Goal: Task Accomplishment & Management: Manage account settings

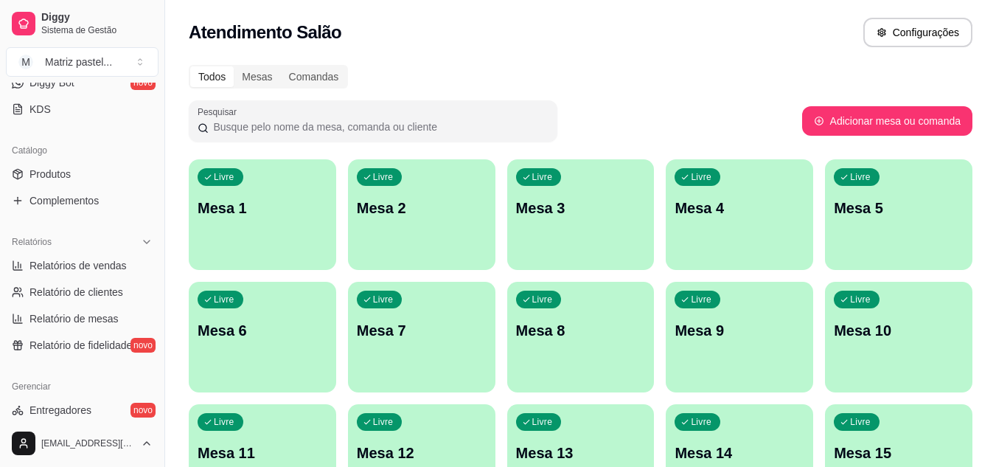
scroll to position [369, 0]
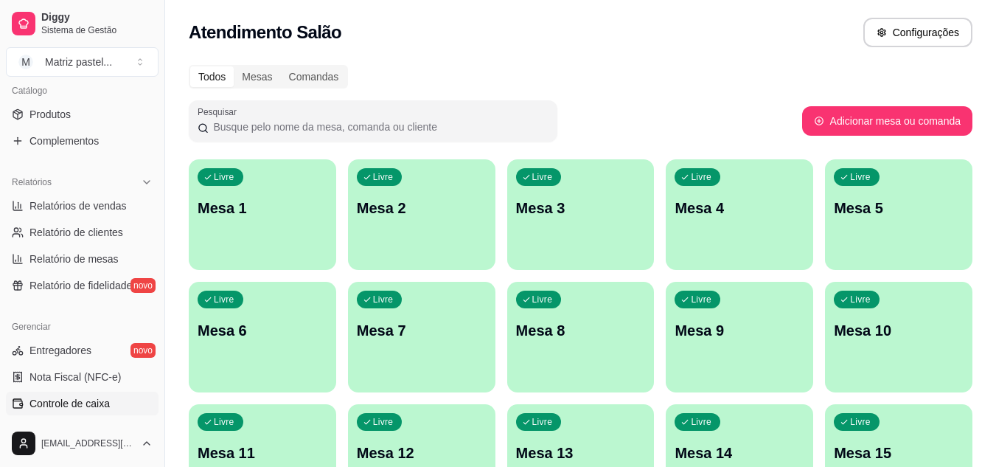
click at [55, 395] on link "Controle de caixa" at bounding box center [82, 404] width 153 height 24
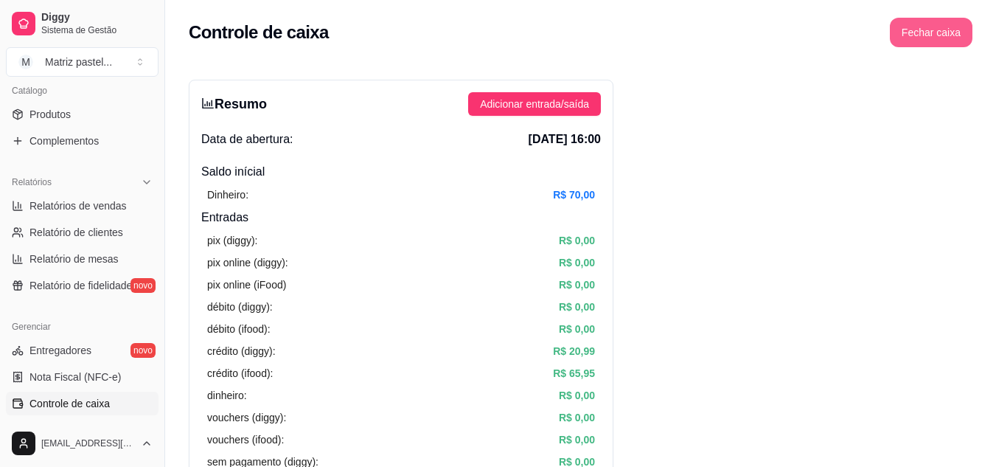
click at [933, 21] on button "Fechar caixa" at bounding box center [931, 33] width 83 height 30
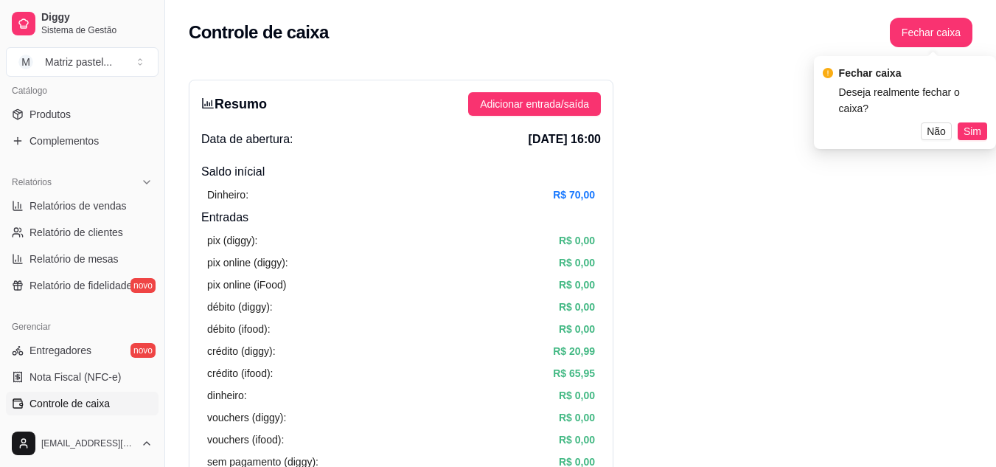
click at [974, 125] on div "Fechar caixa Deseja realmente fechar o caixa? Não Sim" at bounding box center [905, 102] width 182 height 93
click at [933, 123] on span "Não" at bounding box center [936, 131] width 19 height 16
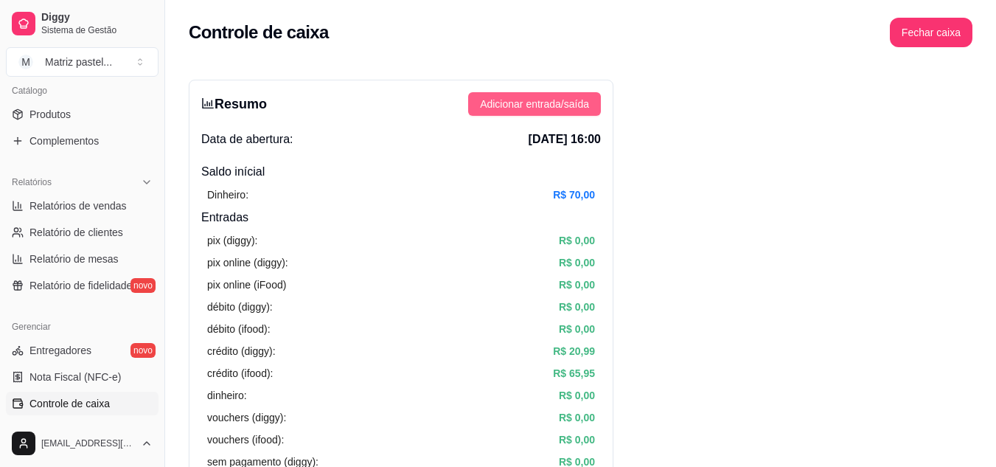
click at [578, 99] on span "Adicionar entrada/saída" at bounding box center [534, 104] width 109 height 16
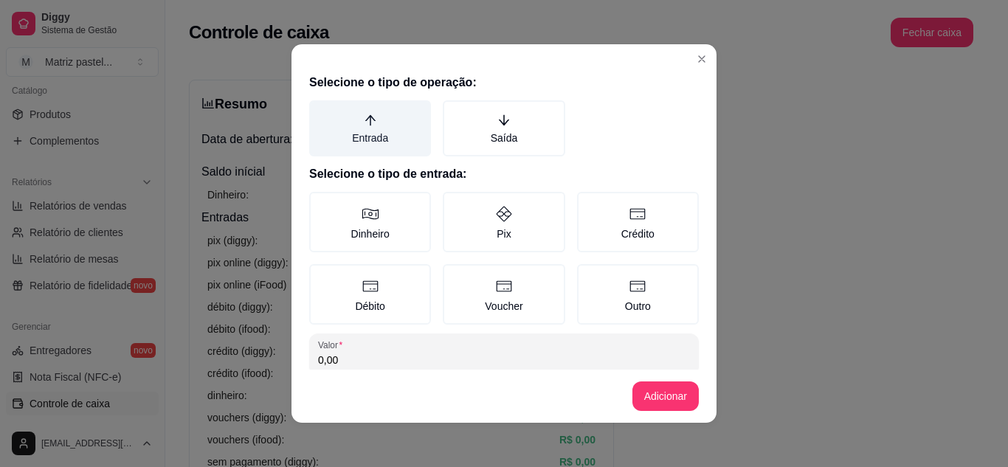
click at [397, 136] on label "Entrada" at bounding box center [370, 128] width 122 height 56
click at [320, 111] on button "Entrada" at bounding box center [314, 106] width 12 height 12
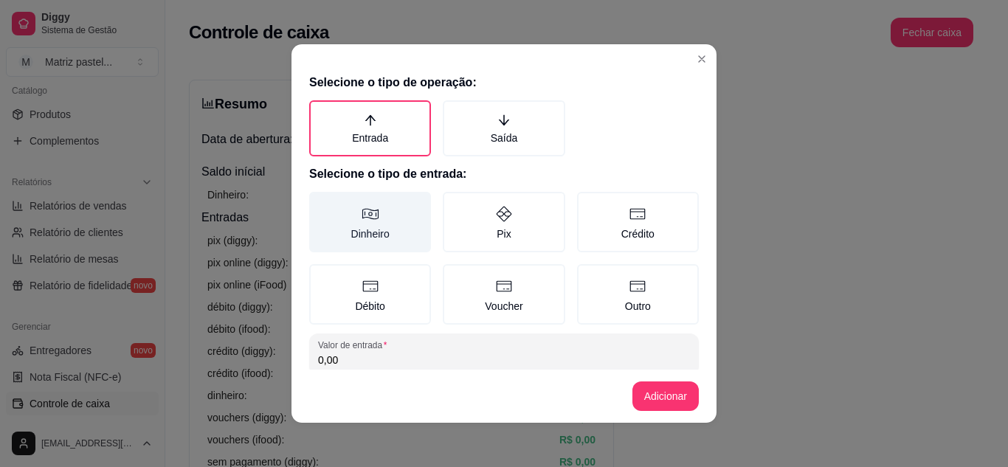
click at [392, 252] on label "Dinheiro" at bounding box center [370, 222] width 122 height 60
click at [320, 203] on button "Dinheiro" at bounding box center [314, 197] width 12 height 12
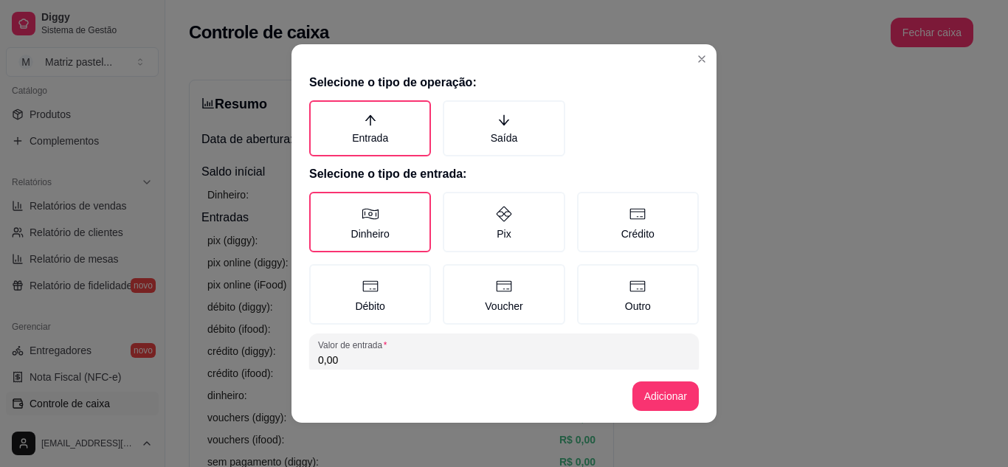
click at [381, 356] on input "0,00" at bounding box center [504, 360] width 372 height 15
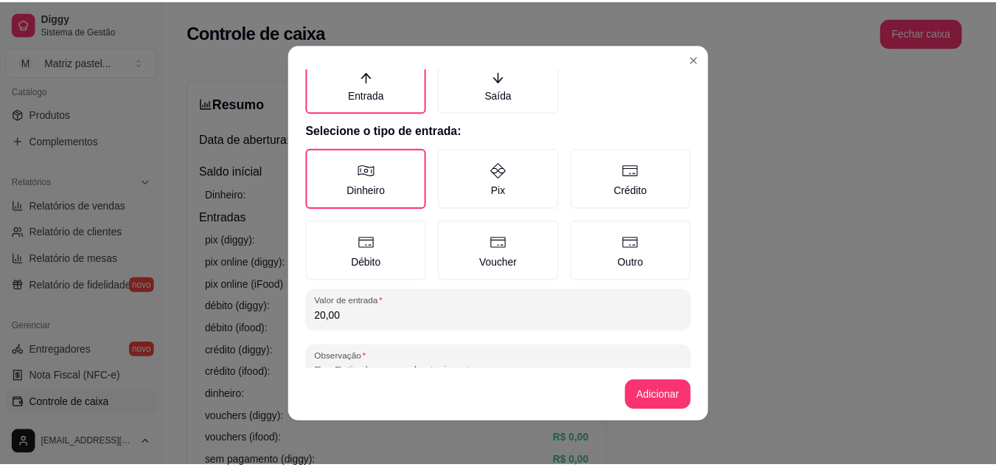
scroll to position [85, 0]
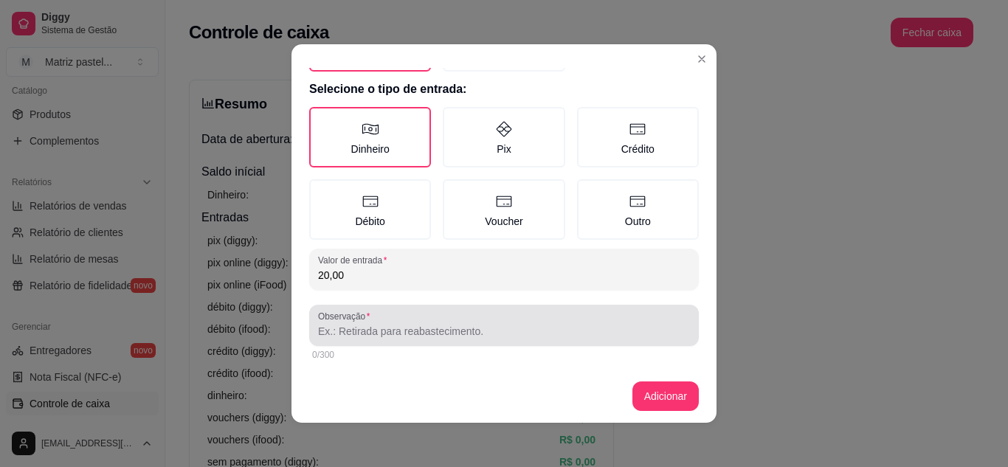
type input "20,00"
click at [419, 332] on input "Observação" at bounding box center [504, 331] width 372 height 15
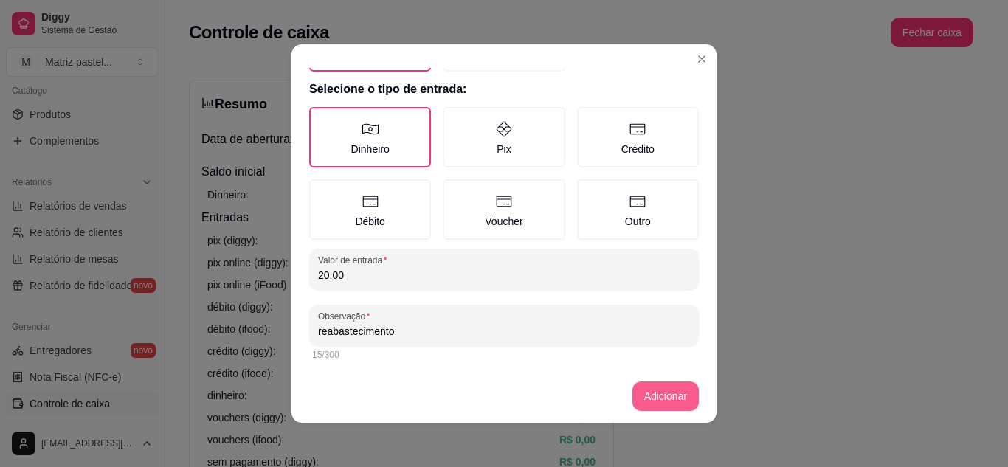
type input "reabastecimento"
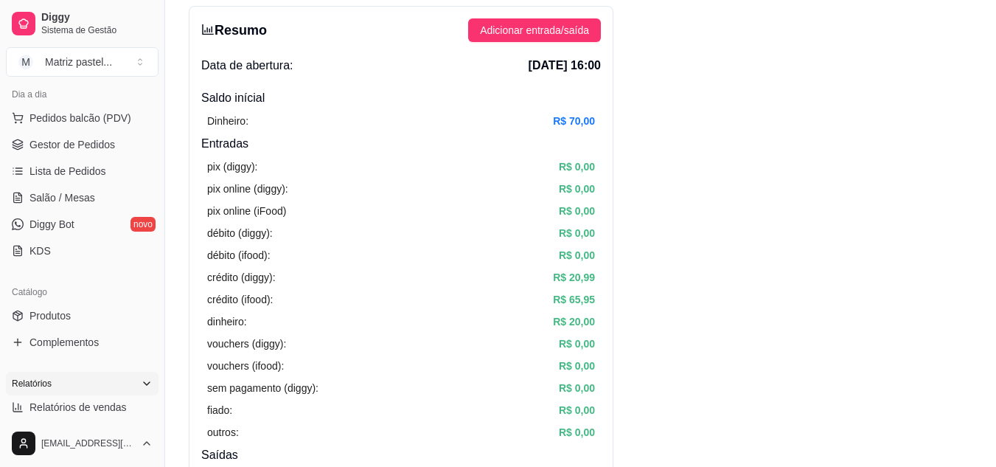
scroll to position [148, 0]
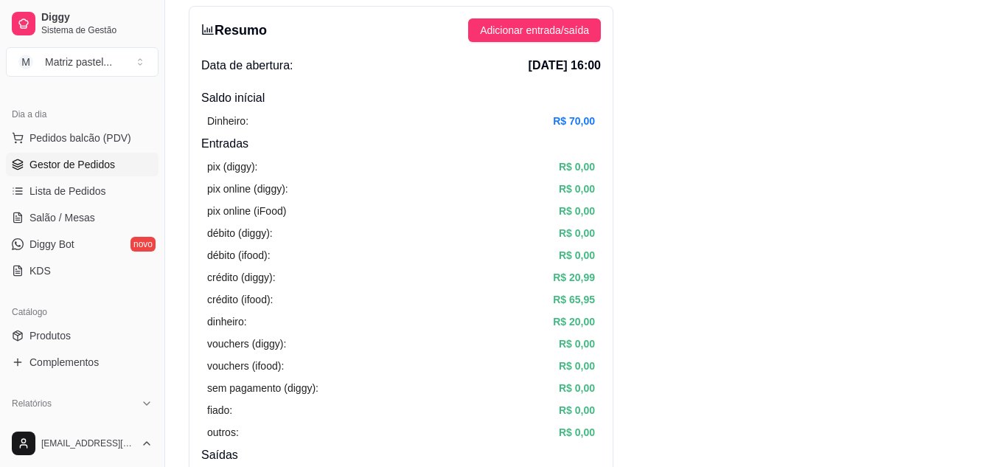
click at [58, 172] on link "Gestor de Pedidos" at bounding box center [82, 165] width 153 height 24
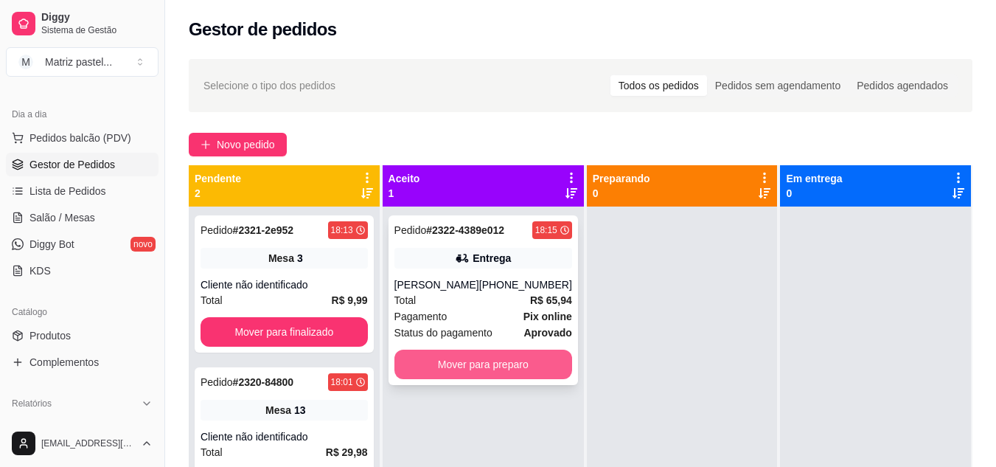
click at [467, 370] on button "Mover para preparo" at bounding box center [484, 365] width 178 height 30
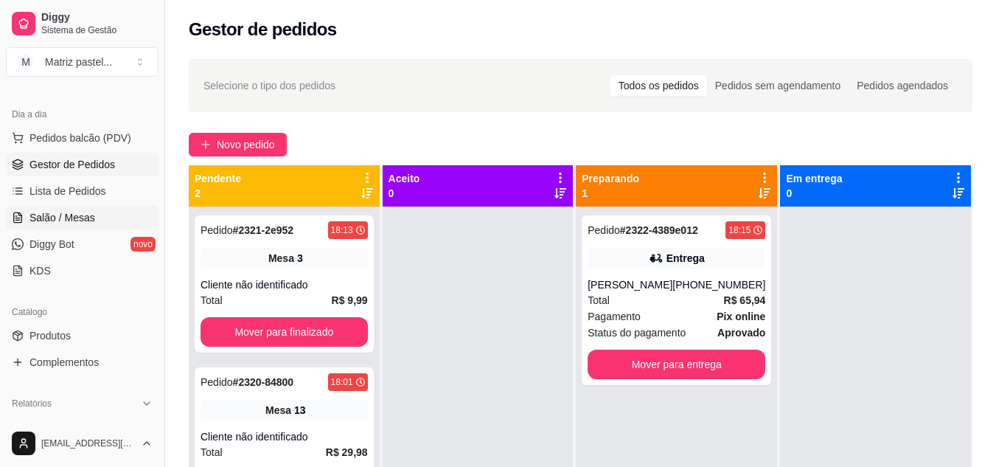
click at [67, 206] on link "Salão / Mesas" at bounding box center [82, 218] width 153 height 24
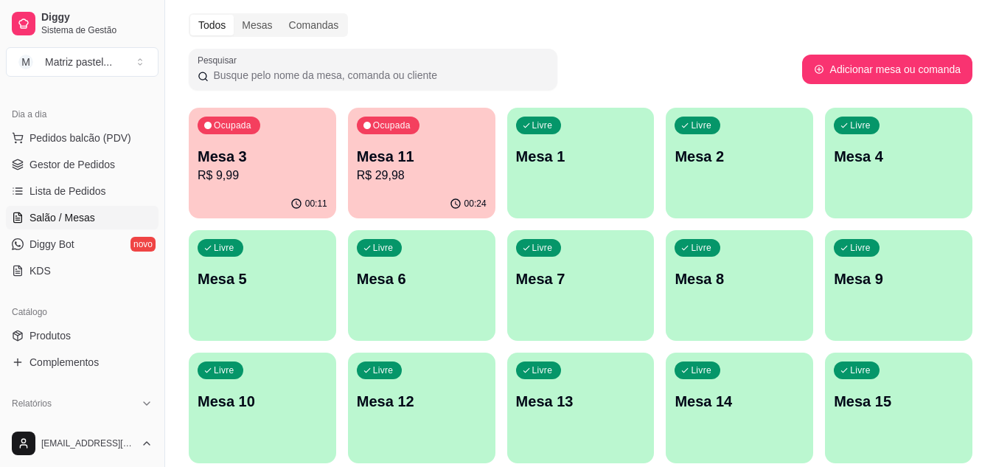
scroll to position [74, 0]
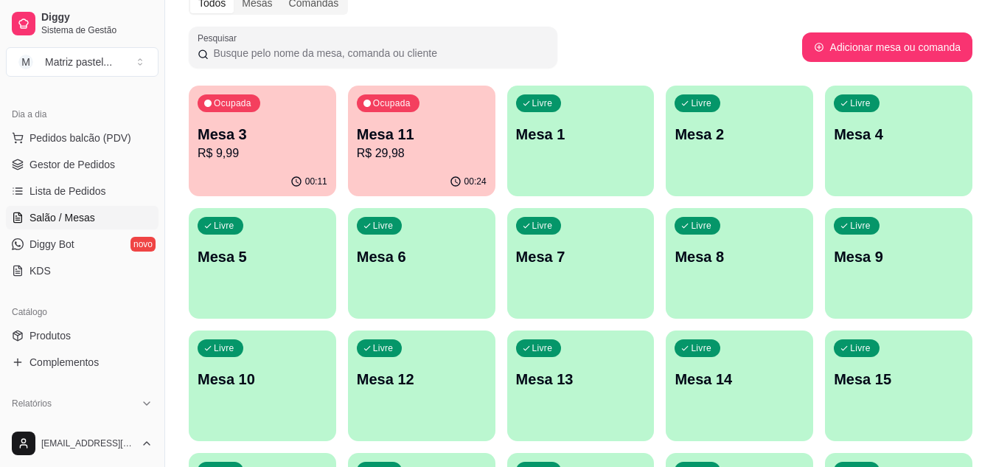
click at [400, 142] on p "Mesa 11" at bounding box center [422, 134] width 130 height 21
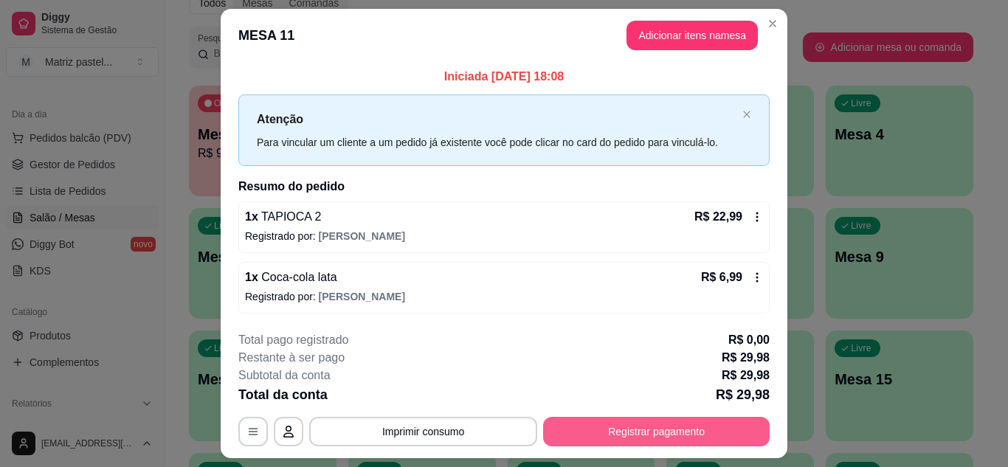
click at [662, 429] on button "Registrar pagamento" at bounding box center [656, 432] width 226 height 30
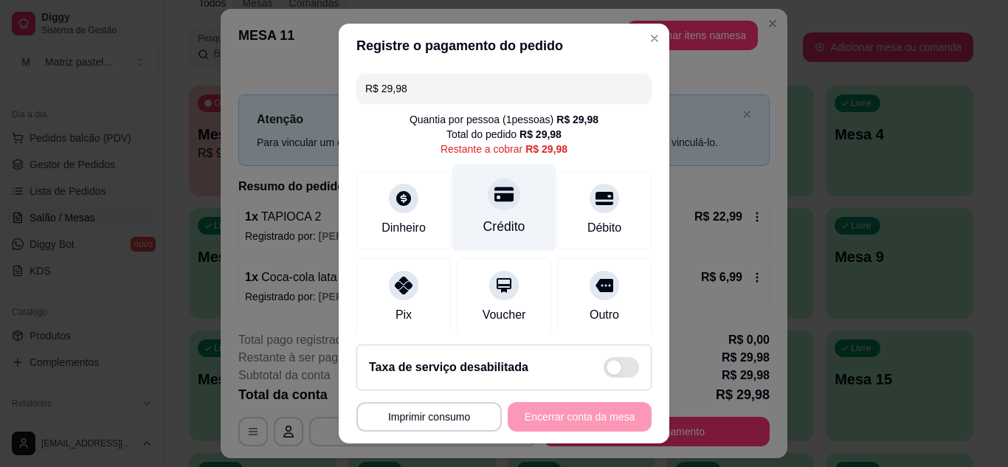
click at [514, 215] on div "Crédito" at bounding box center [504, 207] width 104 height 86
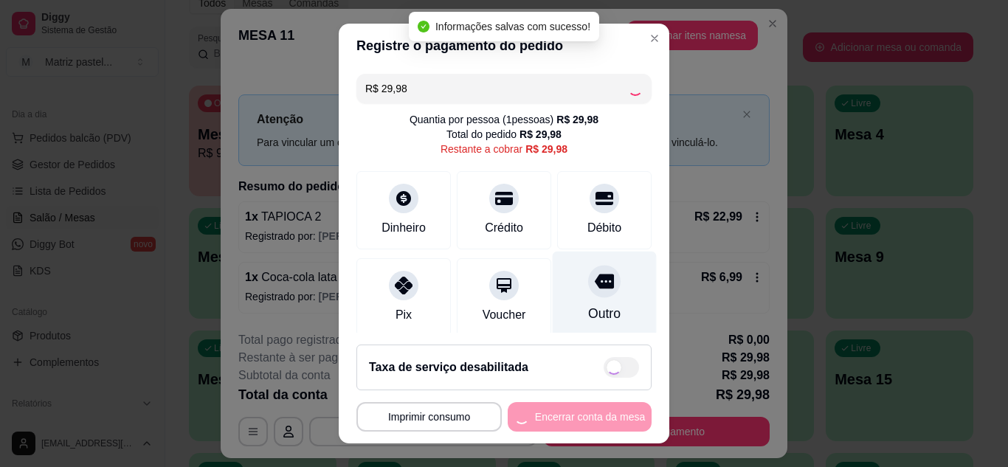
type input "R$ 0,00"
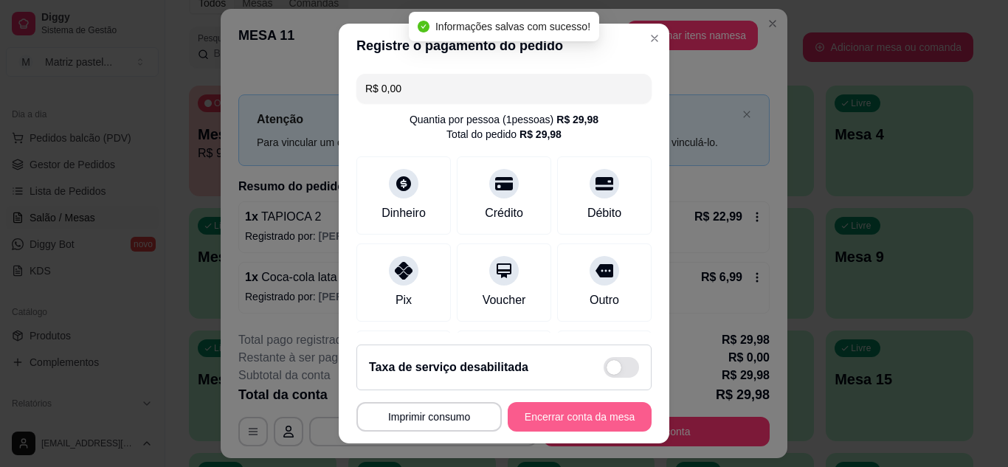
click at [573, 430] on button "Encerrar conta da mesa" at bounding box center [579, 417] width 144 height 30
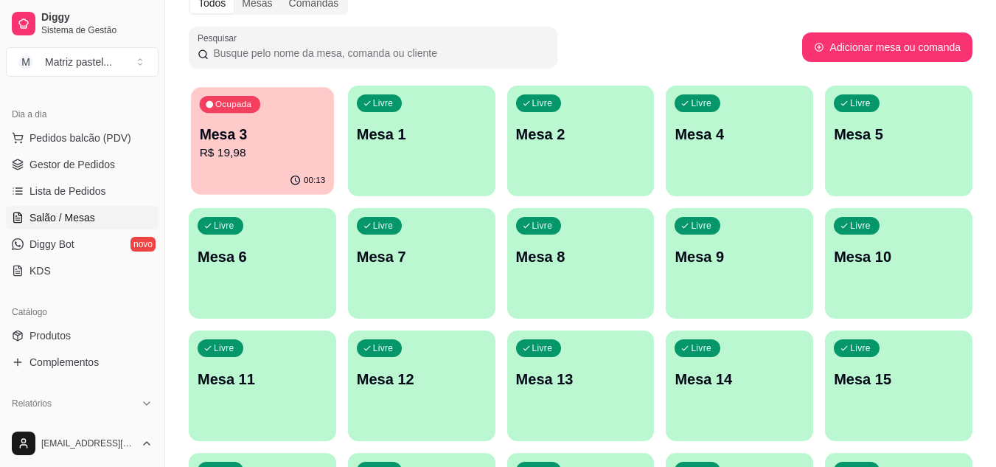
click at [296, 135] on p "Mesa 3" at bounding box center [263, 135] width 126 height 20
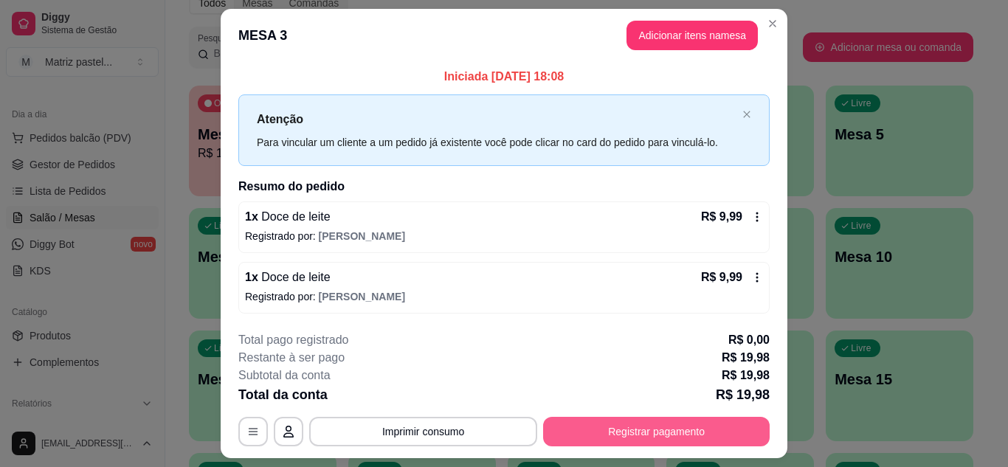
click at [642, 422] on button "Registrar pagamento" at bounding box center [656, 432] width 226 height 30
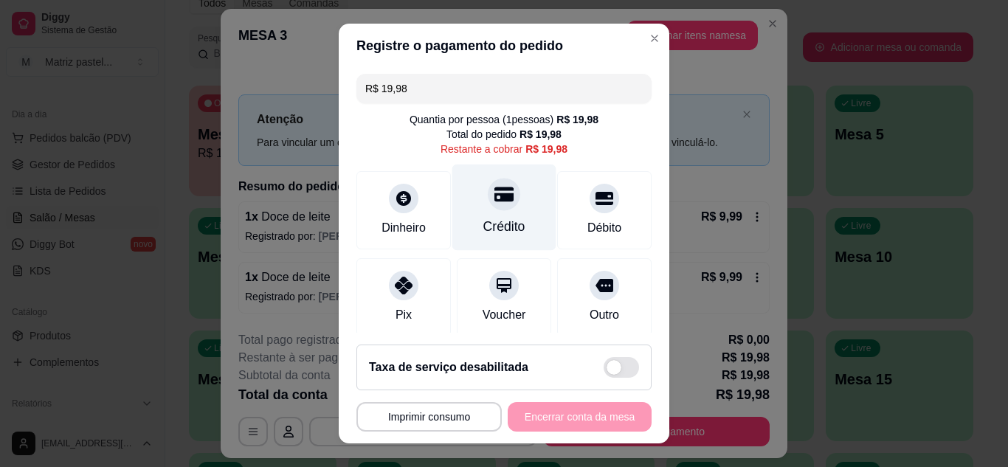
click at [488, 207] on div at bounding box center [504, 194] width 32 height 32
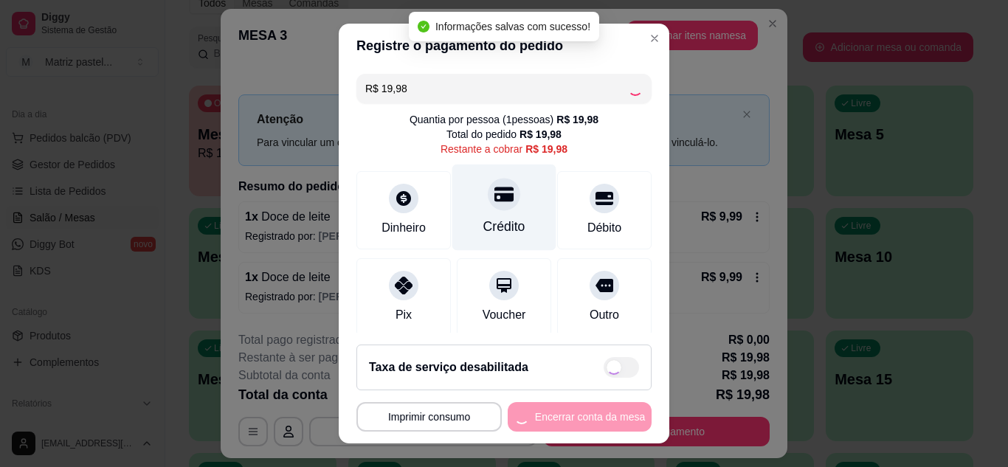
type input "R$ 0,00"
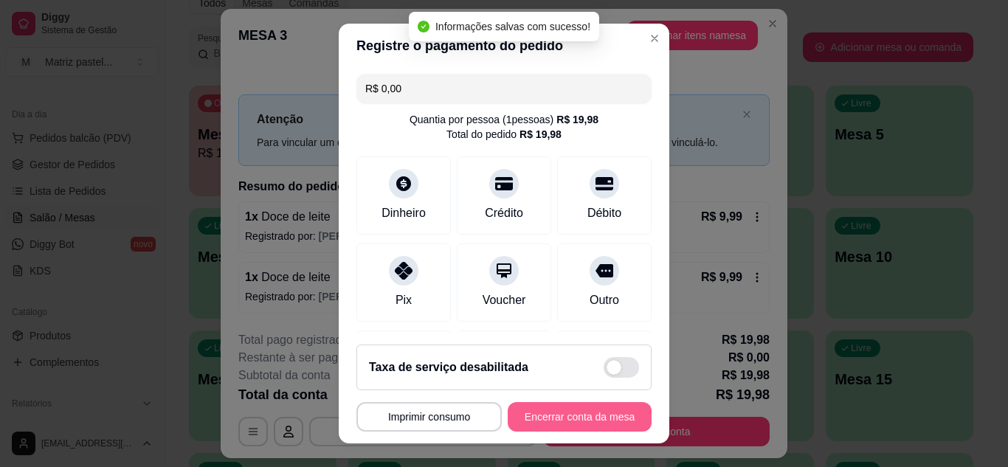
click at [566, 412] on button "Encerrar conta da mesa" at bounding box center [579, 417] width 144 height 30
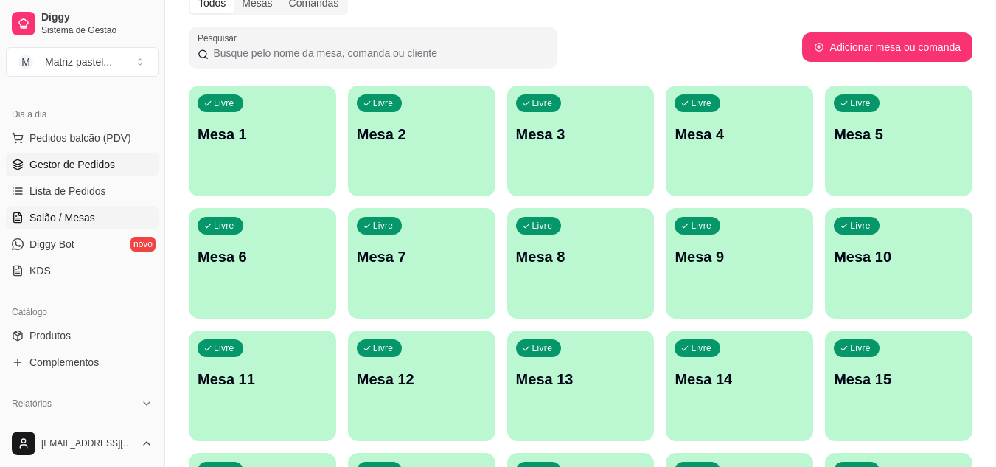
click at [77, 170] on span "Gestor de Pedidos" at bounding box center [73, 164] width 86 height 15
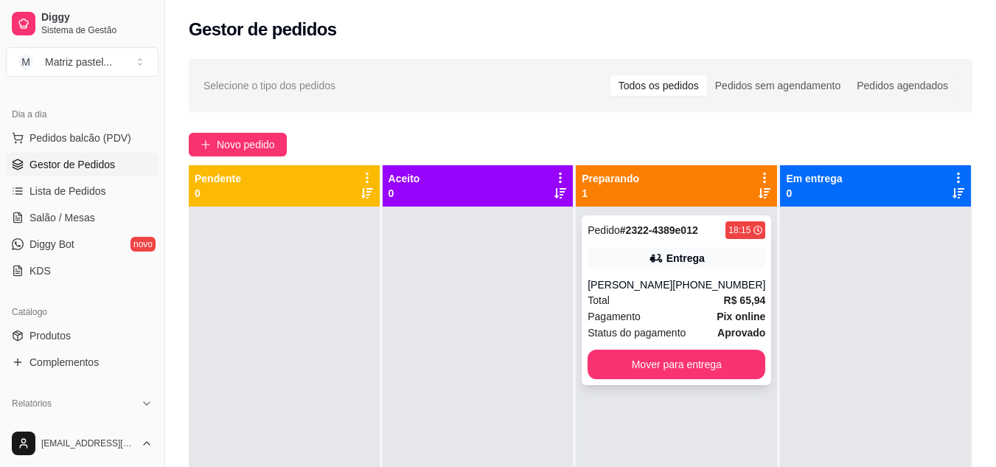
click at [671, 263] on div "Entrega" at bounding box center [686, 258] width 38 height 15
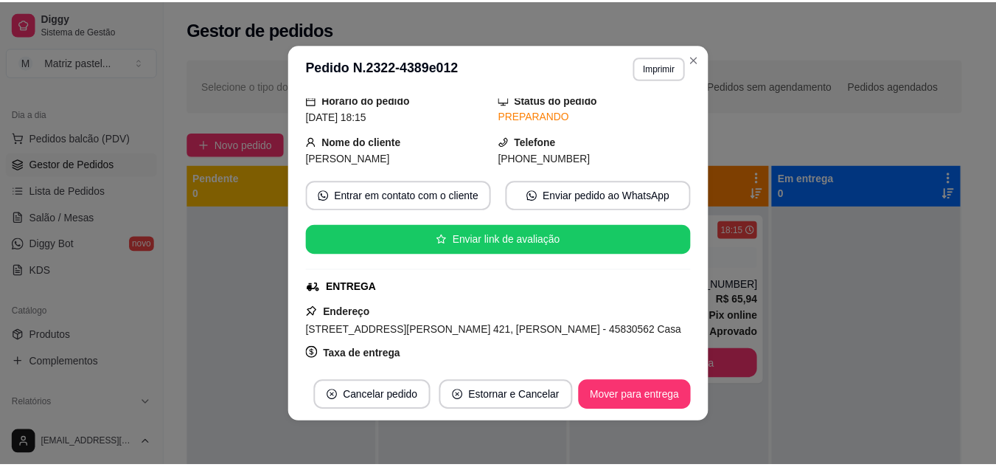
scroll to position [74, 0]
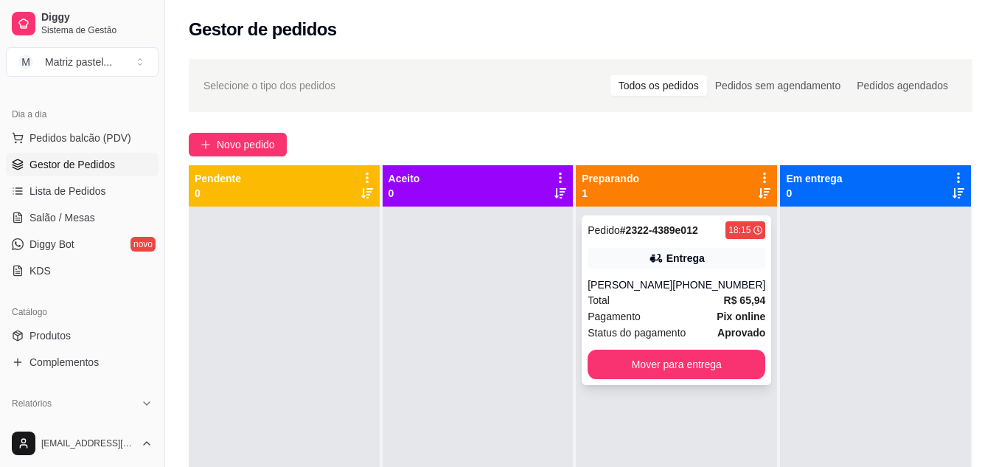
click at [670, 244] on div "Pedido # 2322-4389e012 18:15 Entrega Michele (73) 98845-6195 Total R$ 65,94 Pag…" at bounding box center [677, 300] width 190 height 170
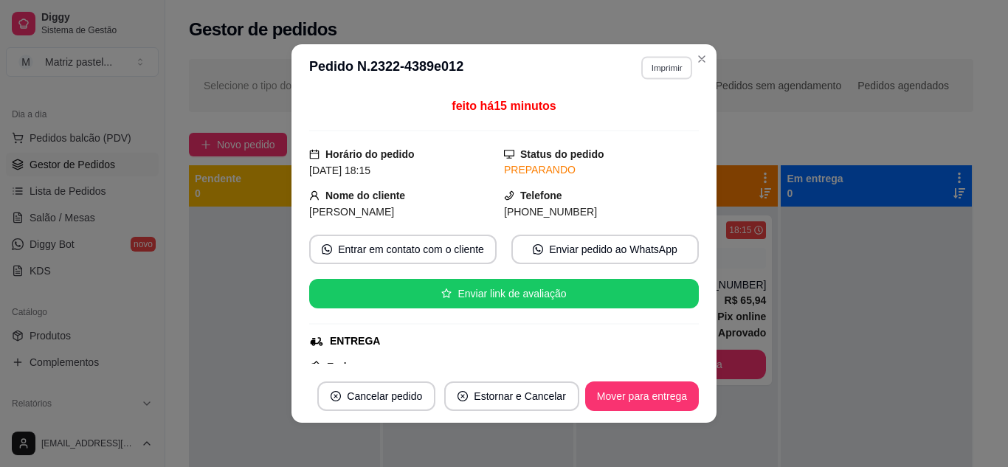
click at [676, 72] on button "Imprimir" at bounding box center [666, 67] width 51 height 23
click at [670, 103] on div "Escolha a impressora IMPRESSORA" at bounding box center [636, 109] width 122 height 50
click at [670, 111] on button "IMPRESSORA" at bounding box center [635, 120] width 107 height 24
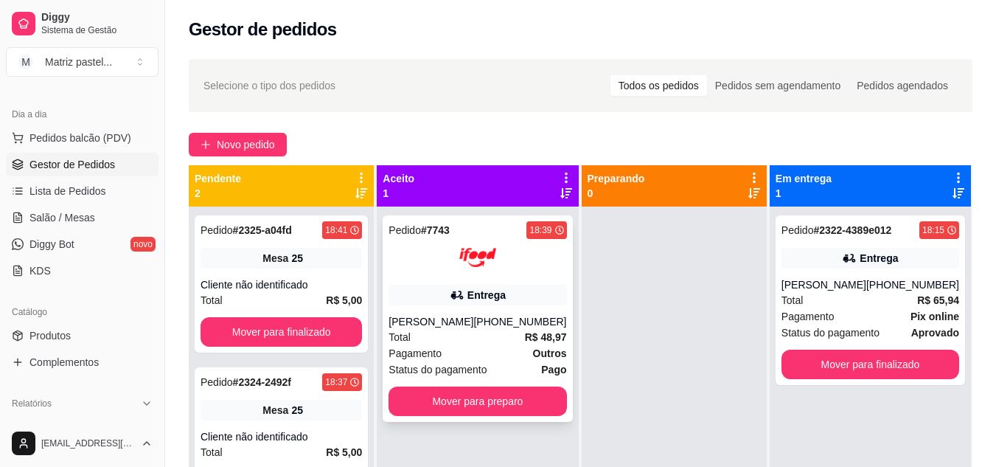
click at [489, 416] on div "Pedido # 7743 18:39 Entrega Jacqueline Damasio (08) 00705-4050 Total R$ 48,97 P…" at bounding box center [478, 318] width 190 height 207
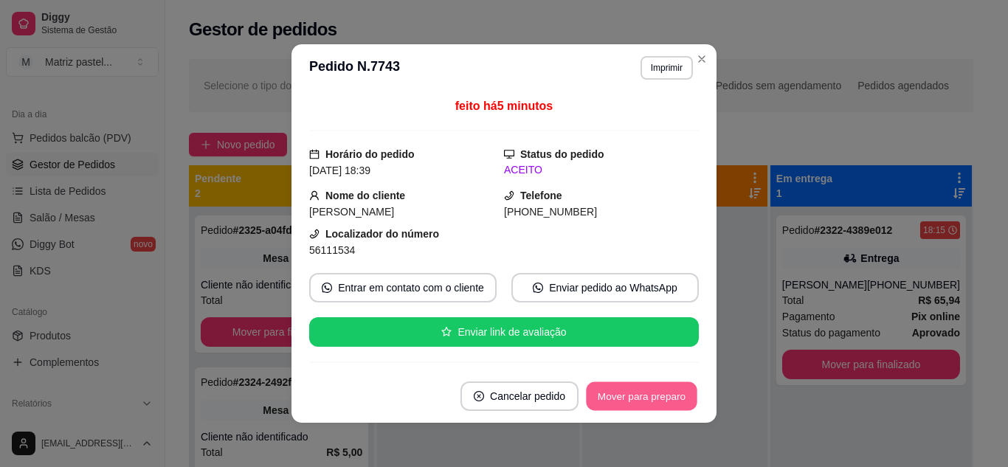
click at [612, 404] on button "Mover para preparo" at bounding box center [641, 396] width 111 height 29
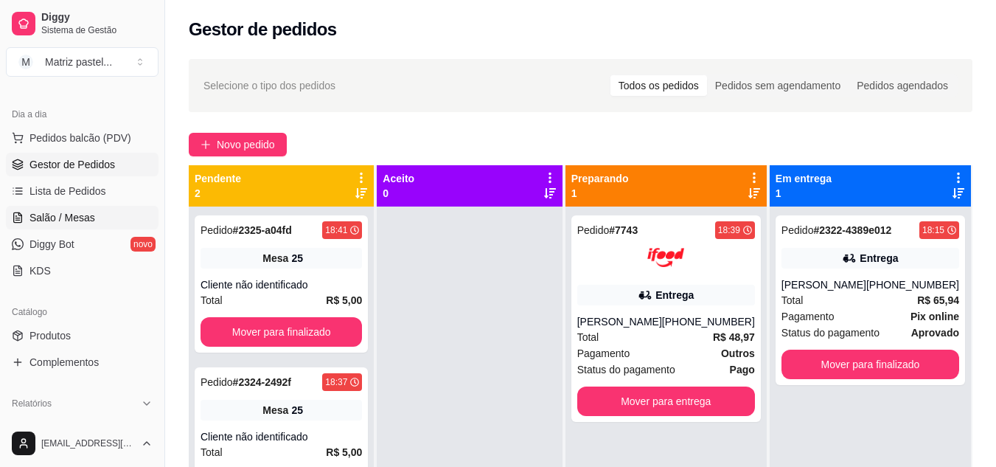
click at [105, 218] on link "Salão / Mesas" at bounding box center [82, 218] width 153 height 24
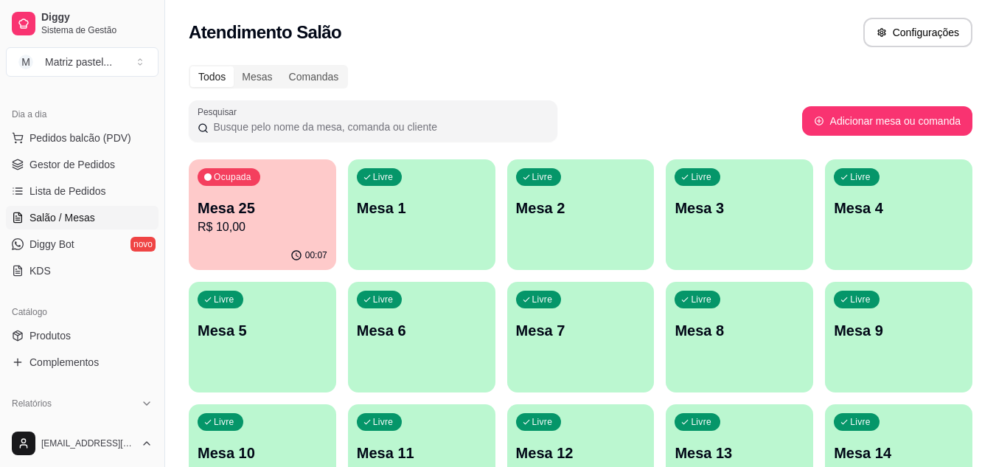
click at [305, 234] on p "R$ 10,00" at bounding box center [263, 227] width 130 height 18
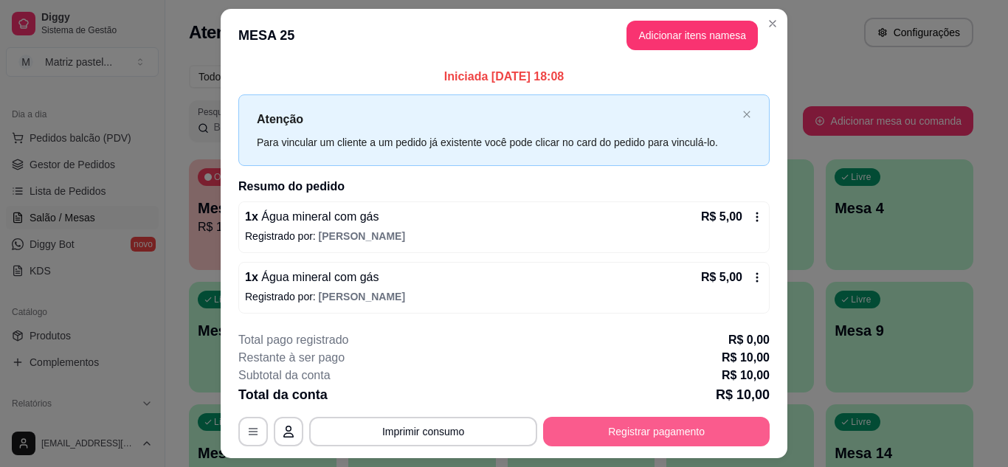
click at [669, 431] on button "Registrar pagamento" at bounding box center [656, 432] width 226 height 30
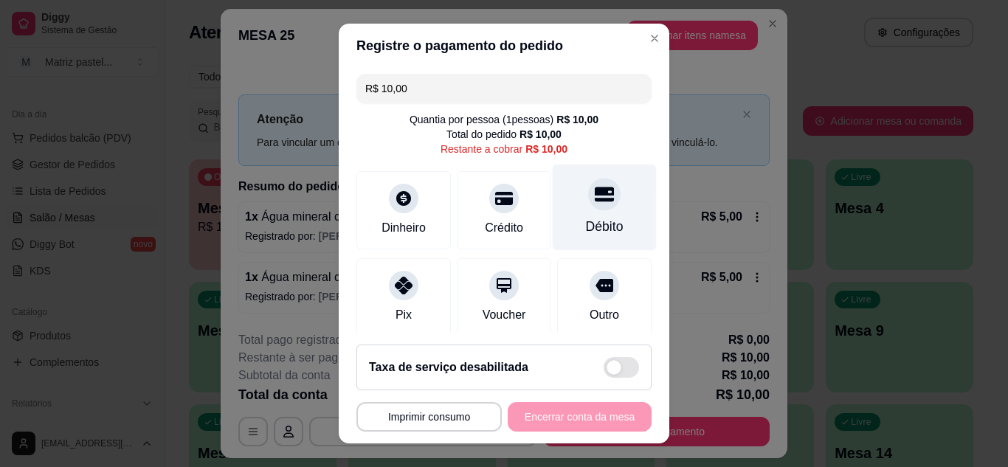
click at [571, 215] on div "Débito" at bounding box center [604, 207] width 104 height 86
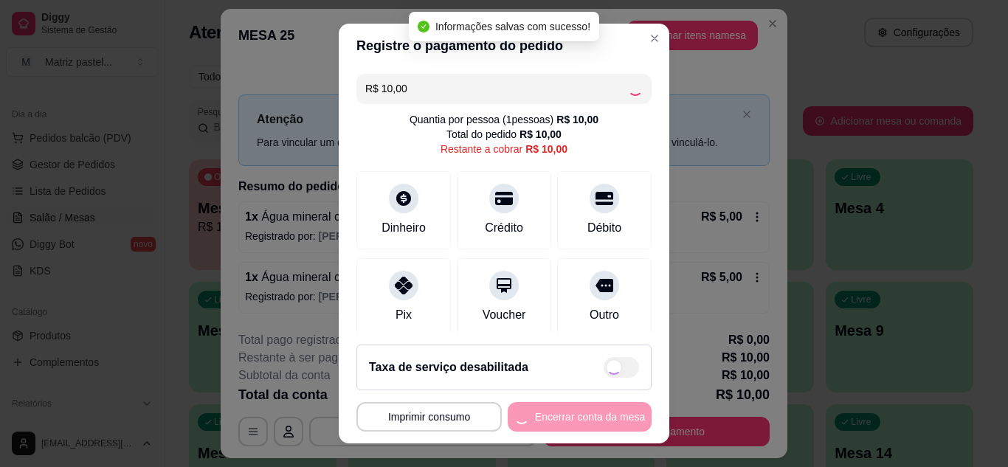
type input "R$ 0,00"
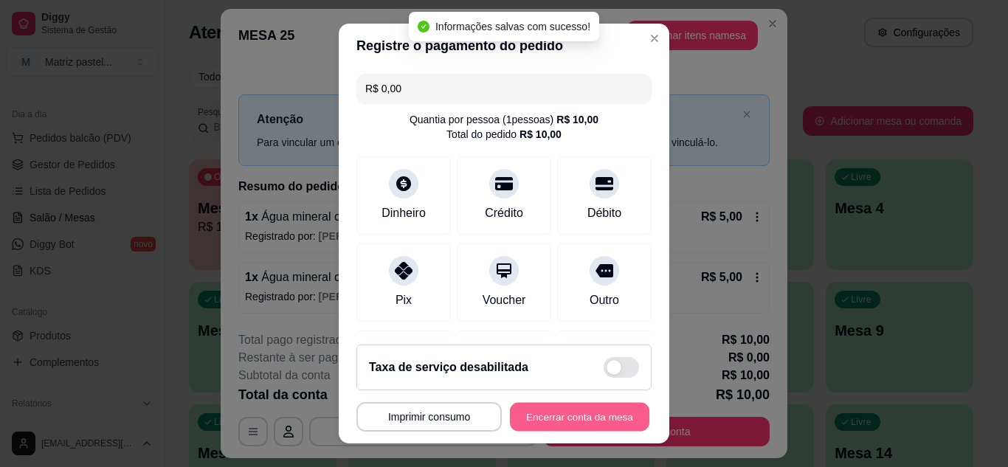
click at [615, 417] on button "Encerrar conta da mesa" at bounding box center [579, 417] width 139 height 29
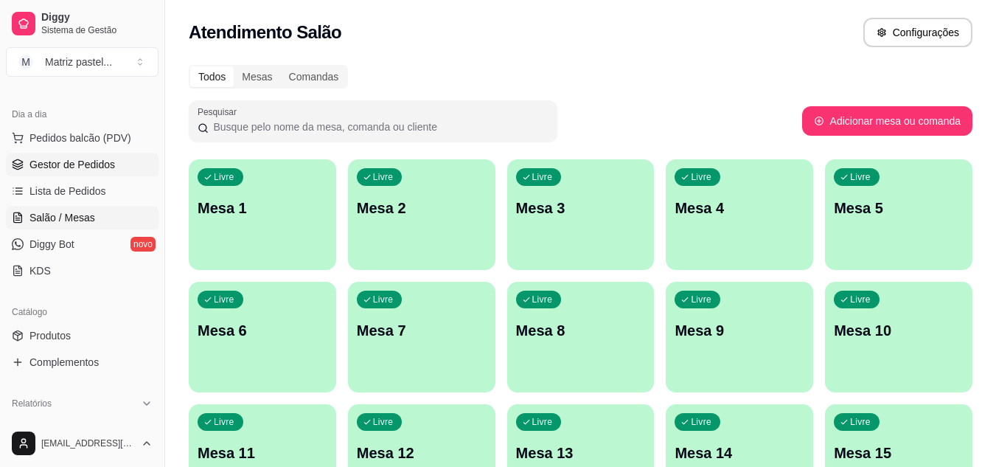
click at [95, 158] on link "Gestor de Pedidos" at bounding box center [82, 165] width 153 height 24
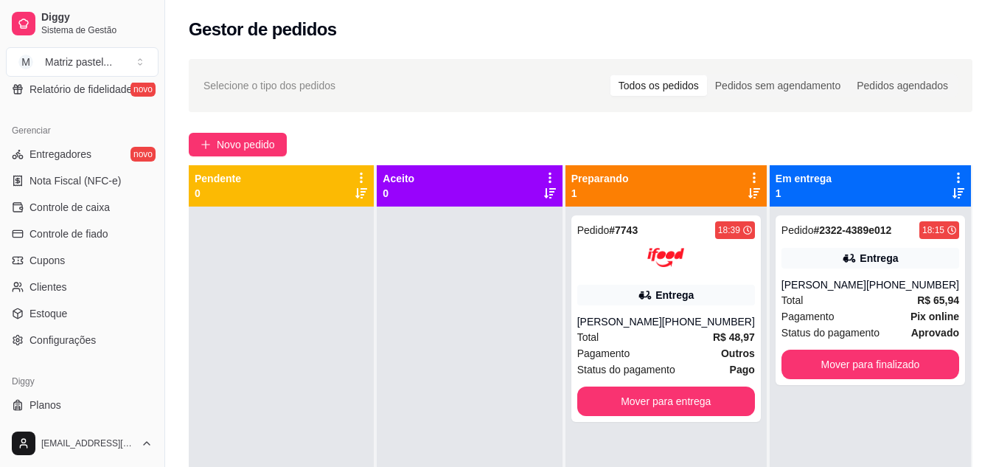
scroll to position [590, 0]
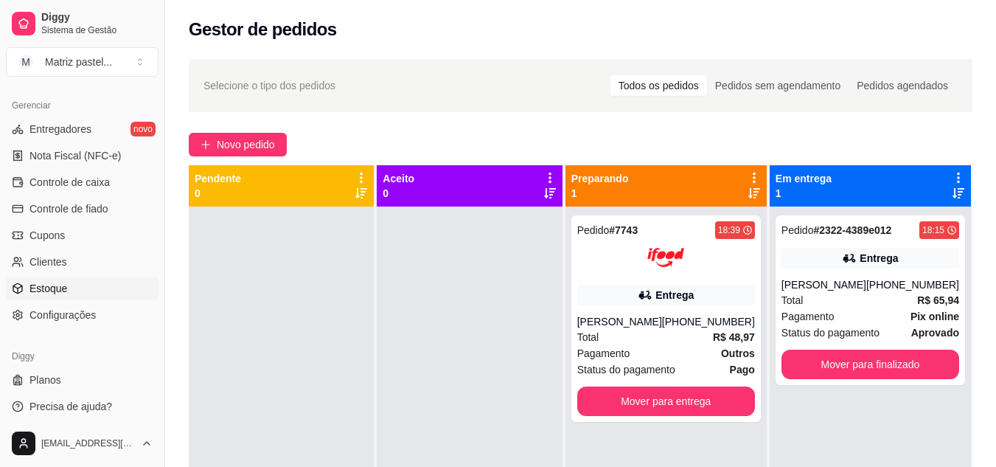
click at [65, 294] on span "Estoque" at bounding box center [49, 288] width 38 height 15
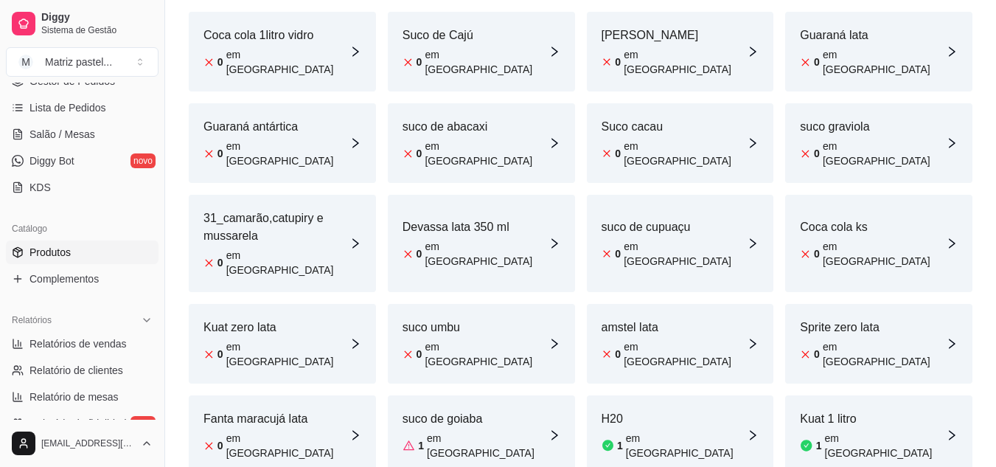
scroll to position [148, 0]
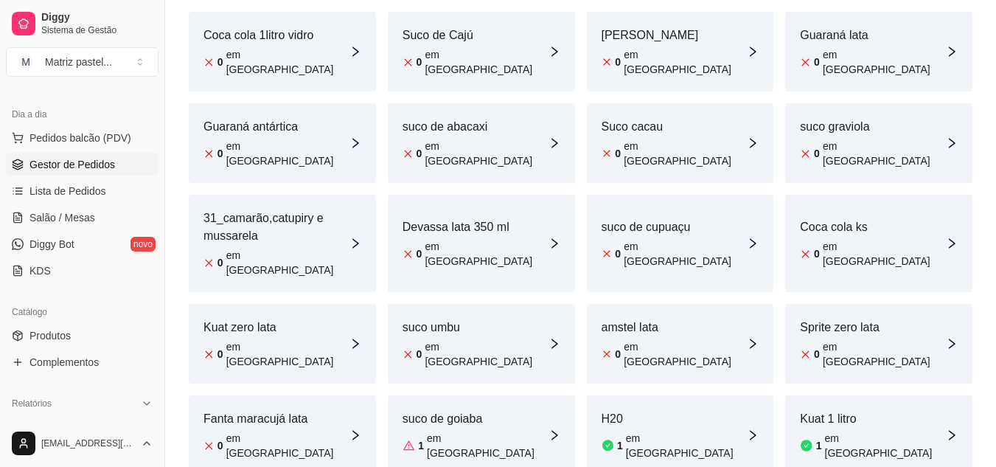
click at [68, 165] on span "Gestor de Pedidos" at bounding box center [73, 164] width 86 height 15
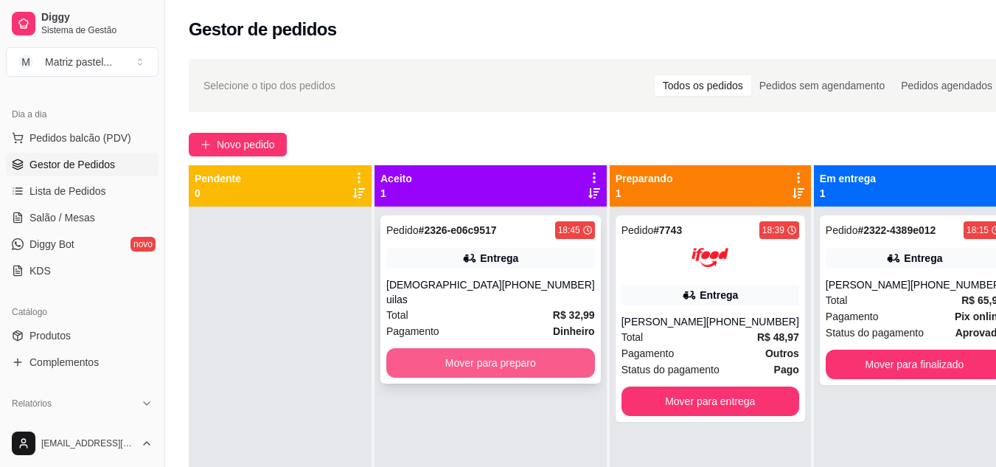
click at [420, 348] on button "Mover para preparo" at bounding box center [490, 363] width 209 height 30
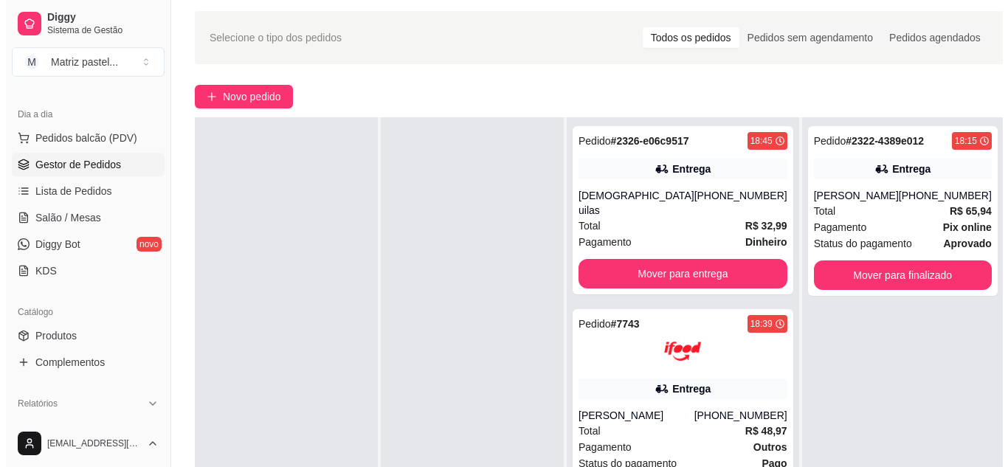
scroll to position [74, 0]
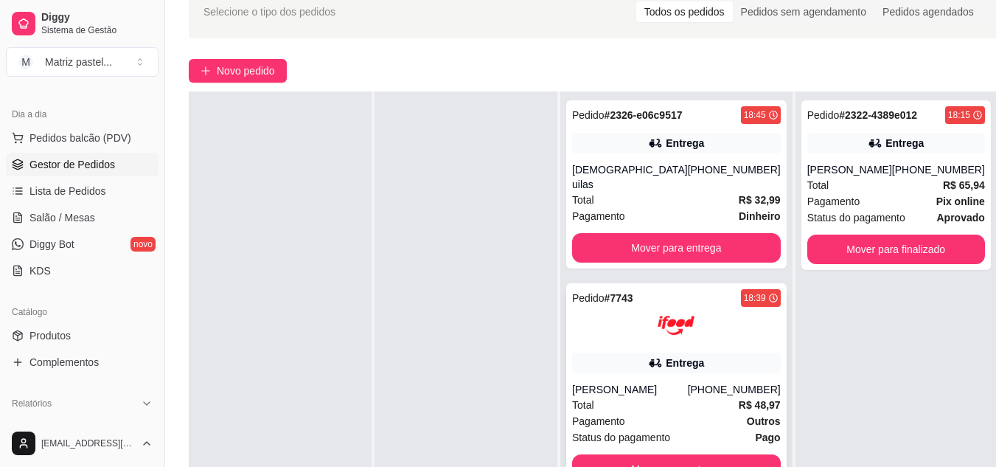
click at [729, 364] on div "Pedido # 7743 18:39 Entrega Jacqueline Damasio (08) 00705-4050 Total R$ 48,97 P…" at bounding box center [676, 386] width 221 height 207
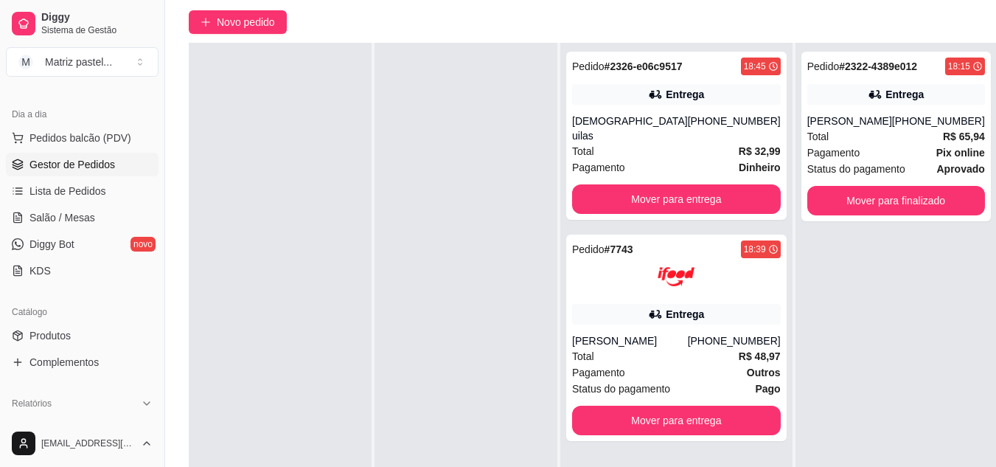
scroll to position [148, 0]
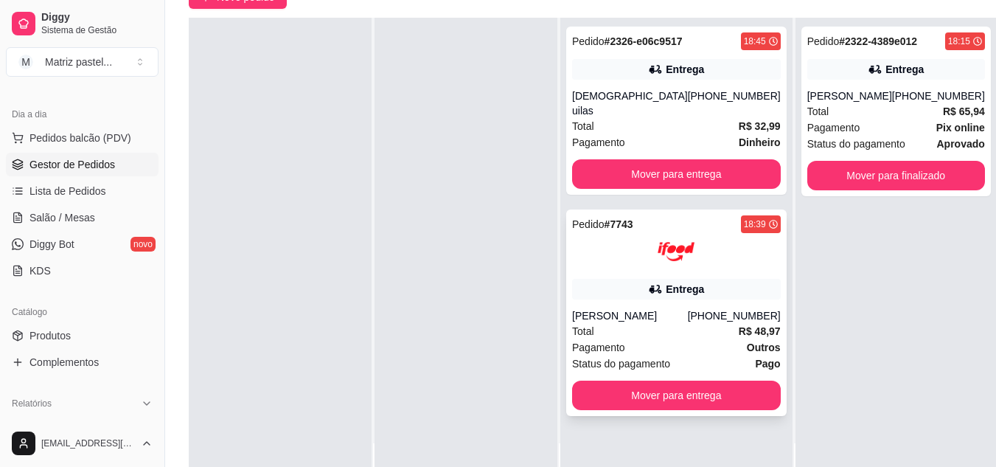
click at [617, 279] on div "Entrega" at bounding box center [676, 289] width 209 height 21
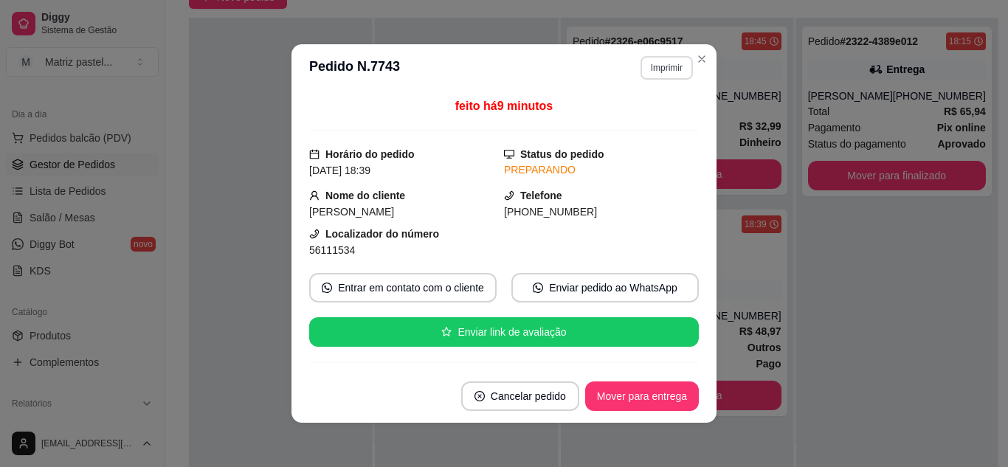
click at [656, 77] on button "Imprimir" at bounding box center [666, 68] width 52 height 24
click at [648, 120] on button "IMPRESSORA" at bounding box center [634, 119] width 103 height 23
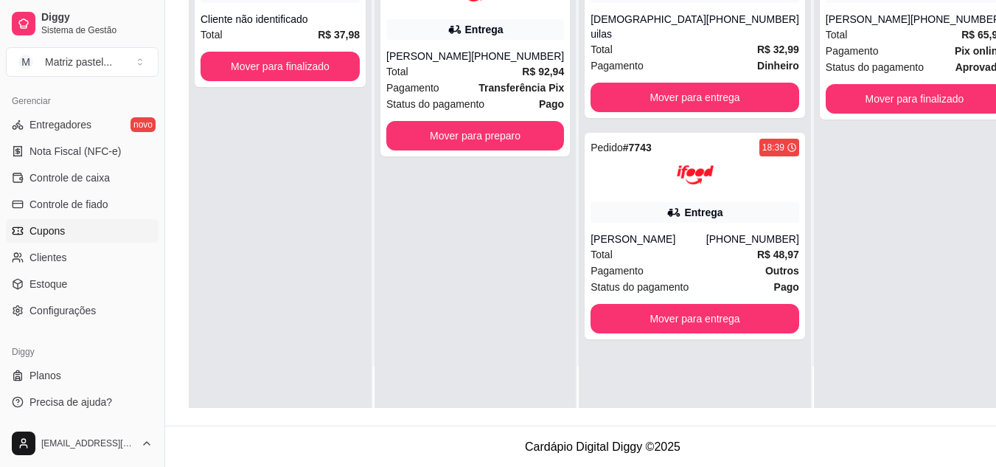
scroll to position [225, 0]
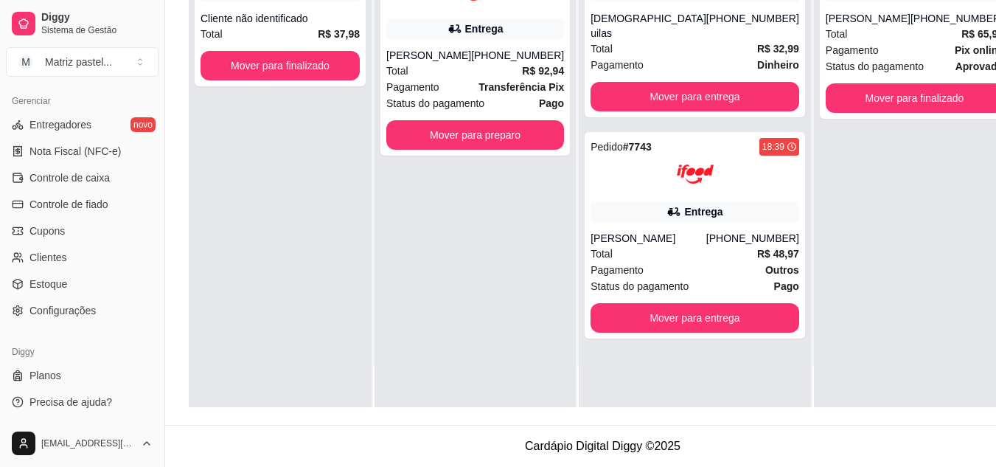
click at [71, 297] on ul "Entregadores novo Nota Fiscal (NFC-e) Controle de caixa Controle de fiado Cupon…" at bounding box center [82, 217] width 153 height 209
click at [73, 286] on link "Estoque" at bounding box center [82, 284] width 153 height 24
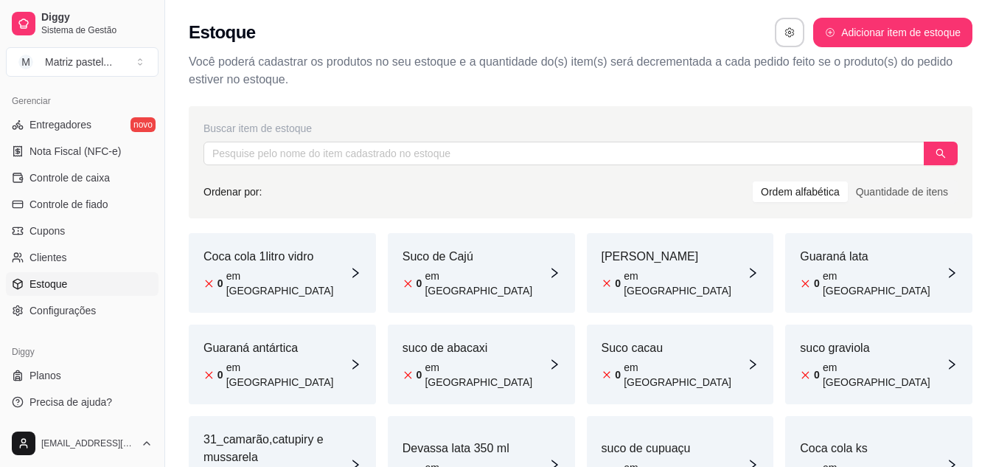
click at [650, 249] on article "[PERSON_NAME]" at bounding box center [675, 257] width 146 height 18
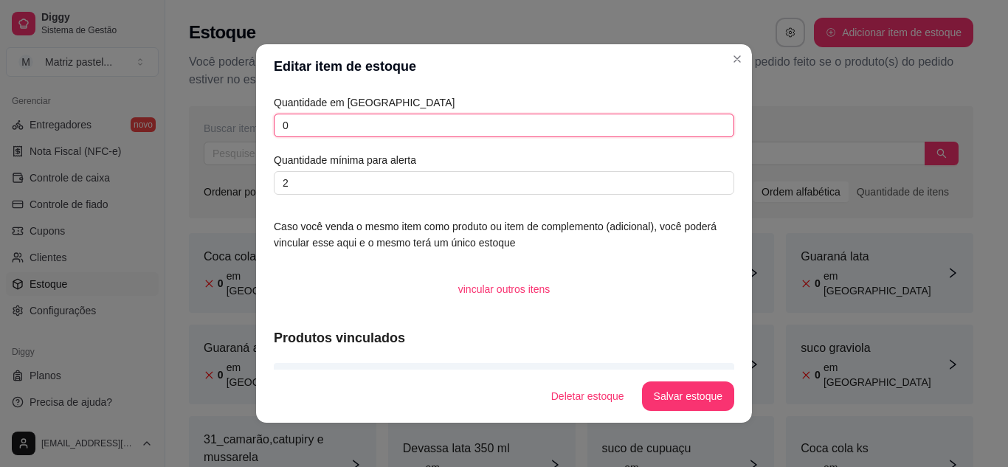
click at [274, 119] on input "0" at bounding box center [504, 126] width 460 height 24
type input "10"
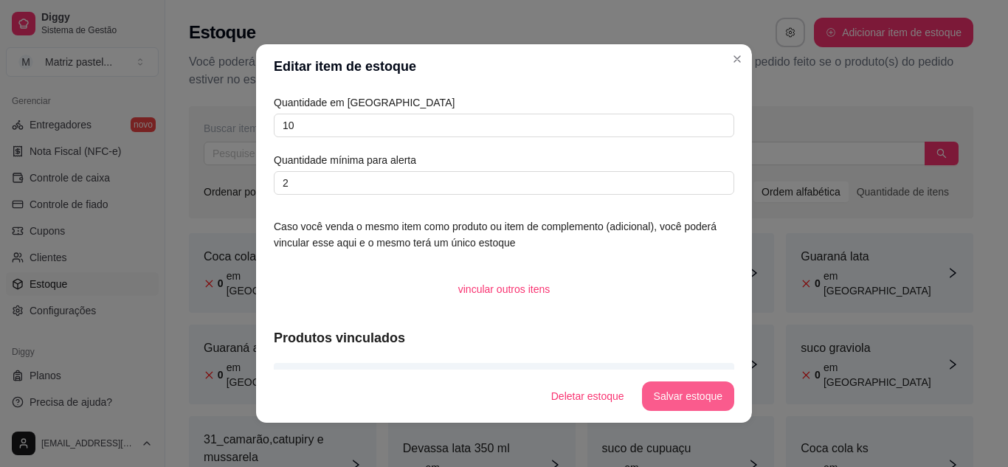
click at [652, 401] on button "Salvar estoque" at bounding box center [688, 396] width 92 height 30
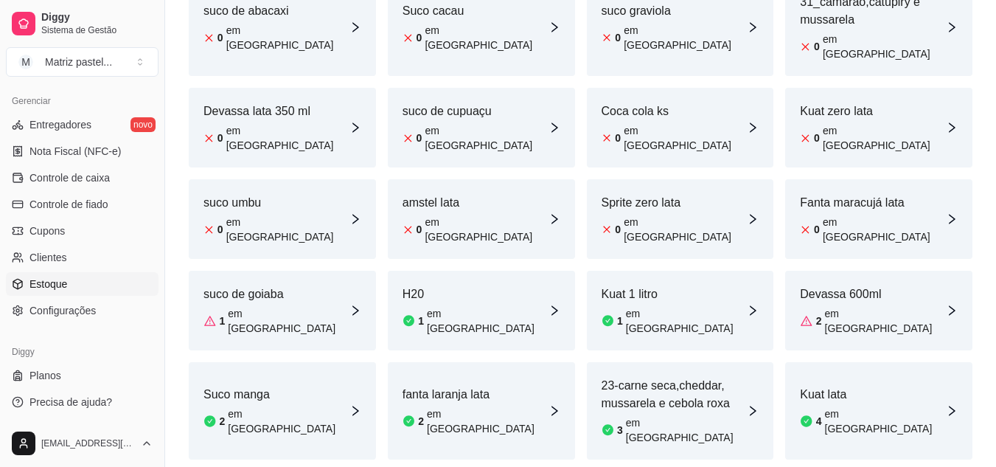
scroll to position [369, 0]
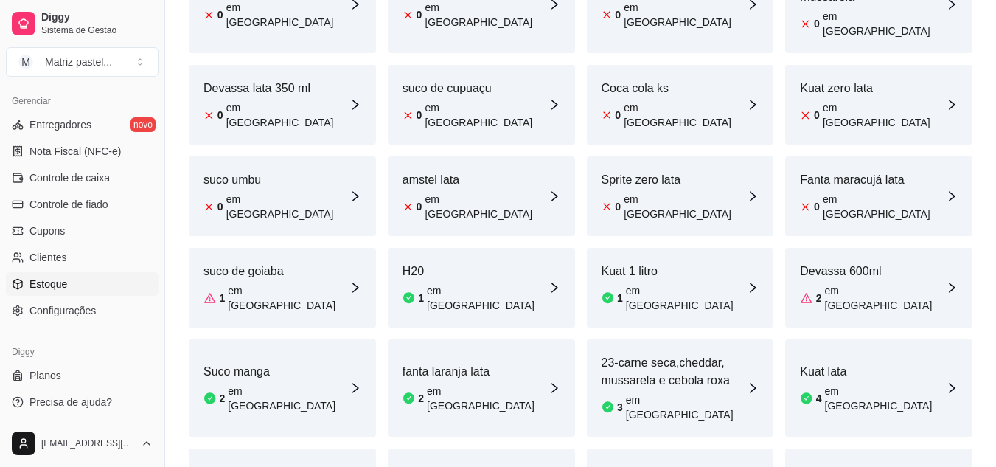
click at [271, 263] on div "suco de goiaba 1 em estoque" at bounding box center [277, 288] width 146 height 50
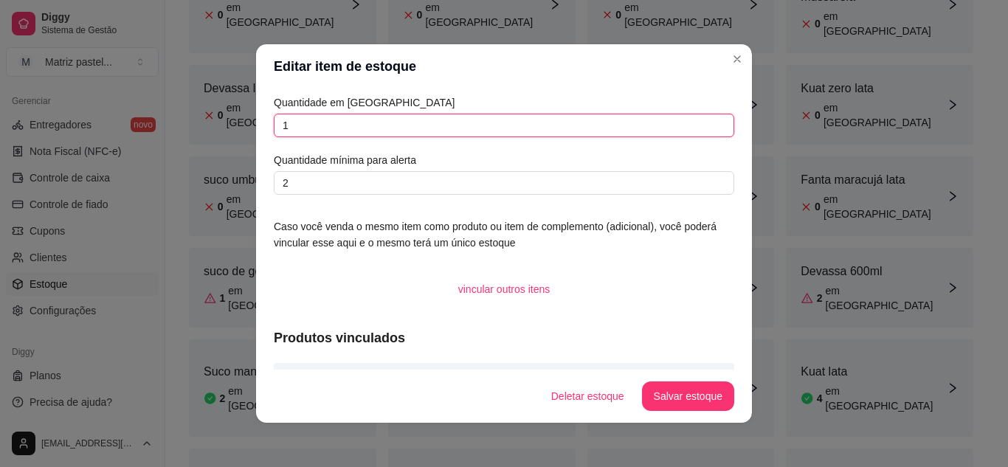
click at [376, 134] on input "1" at bounding box center [504, 126] width 460 height 24
type input "0"
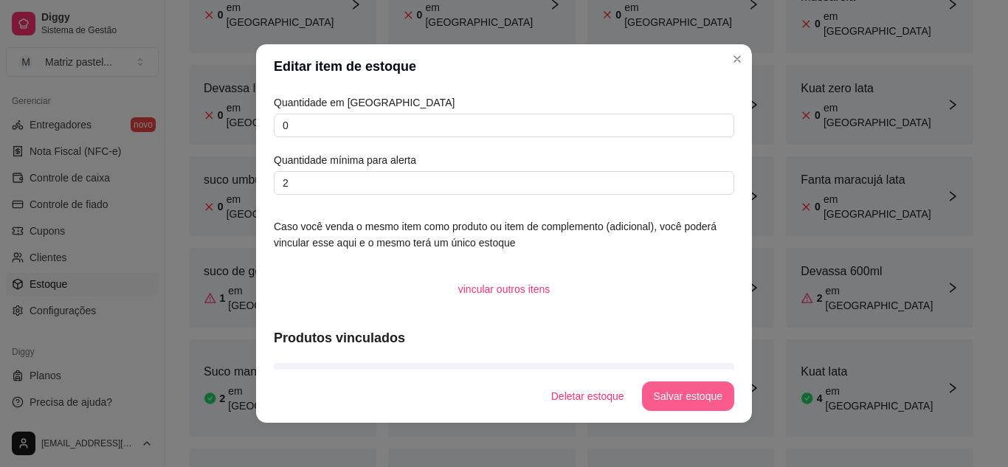
click at [662, 386] on button "Salvar estoque" at bounding box center [688, 396] width 92 height 30
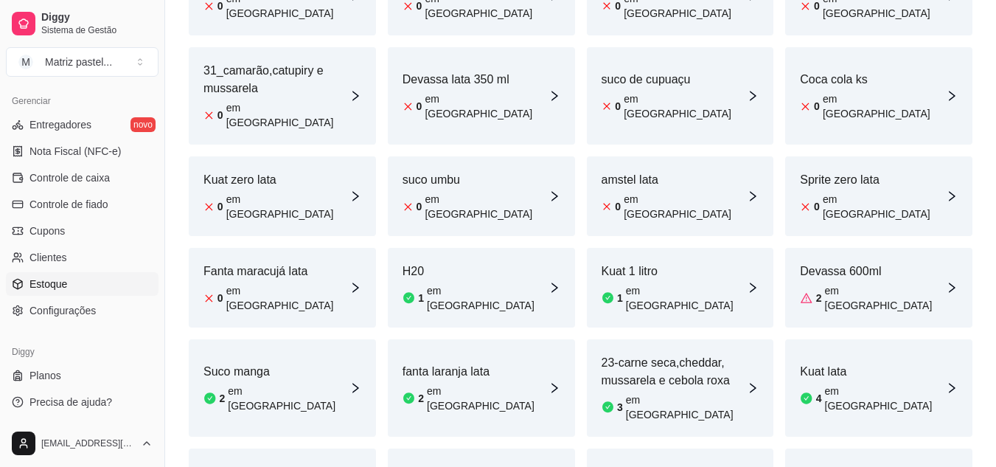
click at [295, 339] on div "Suco manga 2 em estoque" at bounding box center [282, 387] width 187 height 97
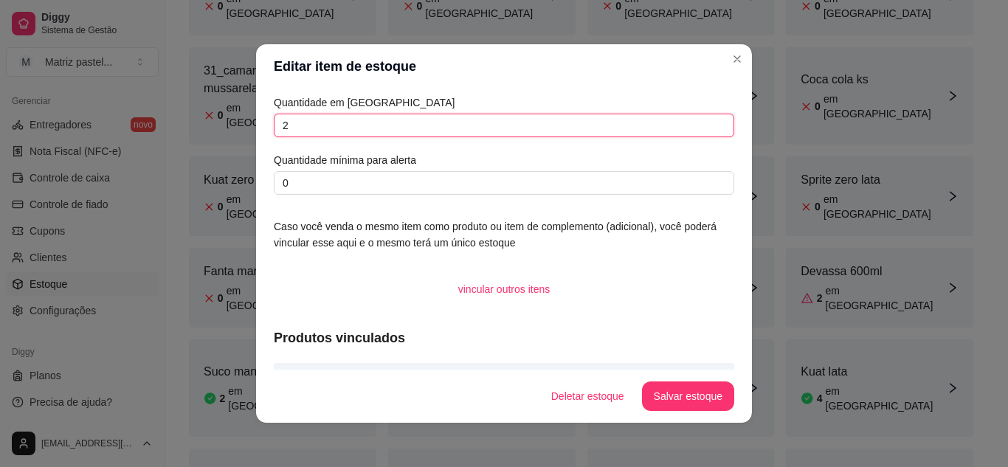
click at [356, 129] on input "2" at bounding box center [504, 126] width 460 height 24
click at [356, 128] on input "2" at bounding box center [504, 126] width 460 height 24
type input "9"
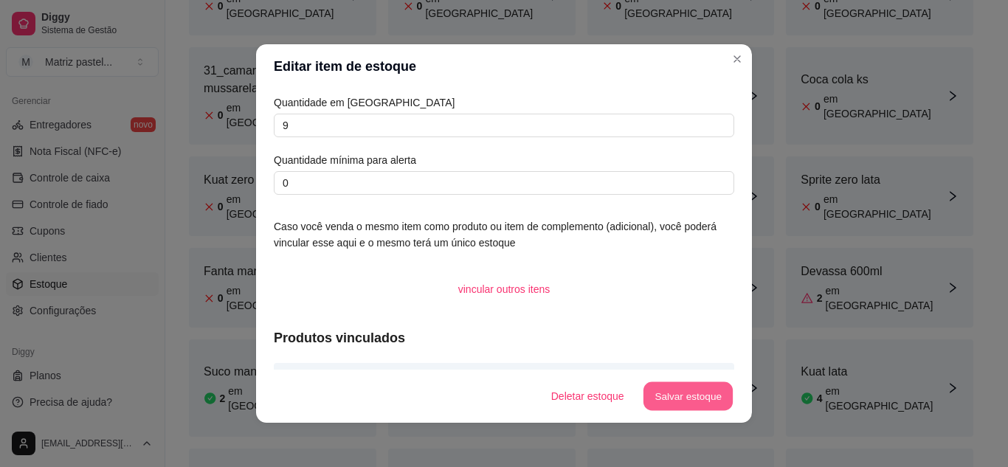
click at [648, 384] on button "Salvar estoque" at bounding box center [687, 396] width 90 height 29
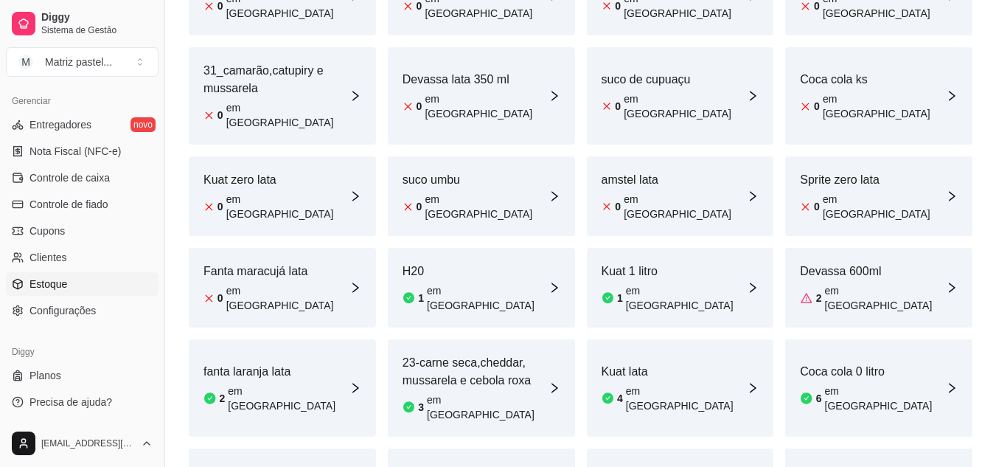
click at [273, 384] on article "em [GEOGRAPHIC_DATA]" at bounding box center [288, 399] width 121 height 30
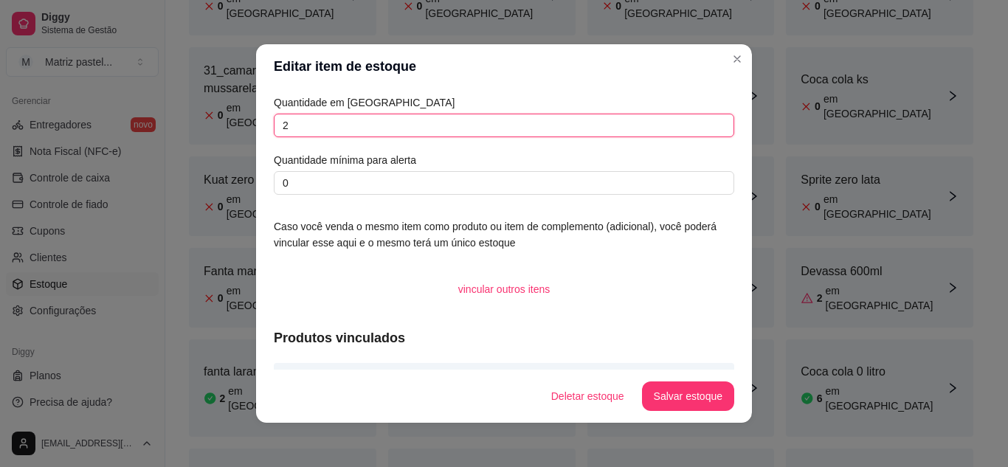
click at [381, 129] on input "2" at bounding box center [504, 126] width 460 height 24
type input "0"
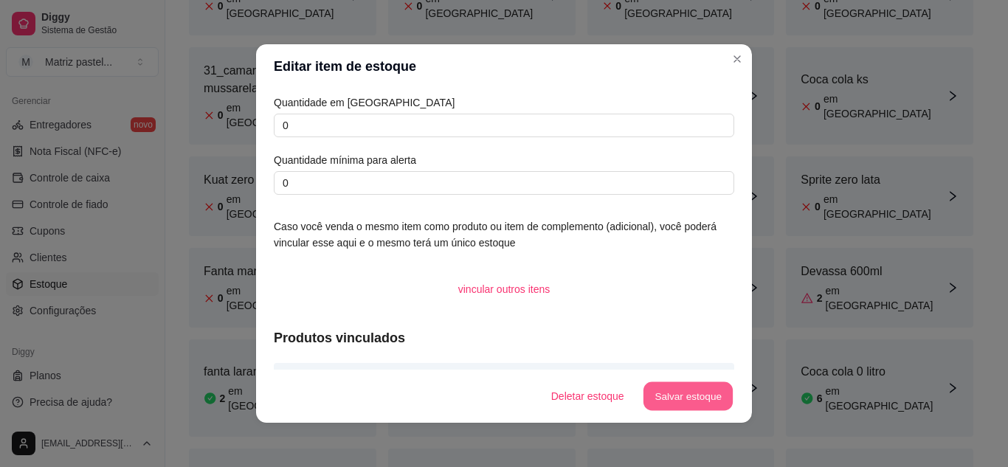
click at [661, 390] on button "Salvar estoque" at bounding box center [687, 396] width 90 height 29
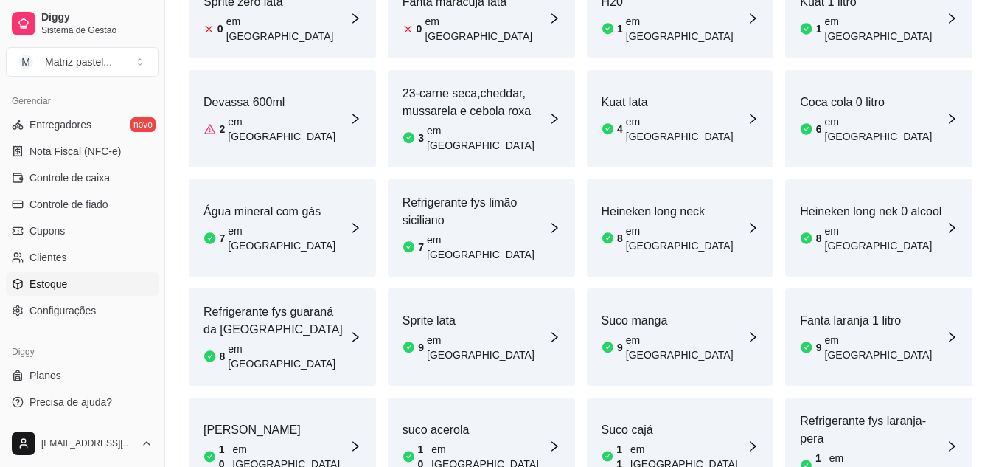
scroll to position [664, 0]
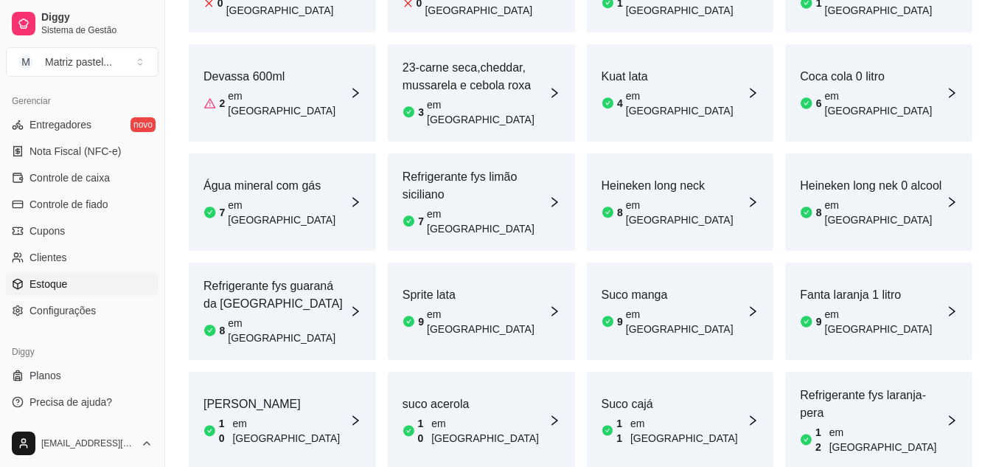
click at [654, 395] on article "Suco cajá" at bounding box center [675, 404] width 146 height 18
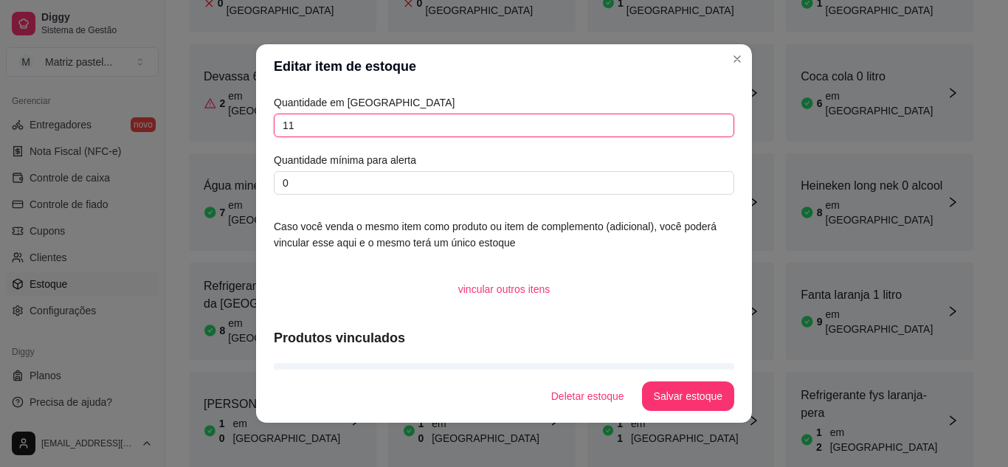
click at [399, 122] on input "11" at bounding box center [504, 126] width 460 height 24
type input "7"
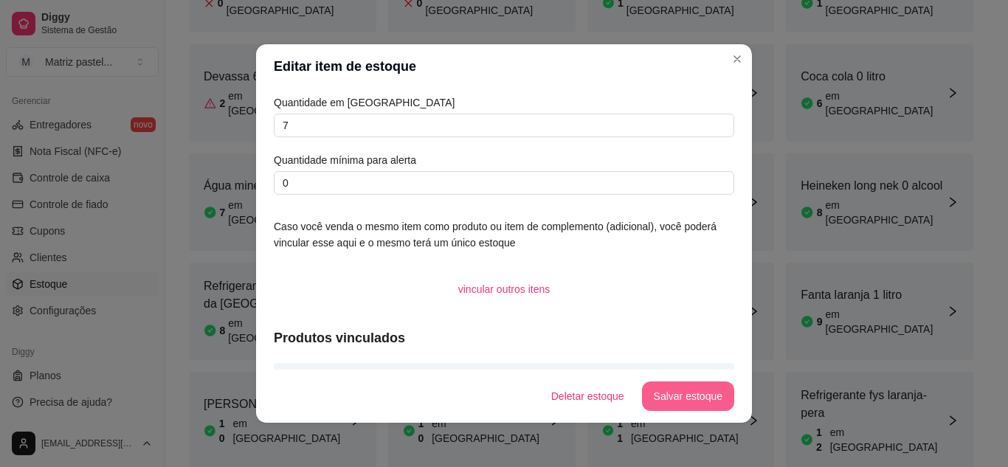
click at [704, 404] on button "Salvar estoque" at bounding box center [688, 396] width 92 height 30
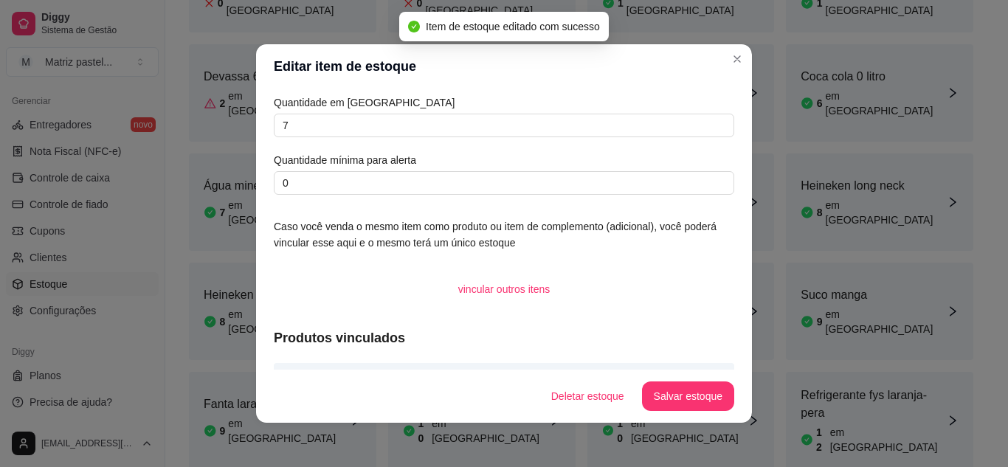
click at [743, 53] on header "Editar item de estoque" at bounding box center [504, 66] width 496 height 44
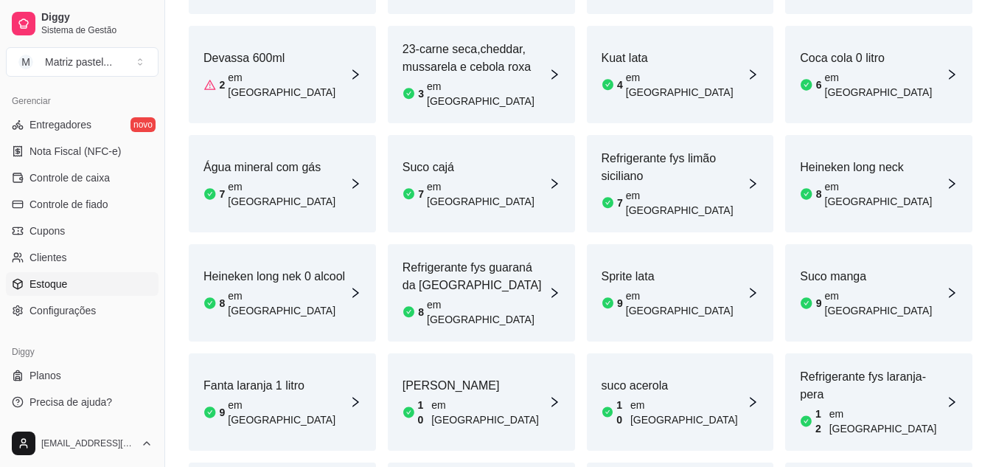
scroll to position [738, 0]
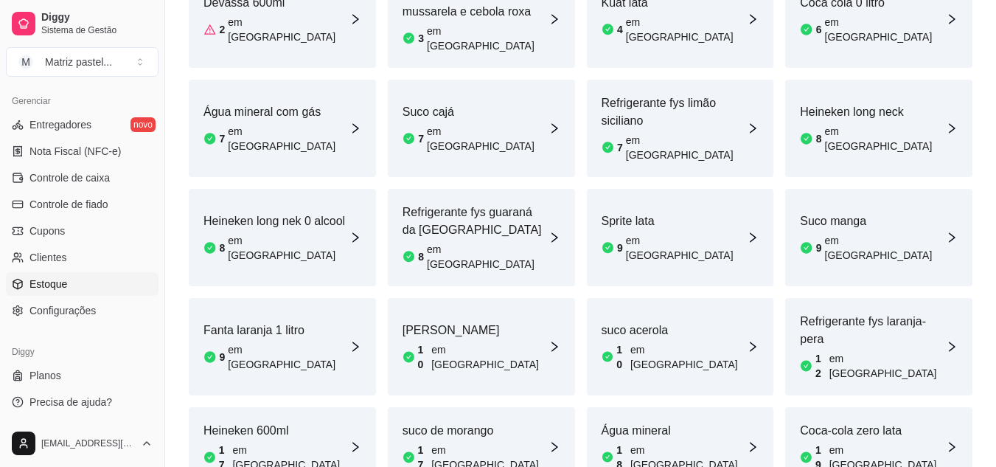
click at [507, 407] on div "suco de morango 17 em estoque" at bounding box center [481, 447] width 187 height 80
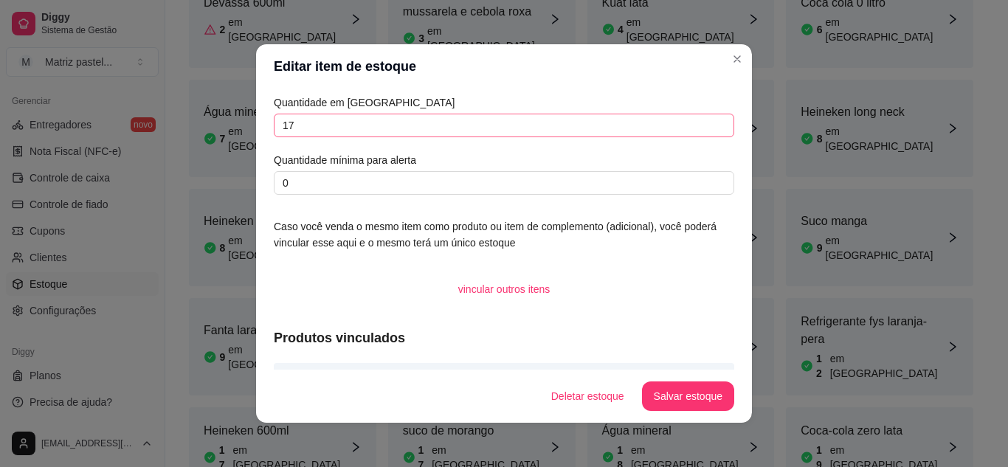
click at [415, 114] on div "Quantidade em estoque 17 Quantidade mínima para alerta 0" at bounding box center [504, 144] width 460 height 100
click at [415, 114] on input "17" at bounding box center [504, 126] width 460 height 24
type input "6"
click at [679, 390] on button "Salvar estoque" at bounding box center [687, 396] width 90 height 29
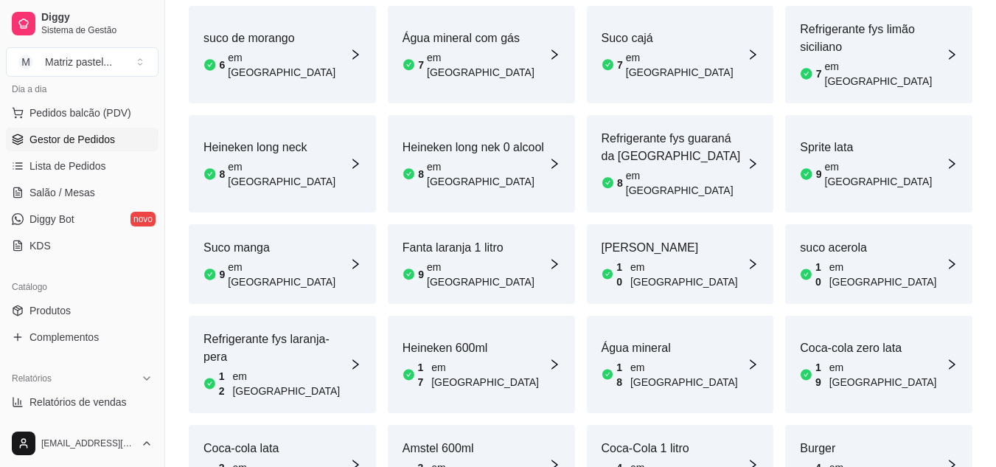
scroll to position [152, 0]
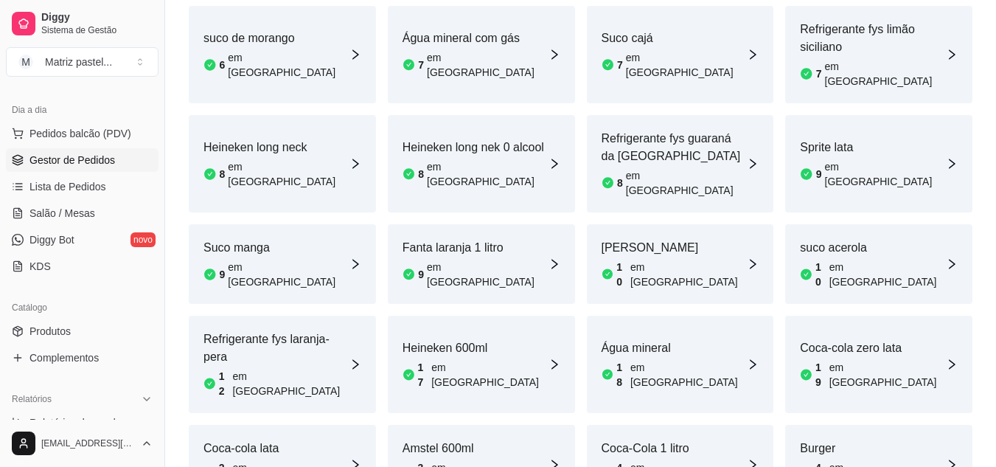
click at [77, 162] on span "Gestor de Pedidos" at bounding box center [73, 160] width 86 height 15
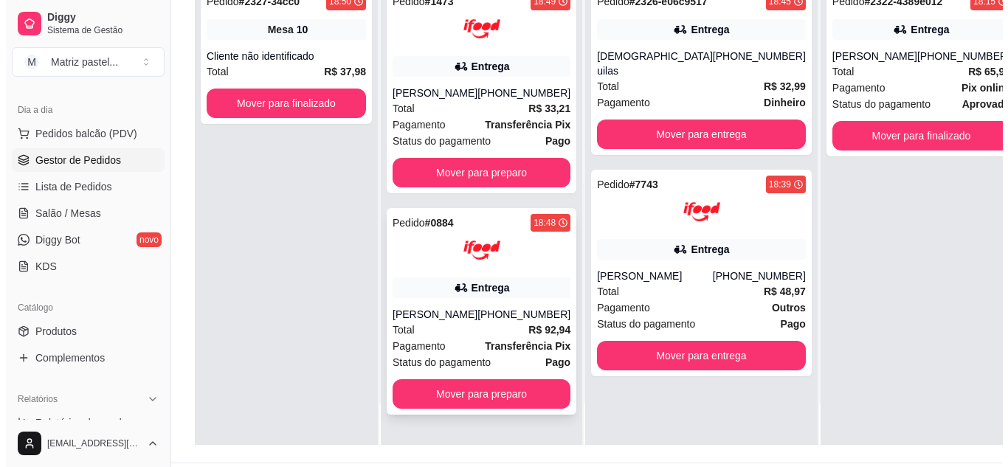
scroll to position [221, 0]
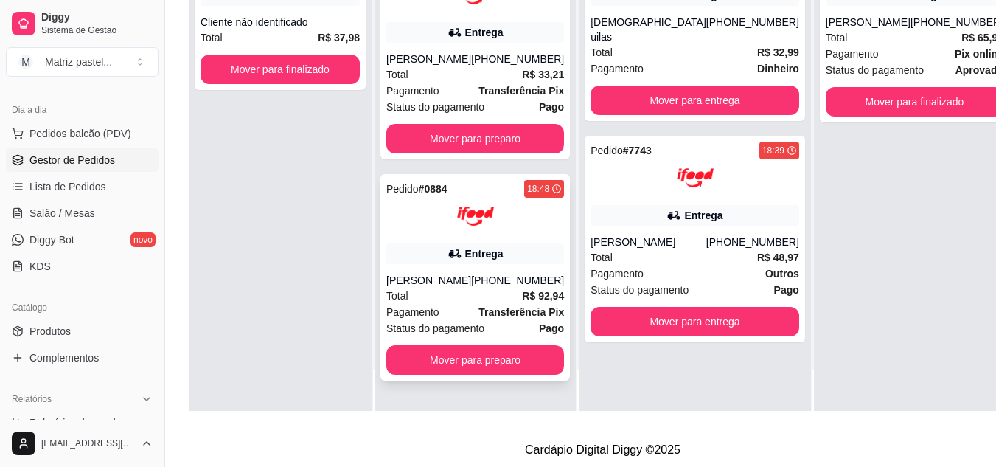
click at [488, 274] on div "(08) 00705-1020" at bounding box center [517, 280] width 93 height 15
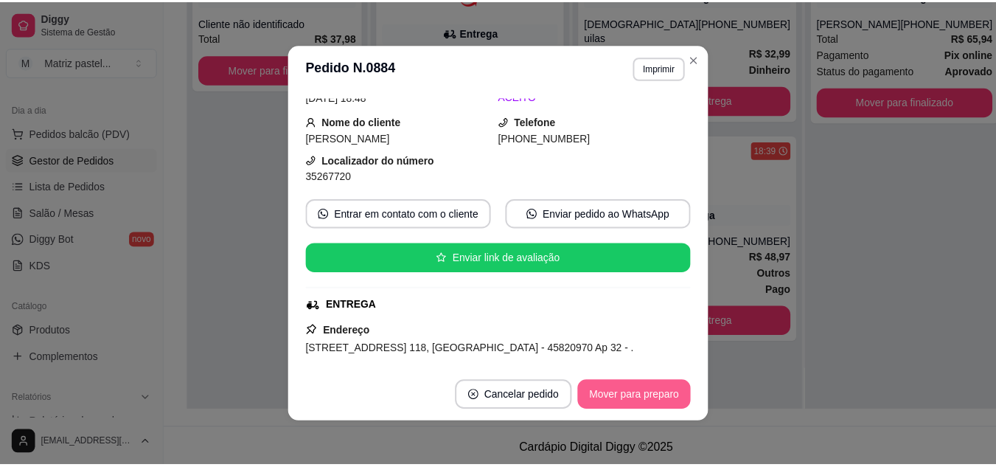
scroll to position [3, 0]
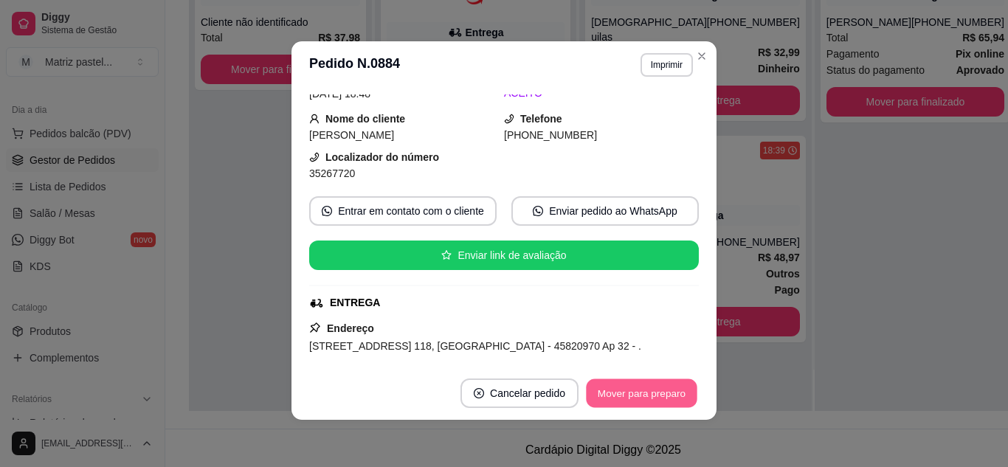
click at [639, 401] on button "Mover para preparo" at bounding box center [641, 393] width 111 height 29
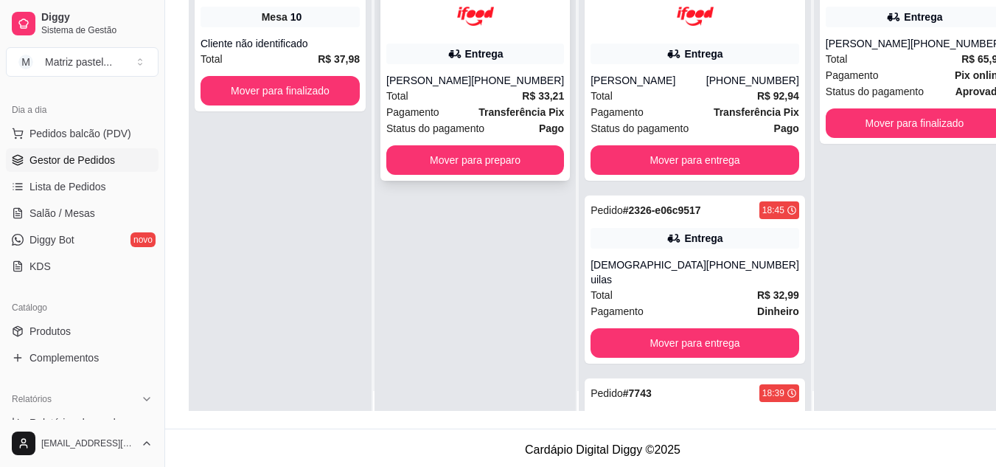
scroll to position [0, 0]
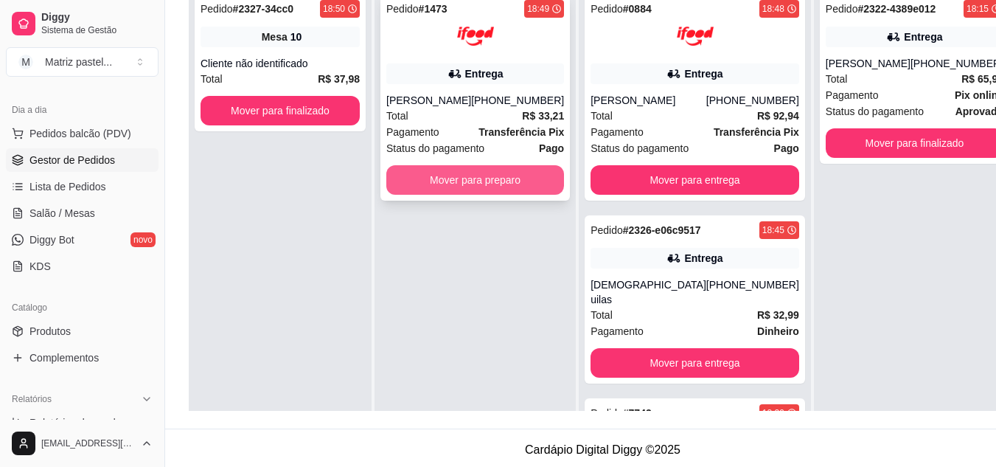
click at [461, 193] on button "Mover para preparo" at bounding box center [475, 180] width 178 height 30
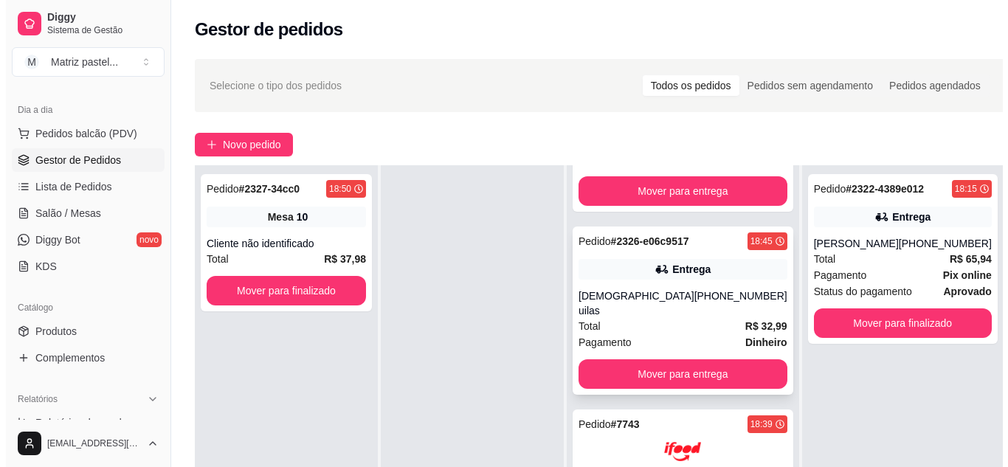
scroll to position [409, 0]
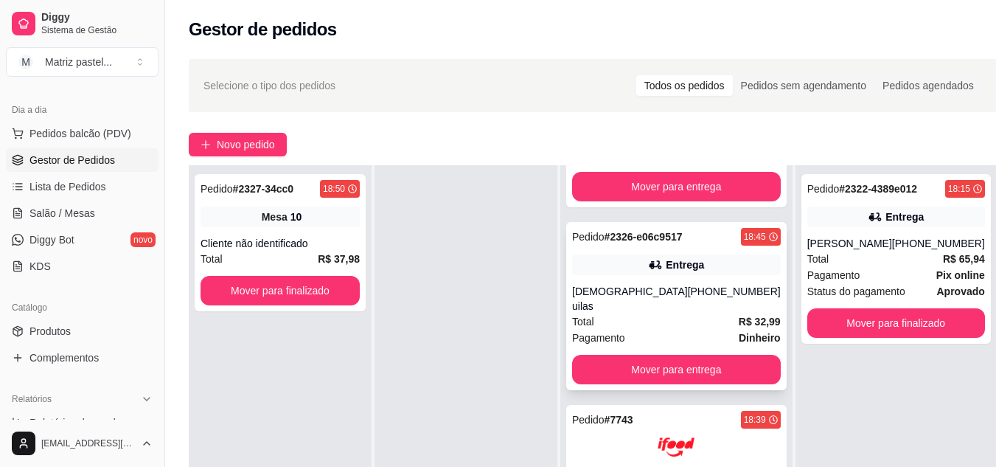
click at [617, 277] on div "Pedido # 2326-e06c9517 18:45 Entrega Pastor uilas (73) 99854-6020 Total R$ 32,9…" at bounding box center [676, 306] width 221 height 168
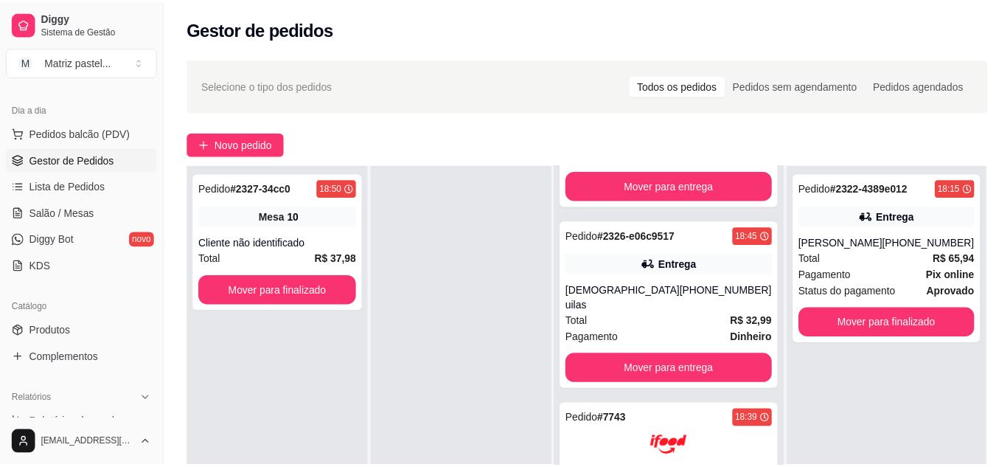
scroll to position [74, 0]
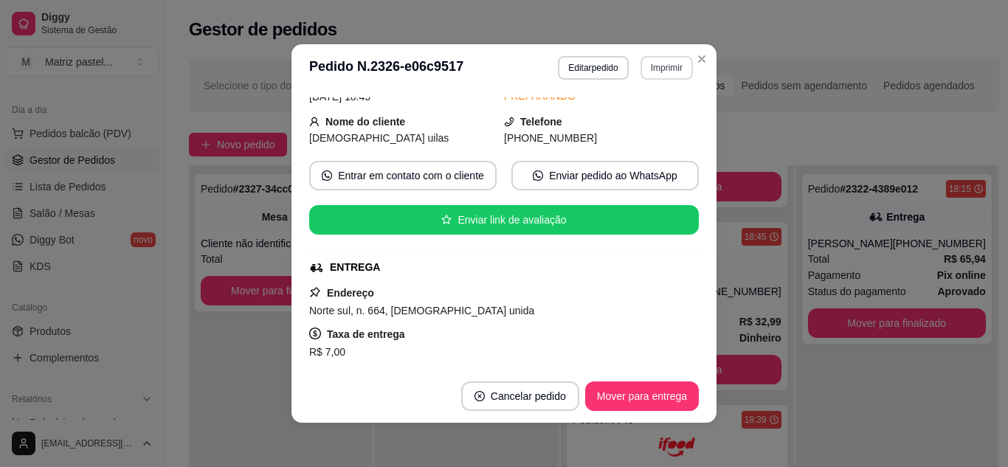
click at [662, 72] on button "Imprimir" at bounding box center [666, 68] width 52 height 24
click at [648, 111] on button "IMPRESSORA" at bounding box center [634, 119] width 103 height 23
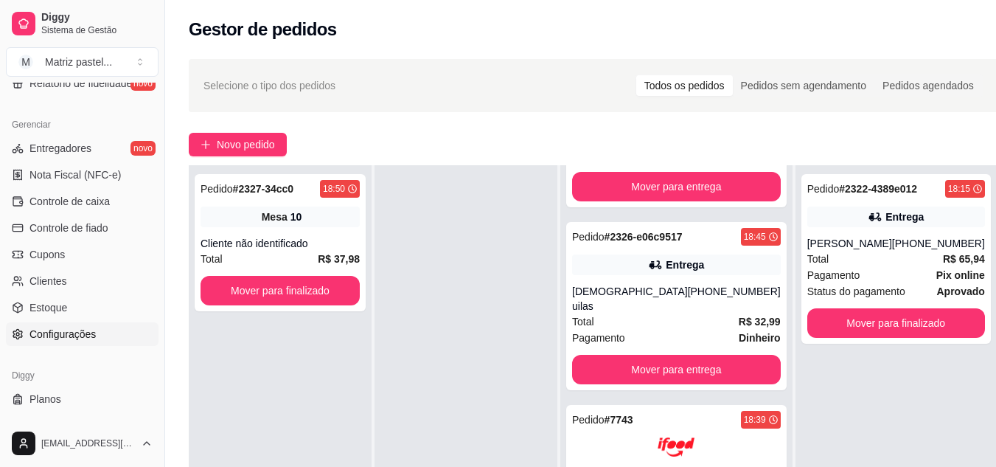
scroll to position [594, 0]
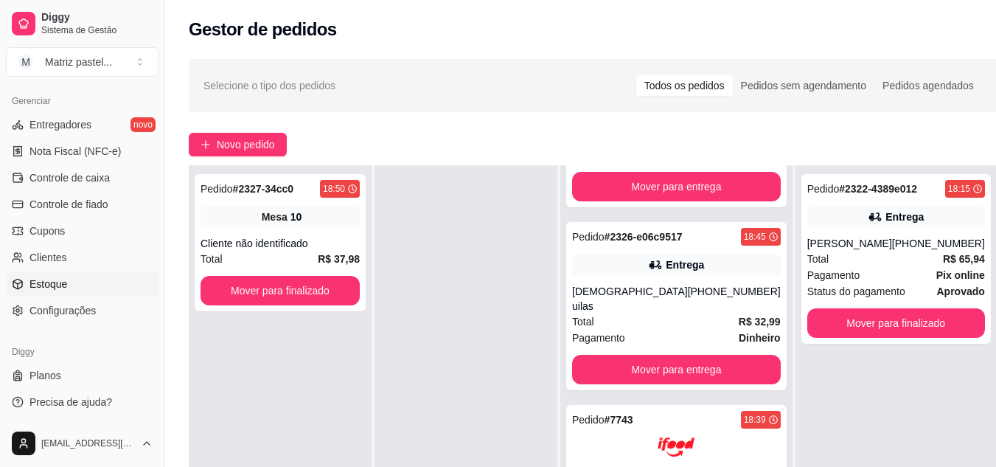
click at [79, 284] on link "Estoque" at bounding box center [82, 284] width 153 height 24
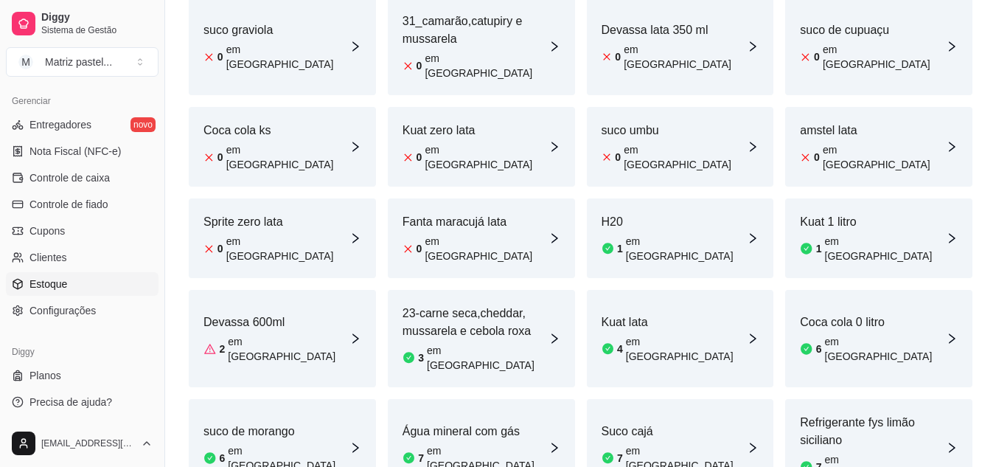
scroll to position [443, 0]
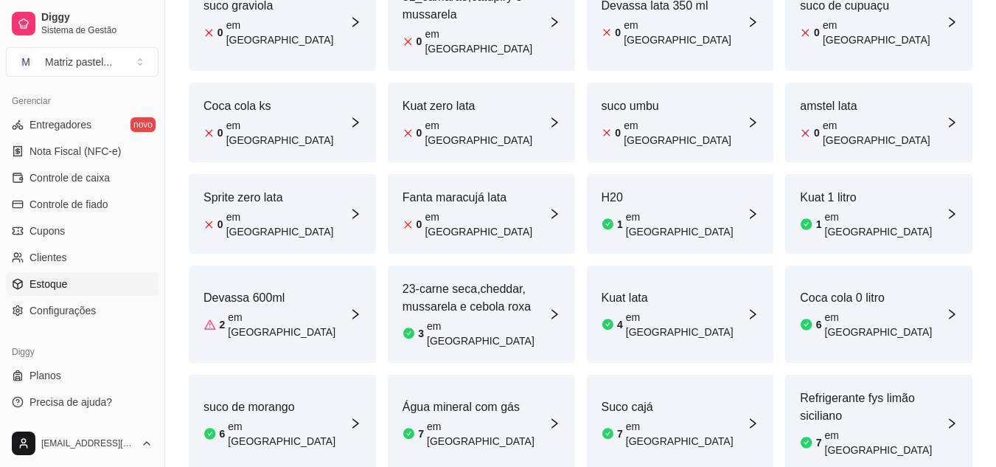
click at [858, 310] on article "em [GEOGRAPHIC_DATA]" at bounding box center [885, 325] width 121 height 30
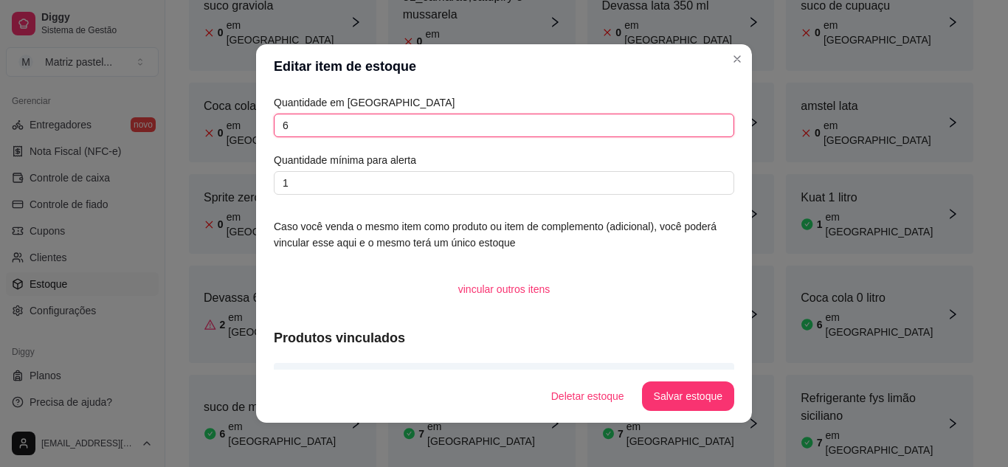
click at [504, 131] on input "6" at bounding box center [504, 126] width 460 height 24
type input "4"
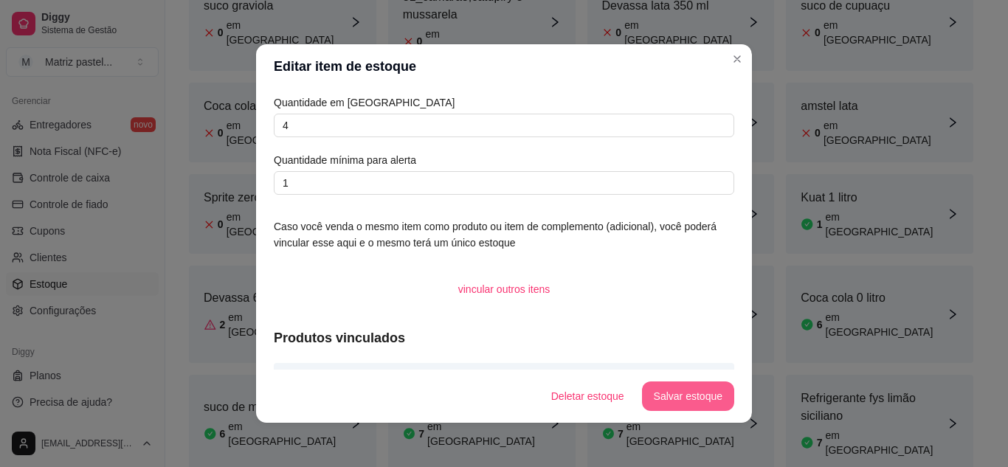
click at [684, 407] on button "Salvar estoque" at bounding box center [688, 396] width 92 height 30
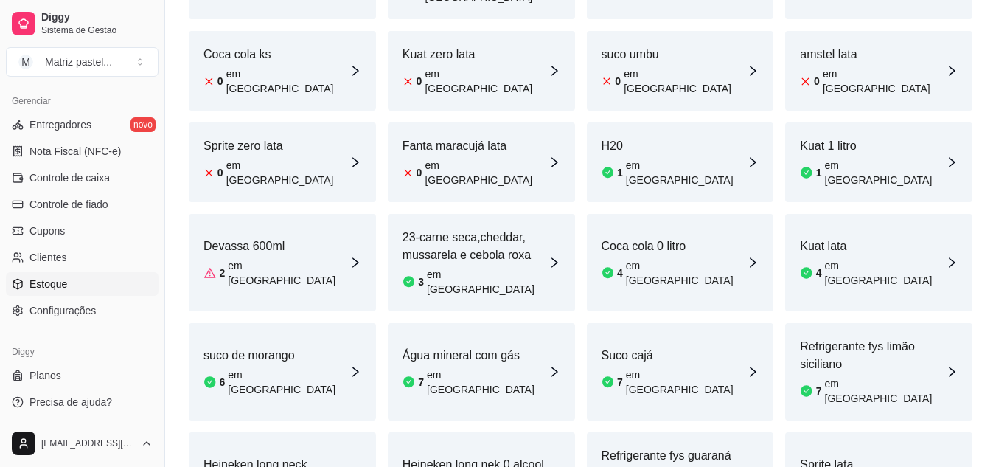
scroll to position [516, 0]
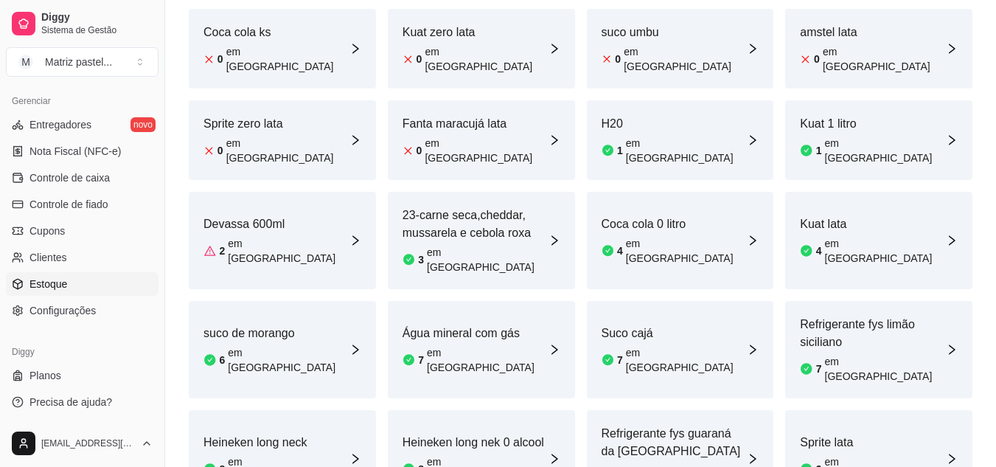
click at [469, 301] on div "Água mineral com gás 7 em estoque" at bounding box center [481, 349] width 187 height 97
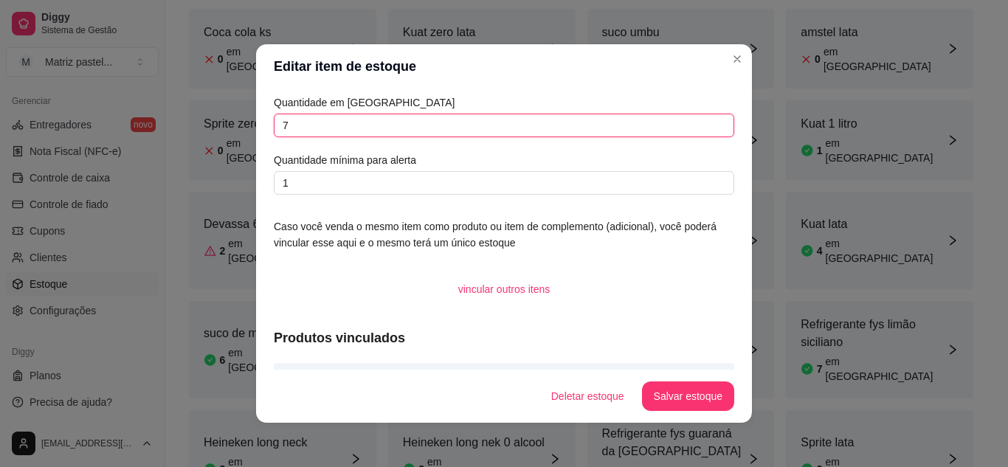
click at [353, 129] on input "7" at bounding box center [504, 126] width 460 height 24
click at [352, 129] on input "7" at bounding box center [504, 126] width 460 height 24
type input "6"
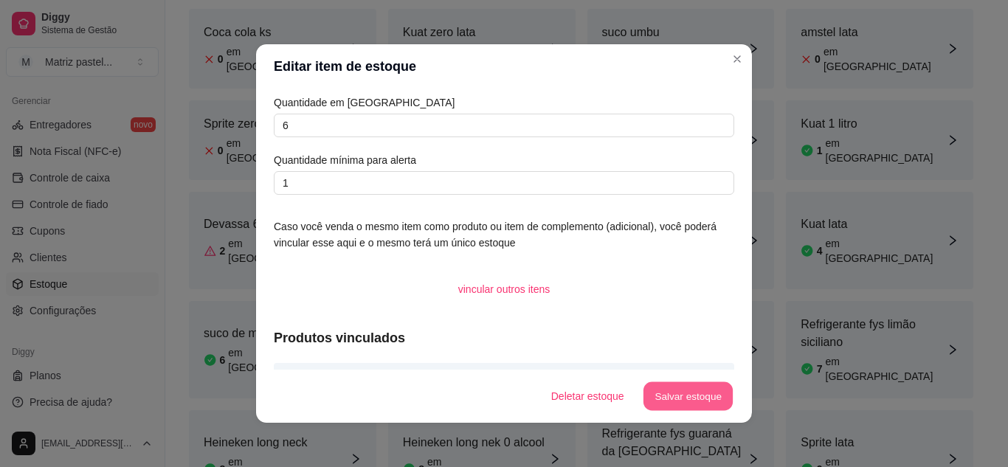
click at [695, 392] on button "Salvar estoque" at bounding box center [687, 396] width 90 height 29
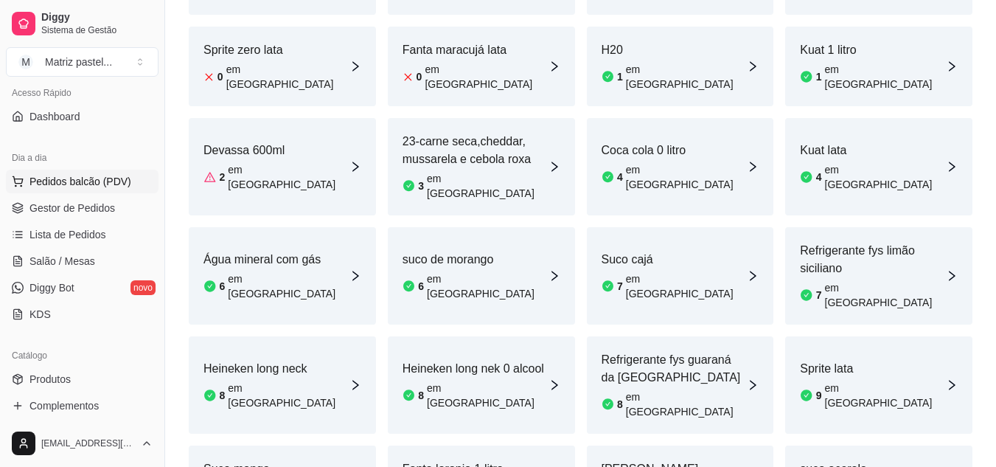
scroll to position [78, 0]
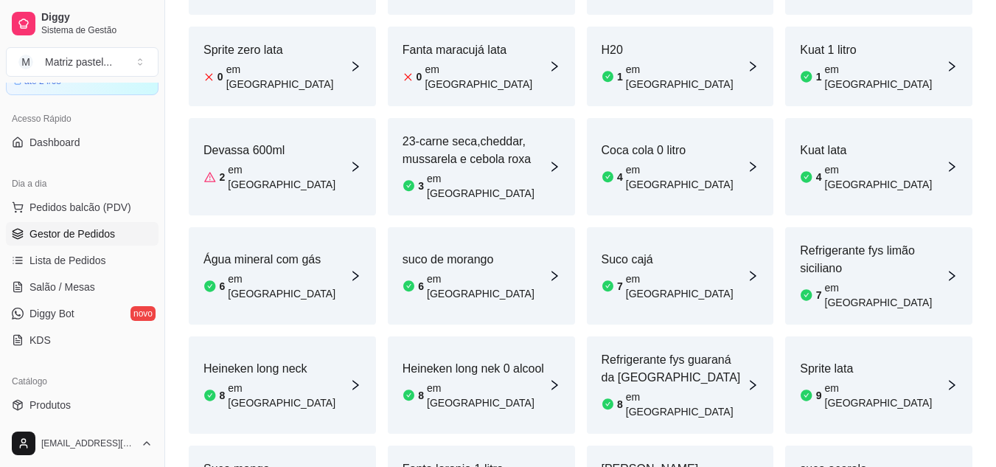
click at [81, 233] on span "Gestor de Pedidos" at bounding box center [73, 233] width 86 height 15
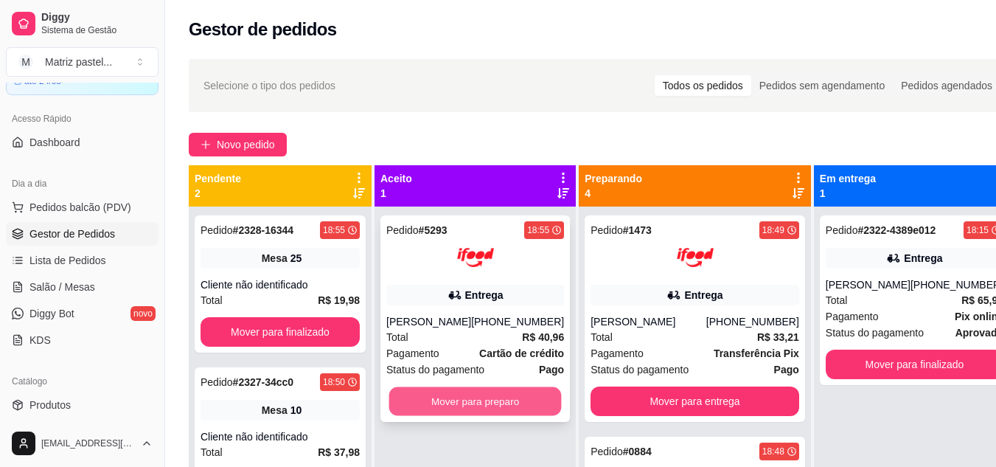
click at [461, 401] on button "Mover para preparo" at bounding box center [475, 401] width 173 height 29
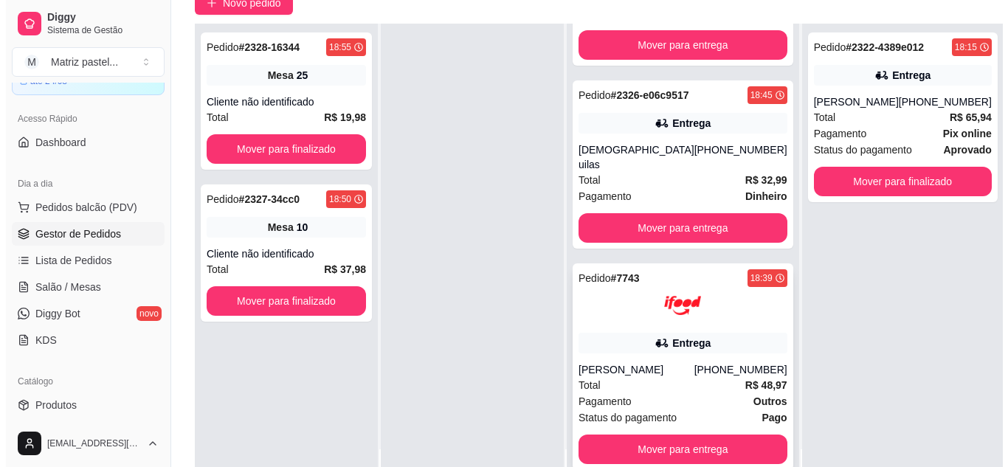
scroll to position [148, 0]
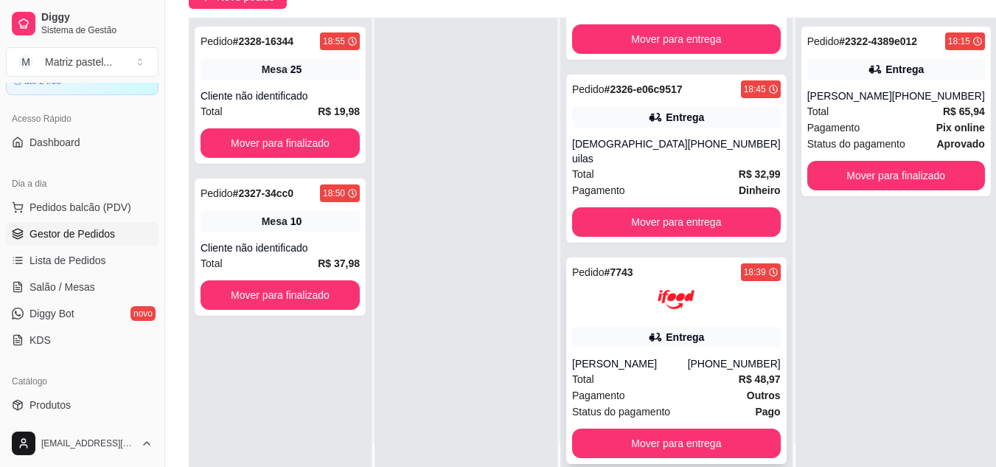
click at [642, 327] on div "Entrega" at bounding box center [676, 337] width 209 height 21
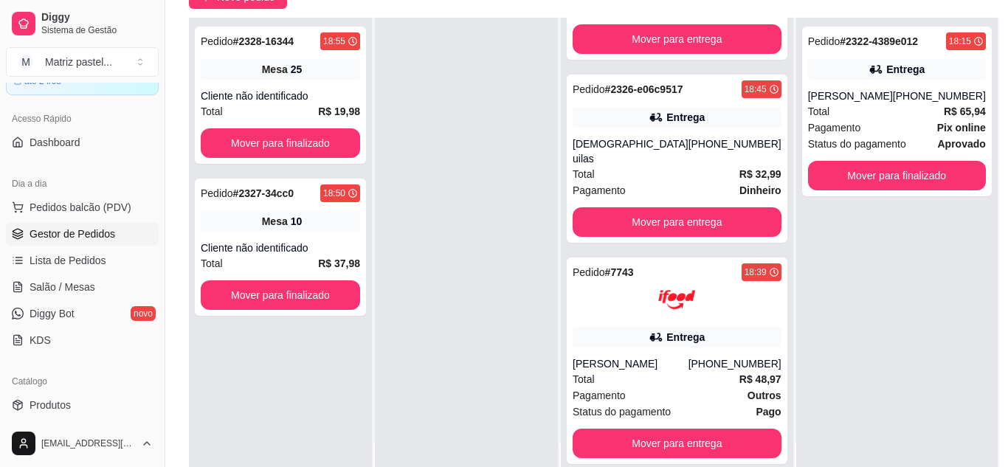
scroll to position [74, 0]
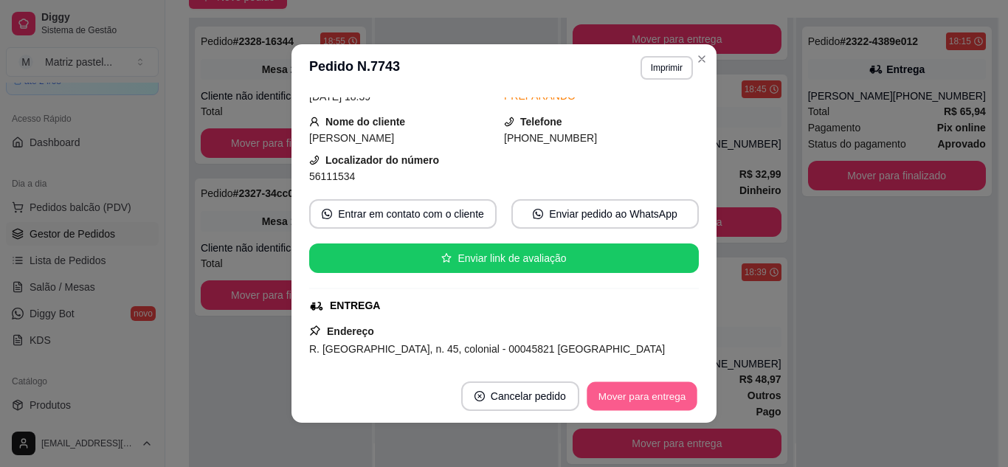
click at [611, 396] on button "Mover para entrega" at bounding box center [641, 396] width 111 height 29
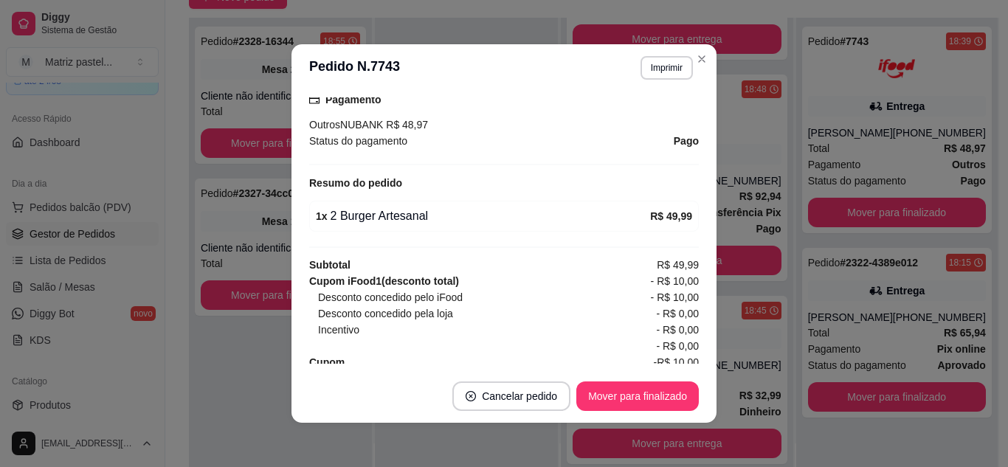
scroll to position [443, 0]
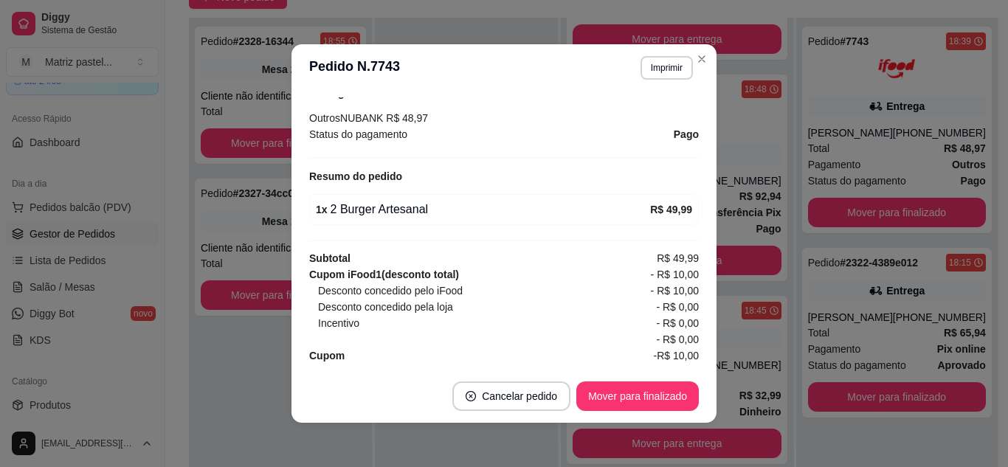
click at [710, 60] on header "**********" at bounding box center [503, 67] width 425 height 47
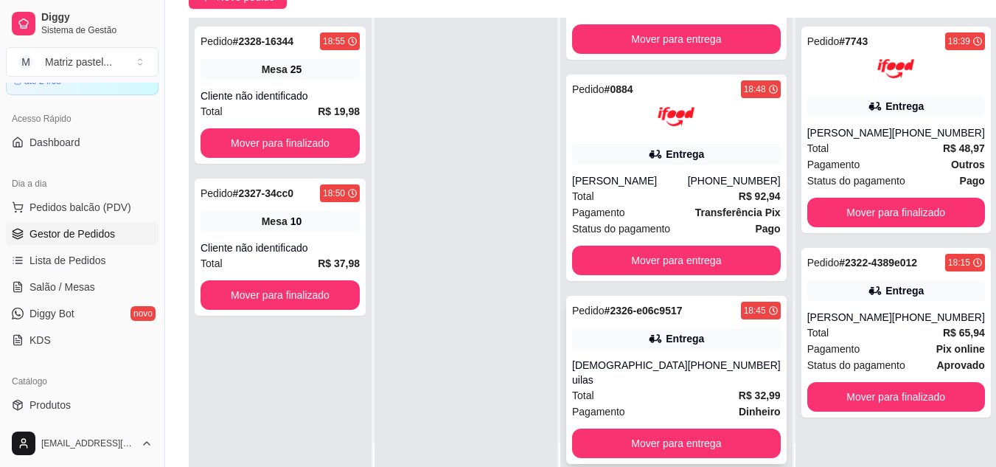
click at [629, 380] on div "Pastor uilas" at bounding box center [630, 373] width 116 height 30
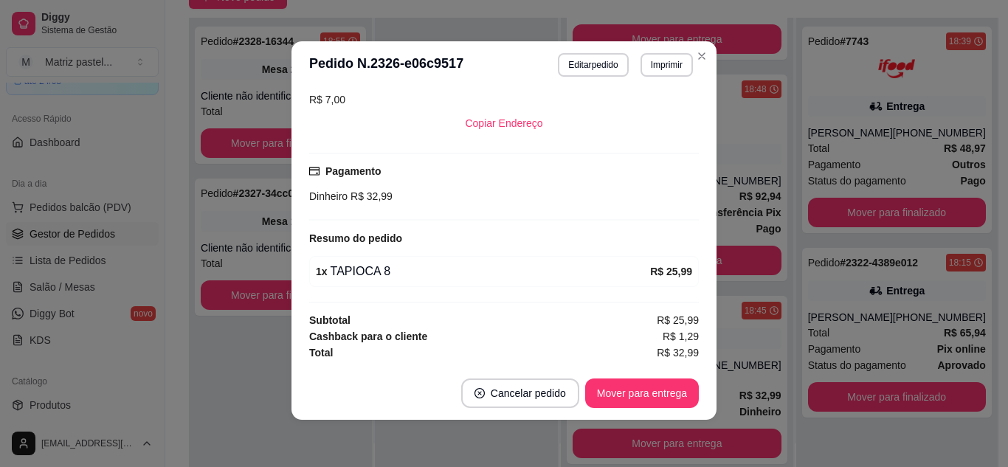
scroll to position [249, 0]
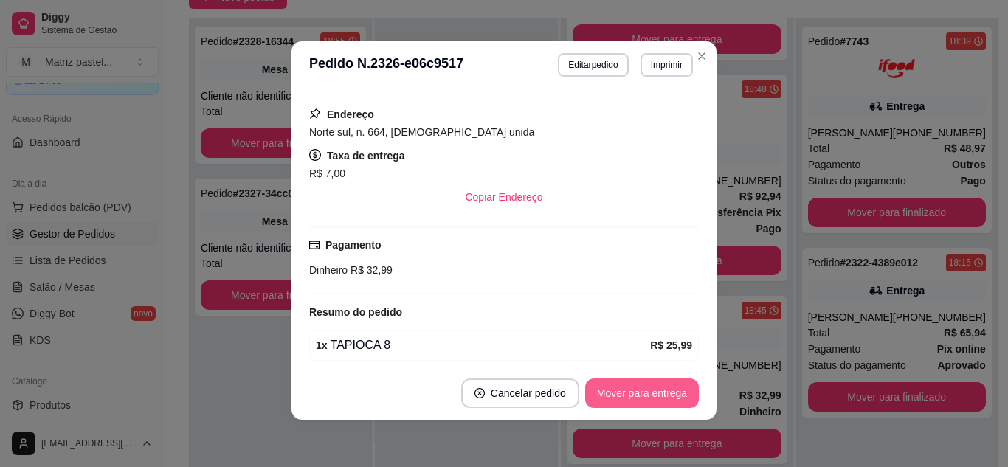
click at [615, 398] on button "Mover para entrega" at bounding box center [642, 393] width 114 height 30
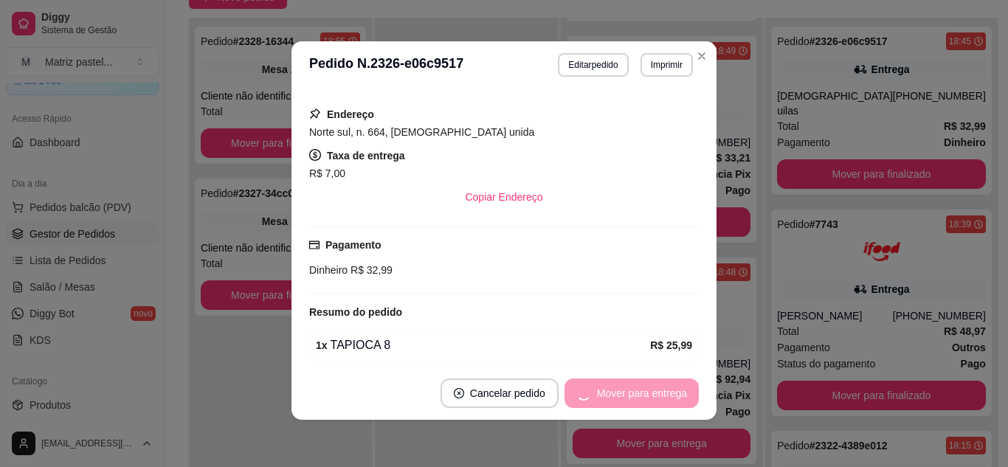
scroll to position [226, 0]
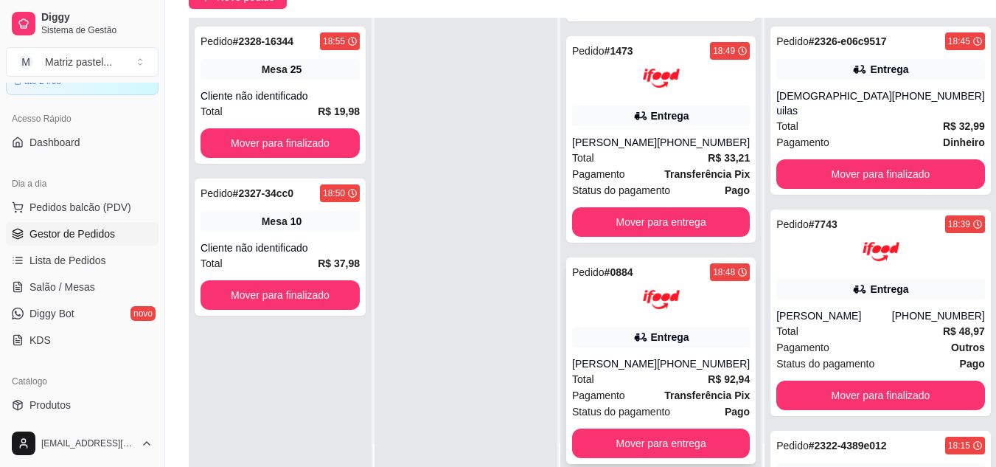
click at [691, 356] on div "(08) 00705-1020" at bounding box center [703, 363] width 93 height 15
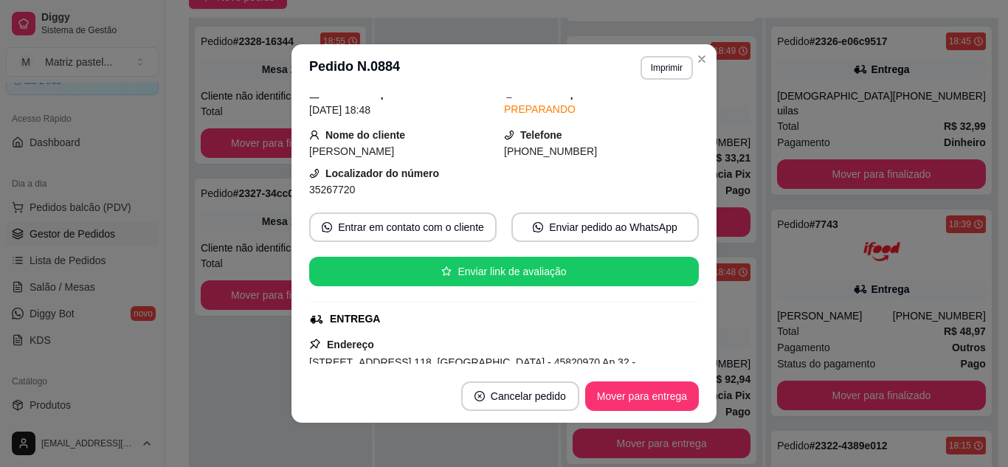
scroll to position [148, 0]
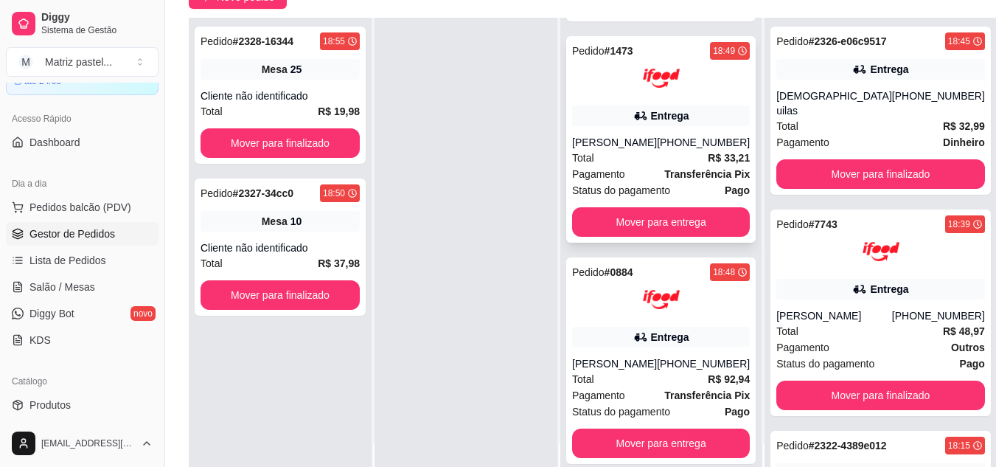
click at [653, 135] on div "Matheus Meireles" at bounding box center [614, 142] width 85 height 15
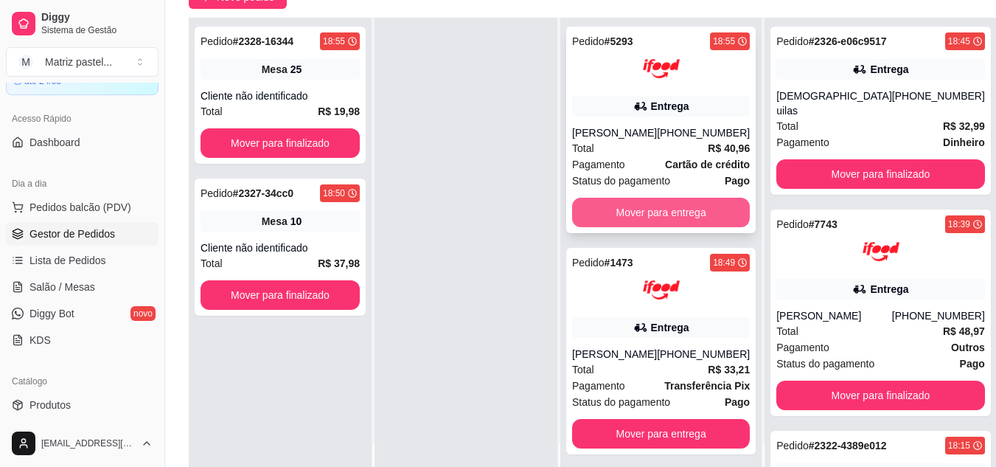
scroll to position [0, 0]
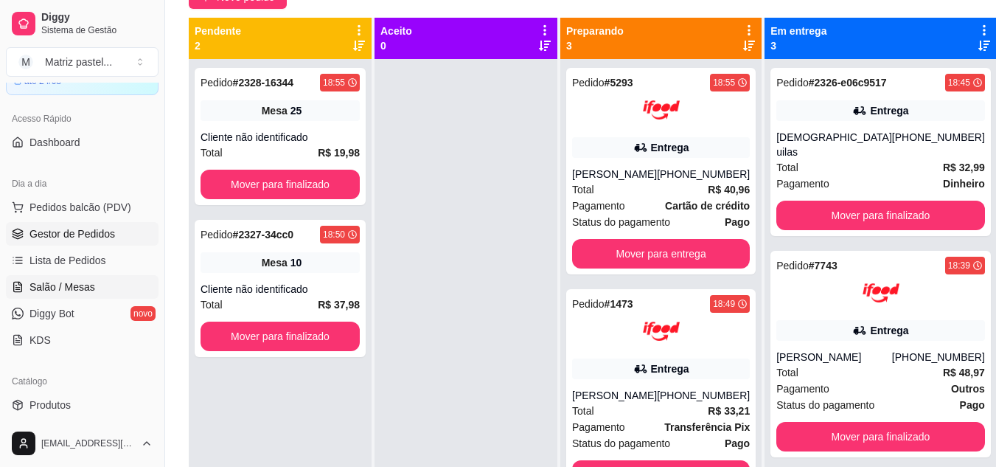
click at [52, 282] on span "Salão / Mesas" at bounding box center [63, 287] width 66 height 15
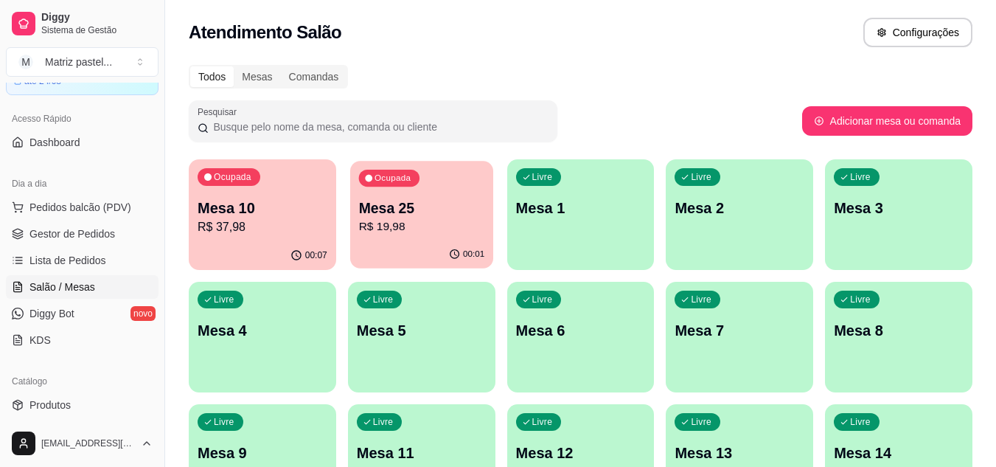
click at [394, 223] on p "R$ 19,98" at bounding box center [421, 226] width 126 height 17
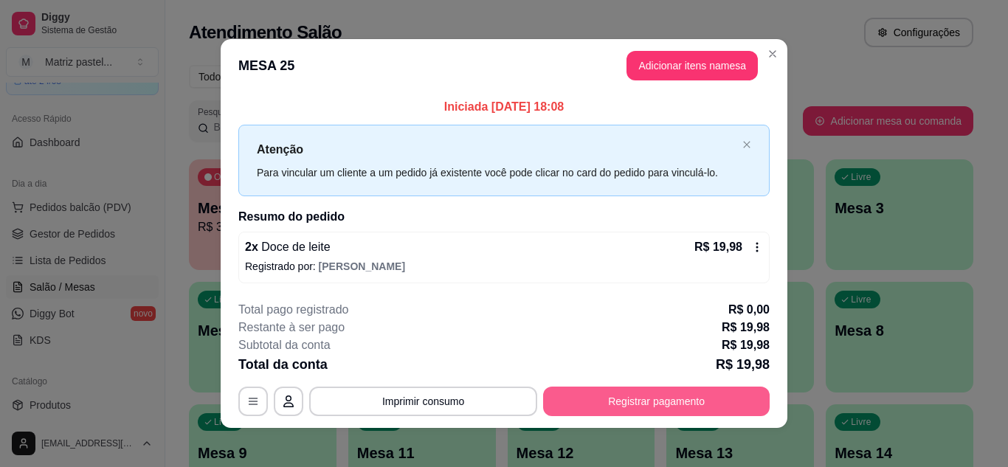
click at [606, 406] on button "Registrar pagamento" at bounding box center [656, 401] width 226 height 30
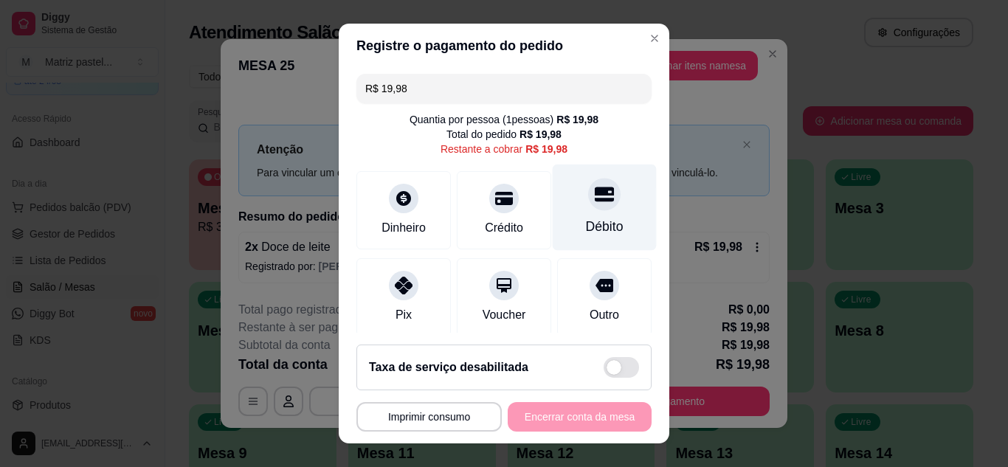
click at [606, 214] on div "Débito" at bounding box center [604, 207] width 104 height 86
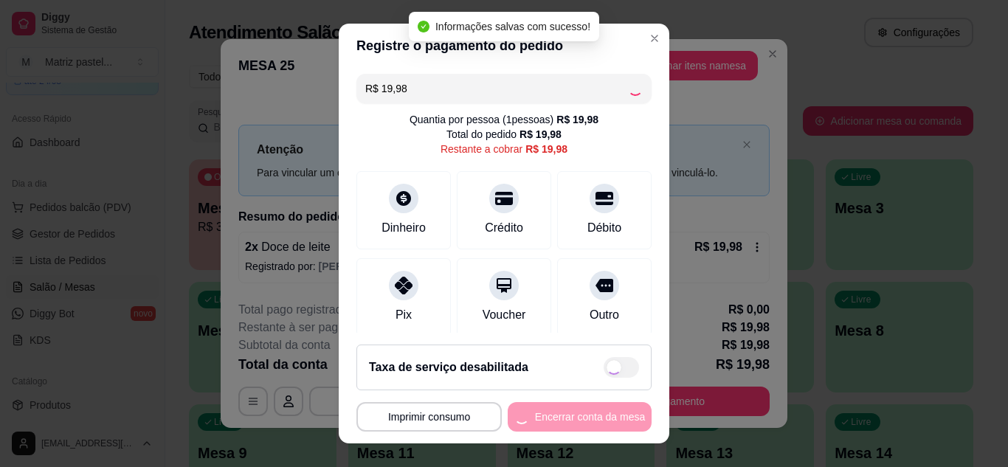
type input "R$ 0,00"
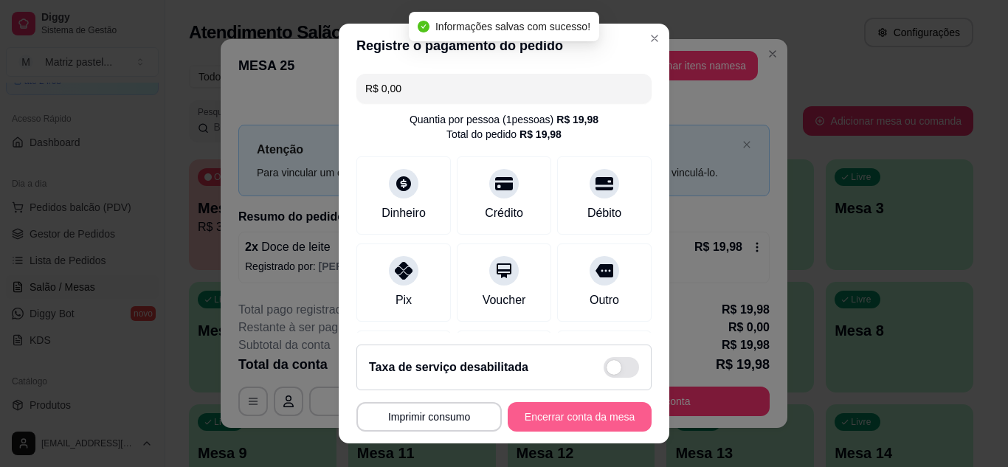
click at [565, 415] on button "Encerrar conta da mesa" at bounding box center [579, 417] width 144 height 30
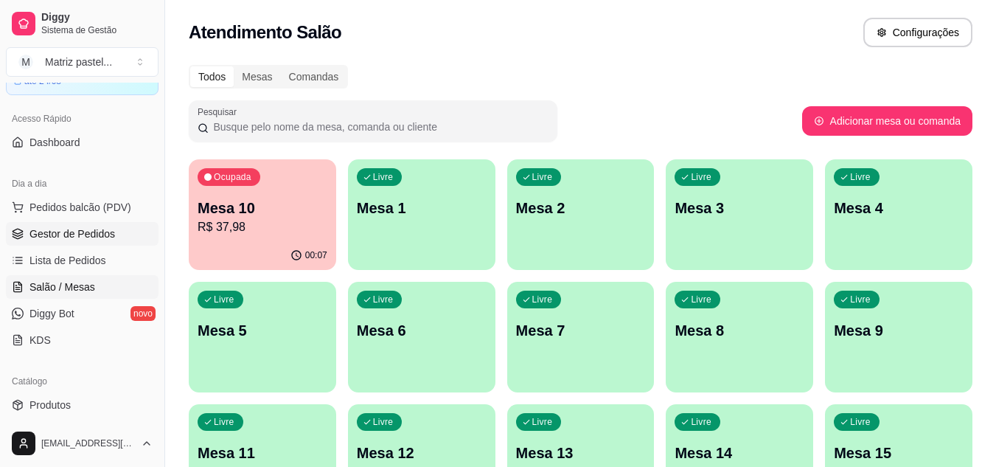
click at [38, 238] on span "Gestor de Pedidos" at bounding box center [73, 233] width 86 height 15
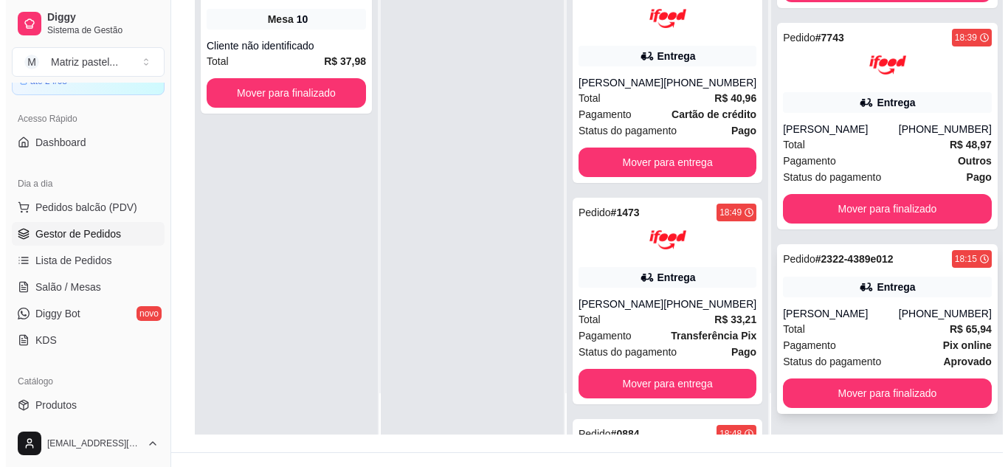
scroll to position [221, 0]
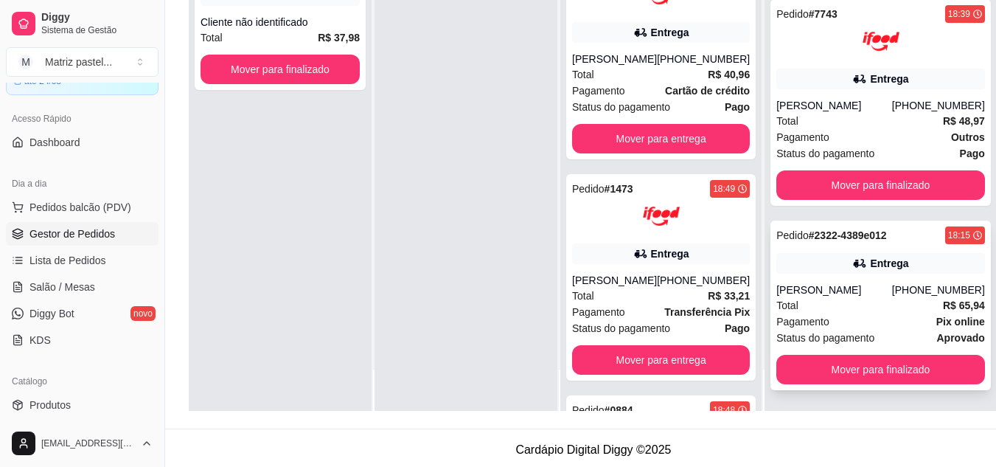
click at [798, 257] on div "Entrega" at bounding box center [881, 263] width 209 height 21
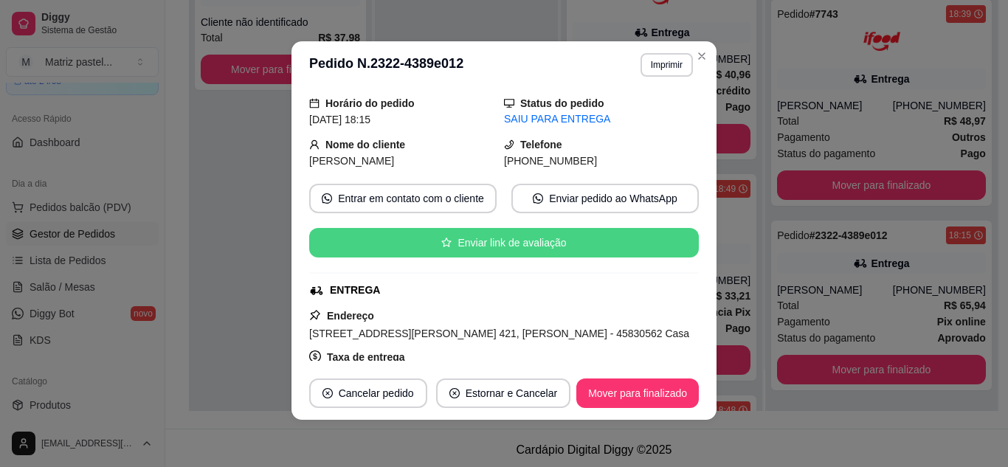
scroll to position [74, 0]
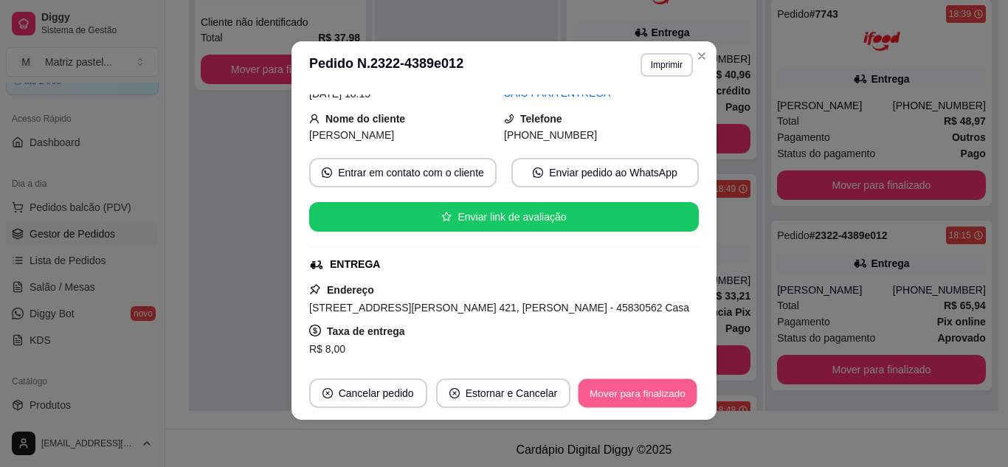
click at [609, 393] on button "Mover para finalizado" at bounding box center [637, 393] width 119 height 29
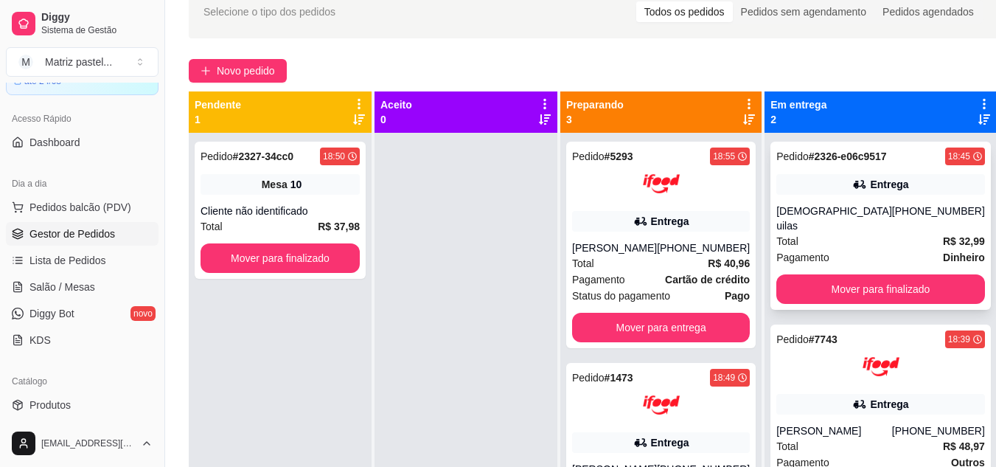
click at [828, 202] on div "Pedido # 2326-e06c9517 18:45 Entrega Pastor uilas (73) 99854-6020 Total R$ 32,9…" at bounding box center [881, 226] width 221 height 168
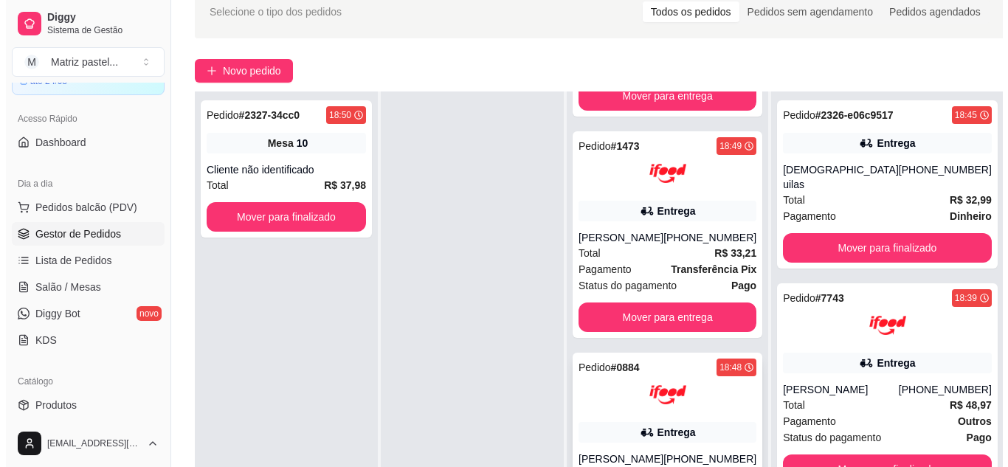
scroll to position [226, 0]
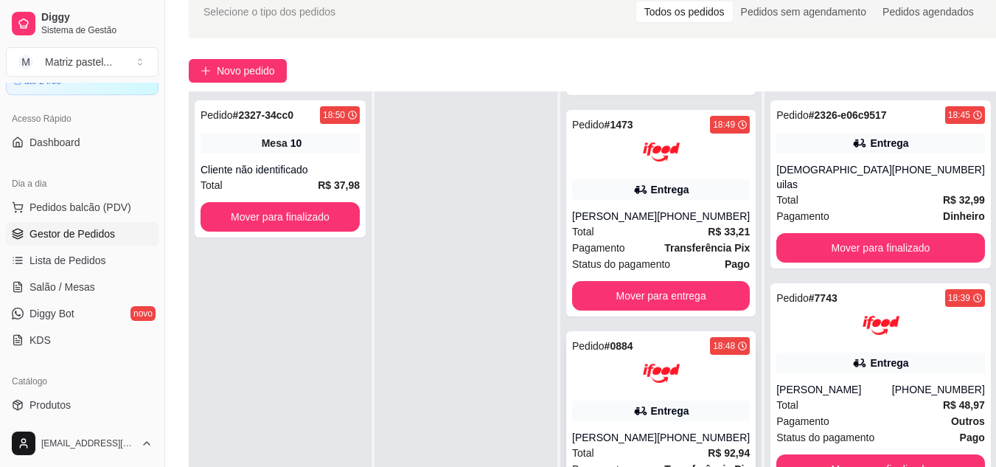
click at [673, 369] on img at bounding box center [661, 373] width 37 height 37
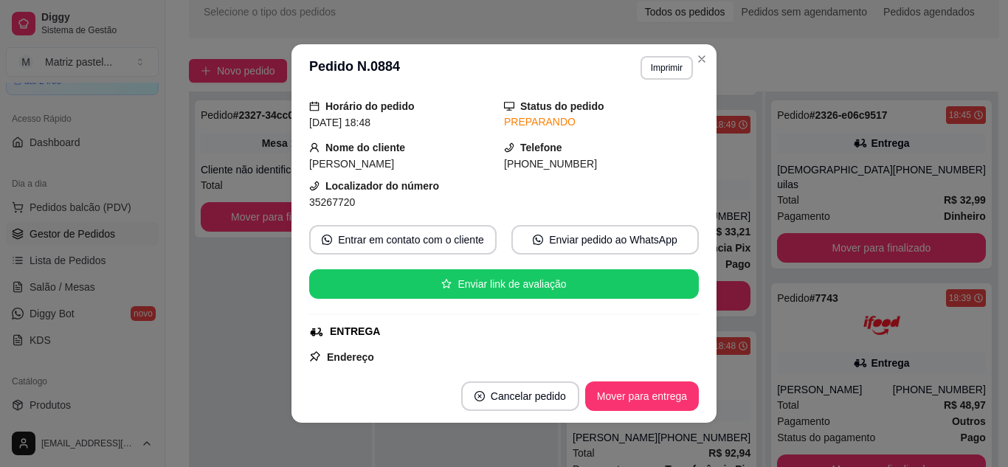
scroll to position [74, 0]
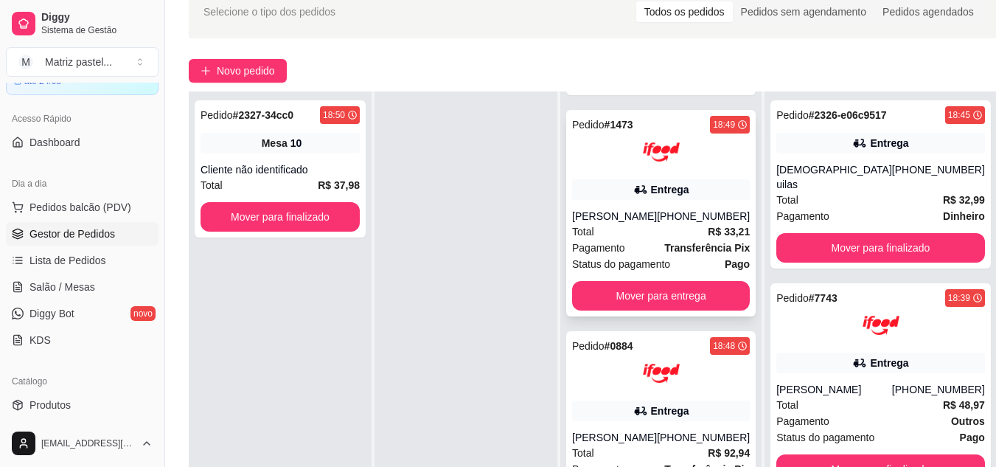
click at [704, 161] on div "Pedido # 1473 18:49 Entrega Matheus Meireles (08) 00705-3040 Total R$ 33,21 Pag…" at bounding box center [661, 213] width 190 height 207
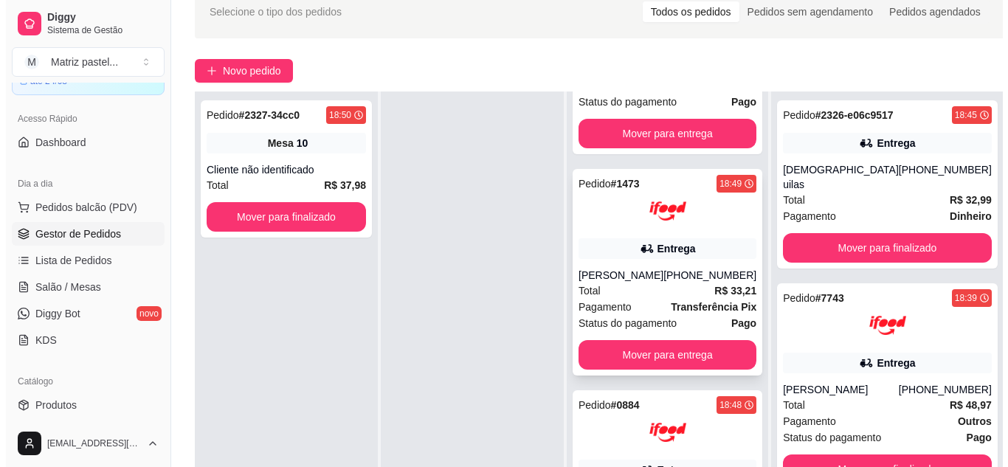
scroll to position [79, 0]
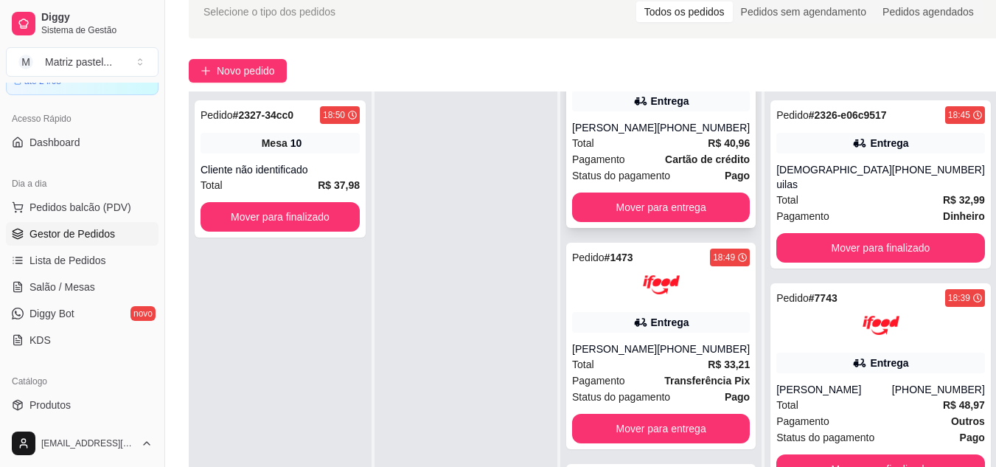
click at [654, 158] on div "Pagamento Cartão de crédito" at bounding box center [661, 159] width 178 height 16
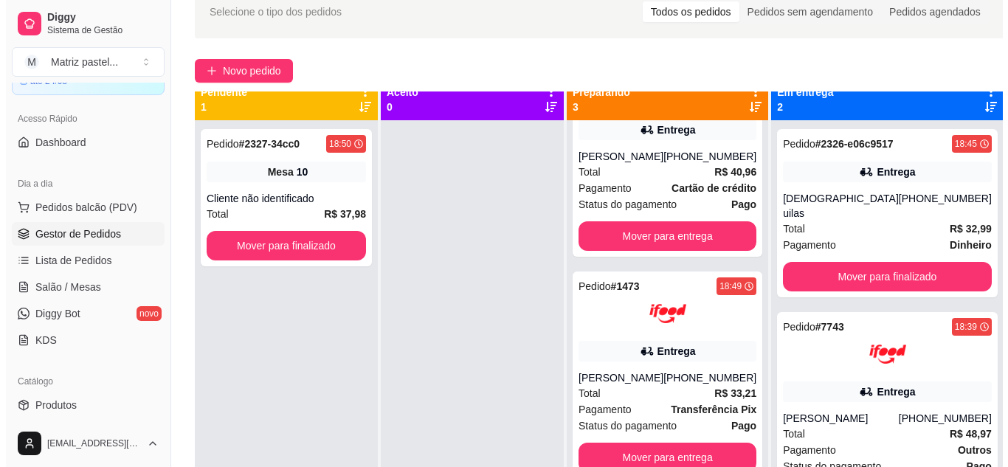
scroll to position [0, 0]
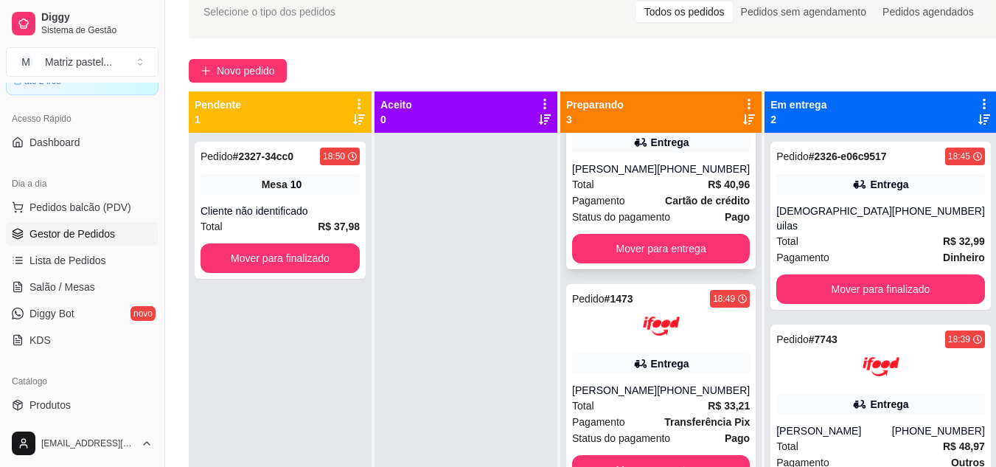
click at [629, 184] on div "Total R$ 40,96" at bounding box center [661, 184] width 178 height 16
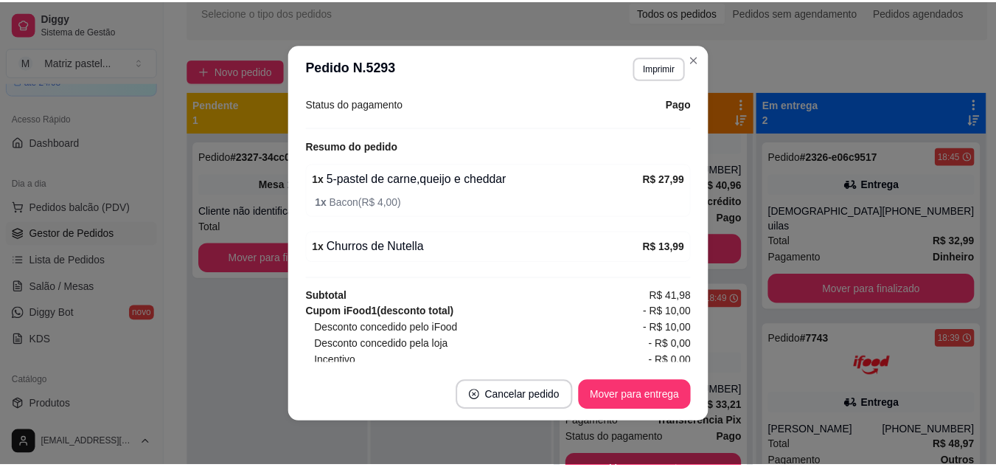
scroll to position [516, 0]
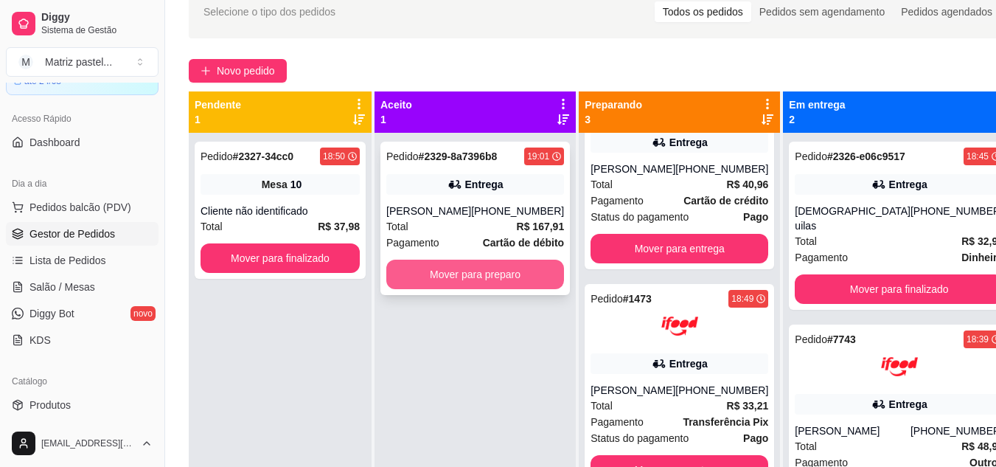
click at [486, 271] on button "Mover para preparo" at bounding box center [475, 275] width 178 height 30
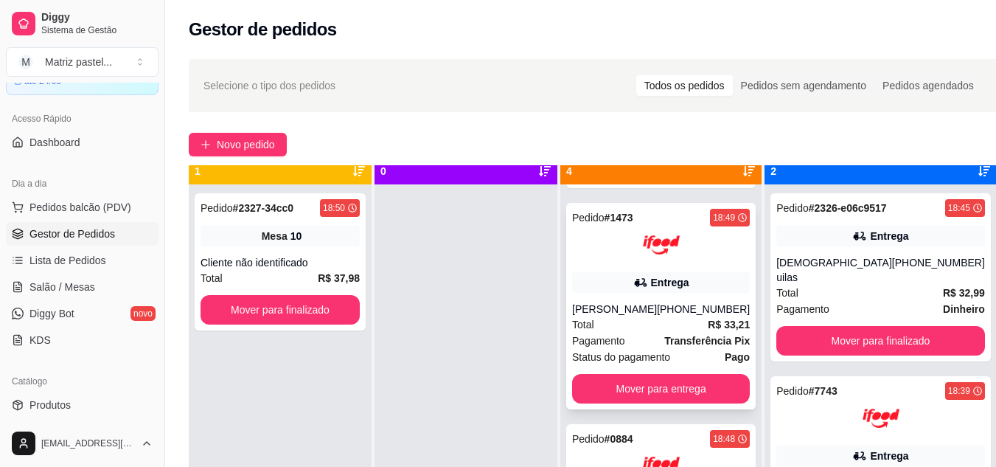
scroll to position [41, 0]
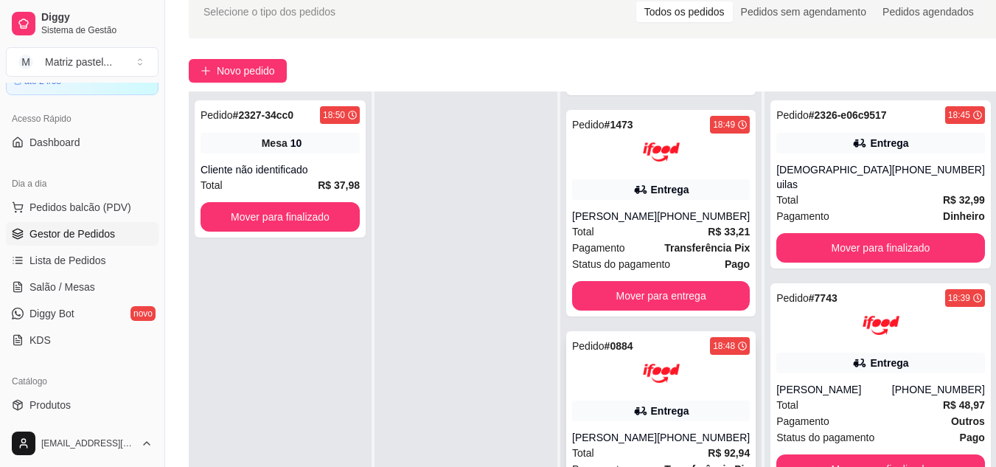
click at [652, 364] on img at bounding box center [661, 373] width 37 height 37
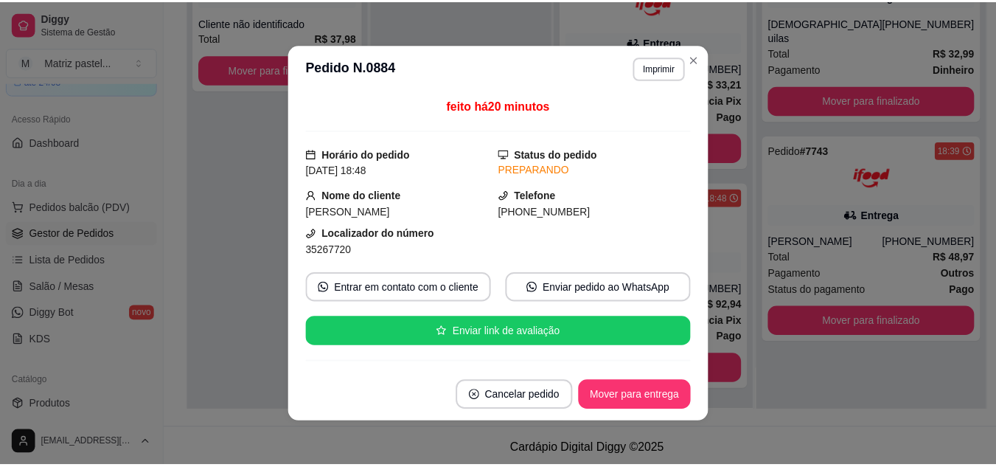
scroll to position [74, 0]
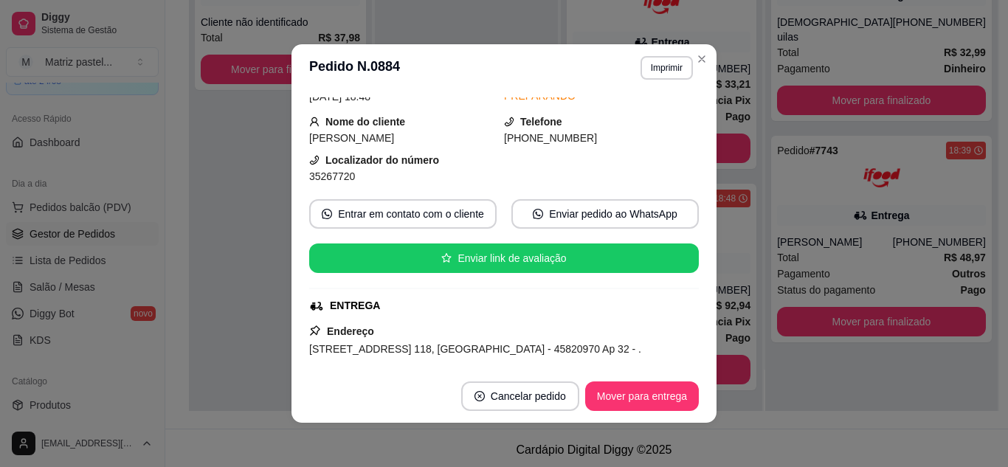
click at [652, 79] on button "Imprimir" at bounding box center [666, 68] width 52 height 24
click at [640, 112] on button "IMPRESSORA" at bounding box center [634, 119] width 103 height 23
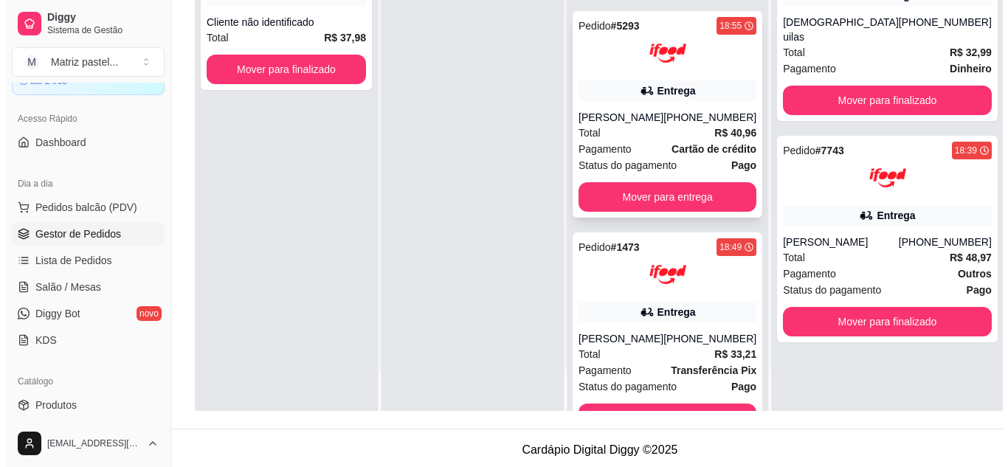
scroll to position [100, 0]
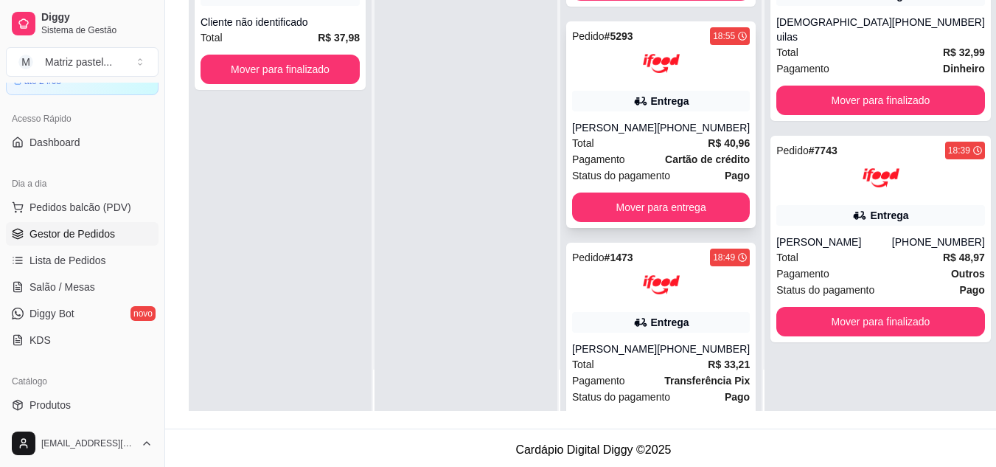
click at [676, 82] on div "Pedido # 5293 18:55 Entrega Luan Vitor (08) 00705-6070 Total R$ 40,96 Pagamento…" at bounding box center [661, 124] width 190 height 207
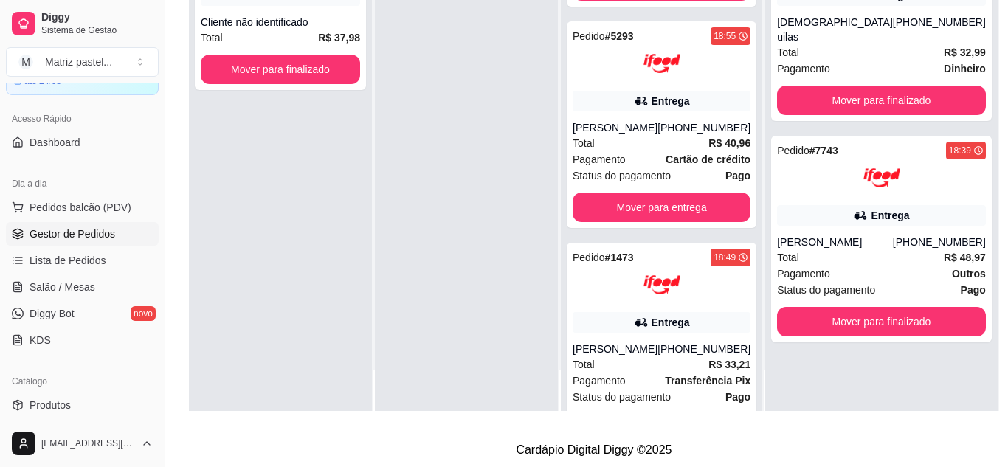
scroll to position [74, 0]
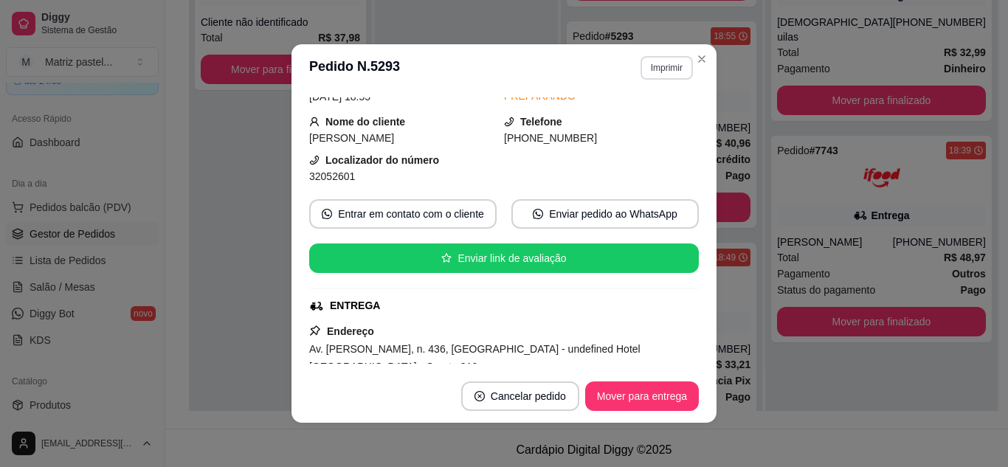
click at [650, 73] on button "Imprimir" at bounding box center [666, 68] width 52 height 24
click at [658, 122] on button "IMPRESSORA" at bounding box center [648, 112] width 86 height 19
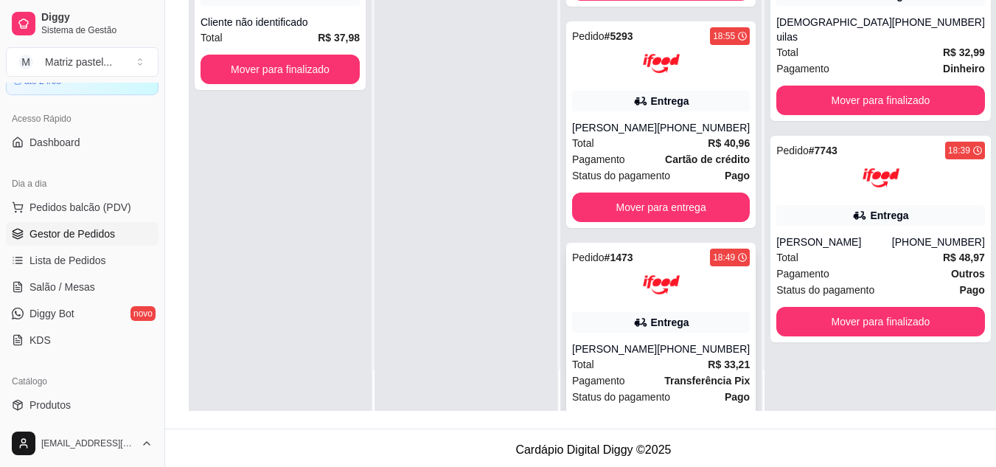
click at [662, 294] on img at bounding box center [661, 284] width 37 height 37
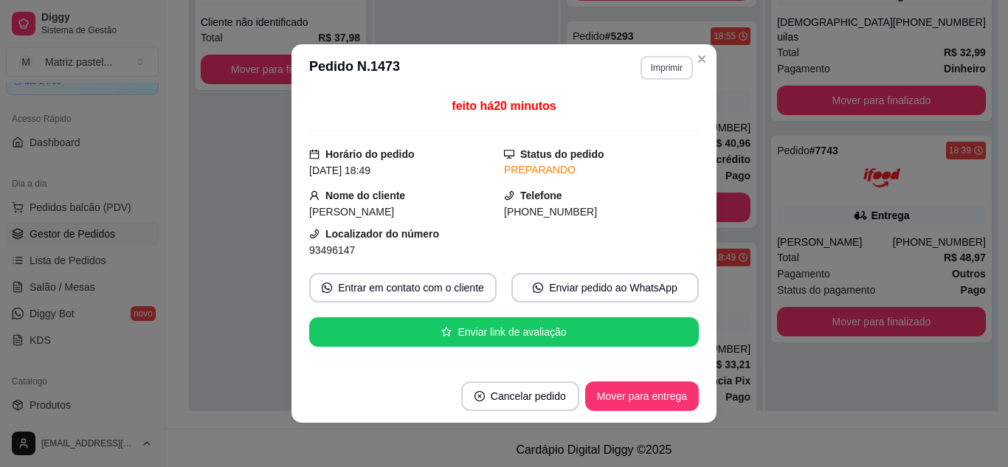
click at [670, 69] on button "Imprimir" at bounding box center [666, 68] width 52 height 24
click at [654, 112] on button "IMPRESSORA" at bounding box center [634, 120] width 107 height 24
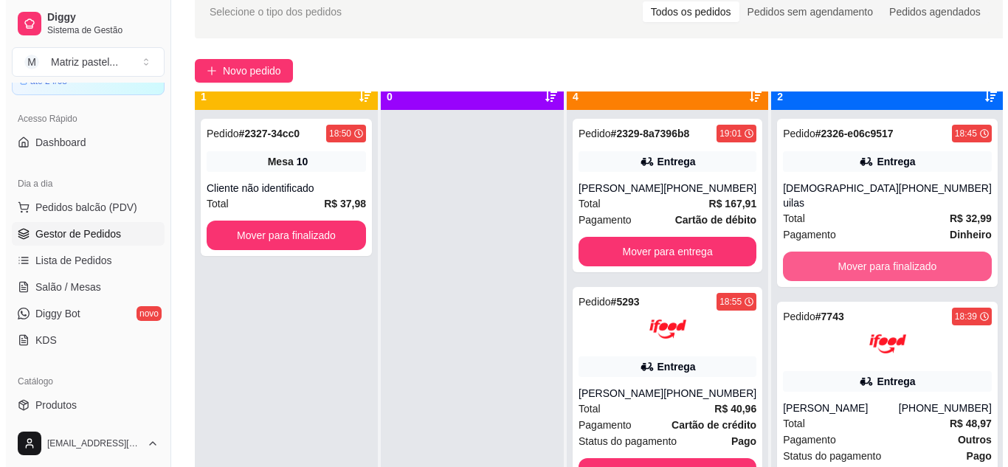
scroll to position [41, 0]
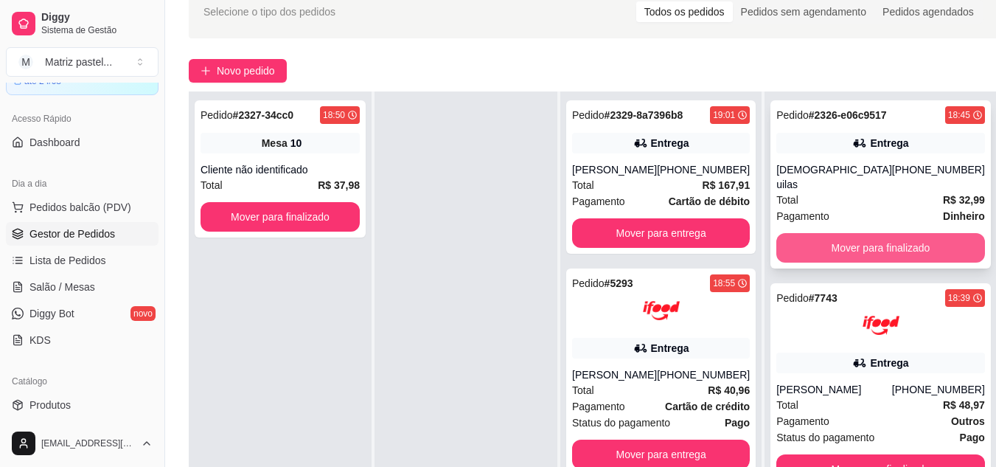
click at [896, 236] on button "Mover para finalizado" at bounding box center [881, 248] width 209 height 30
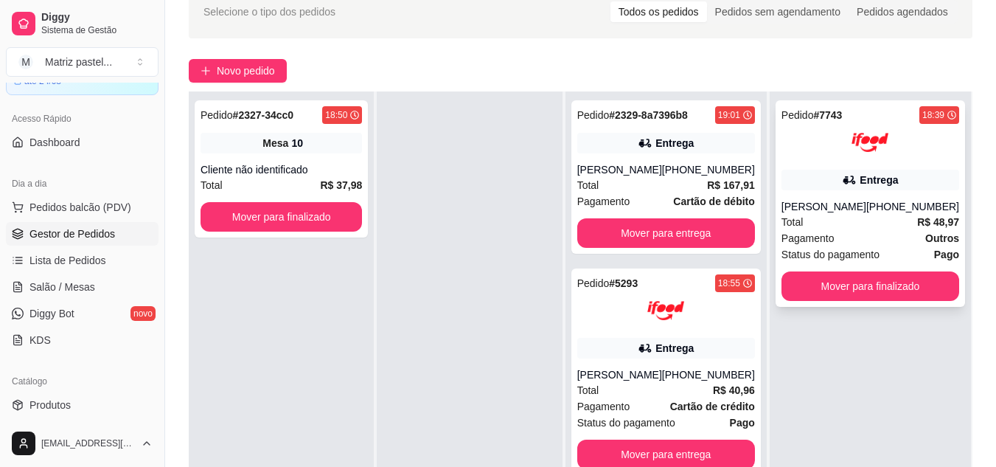
click at [875, 171] on div "Entrega" at bounding box center [871, 180] width 178 height 21
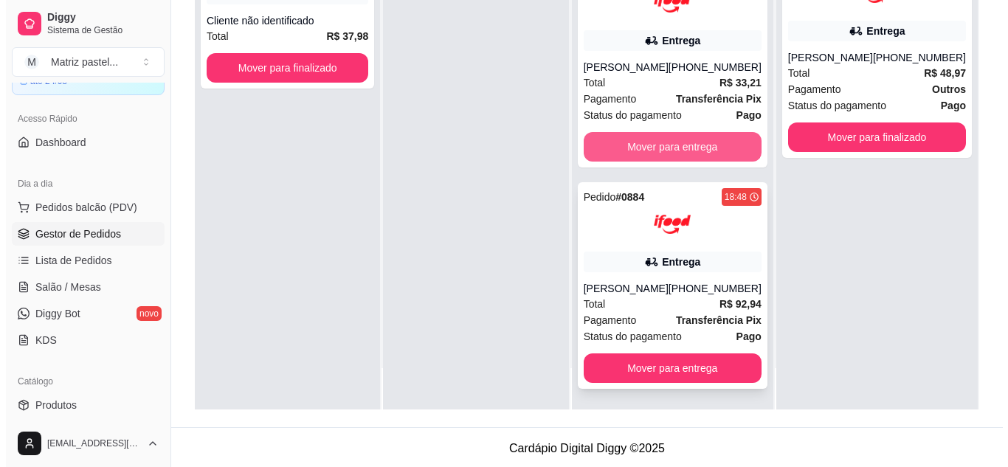
scroll to position [225, 0]
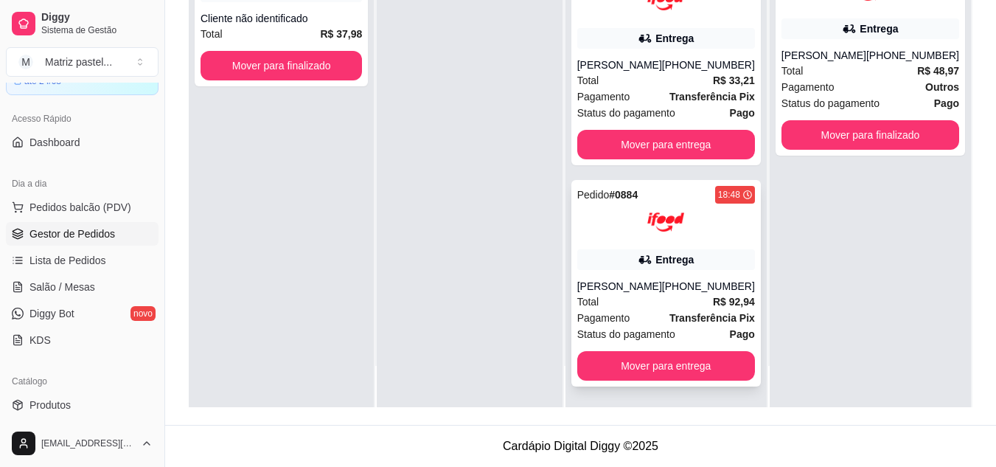
click at [619, 302] on div "Total R$ 92,94" at bounding box center [667, 302] width 178 height 16
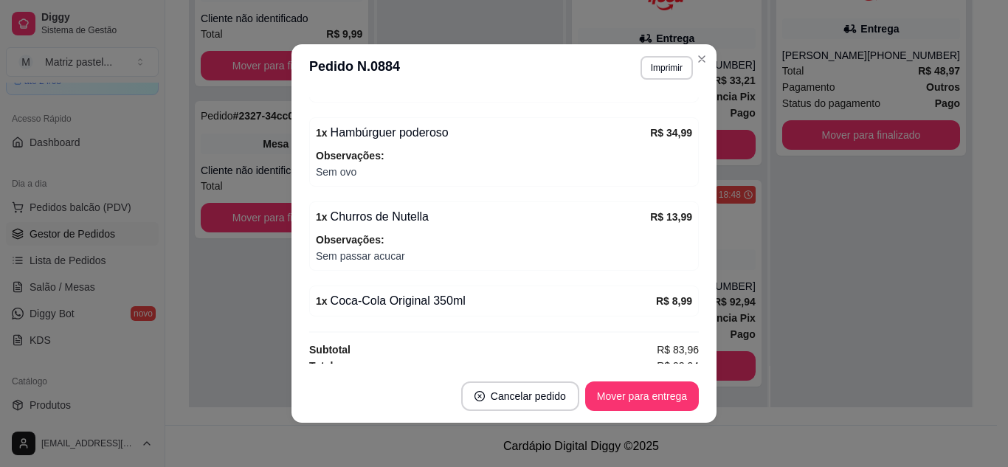
scroll to position [575, 0]
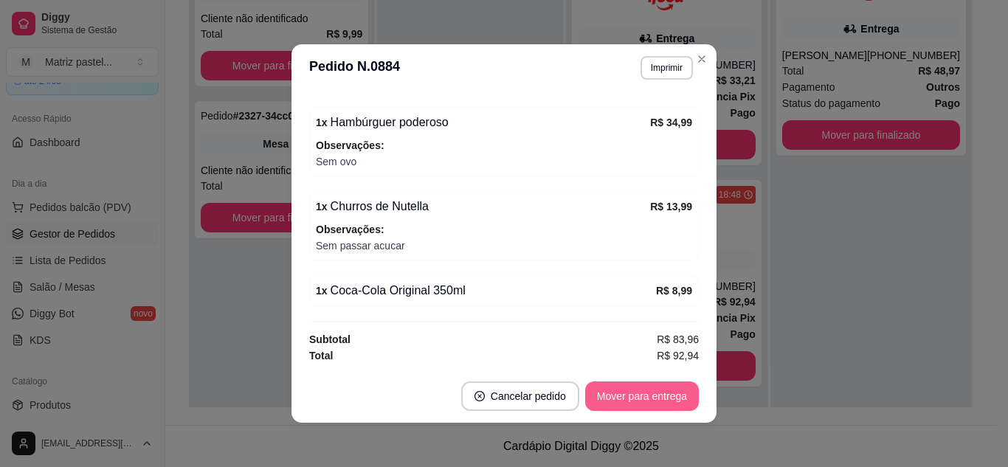
click at [614, 401] on button "Mover para entrega" at bounding box center [642, 396] width 114 height 30
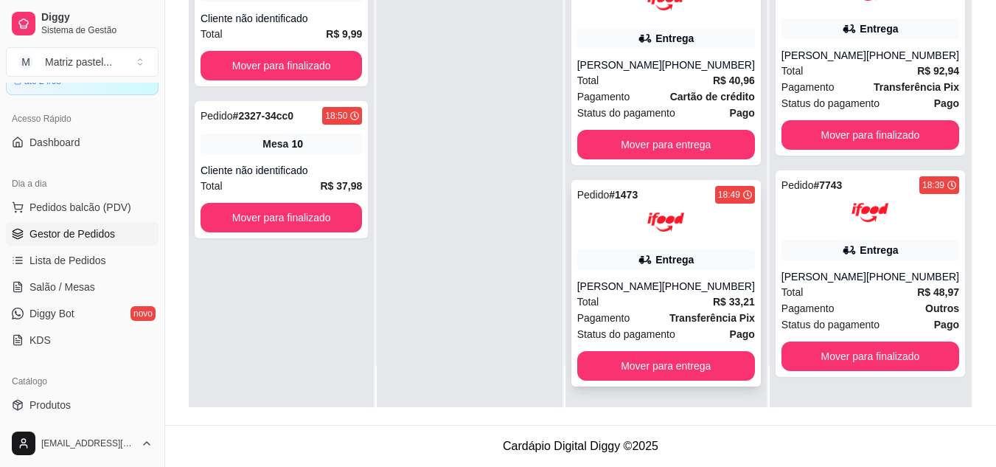
click at [640, 286] on div "Matheus Meireles" at bounding box center [620, 286] width 85 height 15
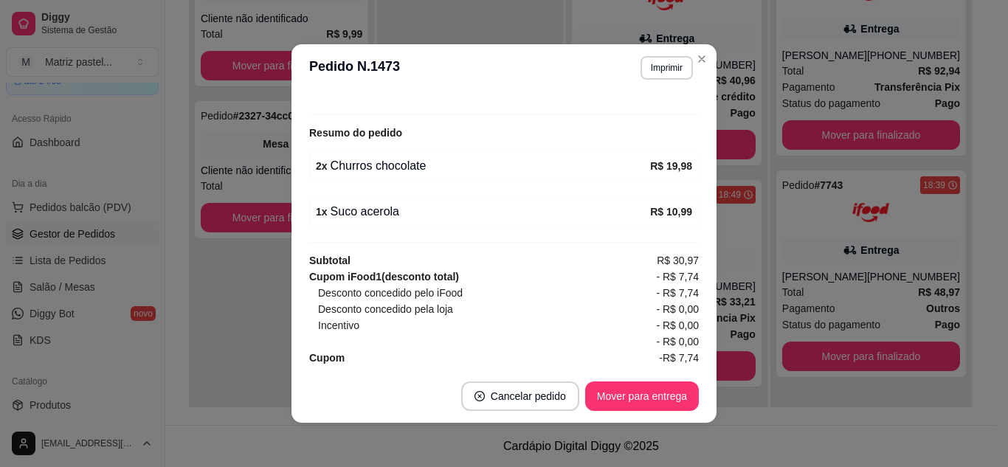
scroll to position [505, 0]
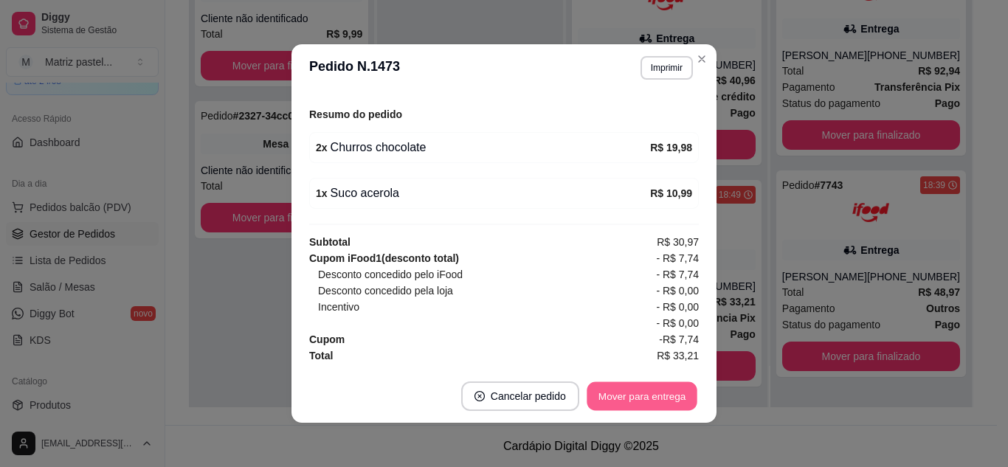
click at [641, 393] on button "Mover para entrega" at bounding box center [641, 396] width 111 height 29
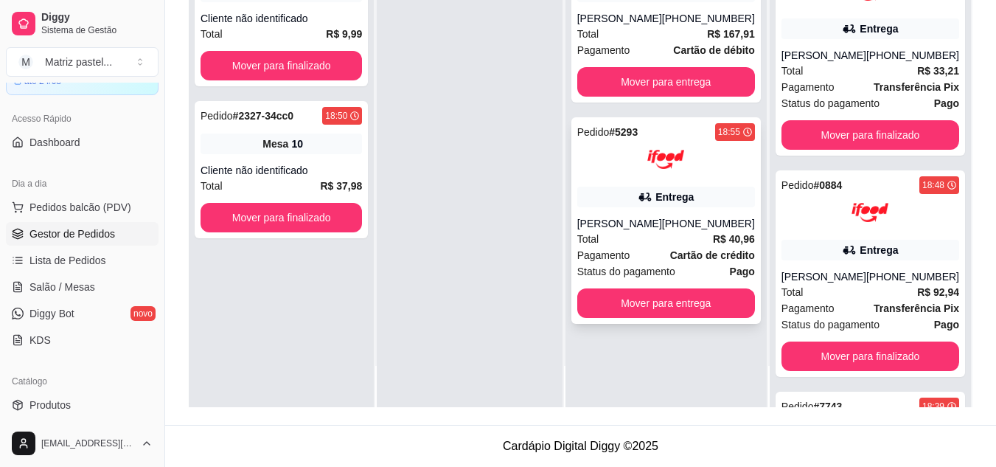
click at [682, 184] on div "Pedido # 5293 18:55 Entrega Luan Vitor (08) 00705-6070 Total R$ 40,96 Pagamento…" at bounding box center [667, 220] width 190 height 207
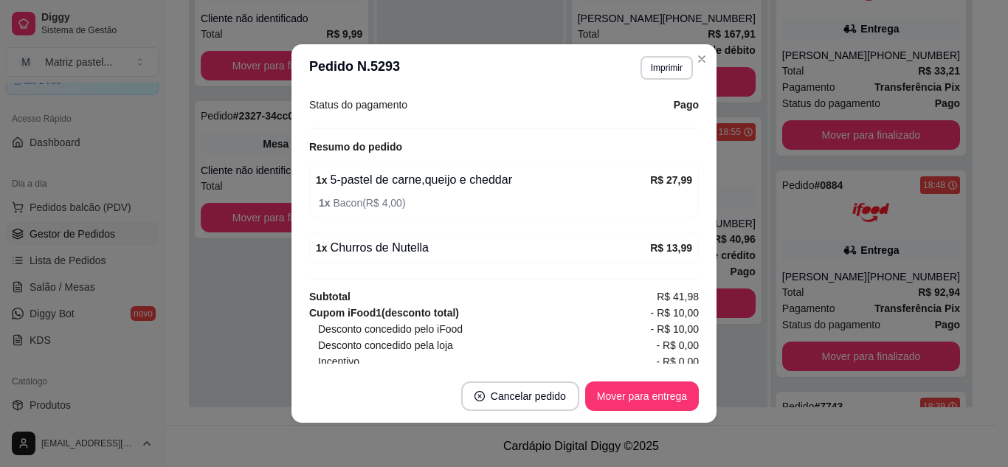
scroll to position [544, 0]
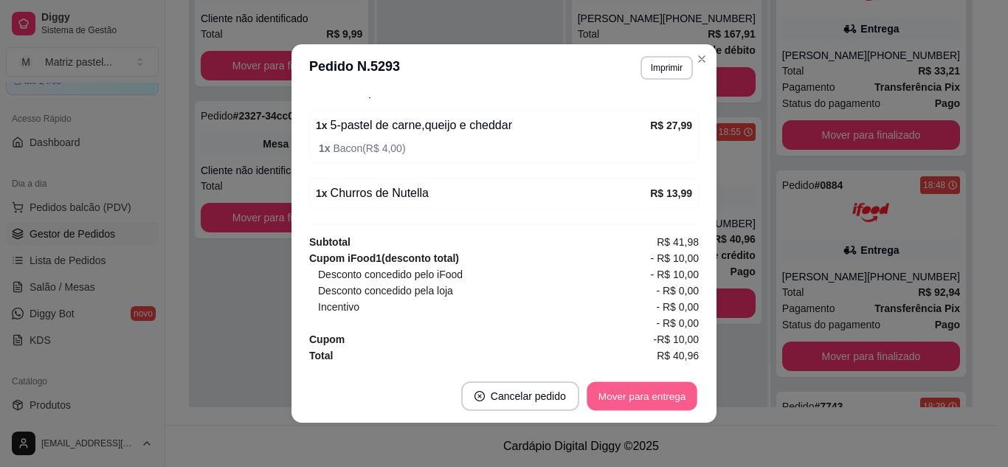
click at [605, 392] on button "Mover para entrega" at bounding box center [641, 396] width 111 height 29
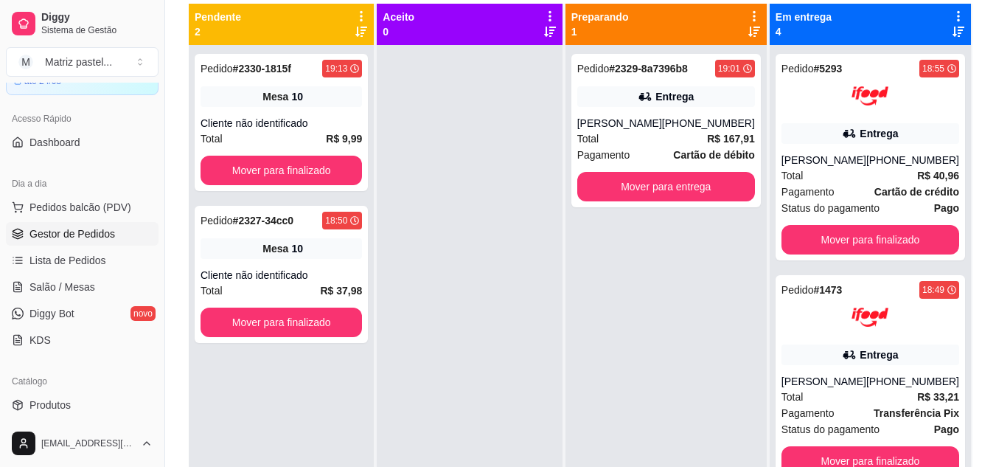
scroll to position [77, 0]
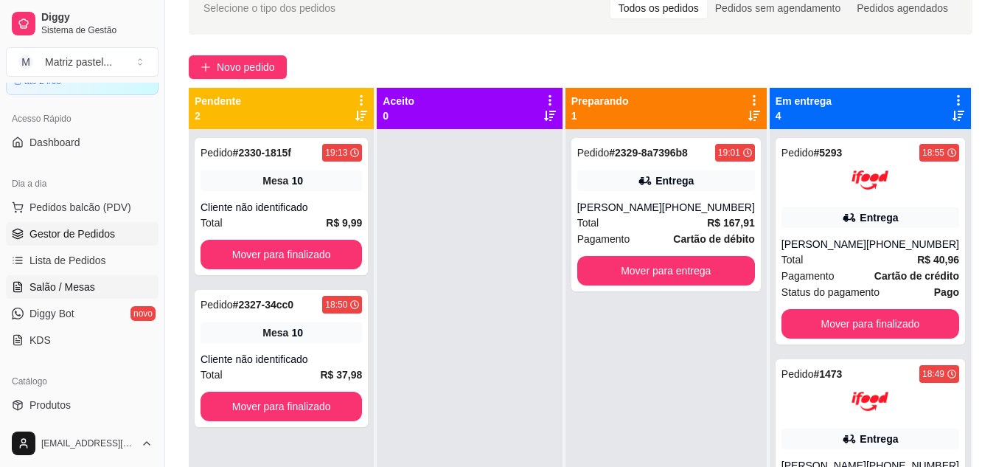
click at [53, 285] on span "Salão / Mesas" at bounding box center [63, 287] width 66 height 15
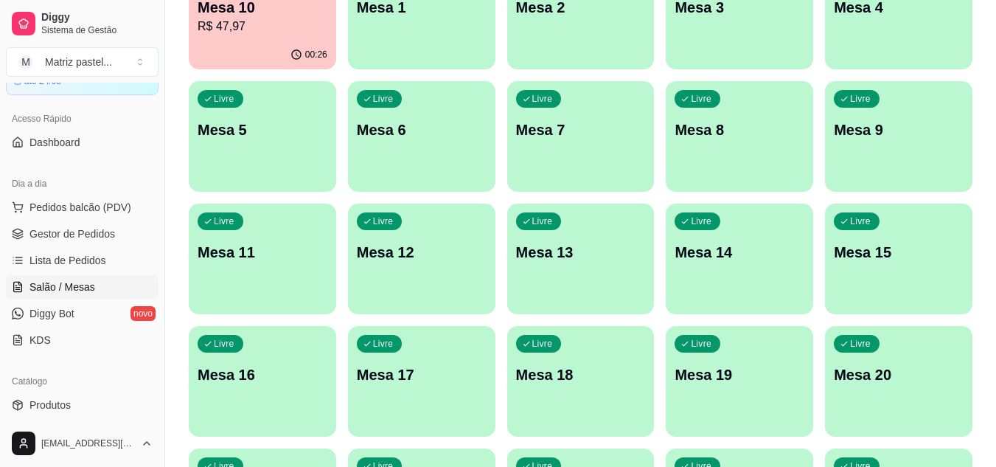
scroll to position [221, 0]
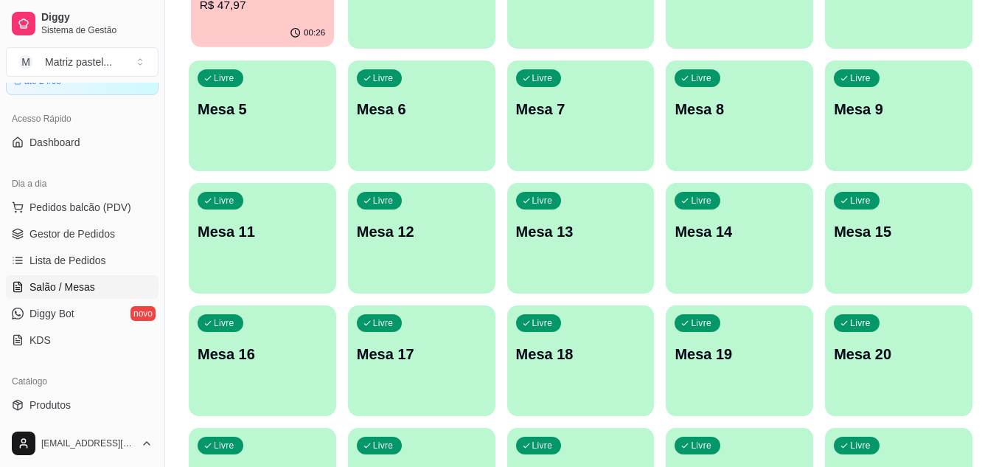
click at [291, 13] on p "R$ 47,97" at bounding box center [263, 5] width 126 height 17
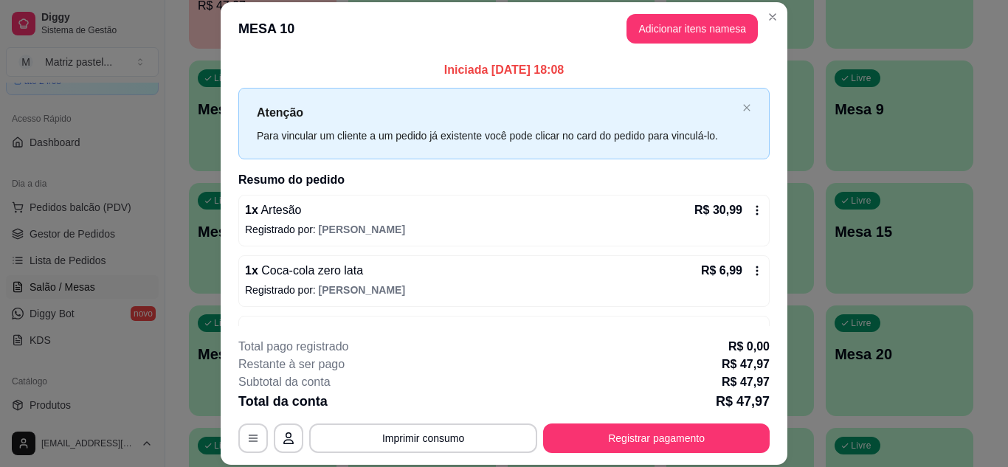
click at [643, 453] on footer "**********" at bounding box center [504, 395] width 566 height 139
click at [620, 431] on button "Registrar pagamento" at bounding box center [656, 438] width 226 height 30
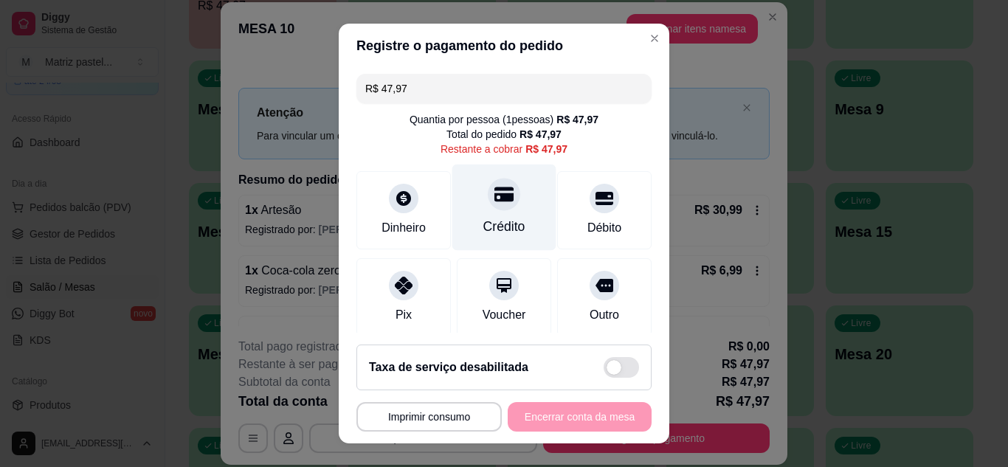
click at [497, 208] on div "Crédito" at bounding box center [504, 207] width 104 height 86
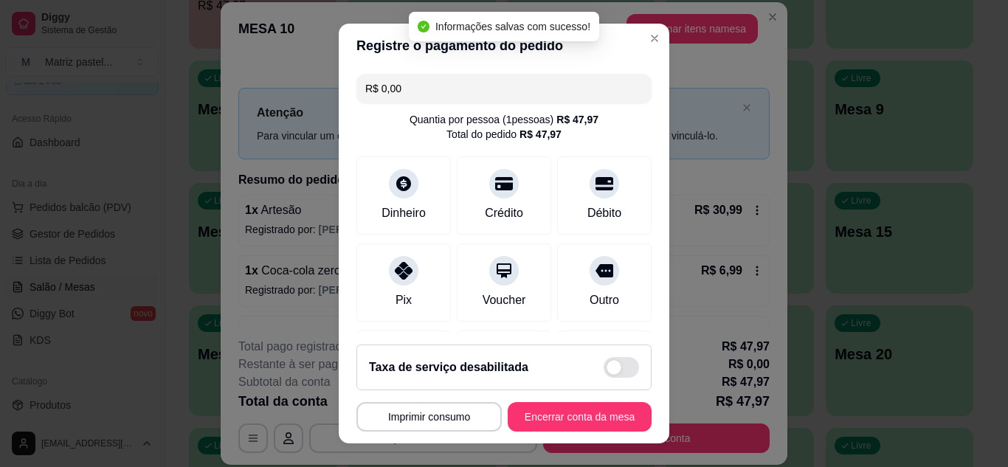
type input "R$ 0,00"
click at [535, 414] on button "Encerrar conta da mesa" at bounding box center [579, 417] width 144 height 30
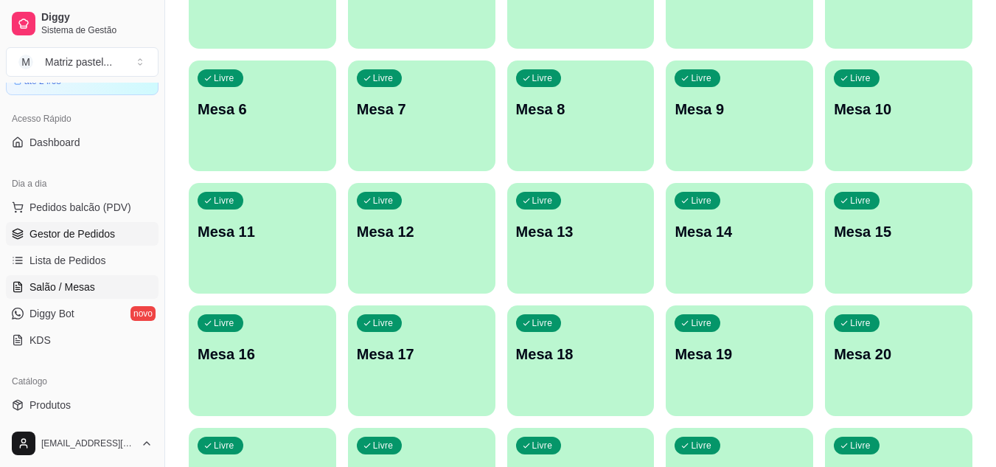
click at [94, 233] on span "Gestor de Pedidos" at bounding box center [73, 233] width 86 height 15
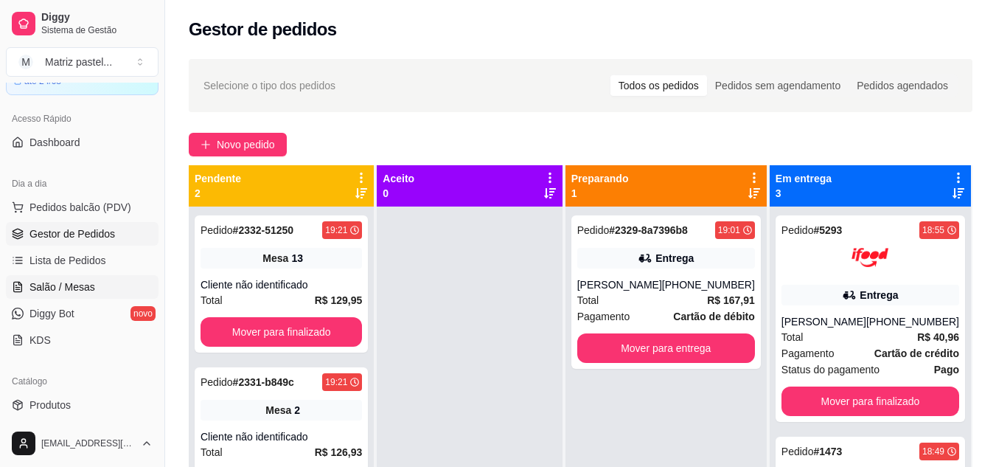
click at [77, 285] on span "Salão / Mesas" at bounding box center [63, 287] width 66 height 15
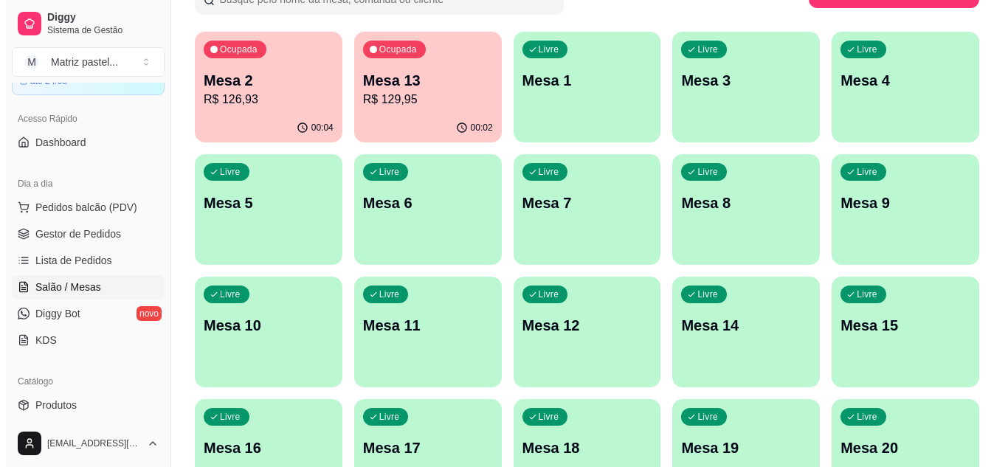
scroll to position [148, 0]
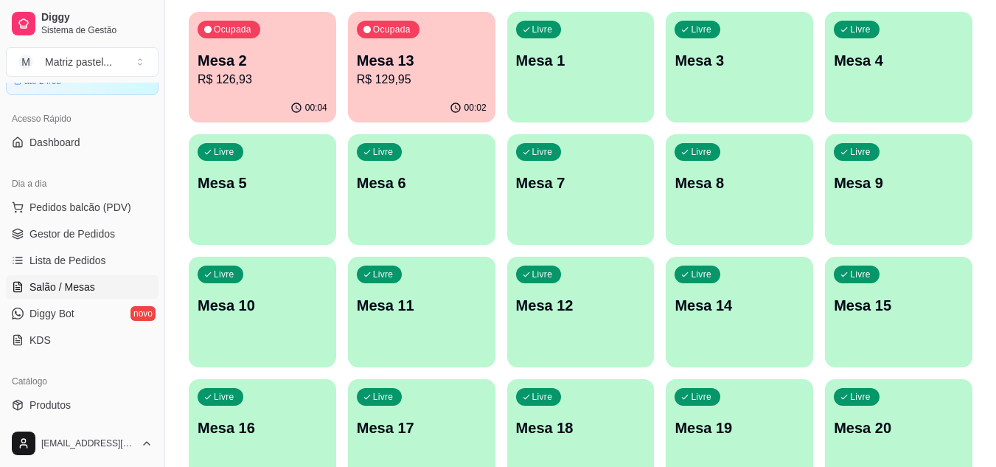
click at [391, 77] on p "R$ 129,95" at bounding box center [422, 80] width 130 height 18
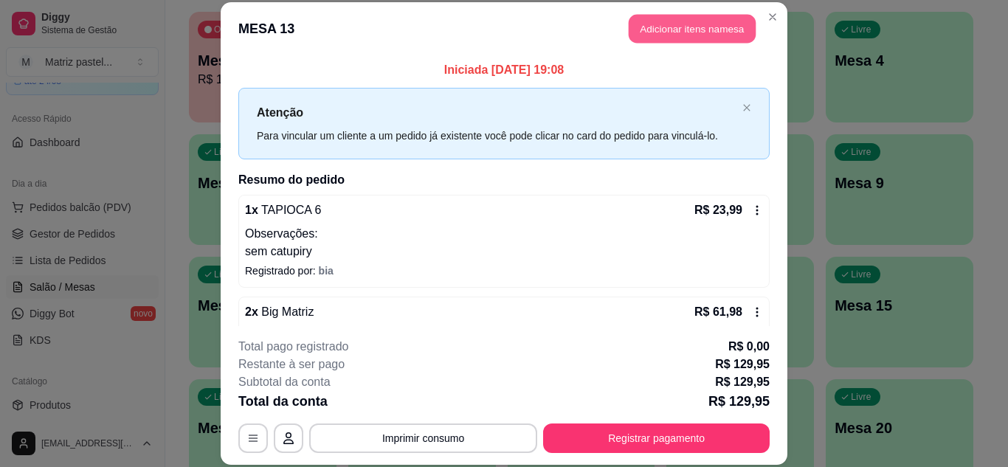
click at [654, 22] on button "Adicionar itens na mesa" at bounding box center [691, 29] width 127 height 29
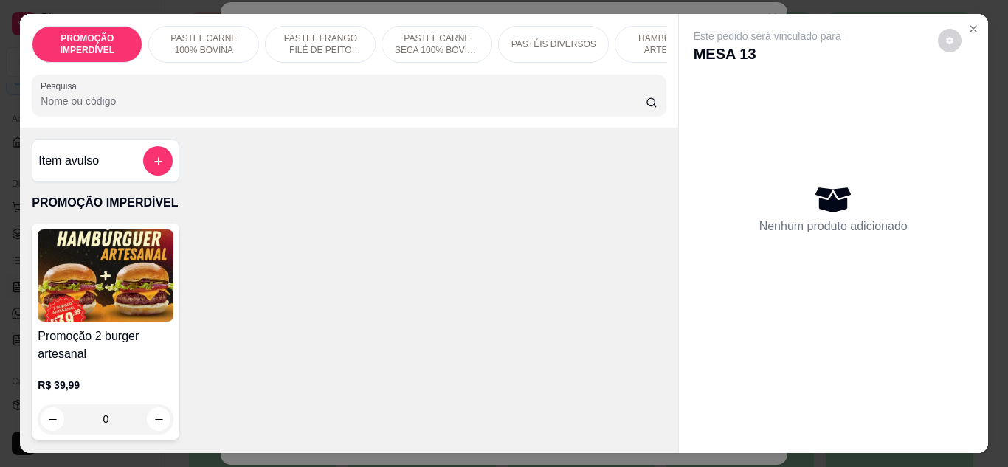
click at [431, 77] on div "PROMOÇÃO IMPERDÍVEL PASTEL CARNE 100% BOVINA PASTEL FRANGO FILÉ DE PEITO DESFIA…" at bounding box center [348, 71] width 657 height 114
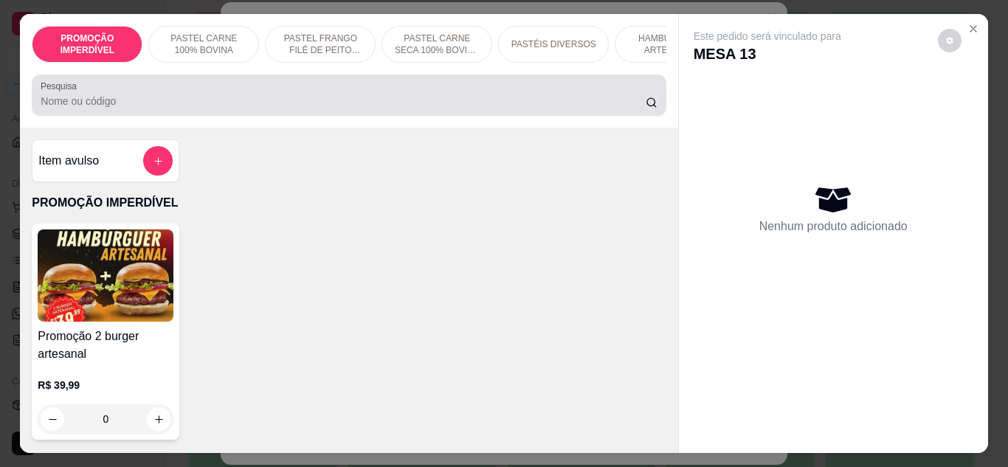
click at [427, 87] on div at bounding box center [349, 95] width 616 height 30
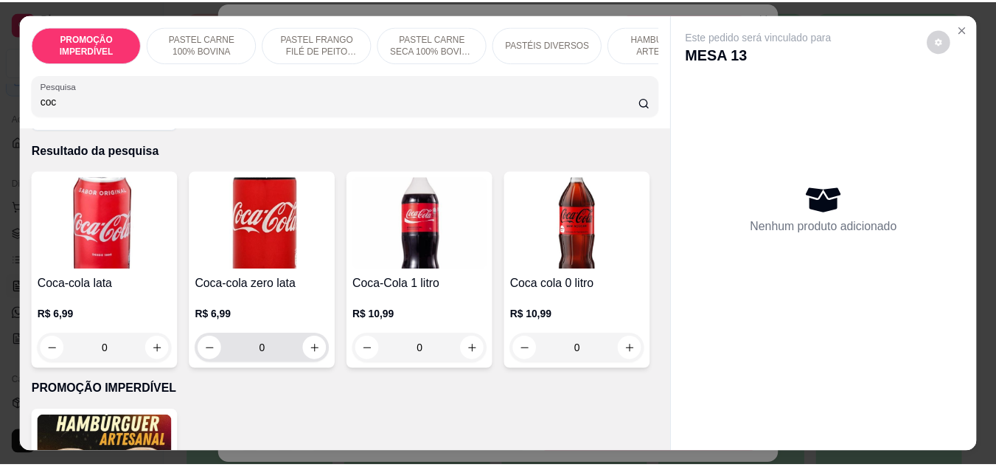
scroll to position [74, 0]
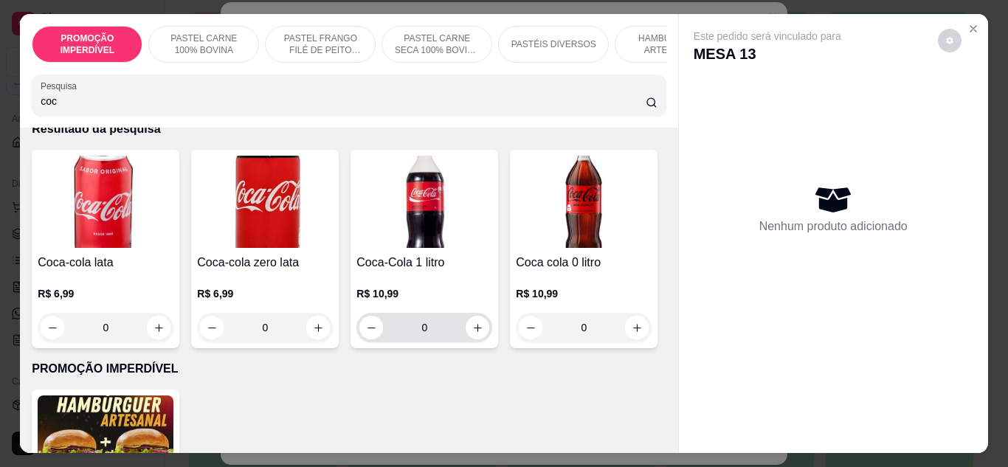
type input "coc"
click at [472, 333] on icon "increase-product-quantity" at bounding box center [477, 327] width 11 height 11
type input "1"
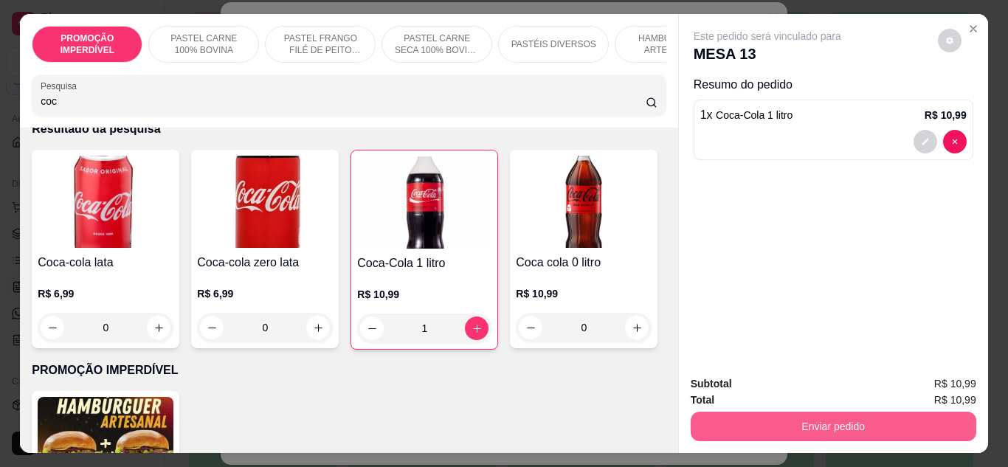
click at [698, 416] on button "Enviar pedido" at bounding box center [832, 427] width 285 height 30
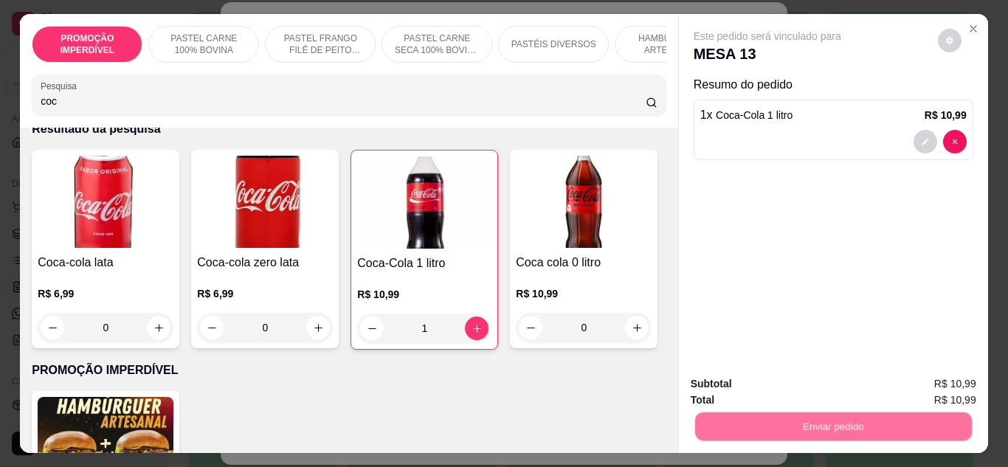
click at [713, 381] on button "Não registrar e enviar pedido" at bounding box center [784, 383] width 149 height 27
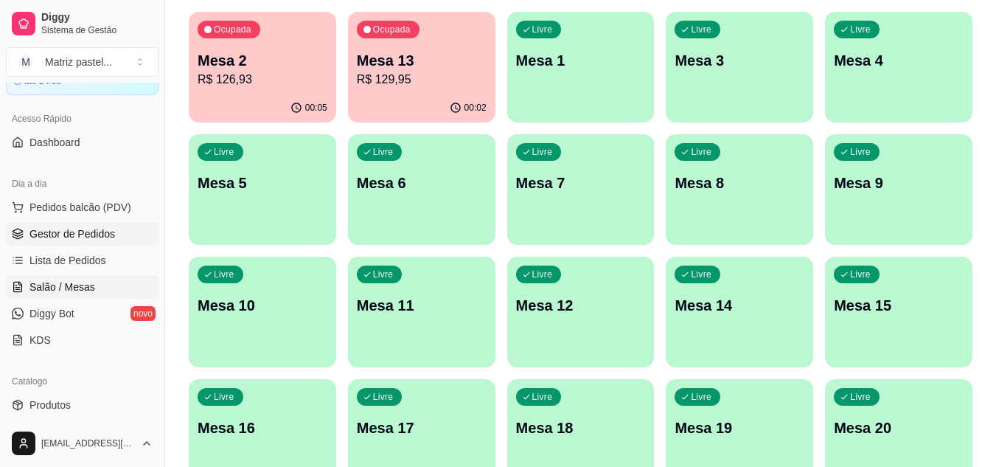
click at [122, 238] on link "Gestor de Pedidos" at bounding box center [82, 234] width 153 height 24
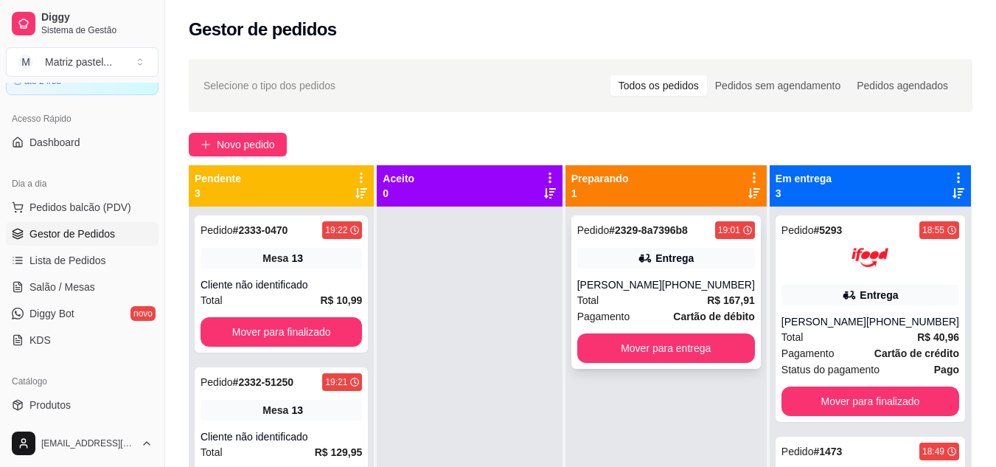
click at [729, 253] on div "Entrega" at bounding box center [667, 258] width 178 height 21
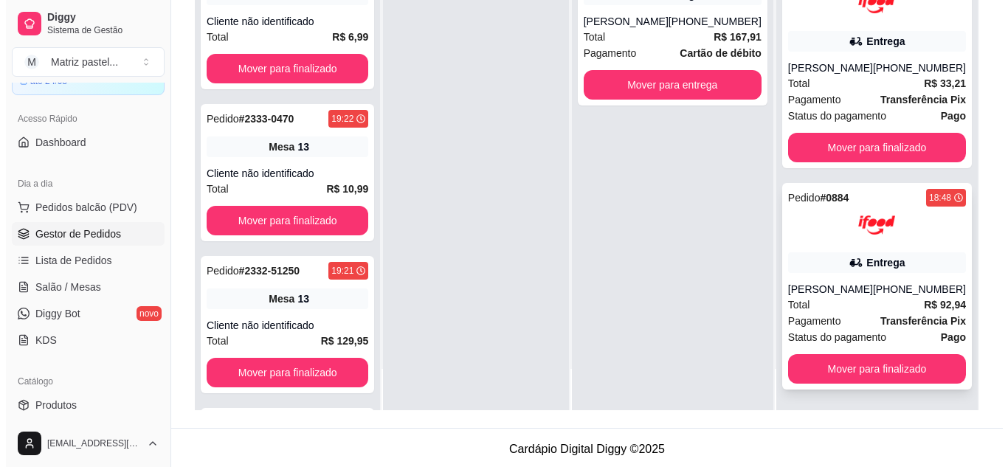
scroll to position [225, 0]
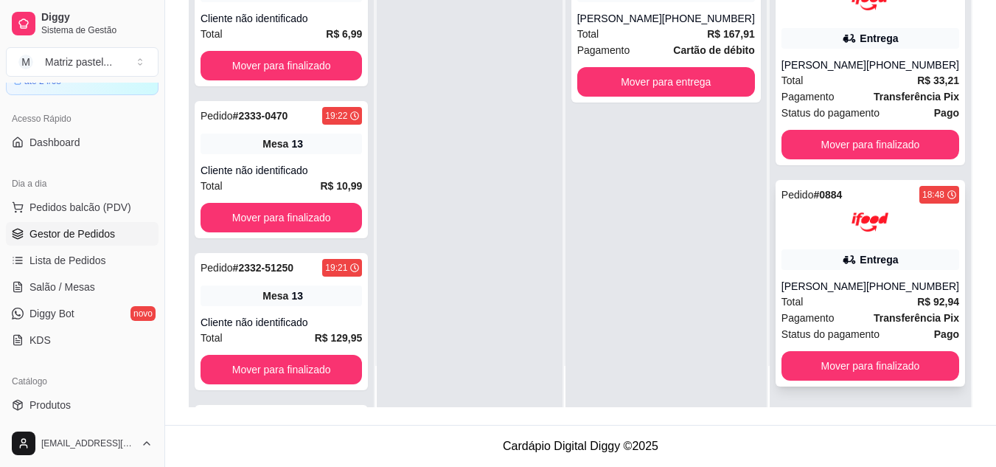
click at [845, 279] on div "Leandro Lembranci" at bounding box center [824, 286] width 85 height 15
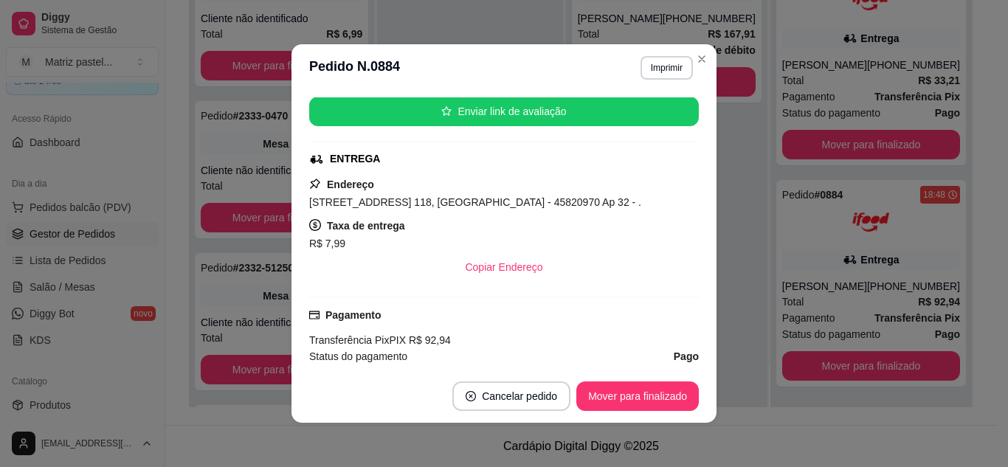
scroll to position [221, 0]
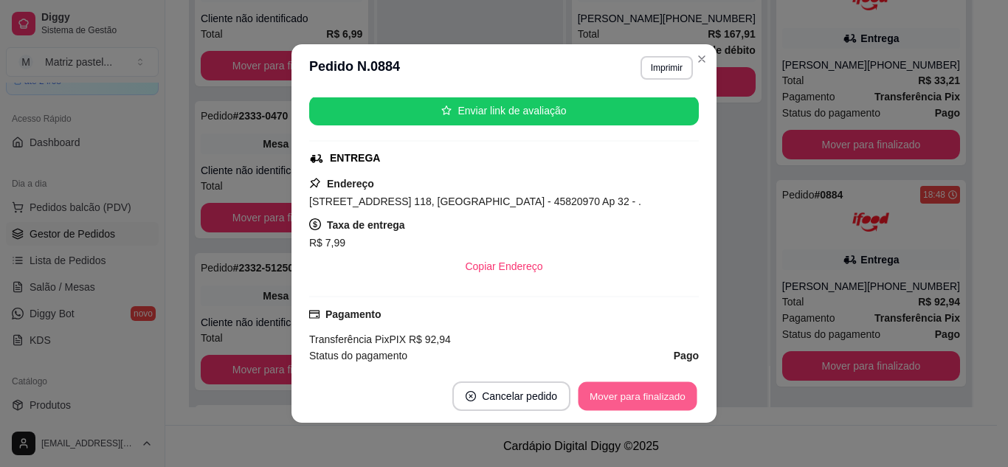
click at [607, 382] on button "Mover para finalizado" at bounding box center [637, 396] width 119 height 29
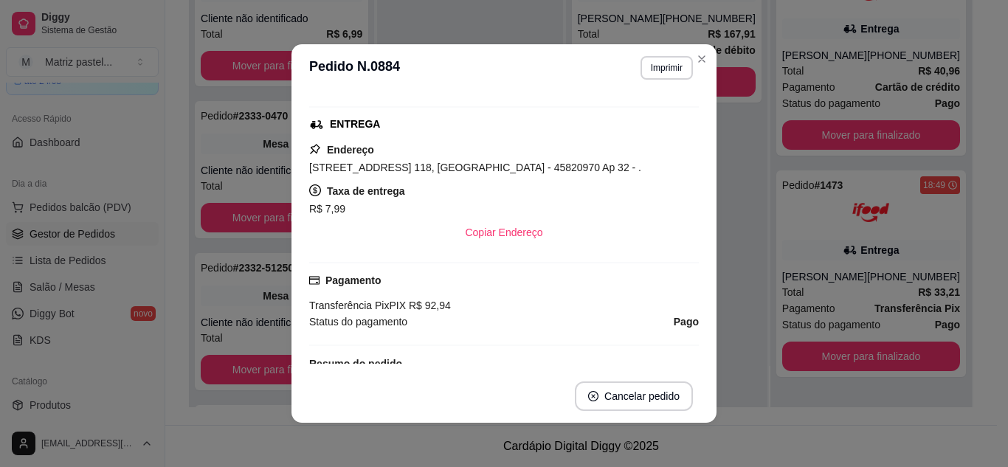
scroll to position [187, 0]
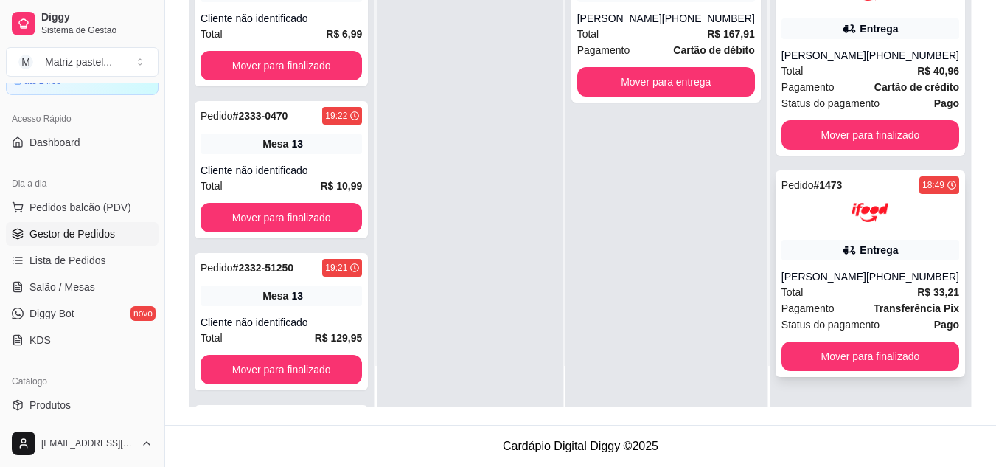
click at [822, 260] on div "Pedido # 1473 18:49 Entrega Matheus Meireles (08) 00705-3040 Total R$ 33,21 Pag…" at bounding box center [871, 273] width 190 height 207
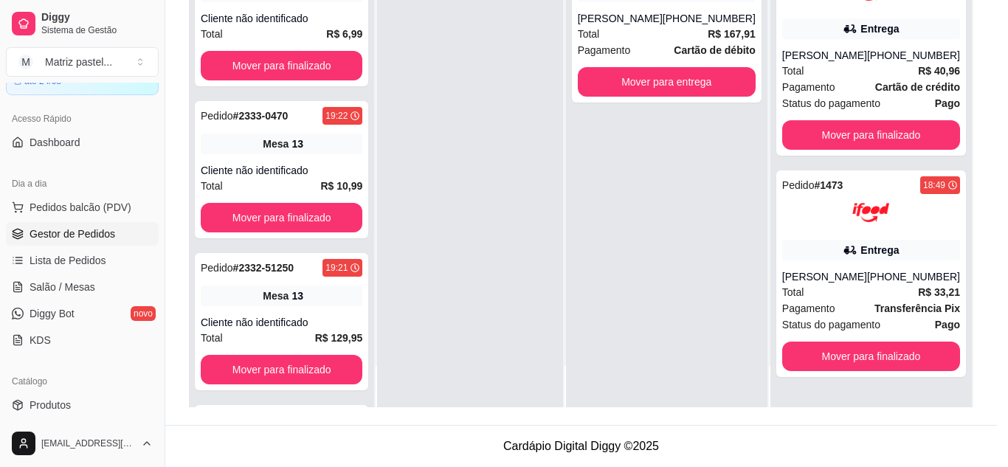
scroll to position [74, 0]
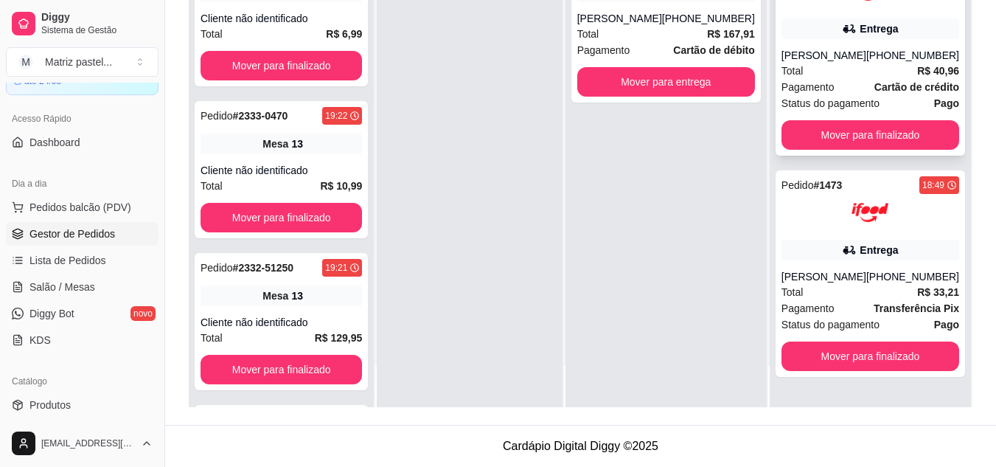
click at [854, 60] on div "Luan Vitor" at bounding box center [824, 55] width 85 height 15
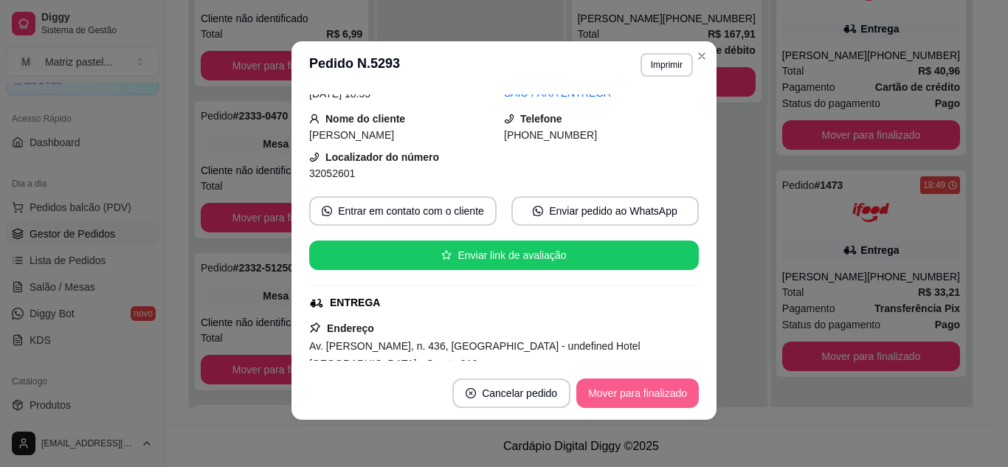
click at [617, 387] on button "Mover para finalizado" at bounding box center [637, 393] width 122 height 30
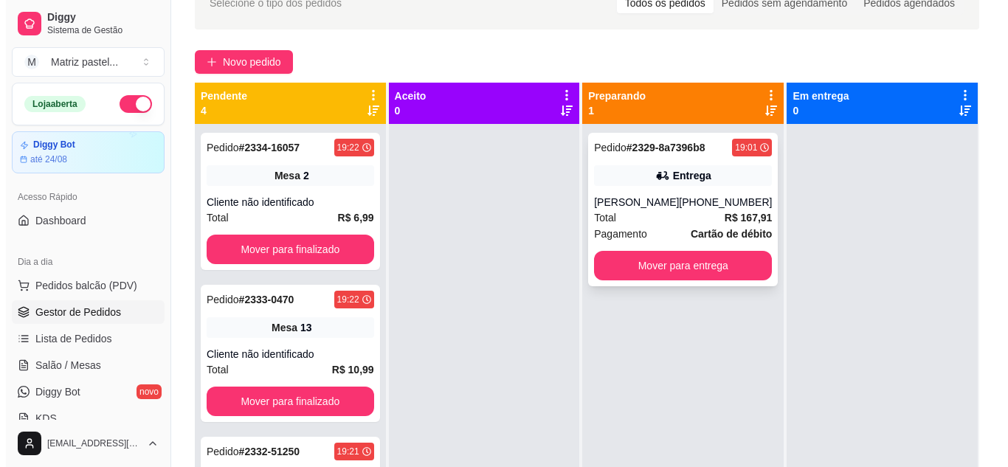
scroll to position [77, 0]
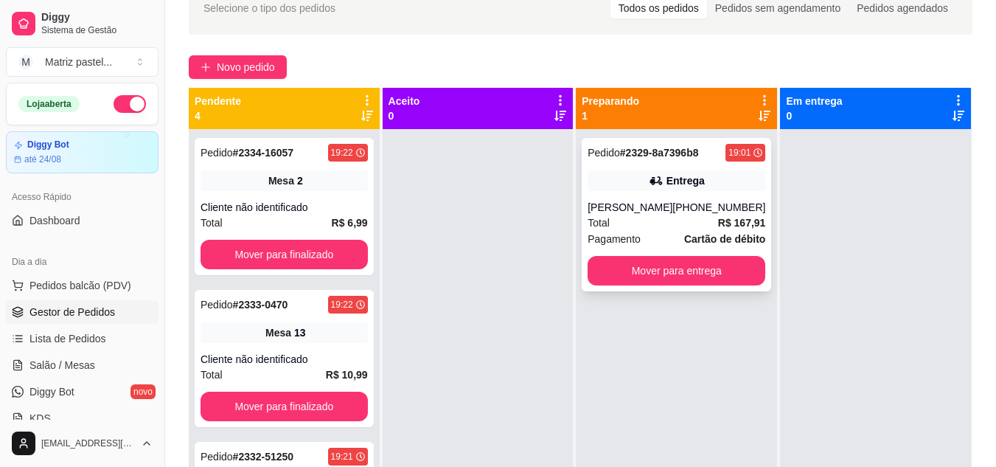
click at [661, 178] on div "Entrega" at bounding box center [677, 180] width 178 height 21
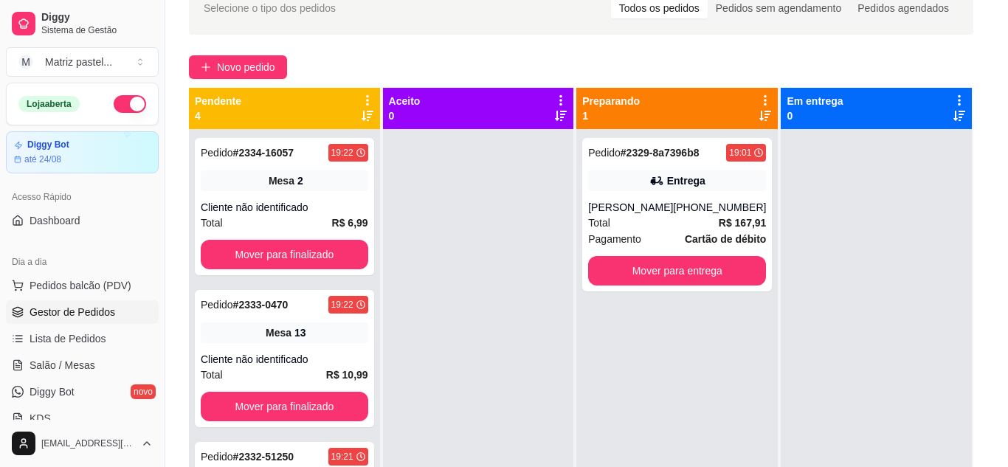
click at [676, 66] on button "Imprimir" at bounding box center [666, 68] width 52 height 24
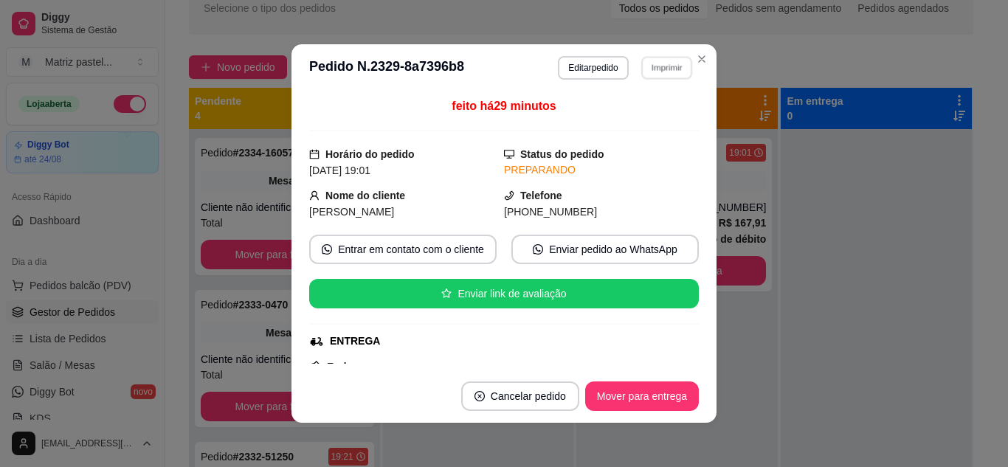
click at [631, 122] on button "IMPRESSORA" at bounding box center [647, 112] width 86 height 19
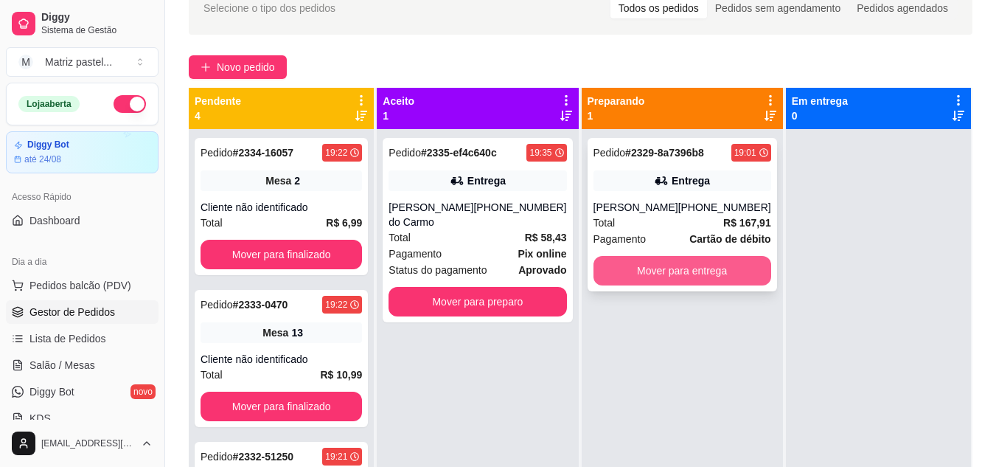
click at [642, 266] on button "Mover para entrega" at bounding box center [683, 271] width 178 height 30
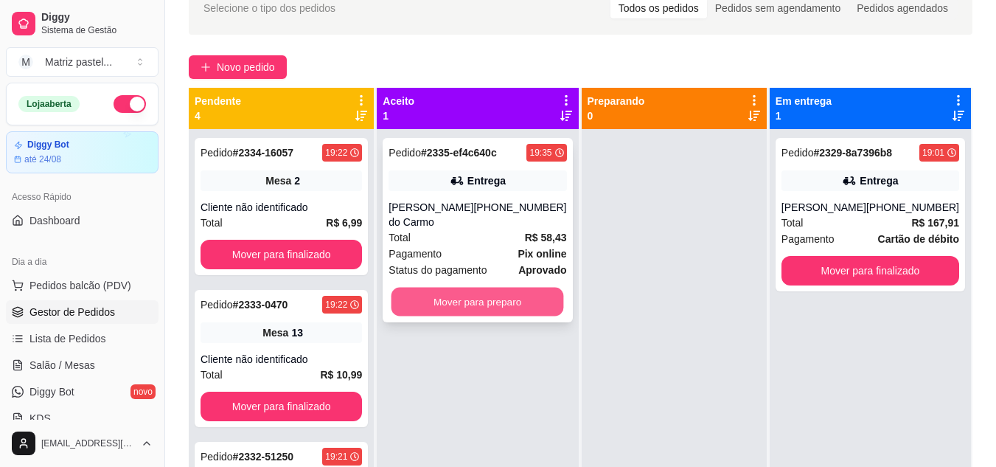
click at [470, 298] on button "Mover para preparo" at bounding box center [478, 302] width 173 height 29
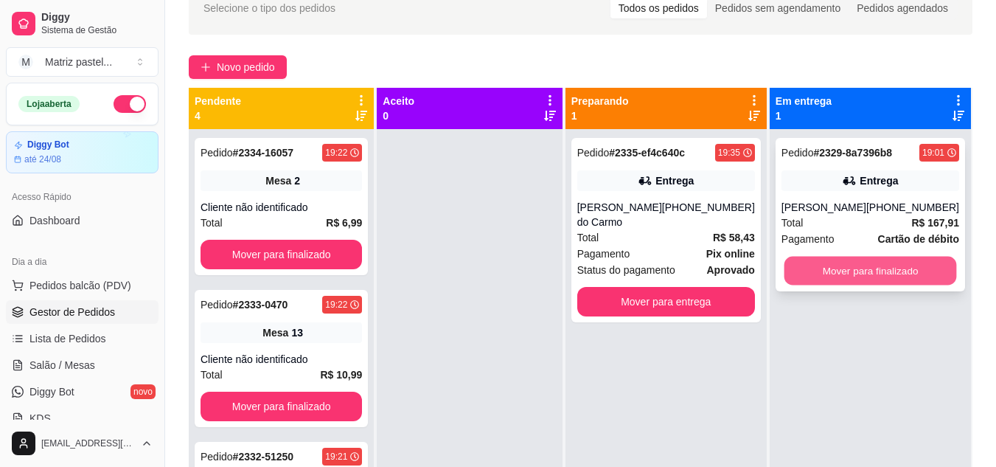
click at [847, 263] on button "Mover para finalizado" at bounding box center [870, 271] width 173 height 29
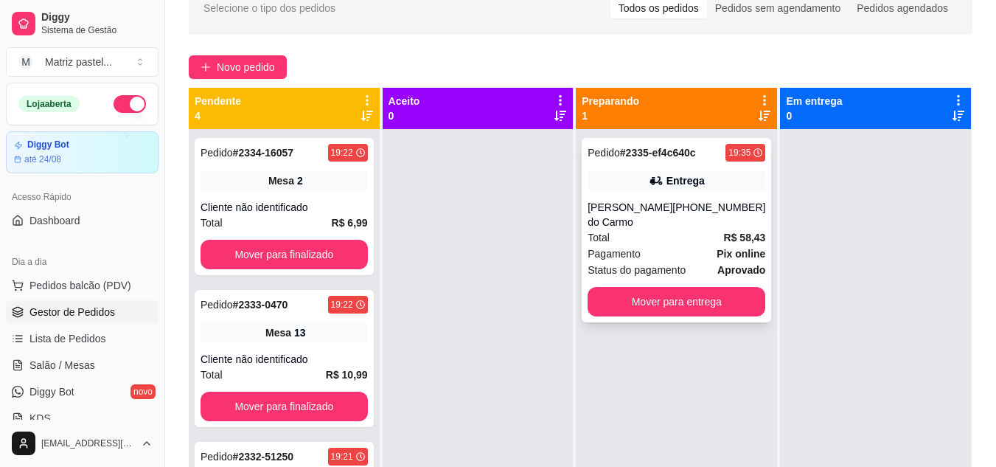
click at [682, 229] on div "Total R$ 58,43" at bounding box center [677, 237] width 178 height 16
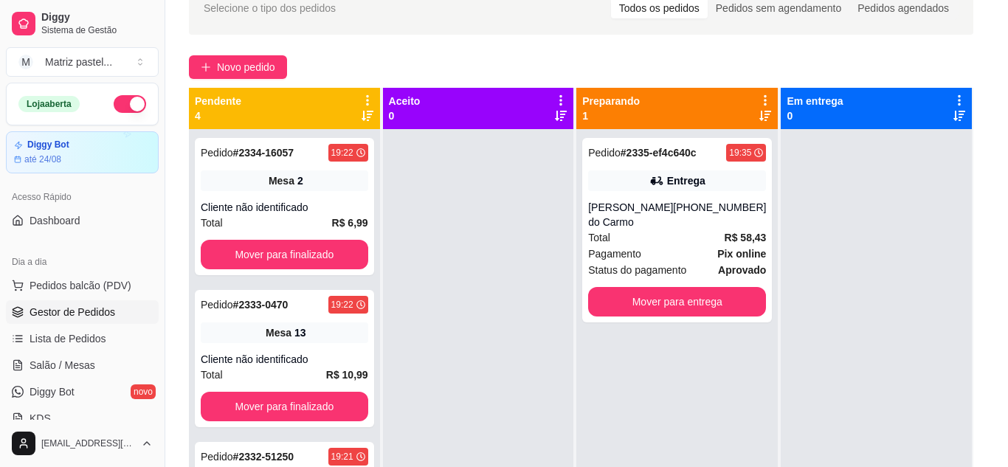
scroll to position [148, 0]
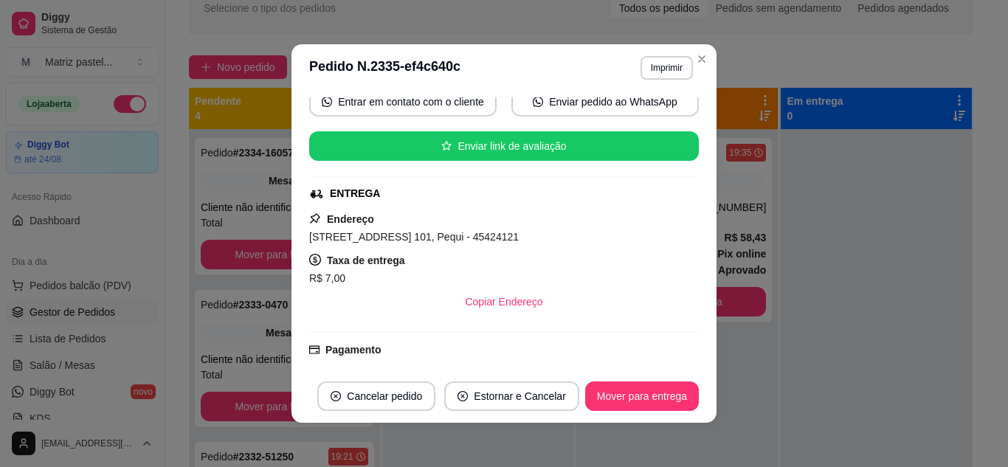
click at [648, 63] on button "Imprimir" at bounding box center [666, 68] width 52 height 24
click at [640, 117] on button "IMPRESSORA" at bounding box center [634, 119] width 103 height 23
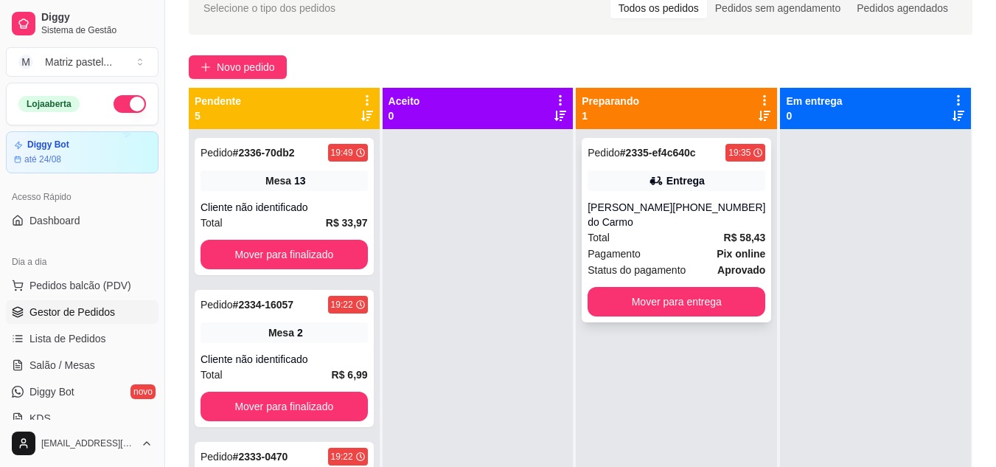
click at [645, 224] on div "Luis Guilherme Gomes do Carmo" at bounding box center [630, 215] width 85 height 30
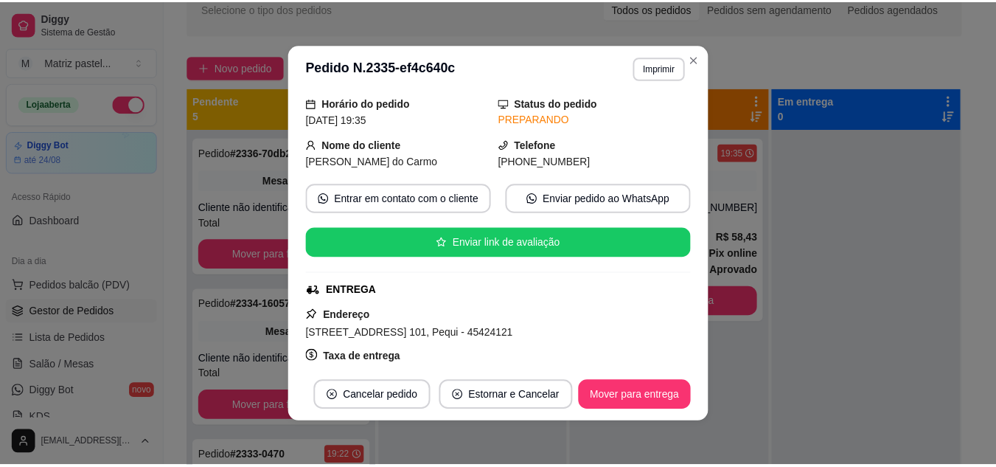
scroll to position [74, 0]
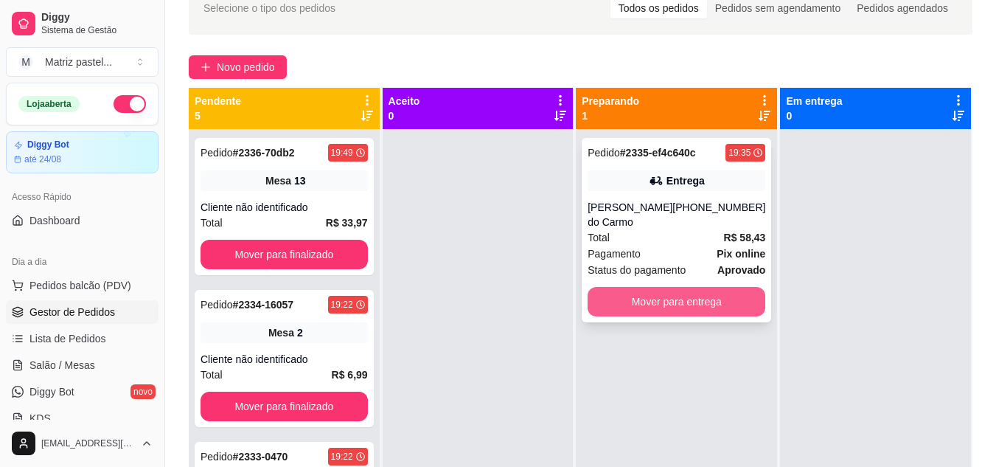
click at [676, 294] on button "Mover para entrega" at bounding box center [677, 302] width 178 height 30
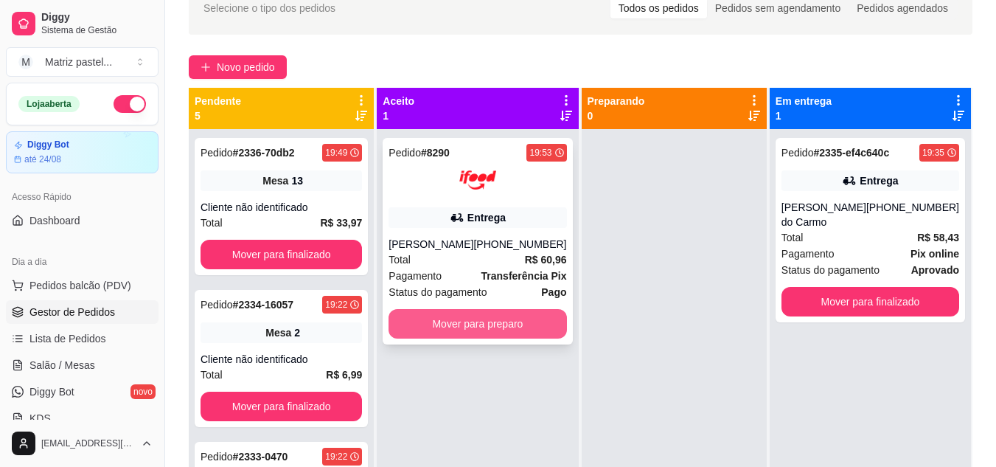
click at [482, 331] on button "Mover para preparo" at bounding box center [478, 324] width 178 height 30
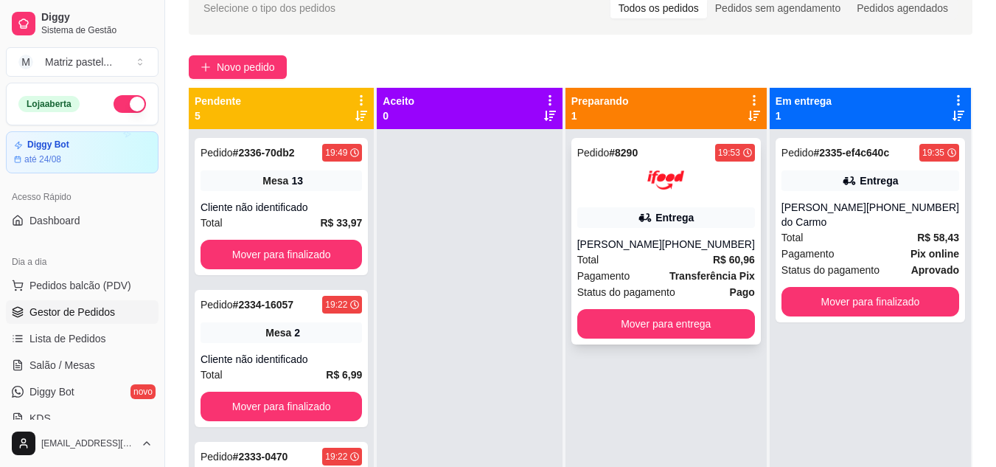
click at [718, 234] on div "Pedido # 8290 19:53 Entrega Murilo Nascimento (08) 00700-3020 Total R$ 60,96 Pa…" at bounding box center [667, 241] width 190 height 207
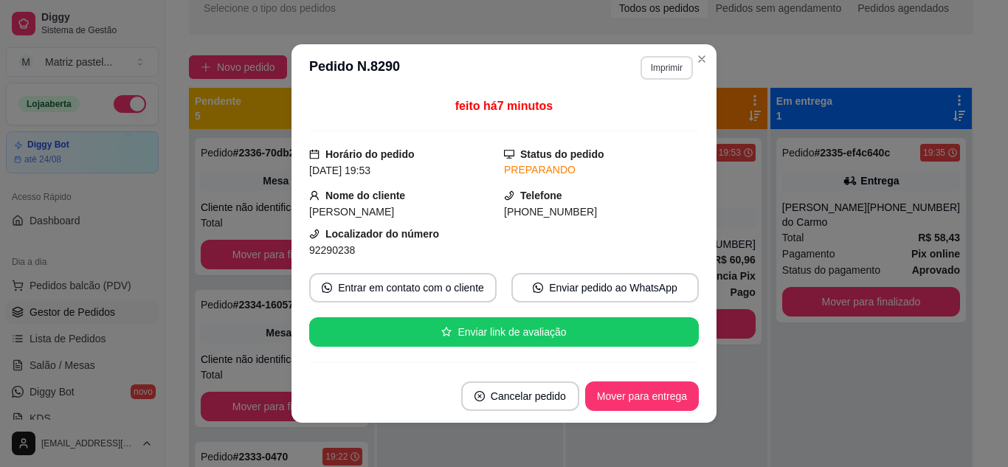
click at [673, 57] on button "Imprimir" at bounding box center [666, 68] width 52 height 24
click at [662, 117] on button "IMPRESSORA" at bounding box center [634, 120] width 107 height 24
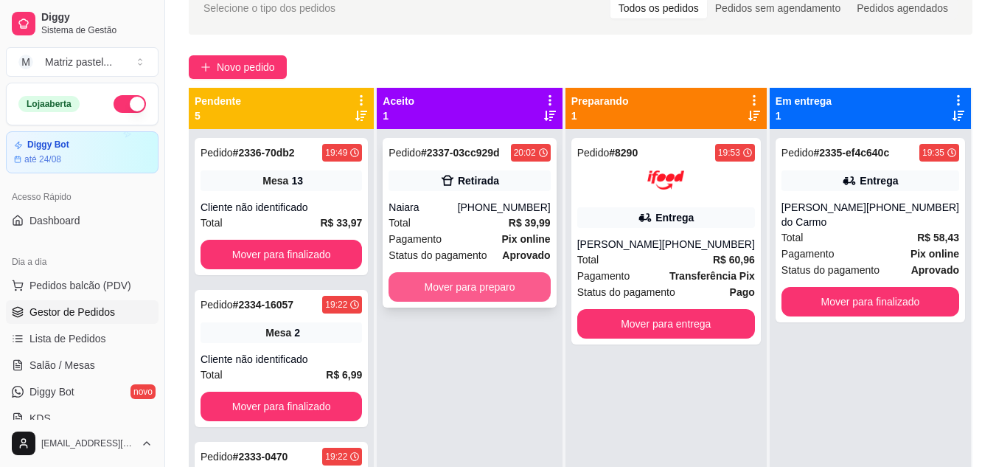
click at [512, 296] on button "Mover para preparo" at bounding box center [470, 287] width 162 height 30
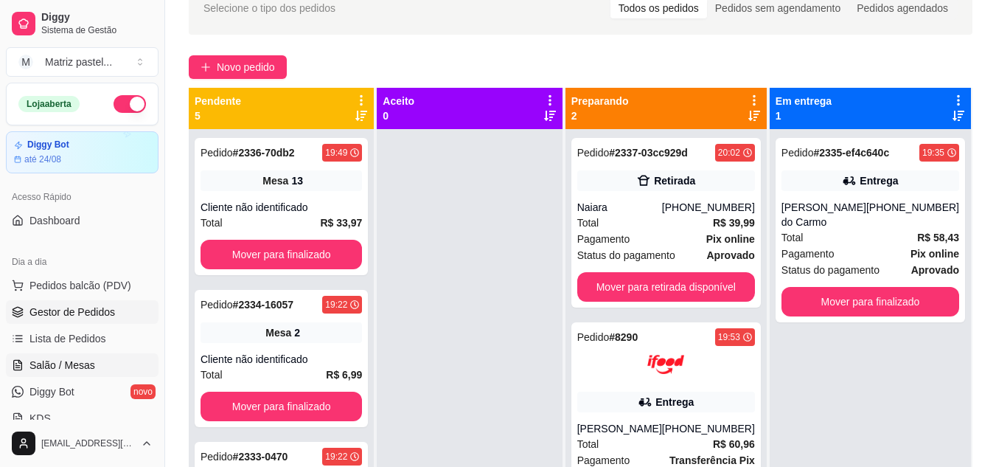
click at [81, 371] on span "Salão / Mesas" at bounding box center [63, 365] width 66 height 15
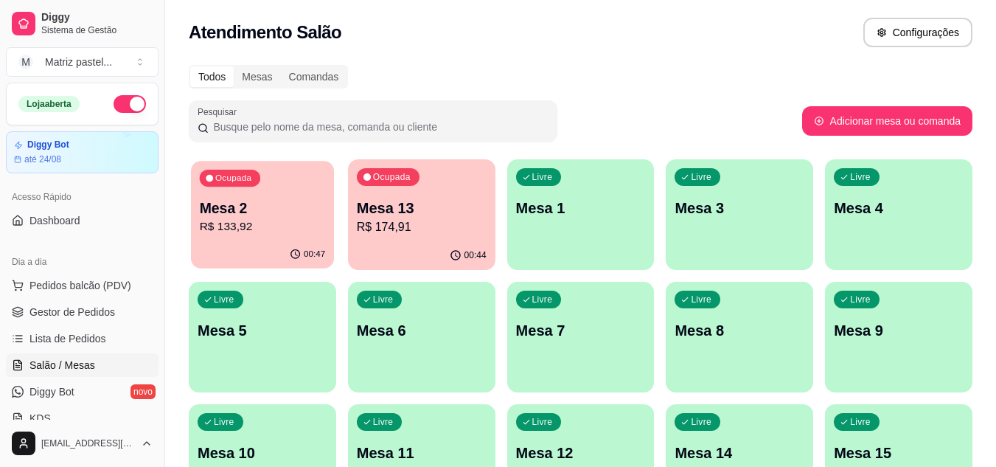
click at [285, 237] on div "Ocupada Mesa 2 R$ 133,92" at bounding box center [262, 201] width 143 height 80
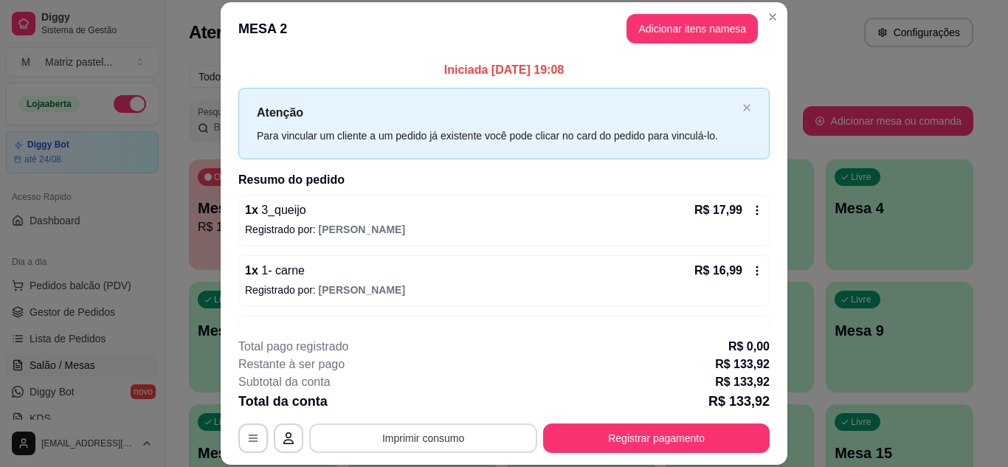
click at [448, 431] on button "Imprimir consumo" at bounding box center [423, 438] width 228 height 30
click at [446, 415] on button "IMPRESSORA" at bounding box center [422, 404] width 107 height 24
click at [604, 422] on div "**********" at bounding box center [503, 395] width 531 height 115
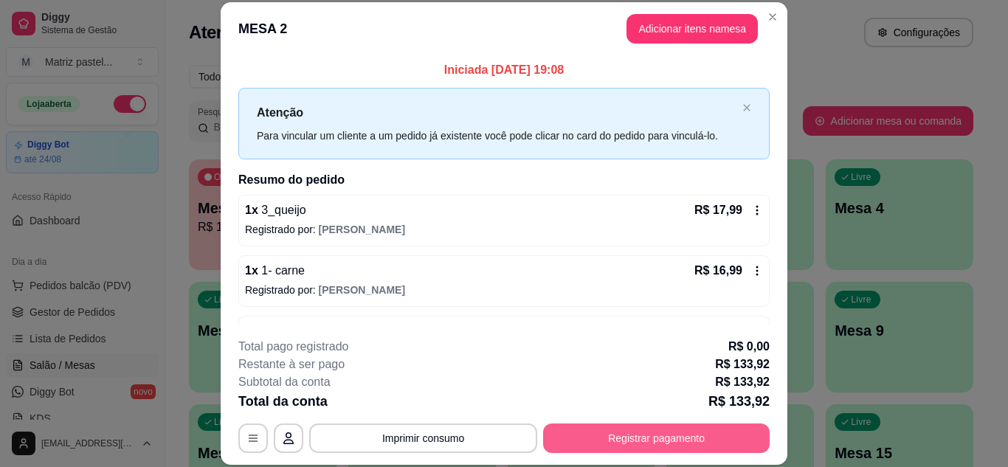
click at [634, 434] on button "Registrar pagamento" at bounding box center [656, 438] width 226 height 30
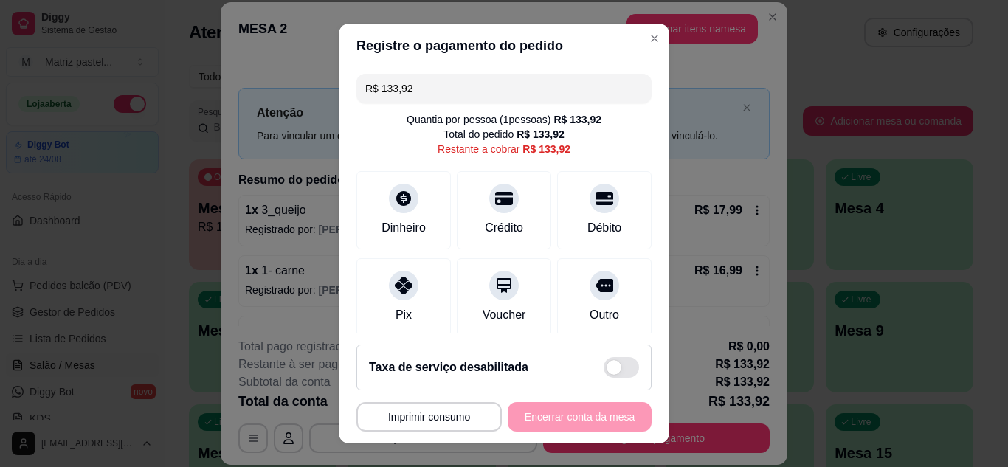
click at [417, 88] on input "R$ 133,92" at bounding box center [503, 89] width 277 height 30
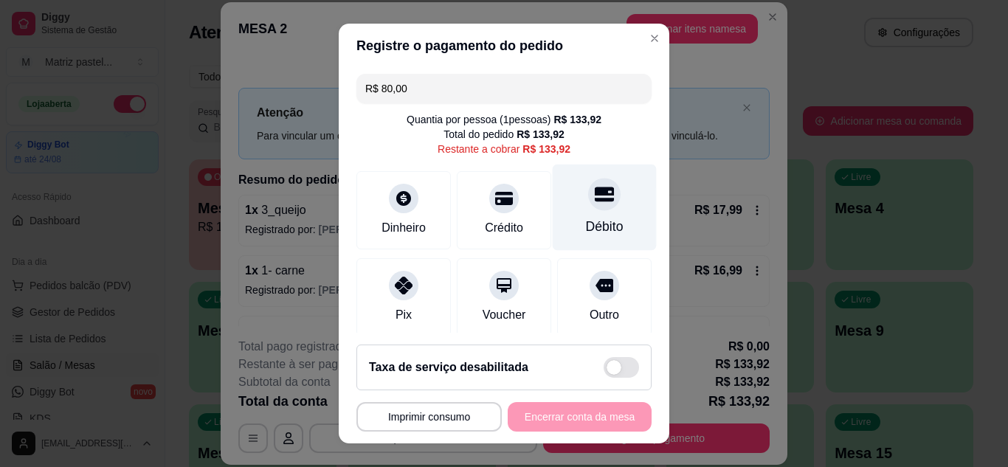
click at [586, 221] on div "Débito" at bounding box center [605, 226] width 38 height 19
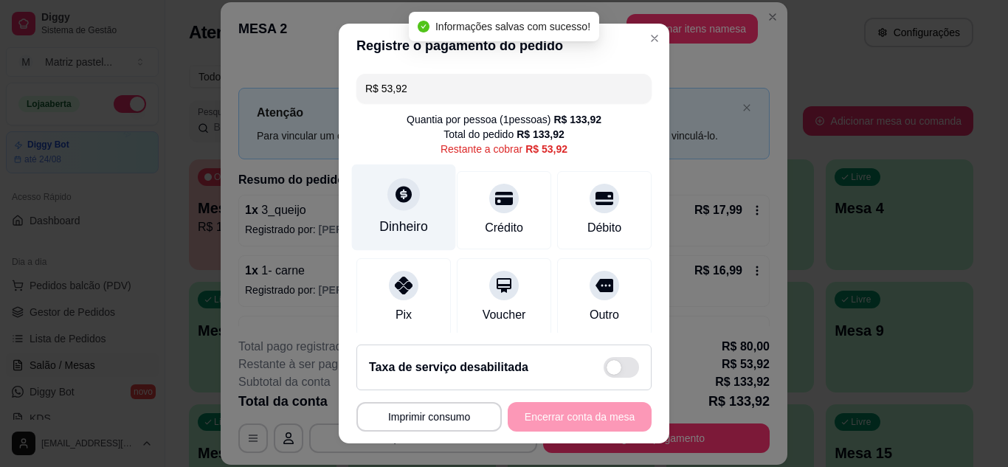
click at [390, 221] on div "Dinheiro" at bounding box center [403, 226] width 49 height 19
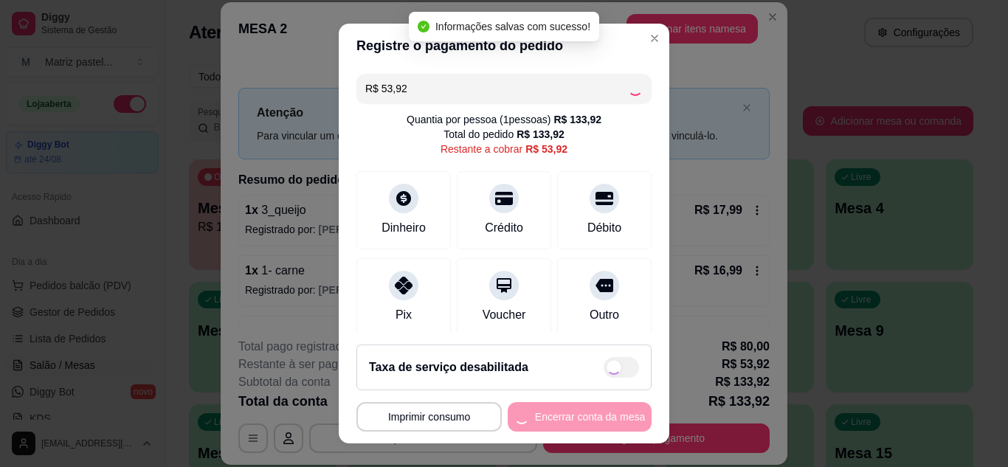
type input "R$ 0,00"
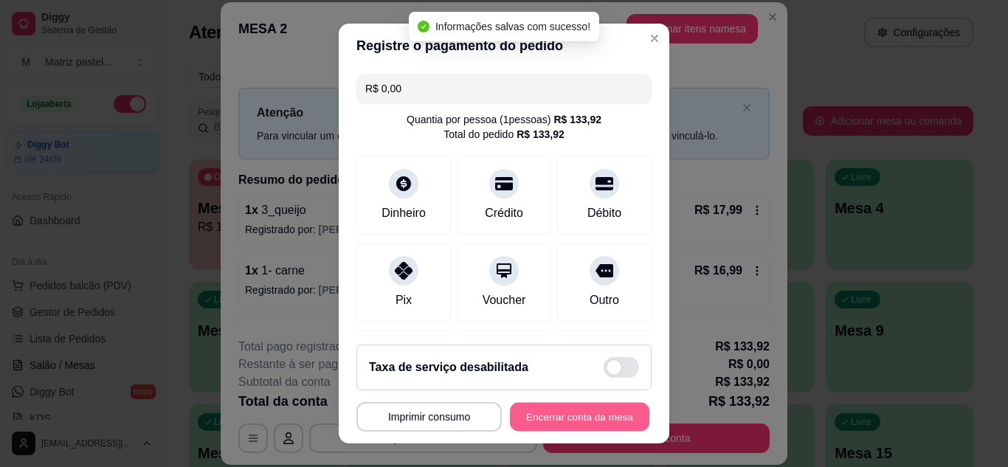
click at [549, 426] on button "Encerrar conta da mesa" at bounding box center [579, 417] width 139 height 29
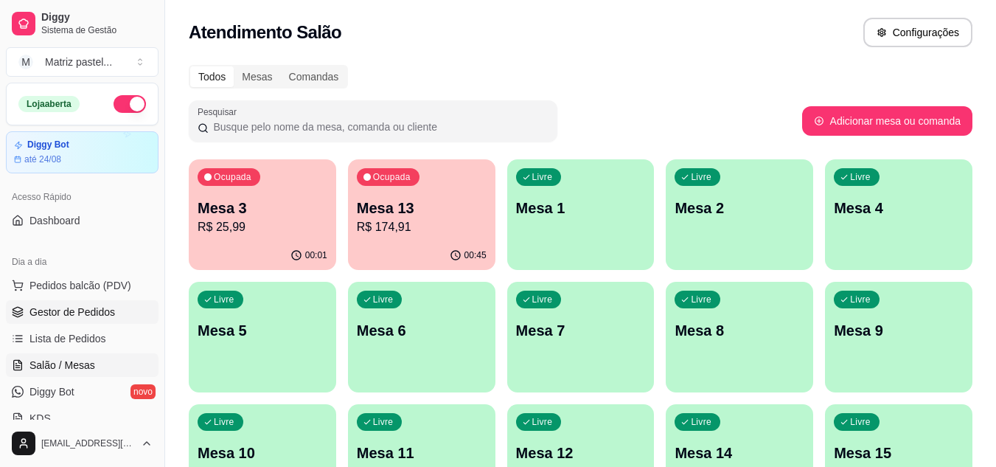
click at [63, 325] on ul "Pedidos balcão (PDV) Gestor de Pedidos Lista de Pedidos Salão / Mesas Diggy Bot…" at bounding box center [82, 352] width 153 height 156
click at [61, 317] on span "Gestor de Pedidos" at bounding box center [73, 312] width 86 height 15
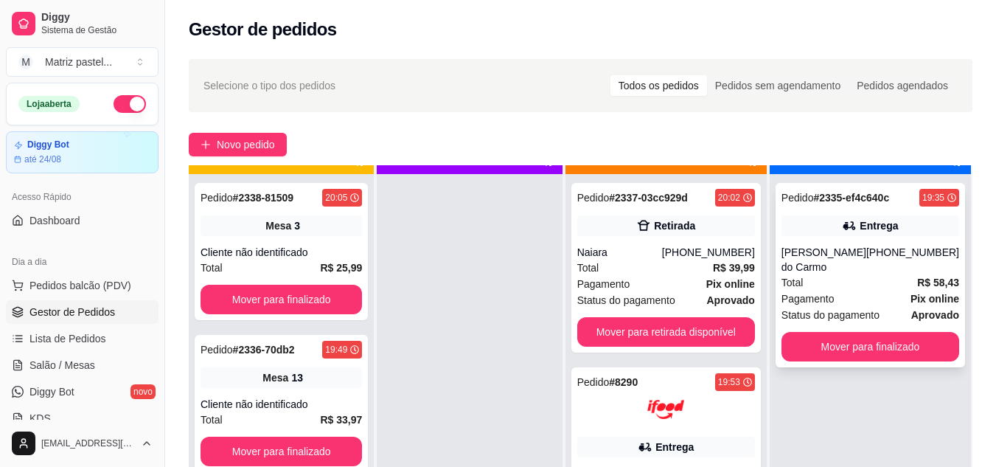
scroll to position [41, 0]
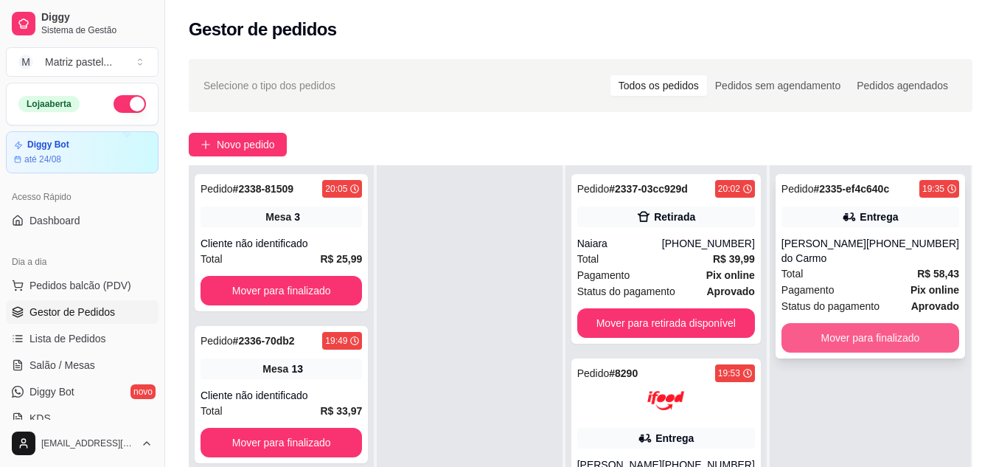
click at [824, 326] on button "Mover para finalizado" at bounding box center [871, 338] width 178 height 30
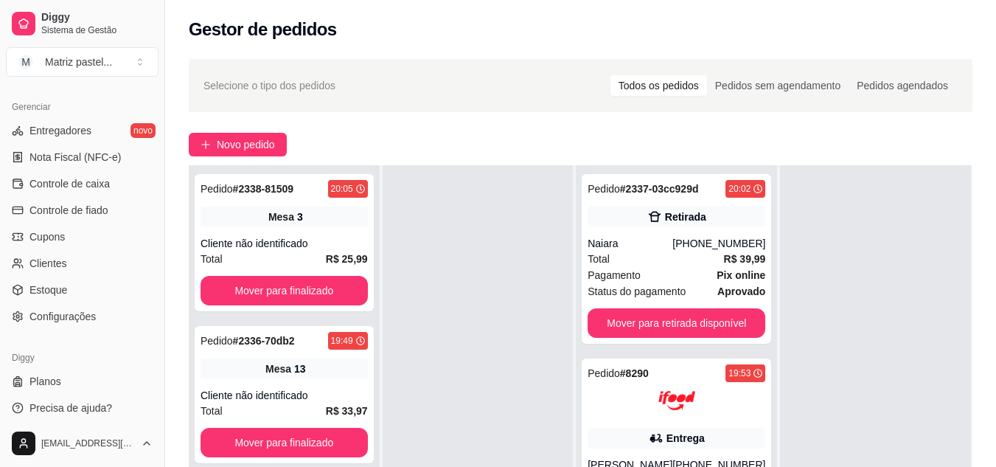
scroll to position [590, 0]
click at [69, 294] on link "Estoque" at bounding box center [82, 289] width 153 height 24
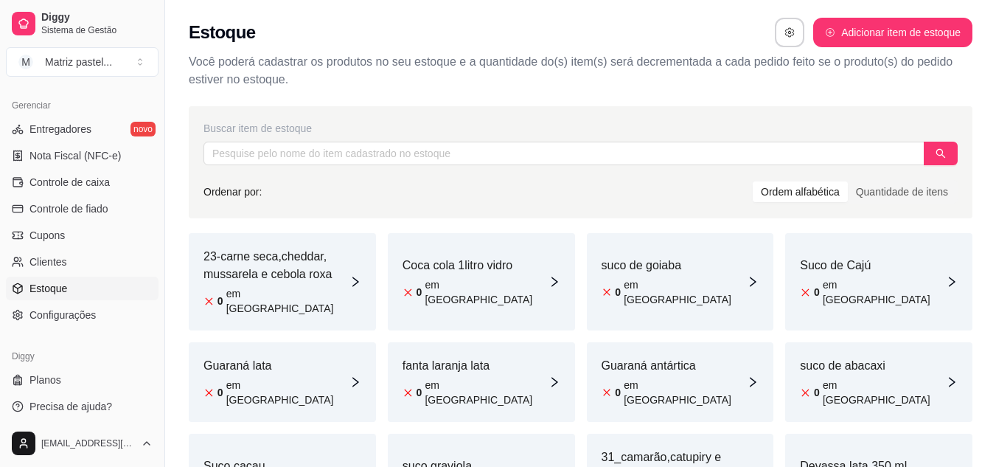
click at [330, 278] on article "23-carne seca,cheddar, mussarela e cebola roxa" at bounding box center [277, 265] width 146 height 35
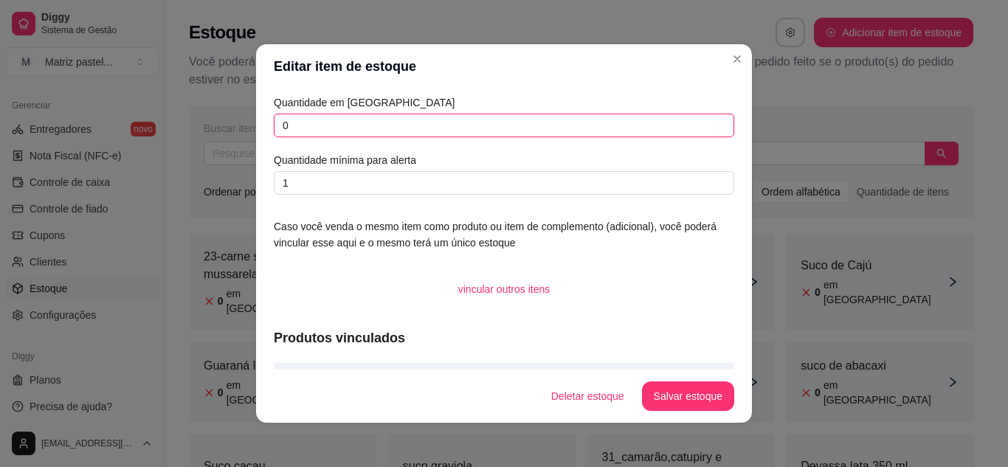
click at [274, 125] on input "0" at bounding box center [504, 126] width 460 height 24
type input "10"
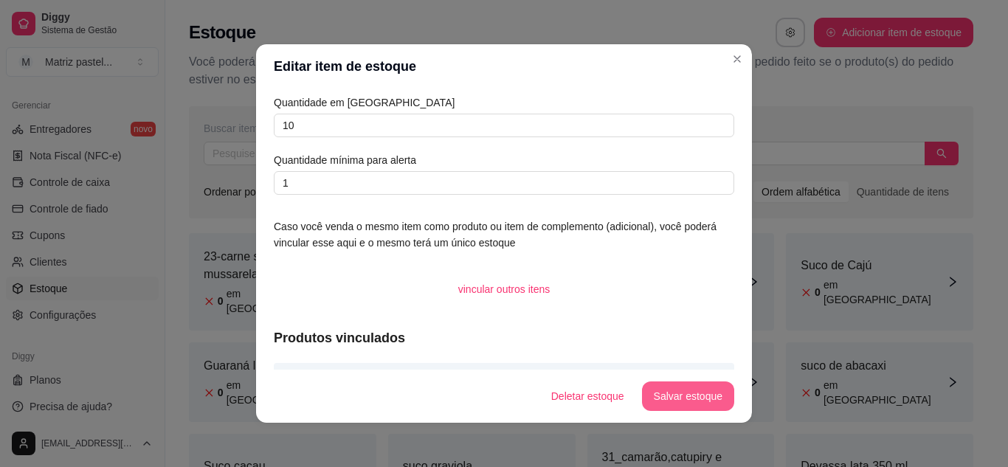
click at [698, 396] on button "Salvar estoque" at bounding box center [688, 396] width 92 height 30
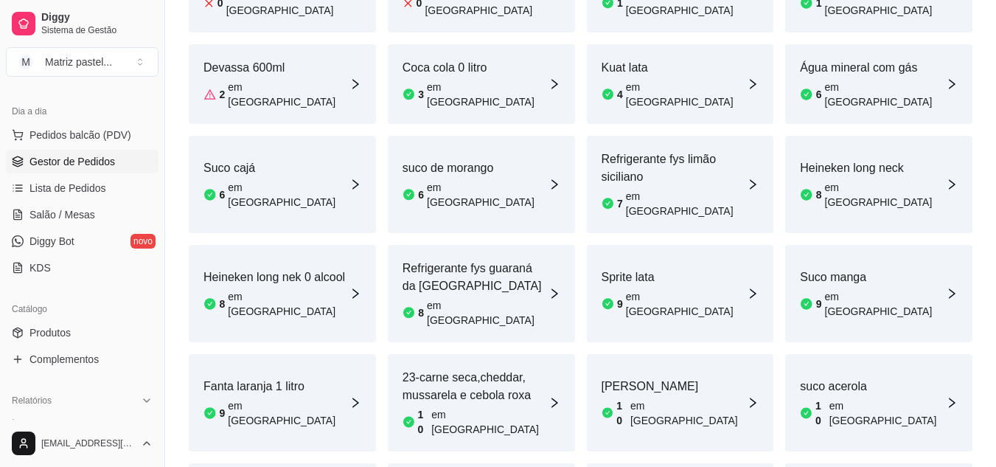
scroll to position [148, 0]
drag, startPoint x: 82, startPoint y: 159, endPoint x: 73, endPoint y: 151, distance: 11.5
click at [82, 159] on span "Gestor de Pedidos" at bounding box center [73, 164] width 86 height 15
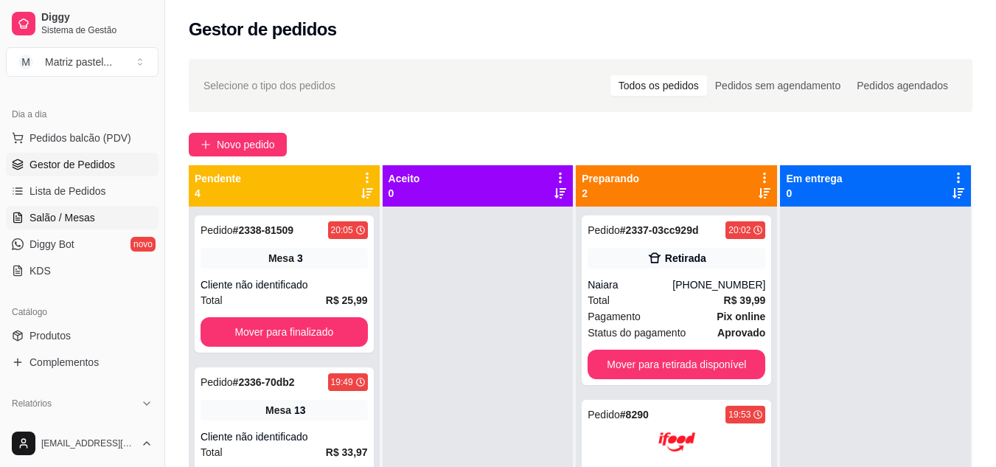
click at [93, 218] on link "Salão / Mesas" at bounding box center [82, 218] width 153 height 24
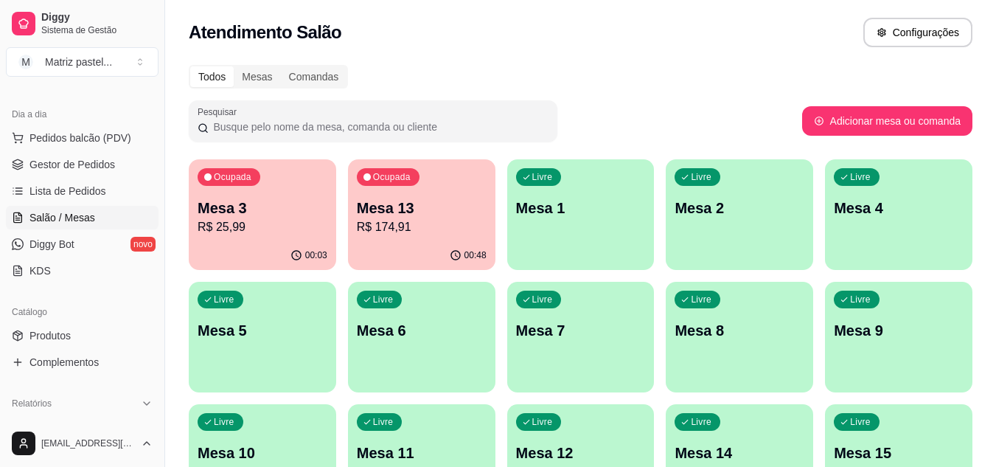
click at [444, 241] on div "00:48" at bounding box center [422, 255] width 148 height 29
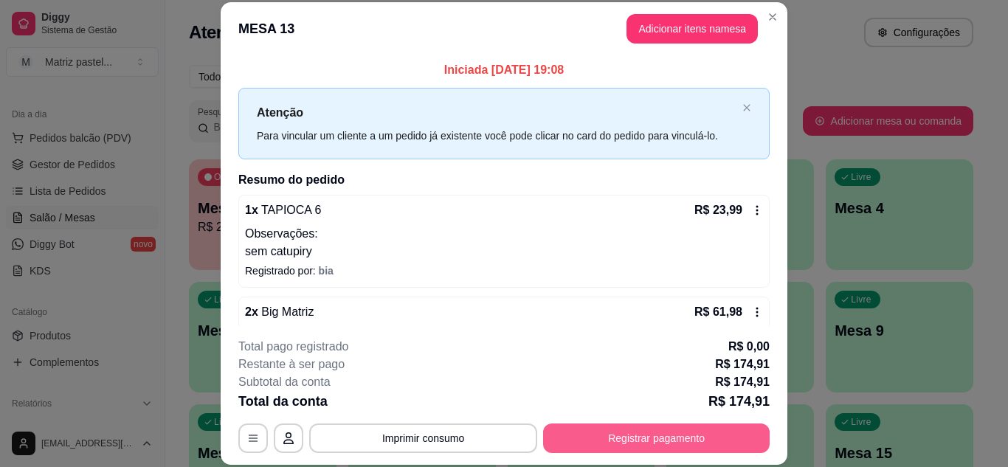
click at [605, 436] on button "Registrar pagamento" at bounding box center [656, 438] width 226 height 30
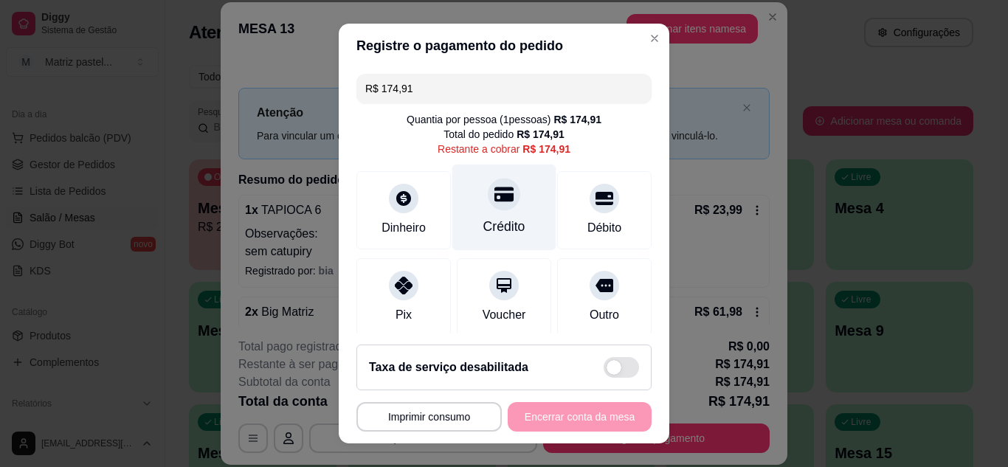
click at [499, 208] on div "Crédito" at bounding box center [504, 207] width 104 height 86
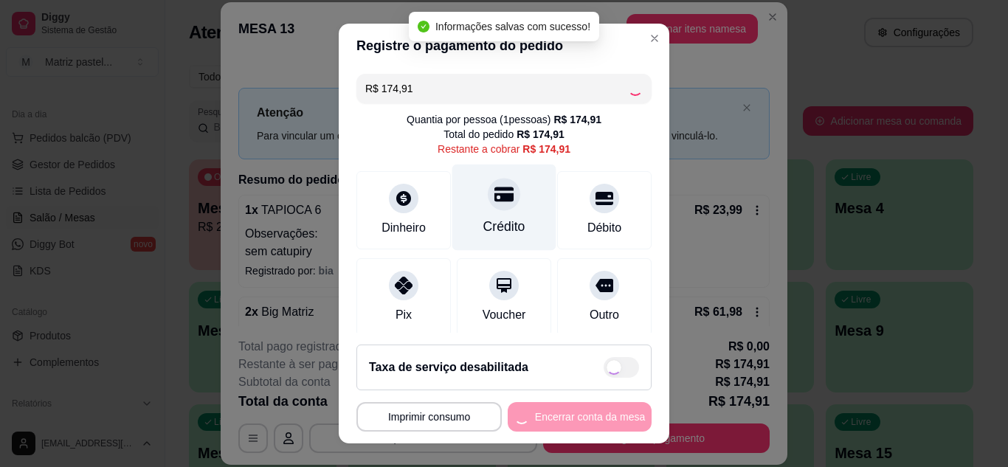
type input "R$ 0,00"
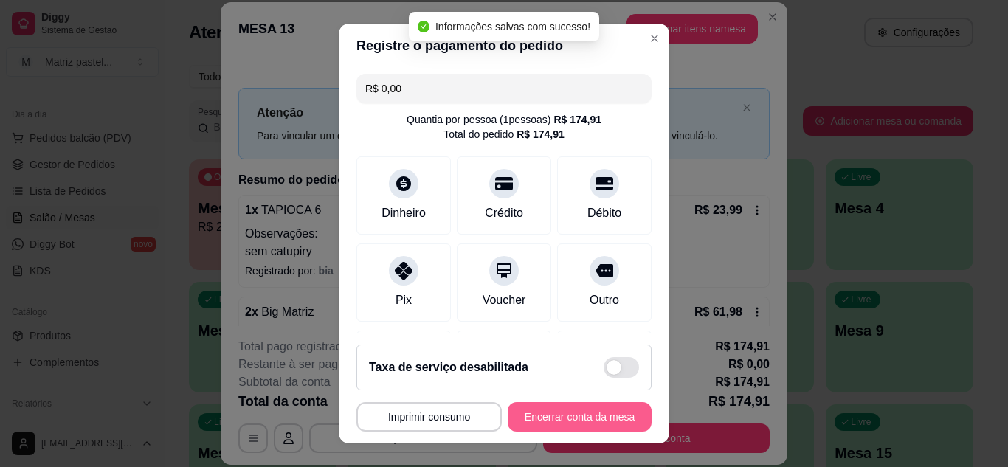
click at [581, 405] on button "Encerrar conta da mesa" at bounding box center [579, 417] width 144 height 30
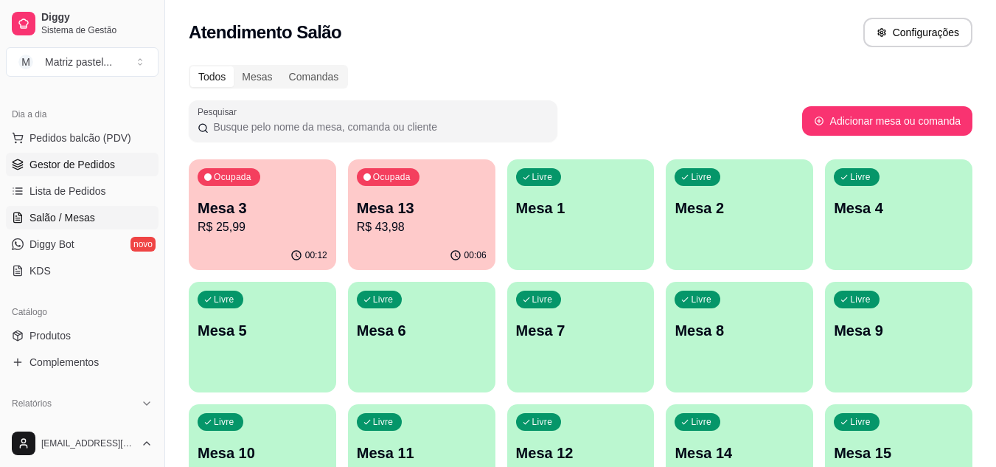
click at [104, 170] on span "Gestor de Pedidos" at bounding box center [73, 164] width 86 height 15
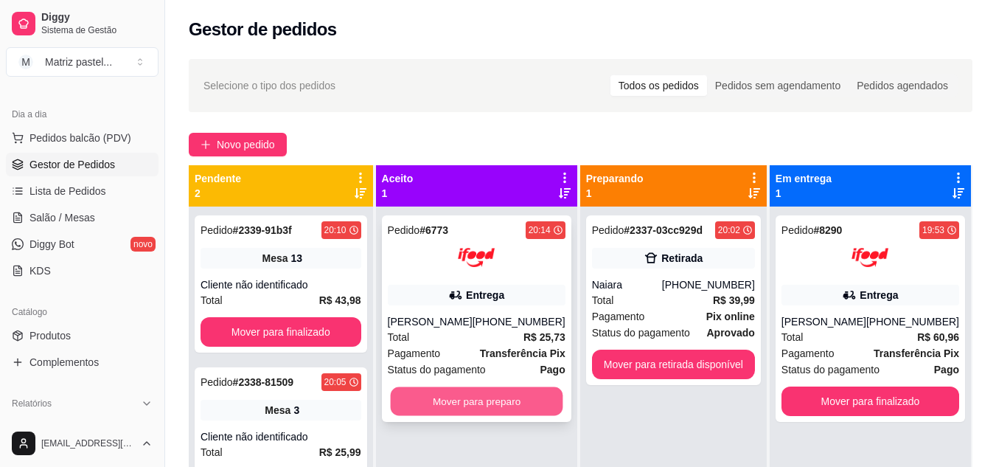
click at [493, 398] on button "Mover para preparo" at bounding box center [476, 401] width 173 height 29
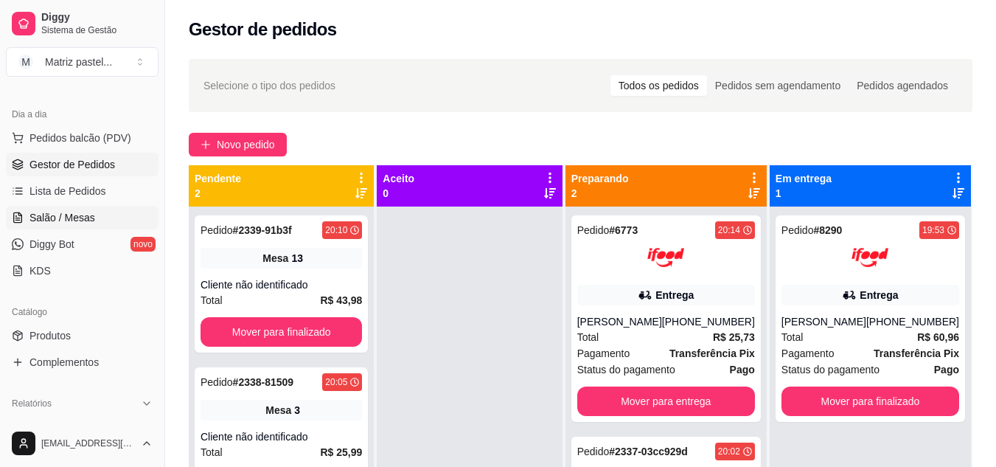
click at [30, 223] on span "Salão / Mesas" at bounding box center [63, 217] width 66 height 15
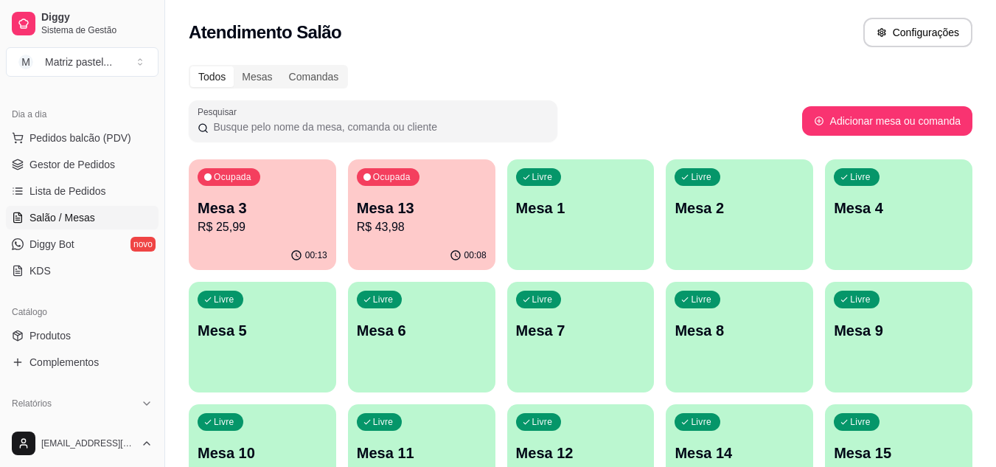
click at [361, 222] on p "R$ 43,98" at bounding box center [422, 227] width 130 height 18
click at [291, 231] on p "R$ 25,99" at bounding box center [263, 227] width 130 height 18
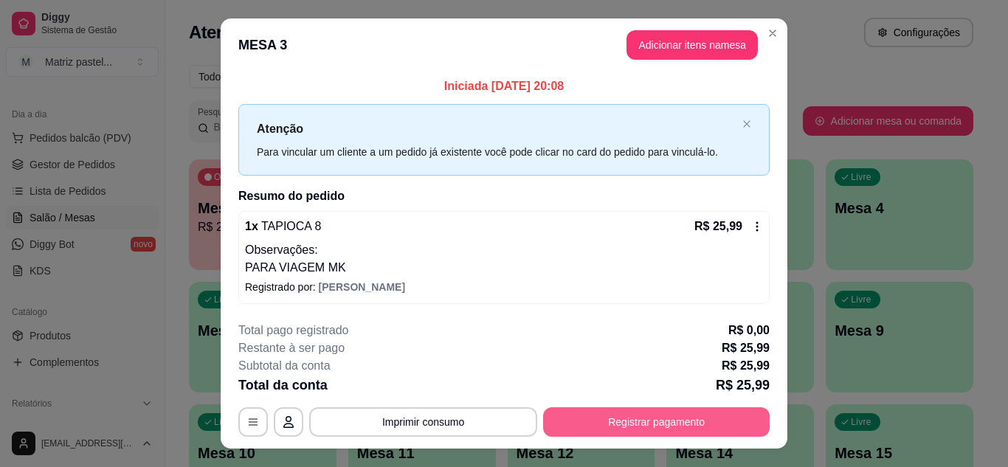
click at [621, 416] on button "Registrar pagamento" at bounding box center [656, 422] width 226 height 30
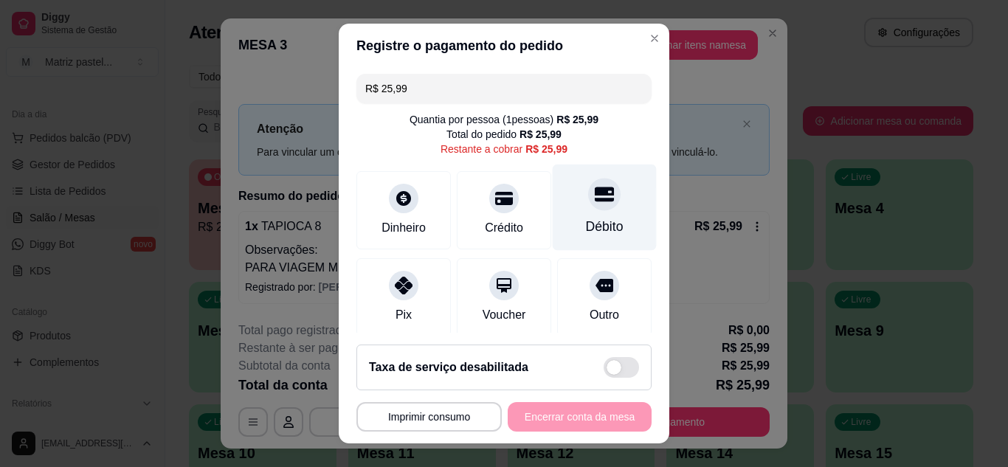
click at [603, 209] on div "Débito" at bounding box center [604, 207] width 104 height 86
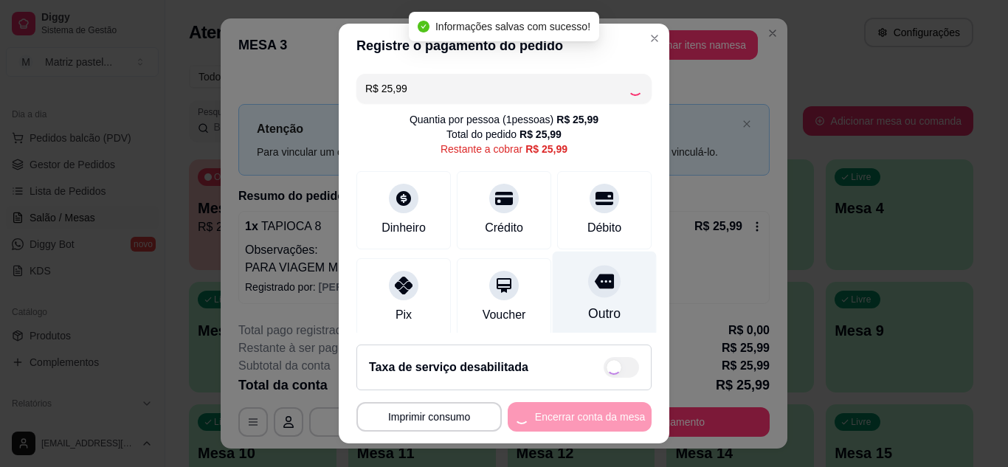
type input "R$ 0,00"
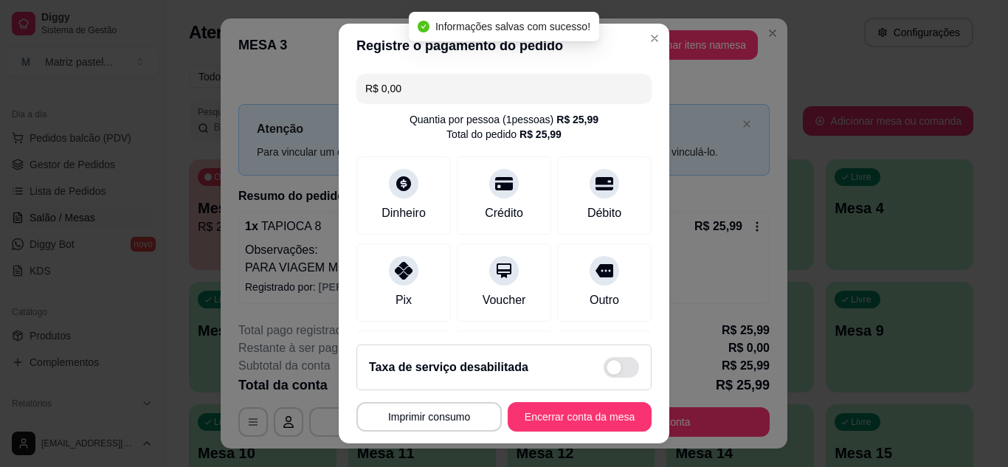
click at [557, 435] on footer "**********" at bounding box center [504, 388] width 330 height 111
click at [562, 426] on button "Encerrar conta da mesa" at bounding box center [579, 417] width 144 height 30
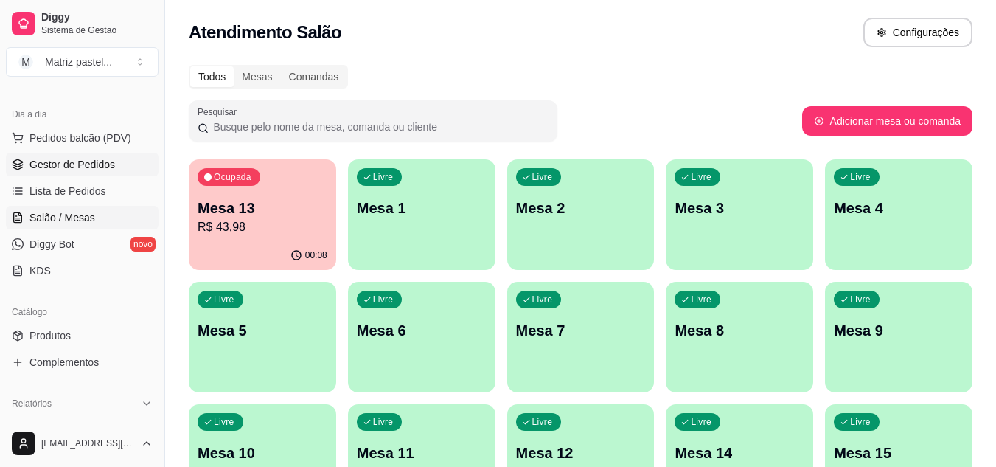
click at [72, 156] on link "Gestor de Pedidos" at bounding box center [82, 165] width 153 height 24
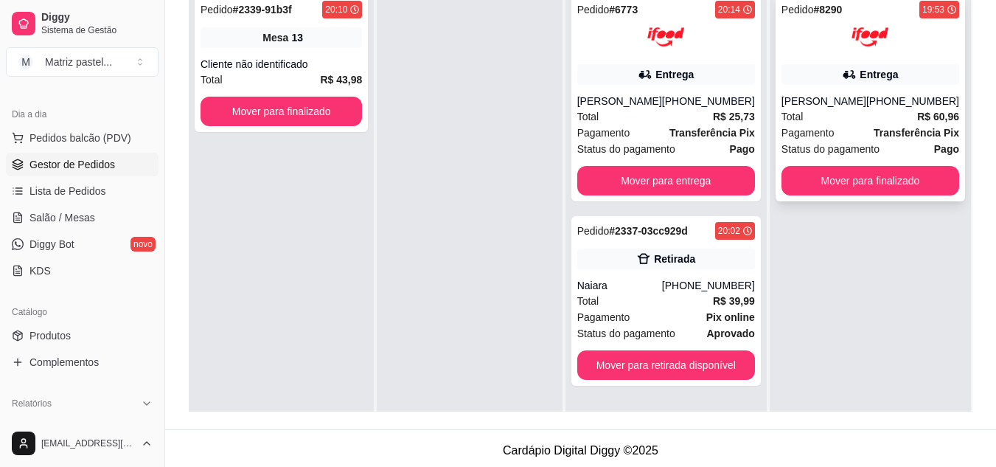
scroll to position [221, 0]
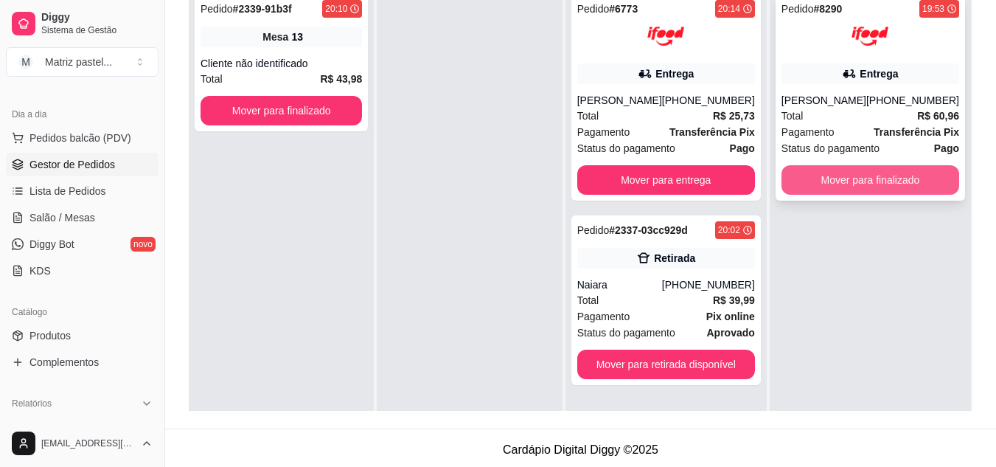
click at [851, 185] on button "Mover para finalizado" at bounding box center [871, 180] width 178 height 30
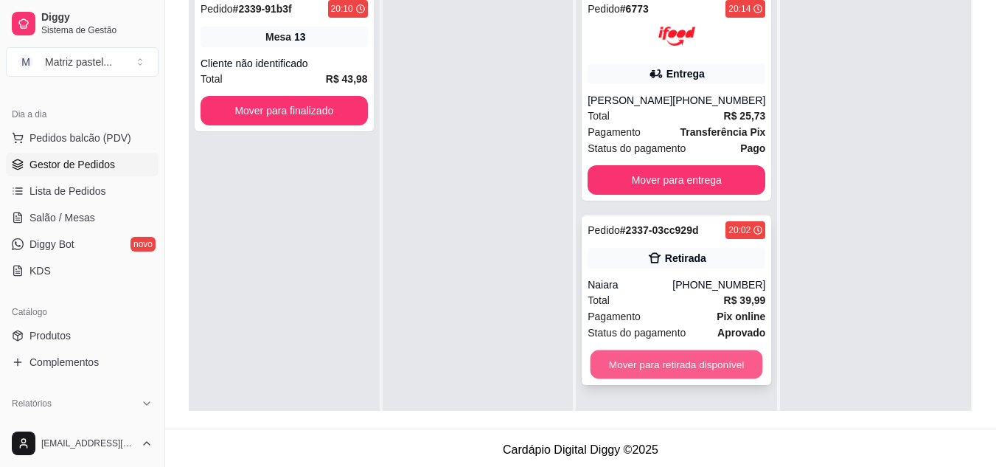
click at [626, 360] on button "Mover para retirada disponível" at bounding box center [677, 364] width 173 height 29
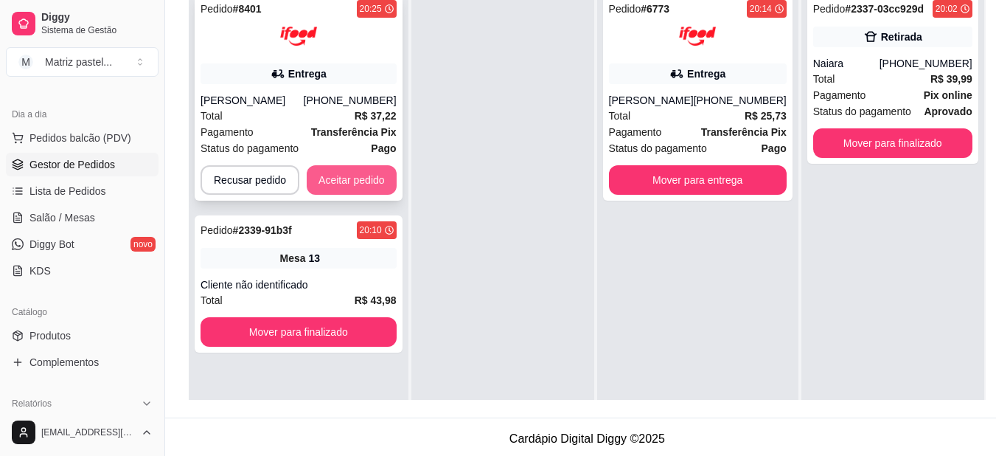
click at [346, 178] on button "Aceitar pedido" at bounding box center [352, 180] width 90 height 30
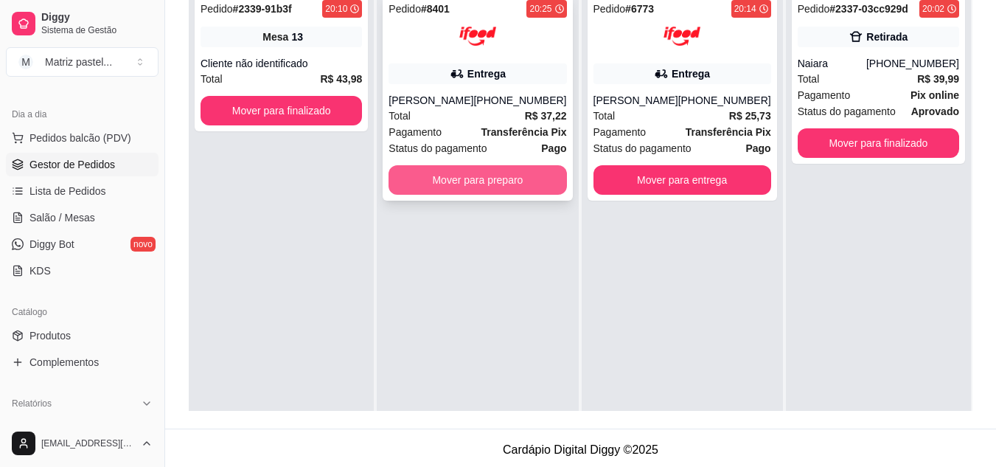
click at [508, 184] on button "Mover para preparo" at bounding box center [478, 180] width 178 height 30
click at [480, 178] on button "Mover para preparo" at bounding box center [478, 180] width 173 height 29
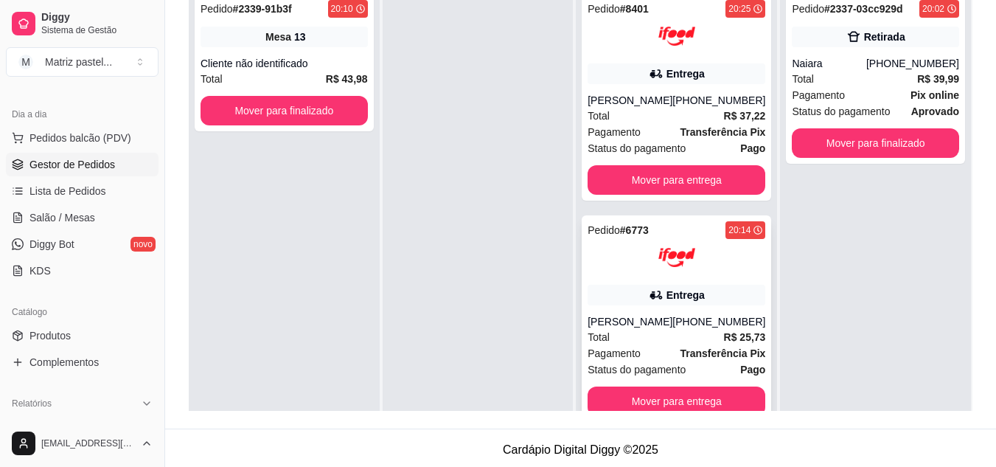
click at [682, 312] on div "Pedido # 6773 20:14 Entrega Isis Sampaio [PHONE_NUMBER] Total R$ 25,73 Pagament…" at bounding box center [677, 318] width 190 height 207
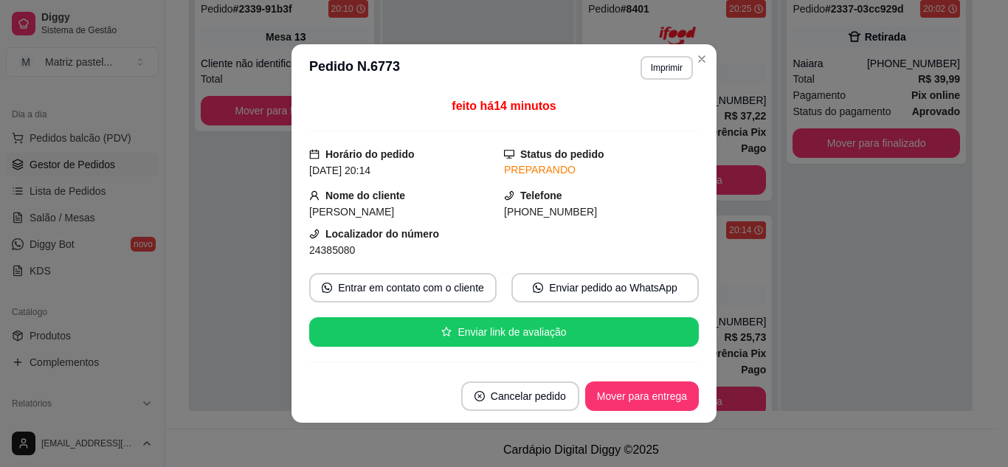
click at [662, 66] on button "Imprimir" at bounding box center [666, 68] width 52 height 24
click at [651, 114] on button "IMPRESSORA" at bounding box center [634, 119] width 103 height 23
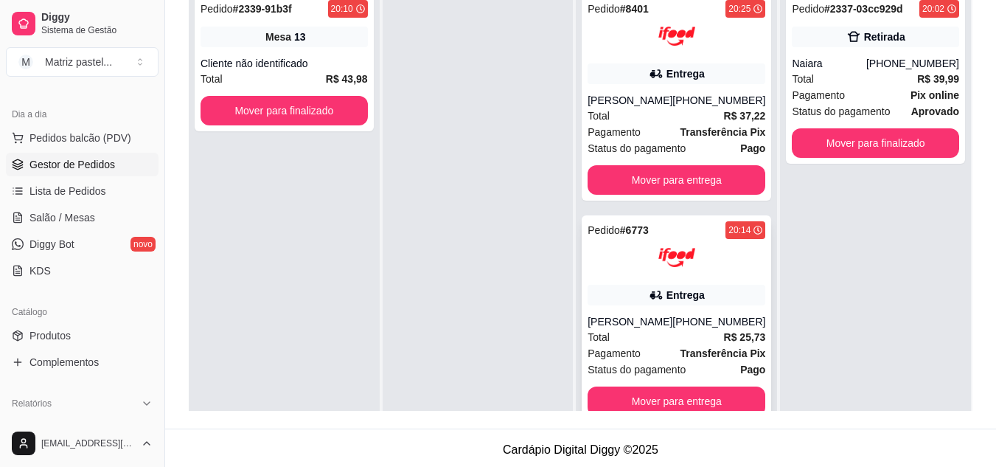
scroll to position [41, 0]
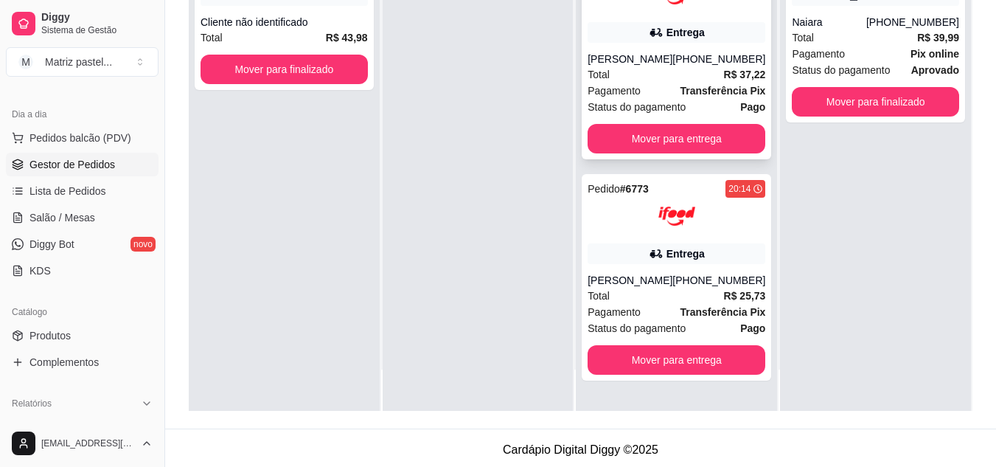
click at [634, 80] on div "Total R$ 37,22" at bounding box center [677, 74] width 178 height 16
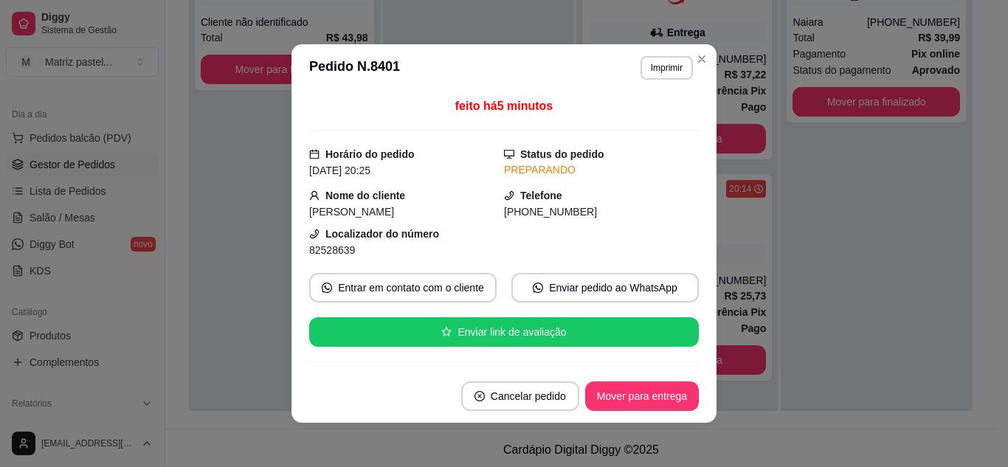
click at [650, 76] on button "Imprimir" at bounding box center [666, 68] width 52 height 24
click at [651, 114] on button "IMPRESSORA" at bounding box center [634, 119] width 103 height 23
click at [701, 69] on button "Close" at bounding box center [702, 59] width 24 height 24
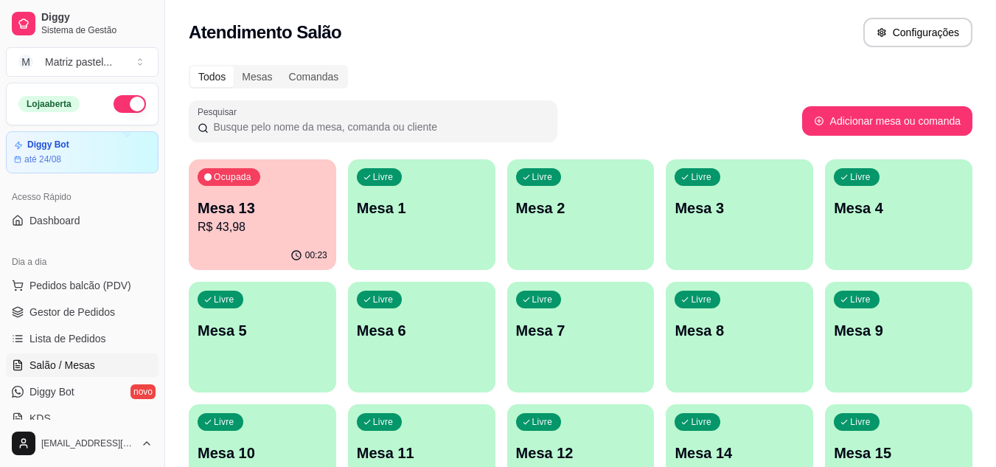
click at [237, 225] on p "R$ 43,98" at bounding box center [263, 227] width 130 height 18
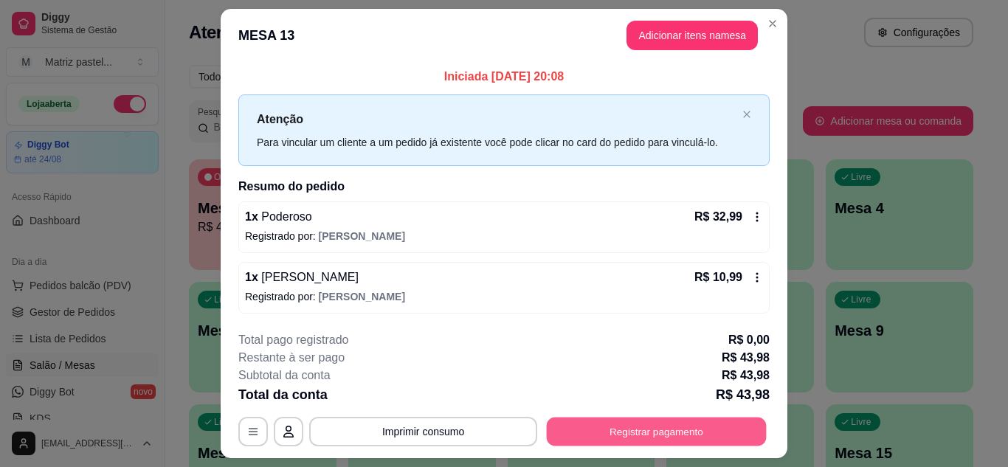
click at [617, 446] on button "Registrar pagamento" at bounding box center [657, 431] width 220 height 29
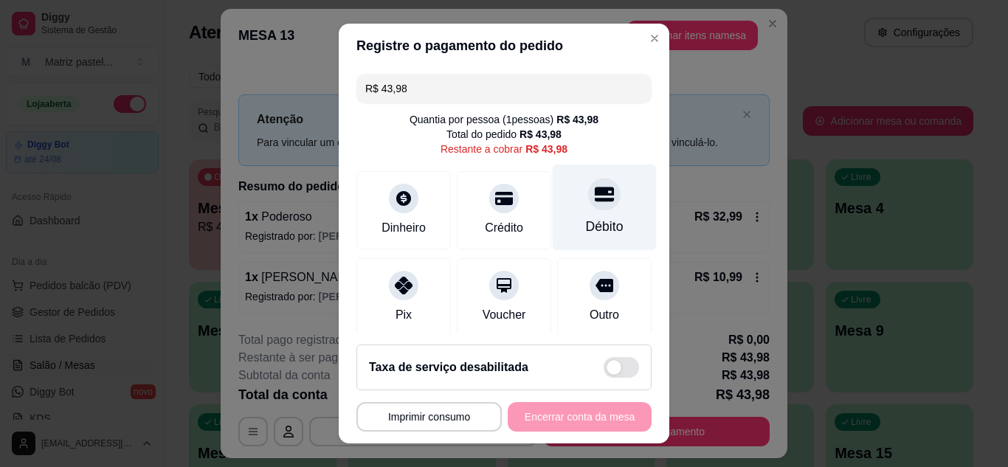
click at [594, 203] on icon at bounding box center [603, 193] width 19 height 19
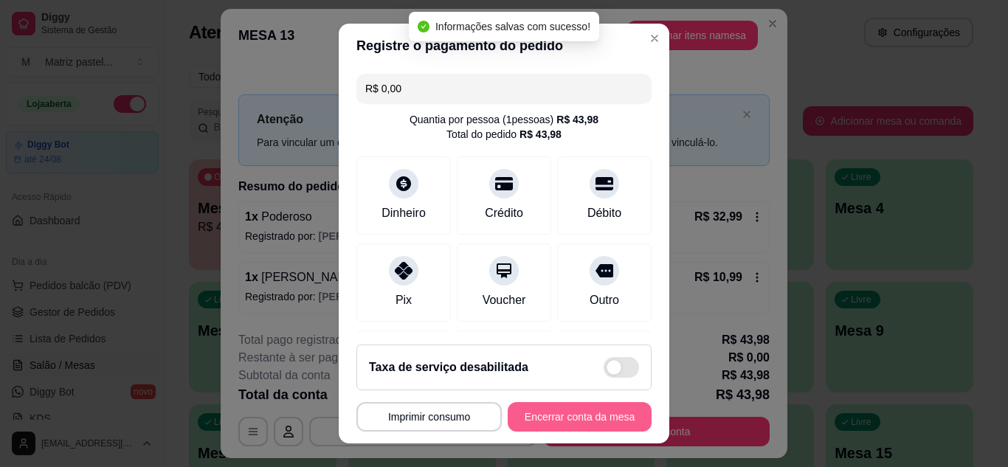
type input "R$ 0,00"
click at [562, 425] on button "Encerrar conta da mesa" at bounding box center [579, 417] width 139 height 29
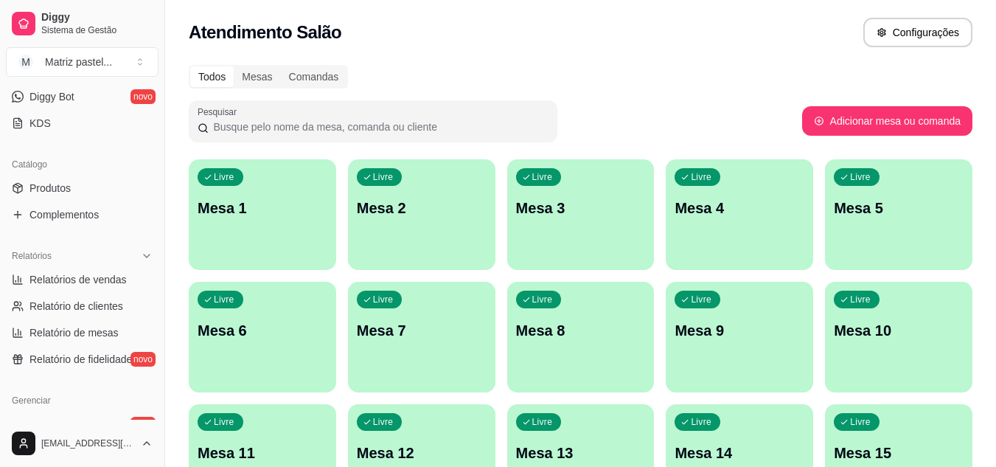
scroll to position [590, 0]
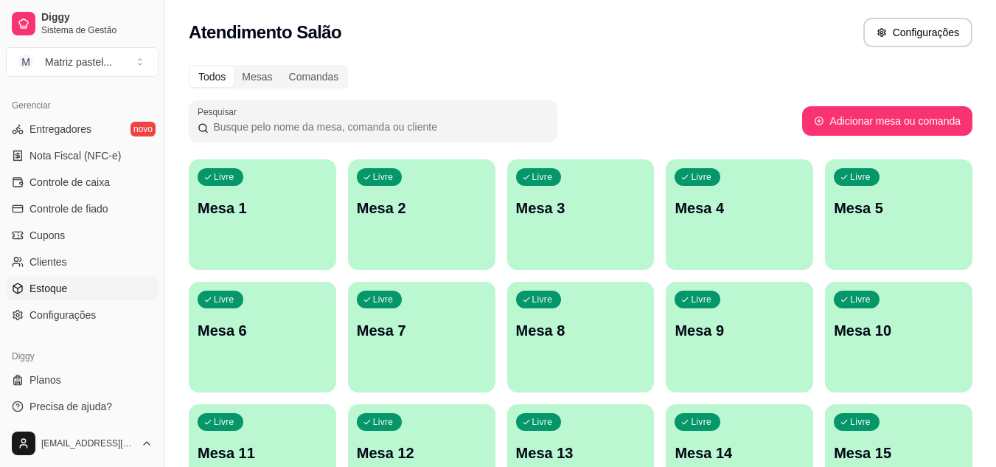
click at [82, 279] on link "Estoque" at bounding box center [82, 289] width 153 height 24
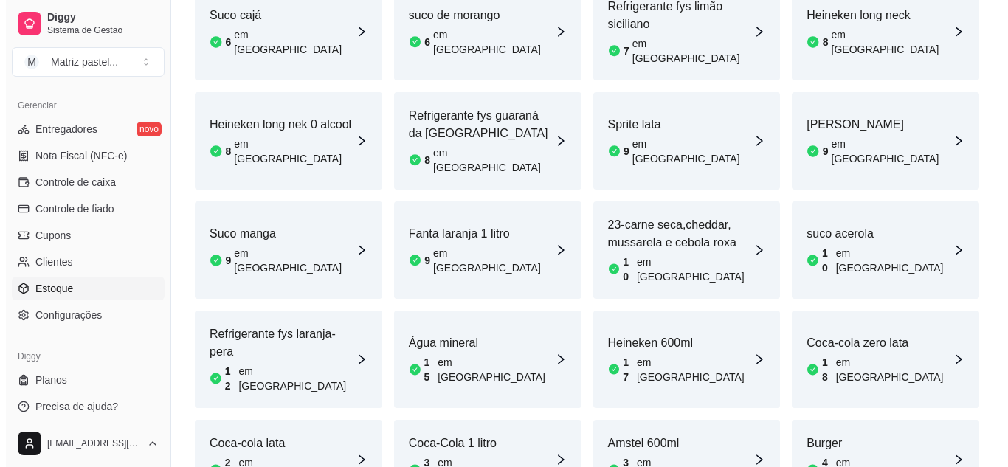
scroll to position [823, 0]
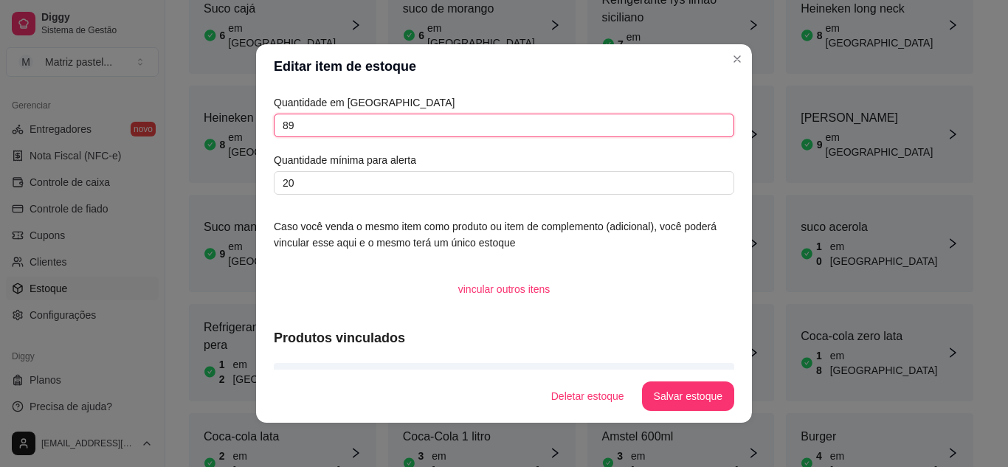
click at [415, 130] on input "89" at bounding box center [504, 126] width 460 height 24
type input "150"
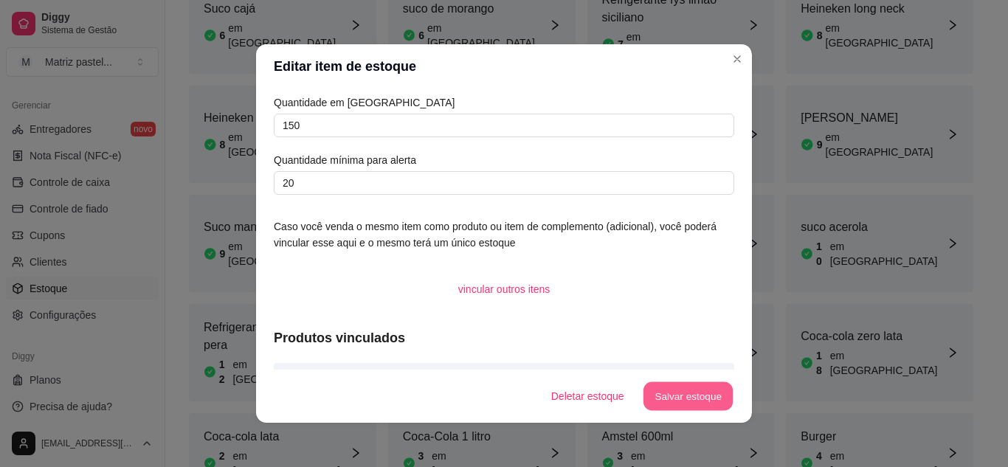
click at [701, 409] on button "Salvar estoque" at bounding box center [687, 396] width 90 height 29
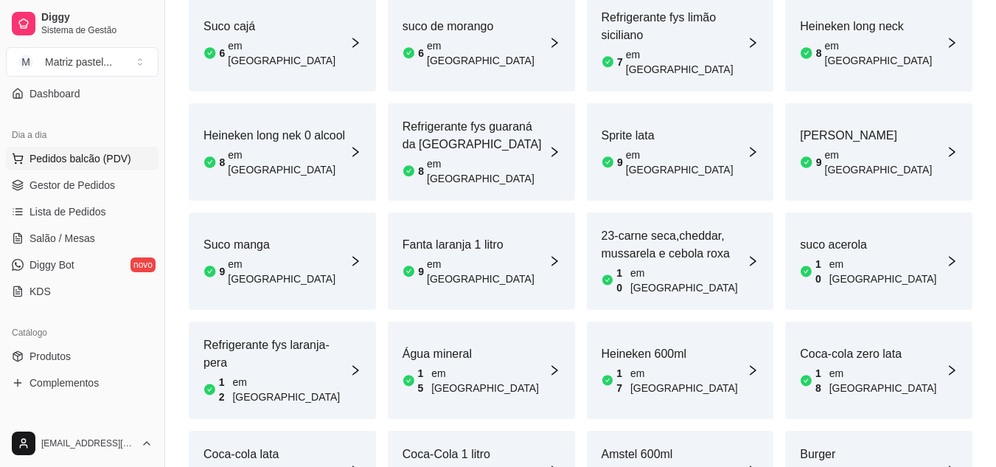
scroll to position [74, 0]
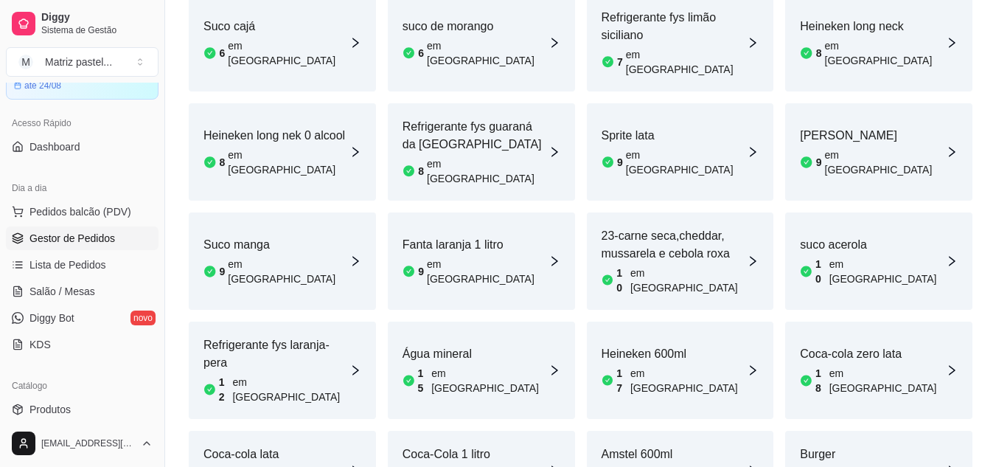
click at [78, 235] on span "Gestor de Pedidos" at bounding box center [73, 238] width 86 height 15
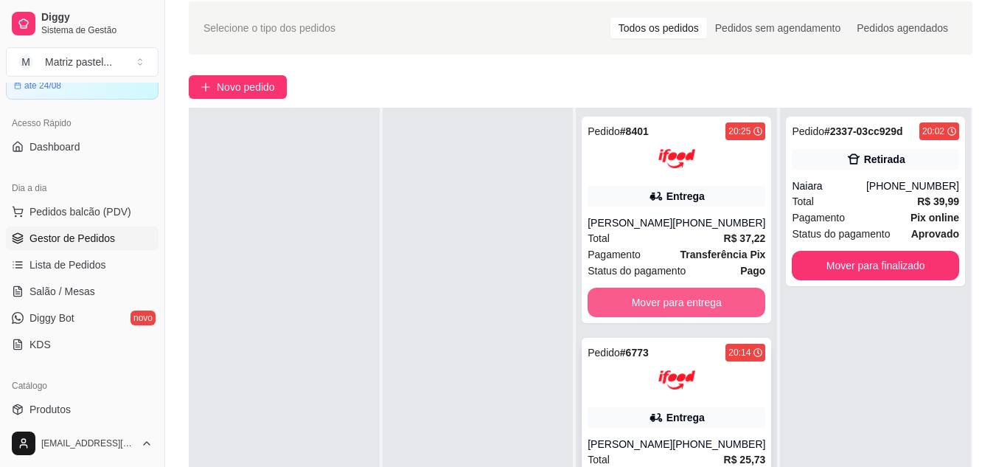
scroll to position [148, 0]
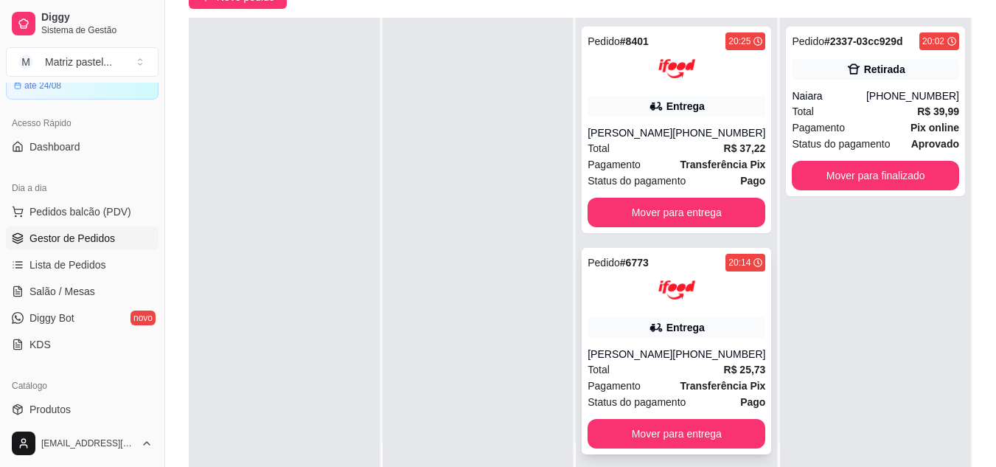
click at [656, 414] on div "Pedido # 6773 20:14 Entrega Isis Sampaio [PHONE_NUMBER] Total R$ 25,73 Pagament…" at bounding box center [677, 351] width 190 height 207
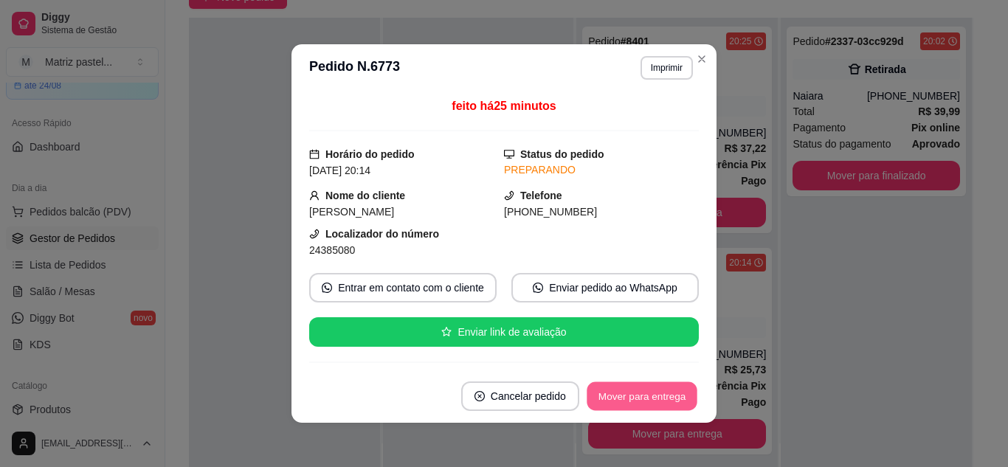
click at [644, 395] on button "Mover para entrega" at bounding box center [641, 396] width 111 height 29
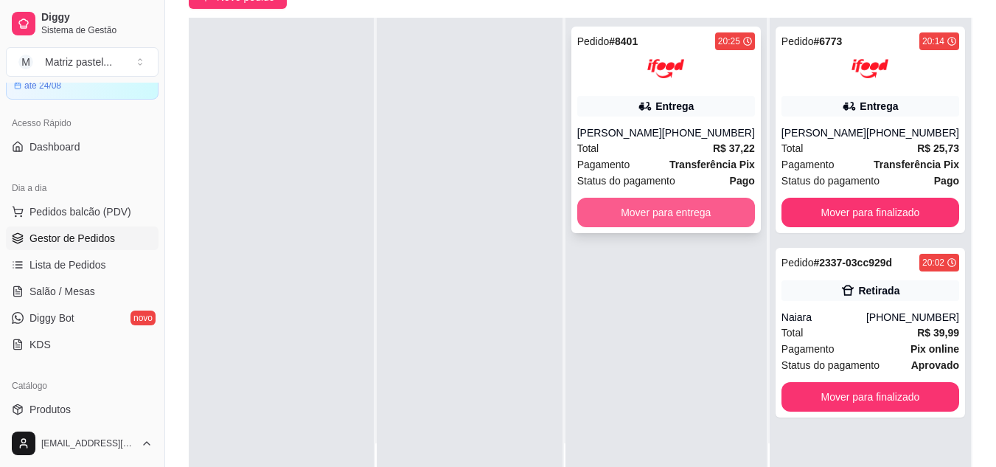
click at [705, 220] on button "Mover para entrega" at bounding box center [667, 213] width 178 height 30
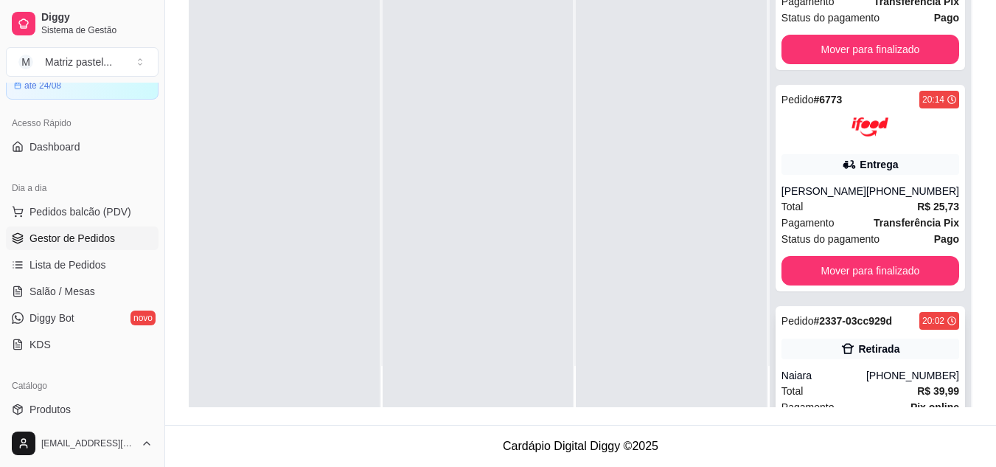
scroll to position [175, 0]
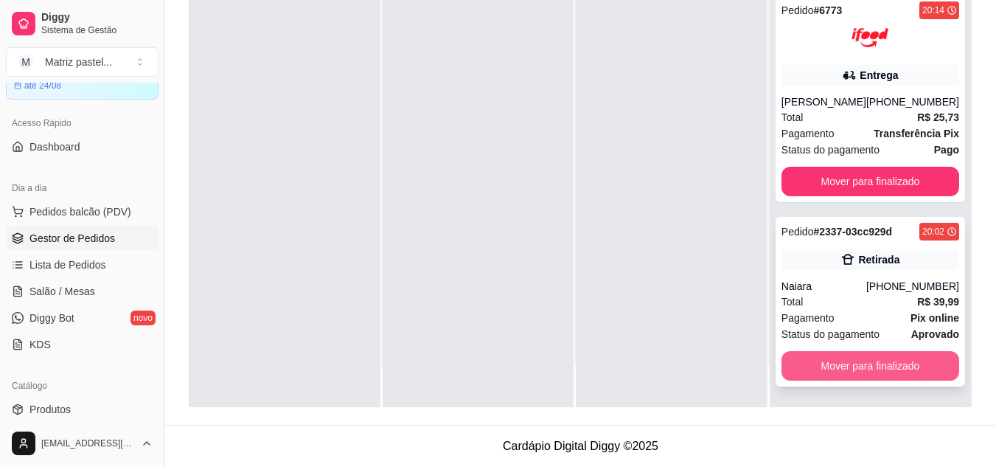
click at [797, 368] on button "Mover para finalizado" at bounding box center [871, 366] width 178 height 30
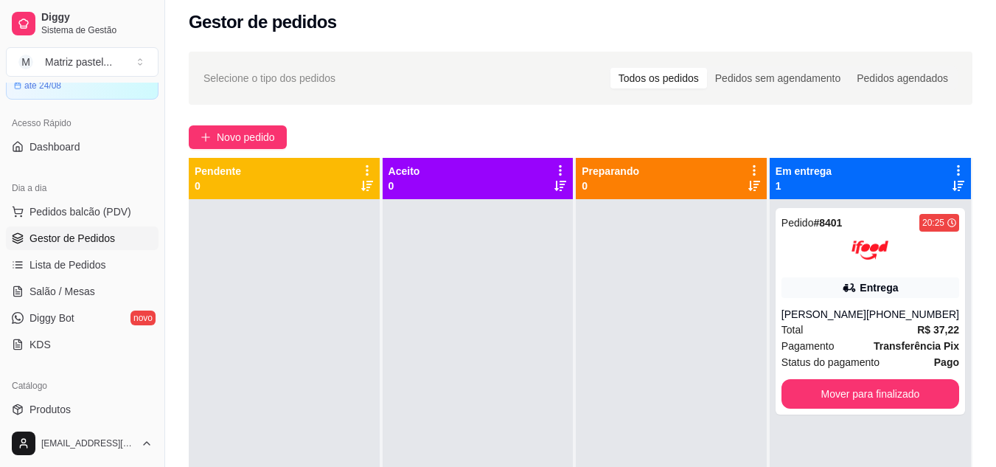
scroll to position [4, 0]
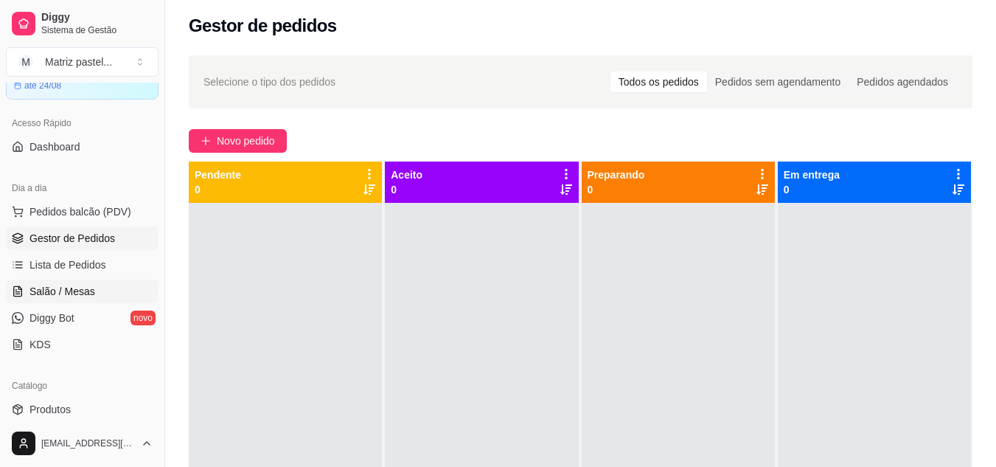
click at [87, 286] on span "Salão / Mesas" at bounding box center [63, 291] width 66 height 15
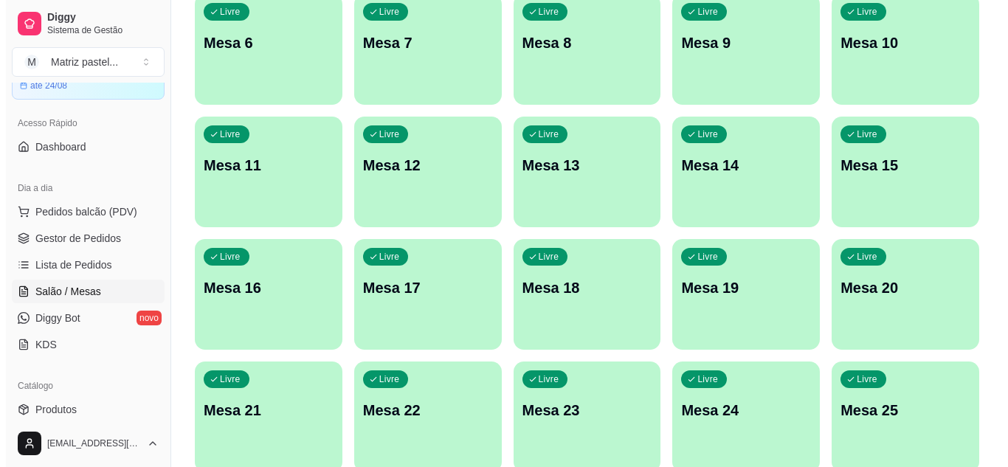
scroll to position [353, 0]
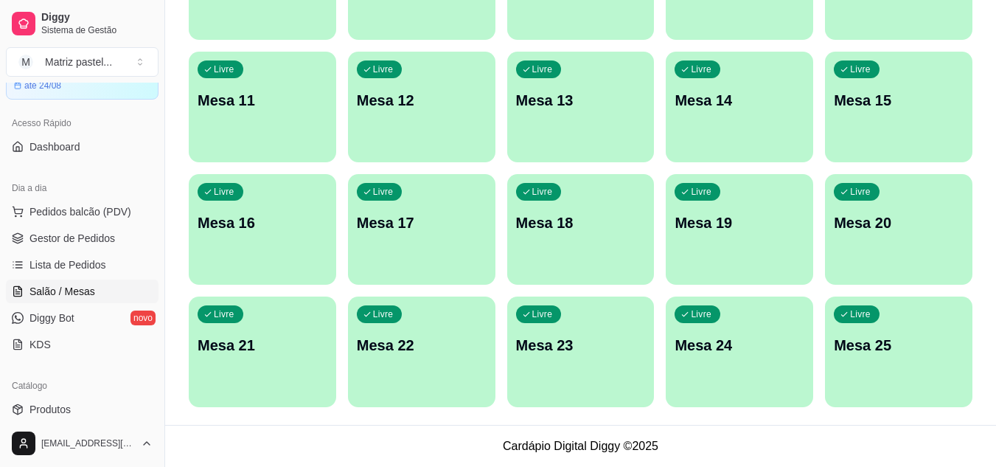
click at [851, 311] on p "Livre" at bounding box center [860, 314] width 21 height 12
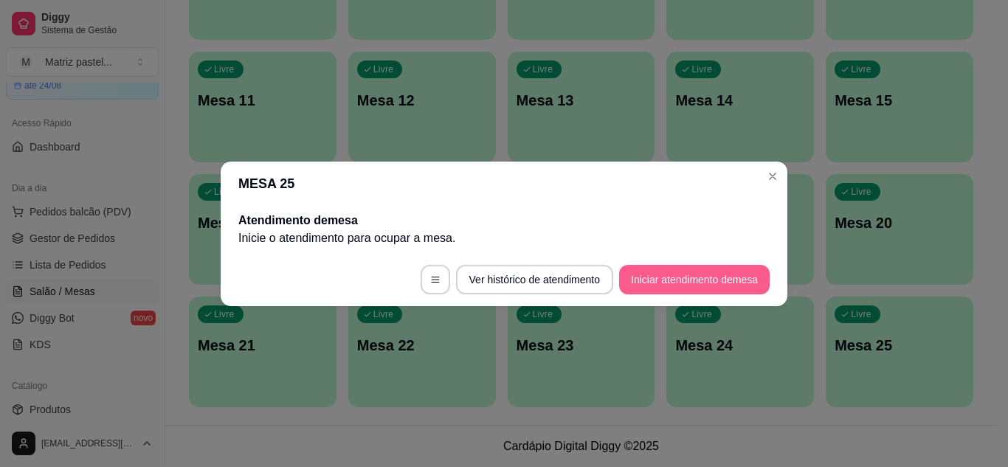
click at [665, 268] on button "Iniciar atendimento de mesa" at bounding box center [694, 280] width 150 height 30
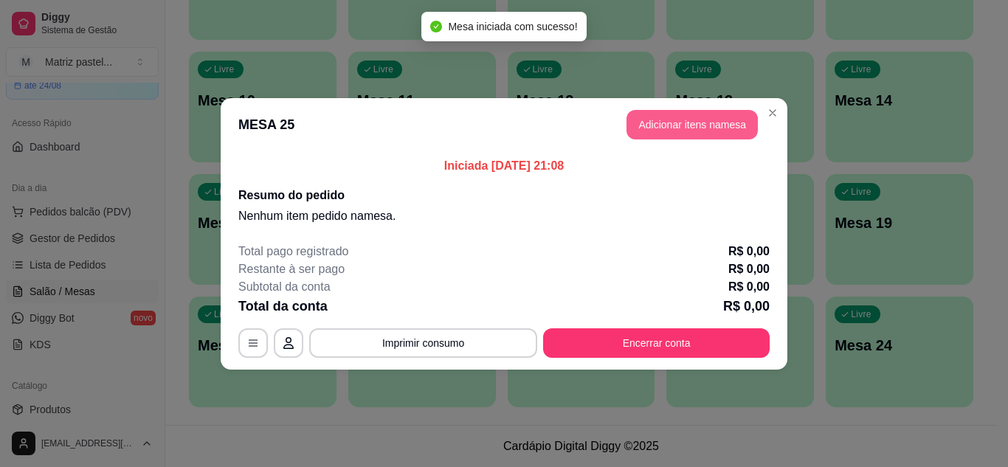
click at [660, 120] on button "Adicionar itens na mesa" at bounding box center [691, 125] width 131 height 30
click at [308, 88] on div at bounding box center [349, 95] width 616 height 30
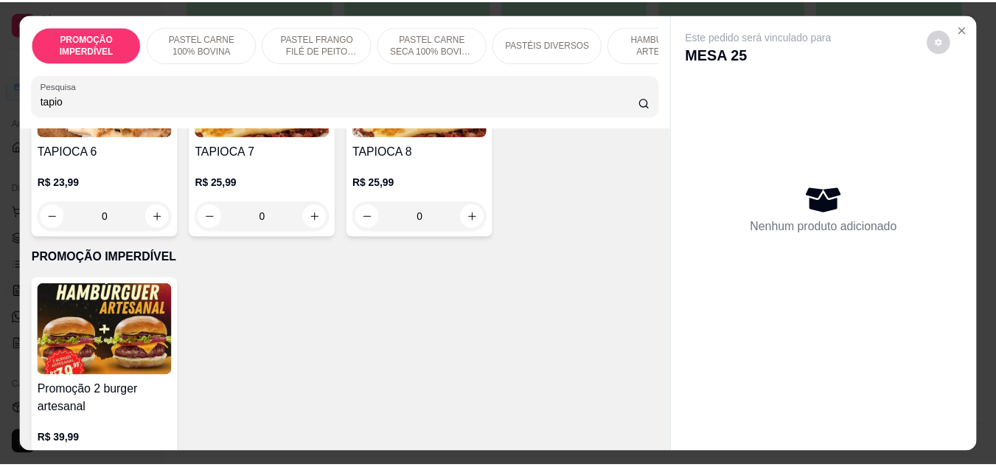
scroll to position [443, 0]
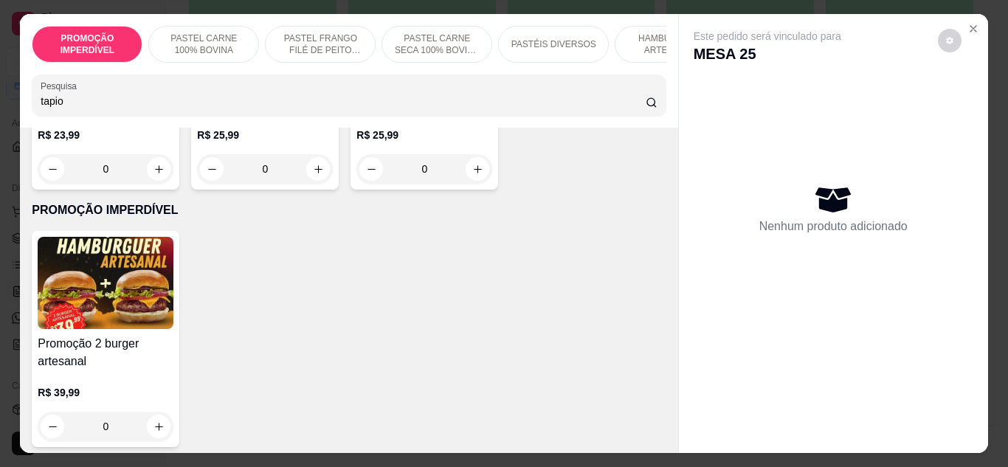
type input "tapio"
click at [356, 184] on div "0" at bounding box center [424, 169] width 136 height 30
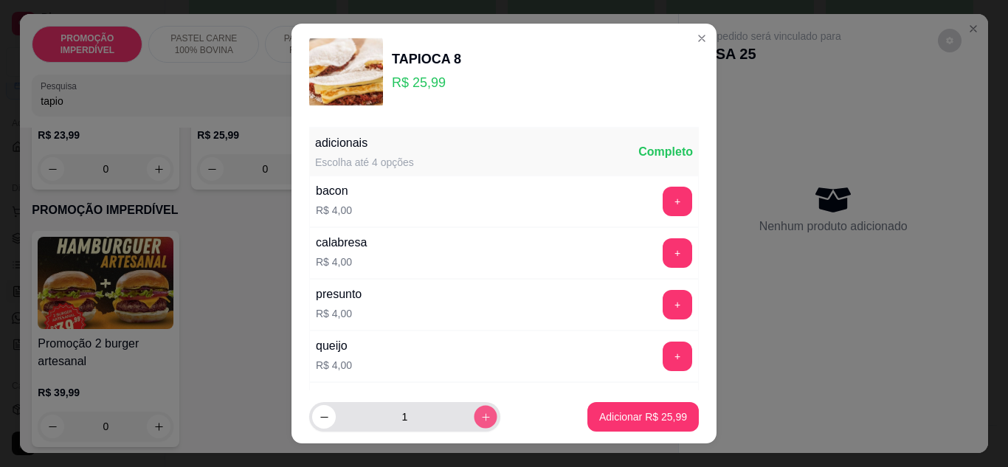
click at [480, 417] on icon "increase-product-quantity" at bounding box center [485, 417] width 11 height 11
type input "2"
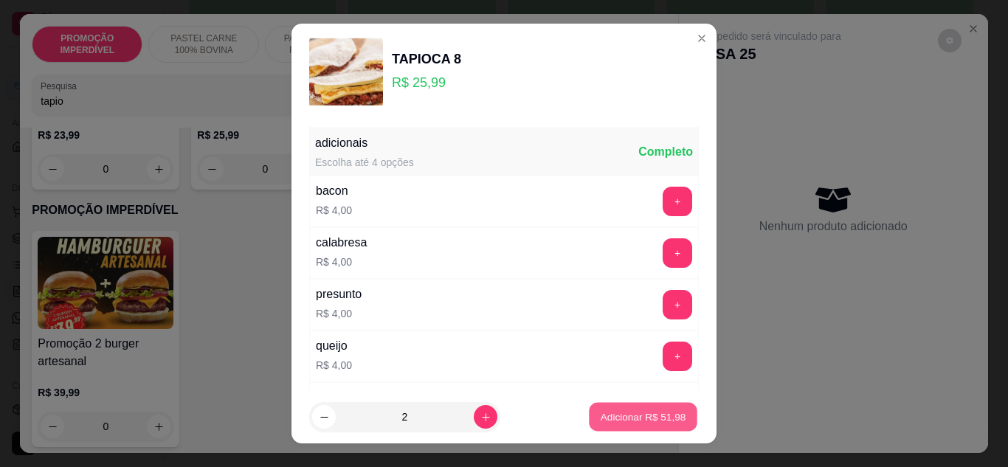
click at [626, 426] on button "Adicionar R$ 51,98" at bounding box center [643, 417] width 108 height 29
type input "2"
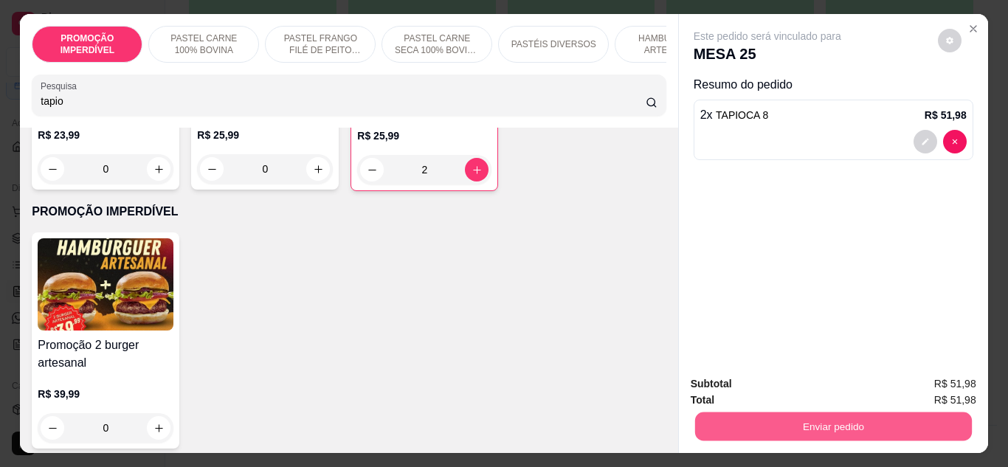
click at [757, 419] on button "Enviar pedido" at bounding box center [832, 426] width 277 height 29
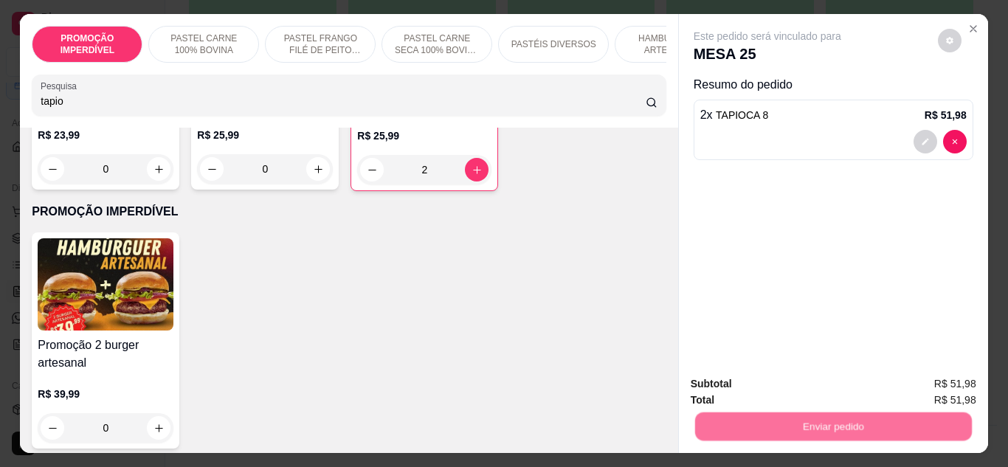
click at [746, 392] on button "Não registrar e enviar pedido" at bounding box center [783, 385] width 153 height 28
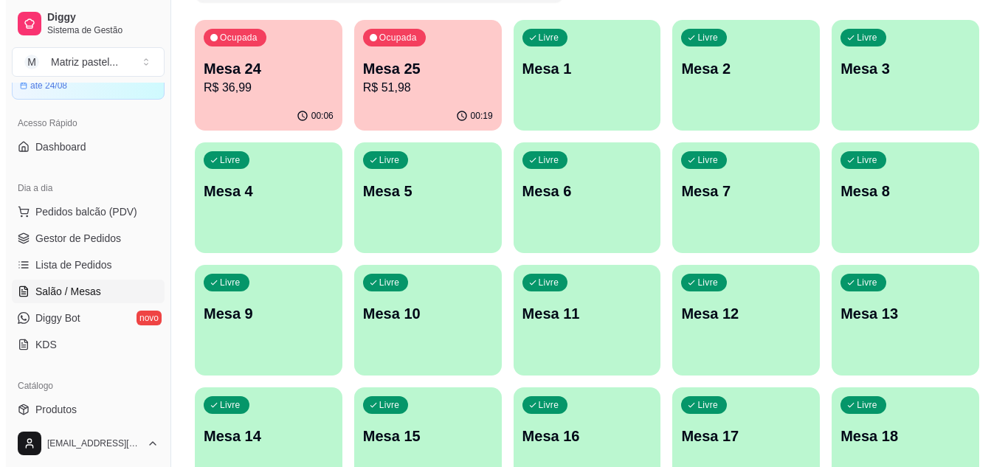
scroll to position [131, 0]
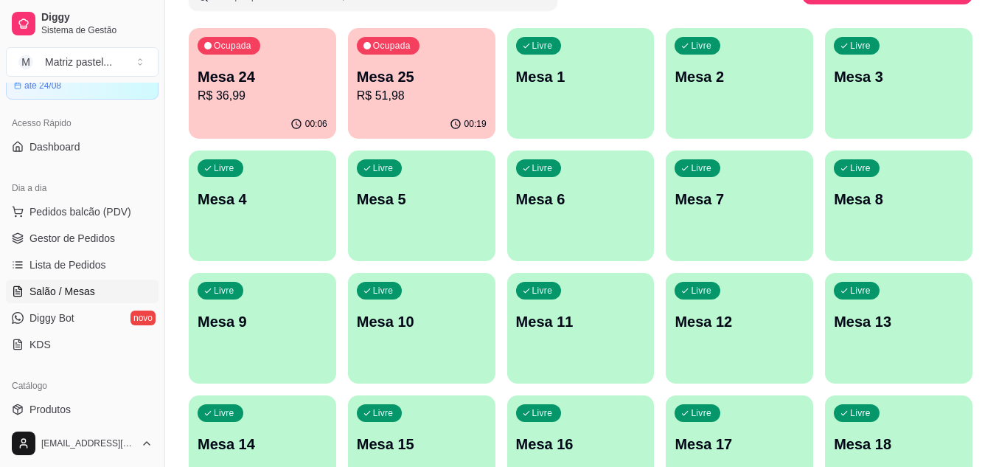
click at [376, 89] on p "R$ 51,98" at bounding box center [422, 96] width 130 height 18
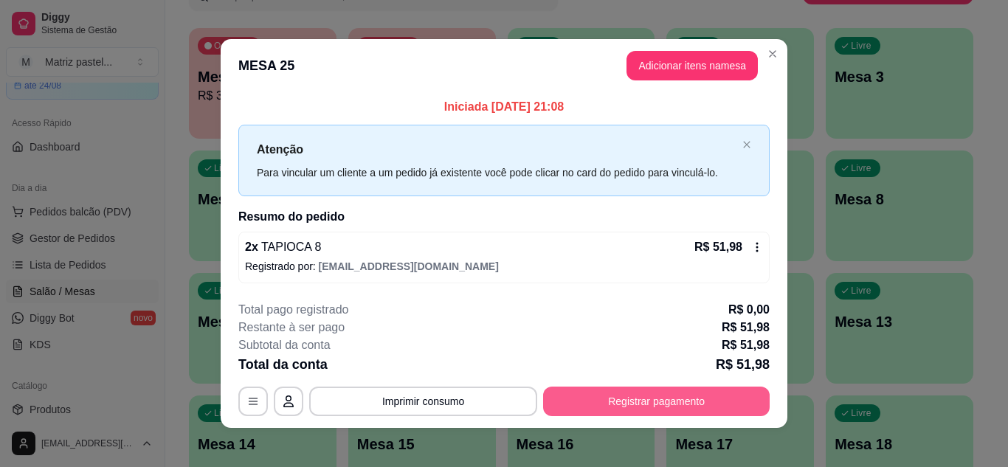
click at [662, 406] on button "Registrar pagamento" at bounding box center [656, 401] width 226 height 30
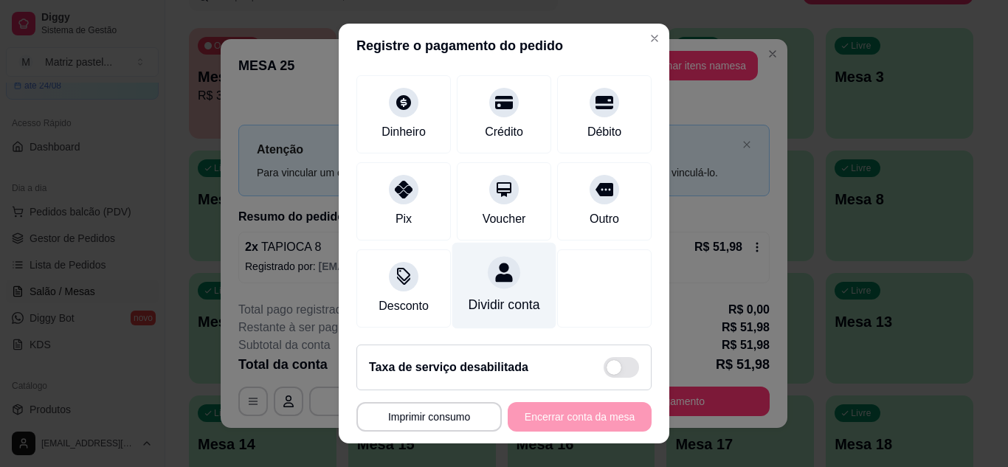
scroll to position [114, 0]
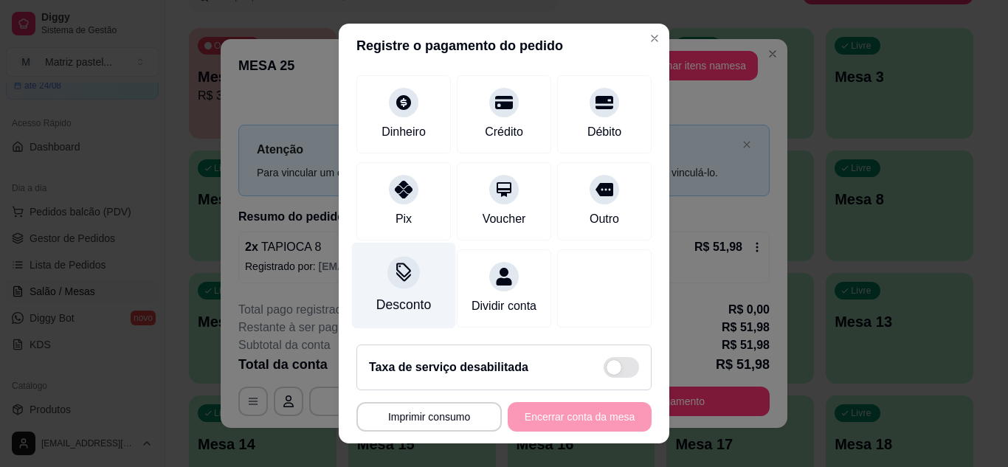
click at [408, 295] on div "Desconto" at bounding box center [403, 304] width 55 height 19
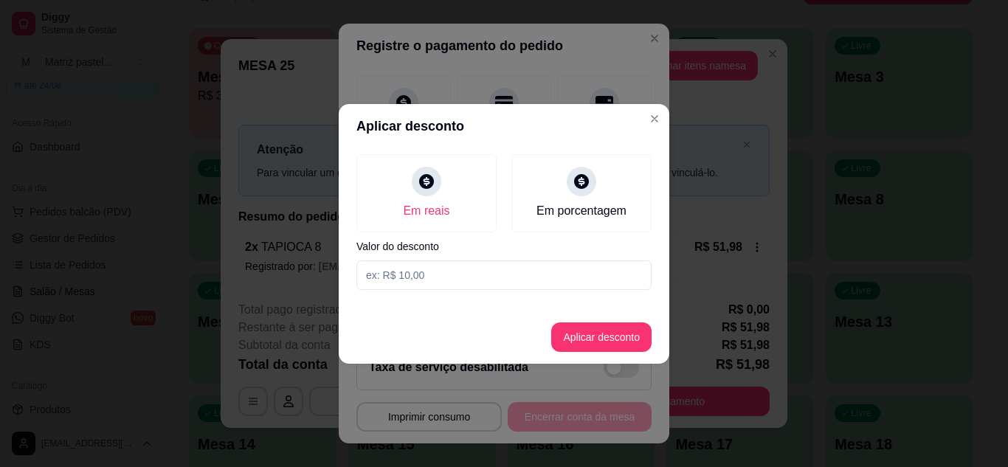
click at [451, 265] on input at bounding box center [503, 275] width 295 height 30
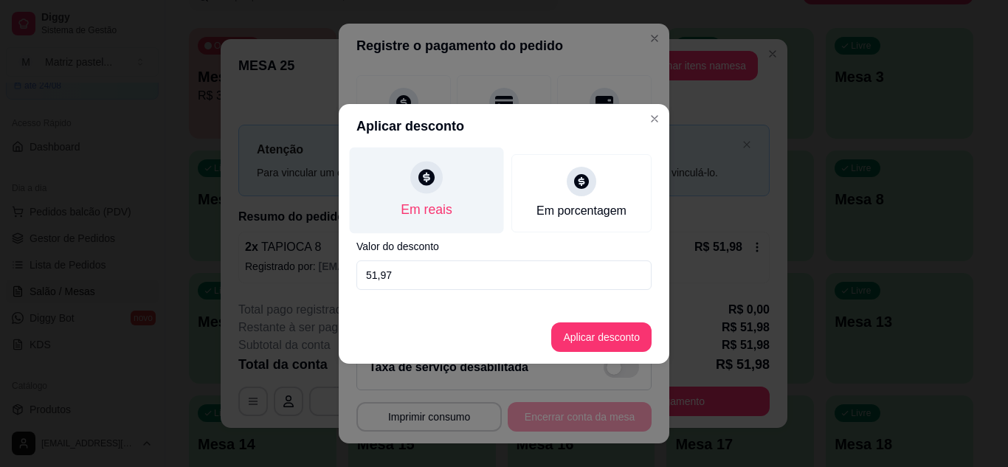
type input "51,97"
click at [432, 186] on icon at bounding box center [426, 176] width 19 height 19
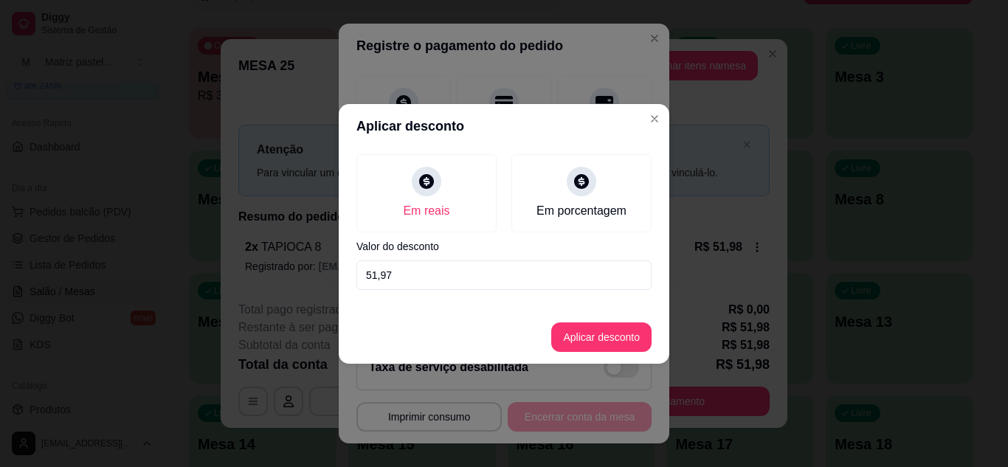
click at [584, 311] on footer "Aplicar desconto" at bounding box center [504, 337] width 330 height 53
click at [594, 333] on button "Aplicar desconto" at bounding box center [601, 336] width 97 height 29
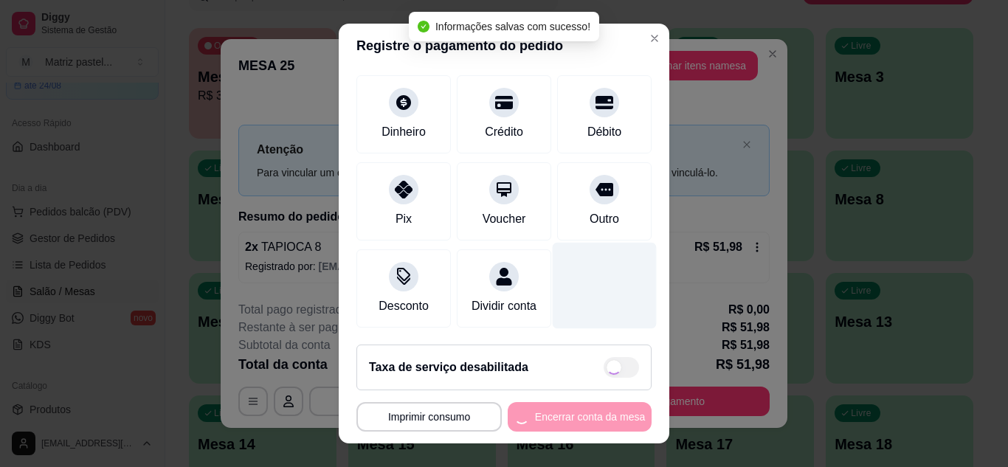
type input "R$ 0,01"
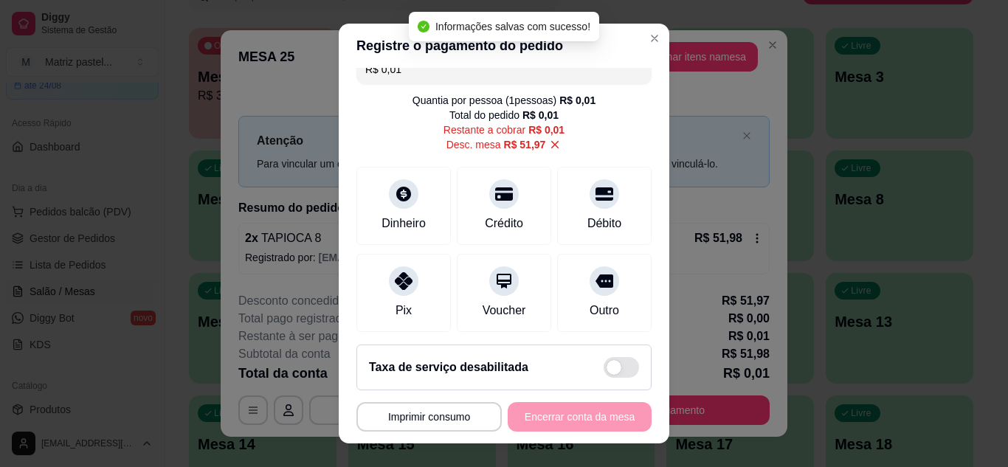
scroll to position [0, 0]
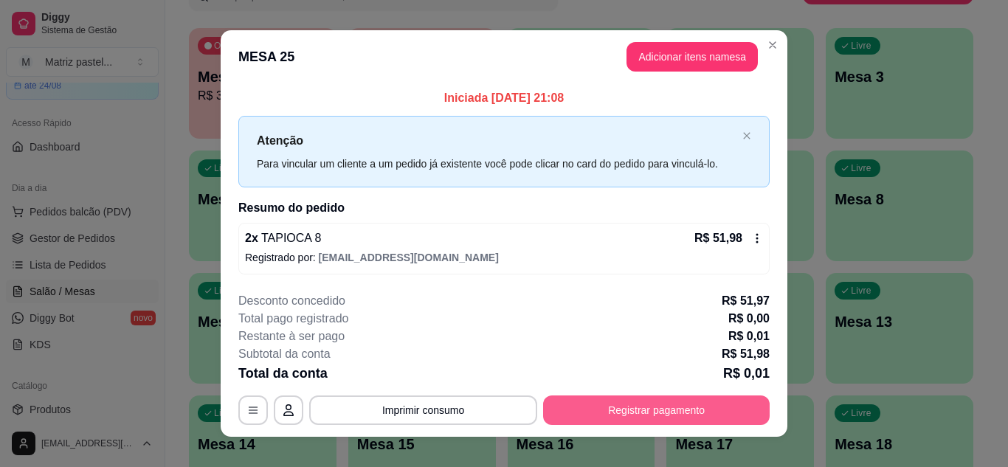
click at [635, 403] on button "Registrar pagamento" at bounding box center [656, 410] width 226 height 30
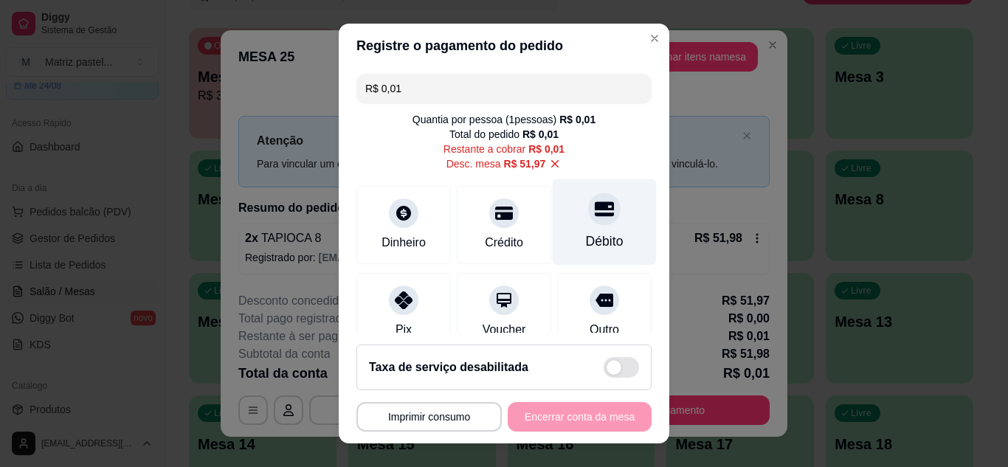
scroll to position [74, 0]
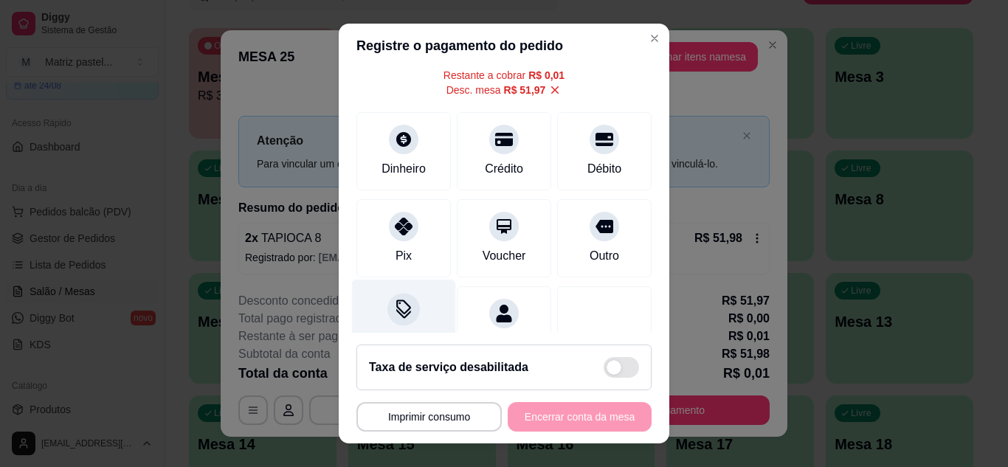
click at [401, 302] on div at bounding box center [403, 309] width 32 height 32
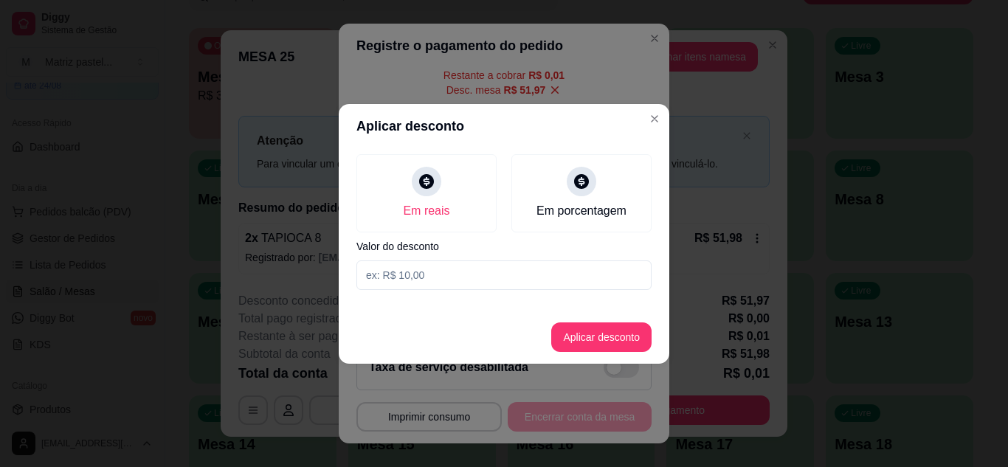
click at [642, 106] on header "Aplicar desconto" at bounding box center [504, 126] width 330 height 44
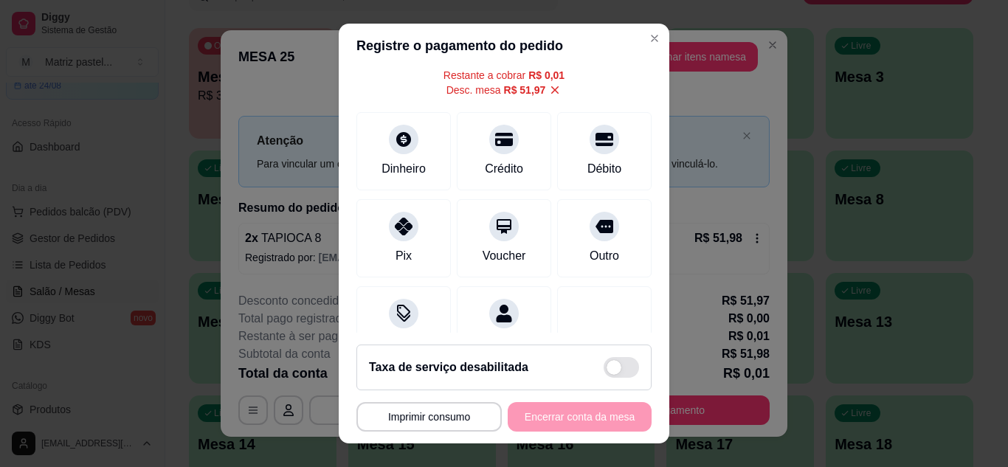
click at [548, 89] on icon at bounding box center [554, 89] width 13 height 13
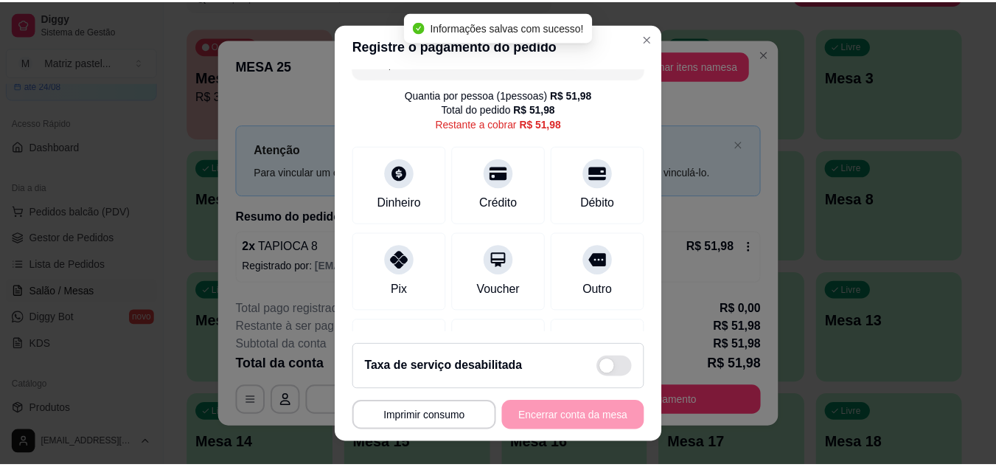
scroll to position [0, 0]
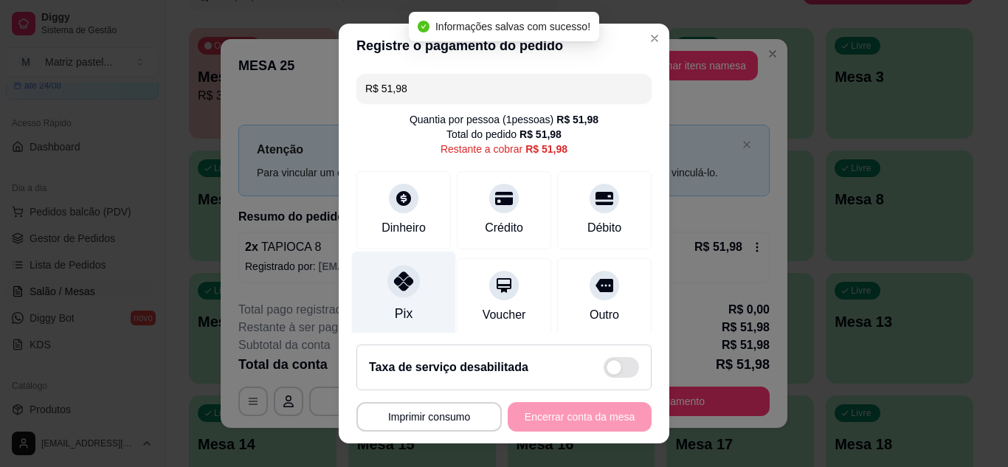
click at [416, 297] on div "Pix" at bounding box center [404, 294] width 104 height 86
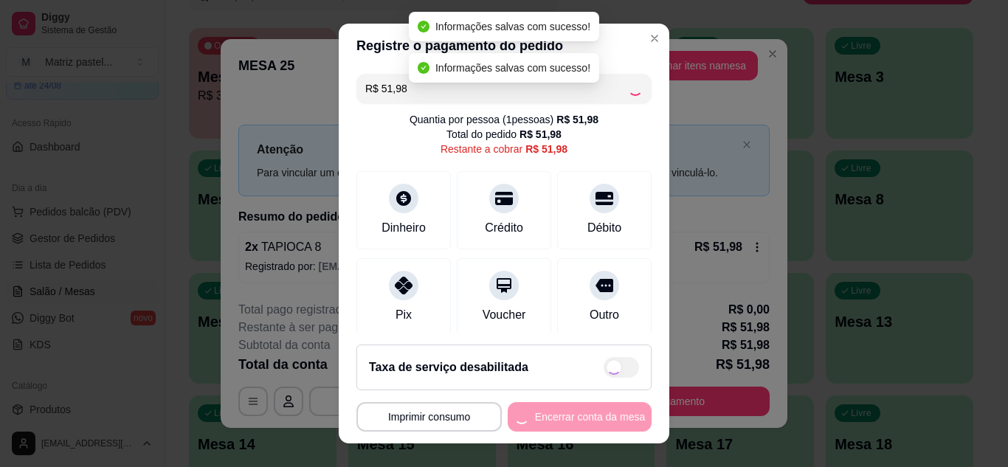
type input "R$ 0,00"
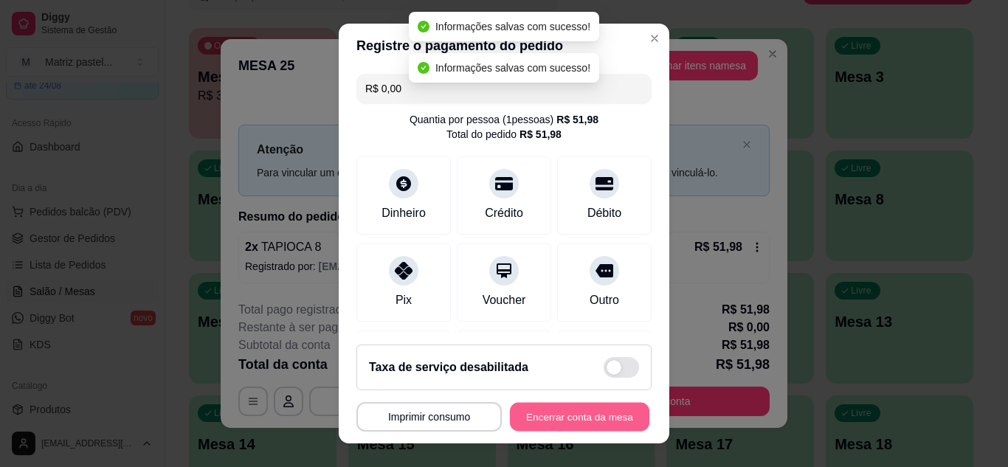
click at [564, 412] on button "Encerrar conta da mesa" at bounding box center [579, 417] width 139 height 29
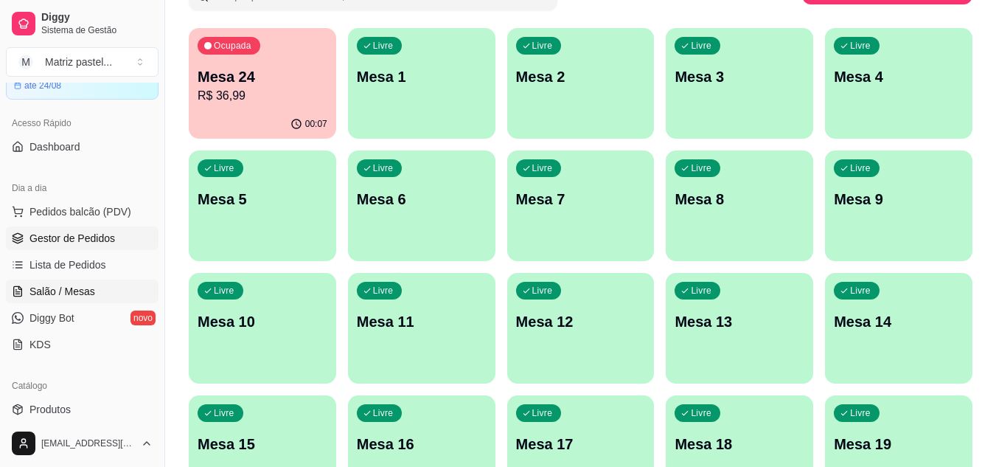
click at [69, 248] on link "Gestor de Pedidos" at bounding box center [82, 238] width 153 height 24
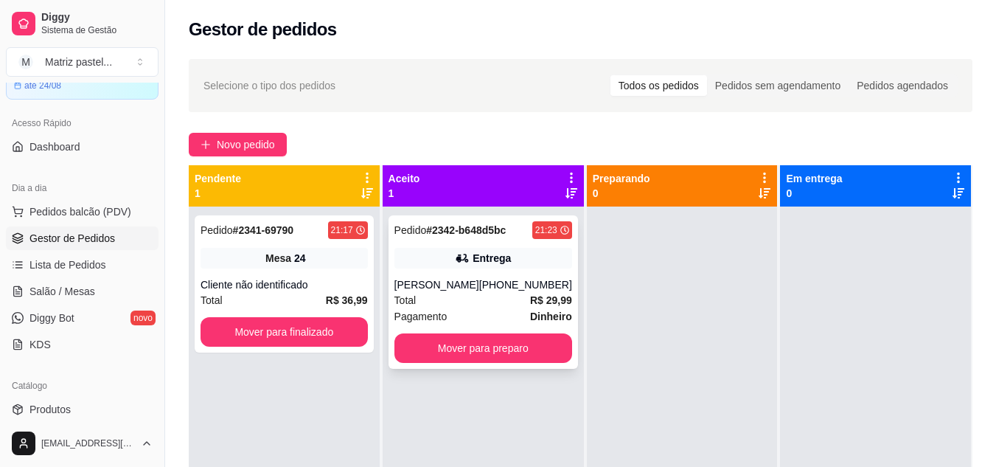
click at [492, 247] on div "Pedido # 2342-b648d5bc 21:23 Entrega [PERSON_NAME] [PHONE_NUMBER] Total R$ 29,9…" at bounding box center [484, 291] width 190 height 153
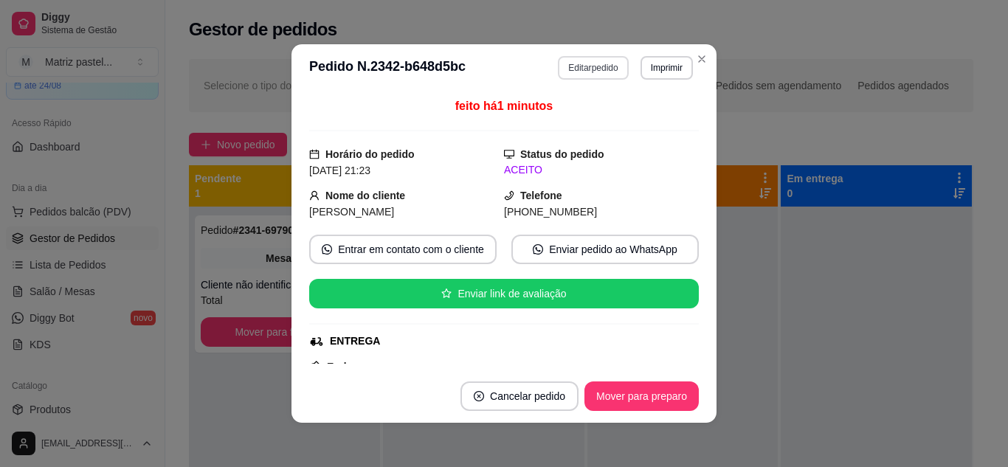
click at [578, 68] on button "Editar pedido" at bounding box center [593, 68] width 70 height 24
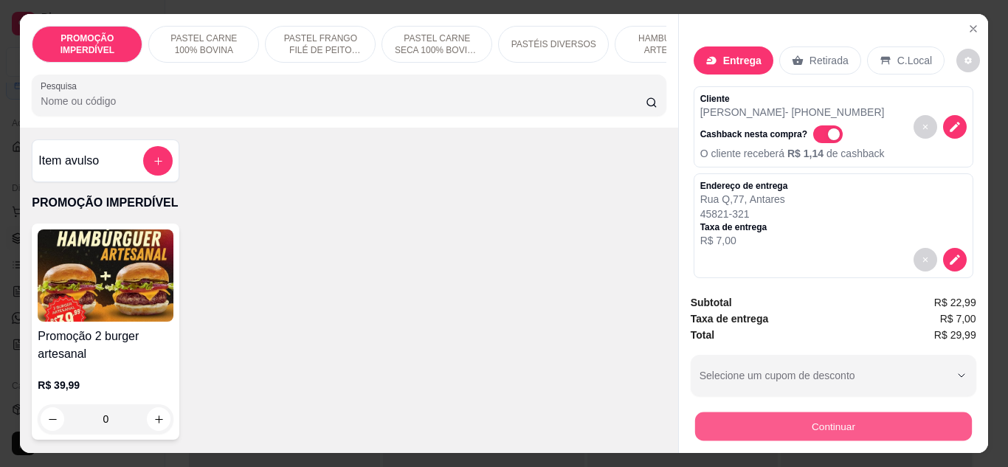
click at [761, 417] on button "Continuar" at bounding box center [832, 426] width 277 height 29
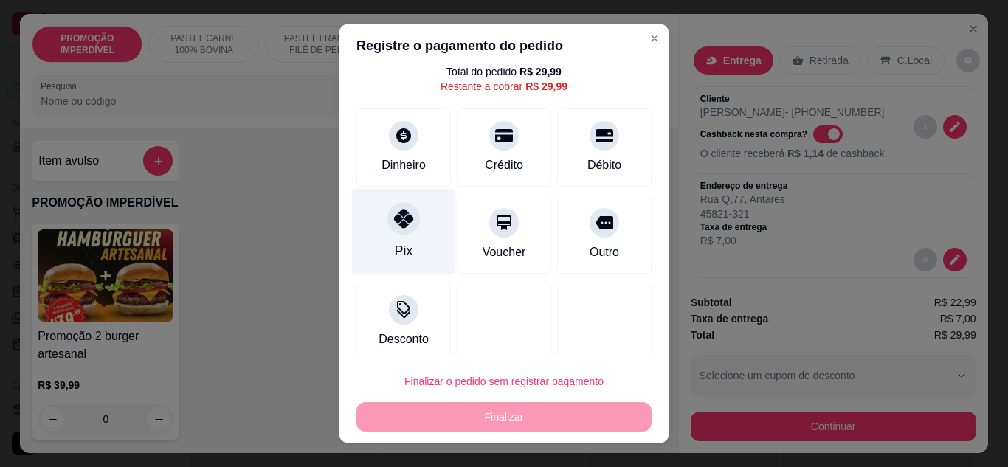
scroll to position [59, 0]
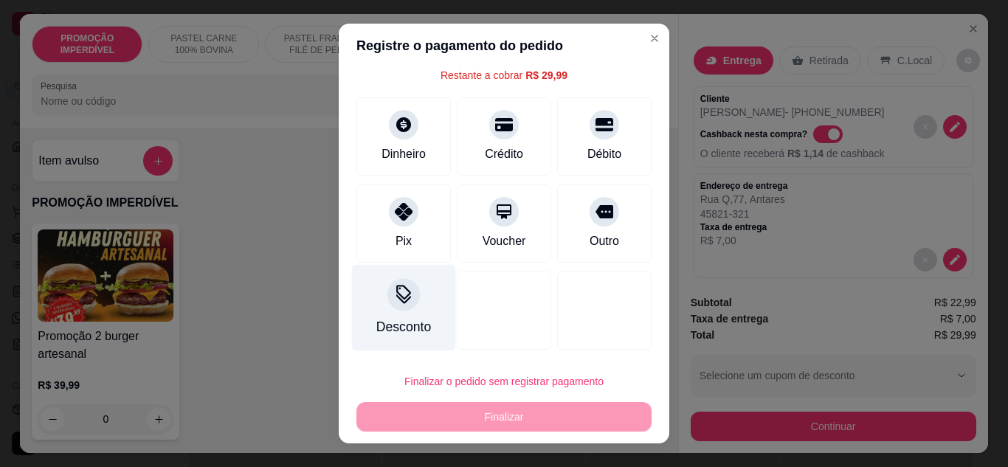
click at [394, 304] on icon at bounding box center [403, 294] width 19 height 19
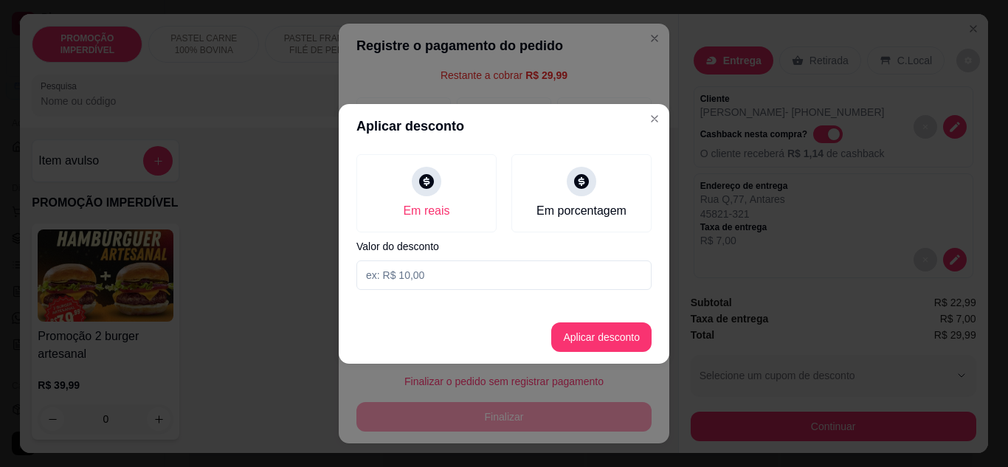
click at [430, 269] on input at bounding box center [503, 275] width 295 height 30
type input "29,98"
click at [567, 334] on button "Aplicar desconto" at bounding box center [601, 336] width 97 height 29
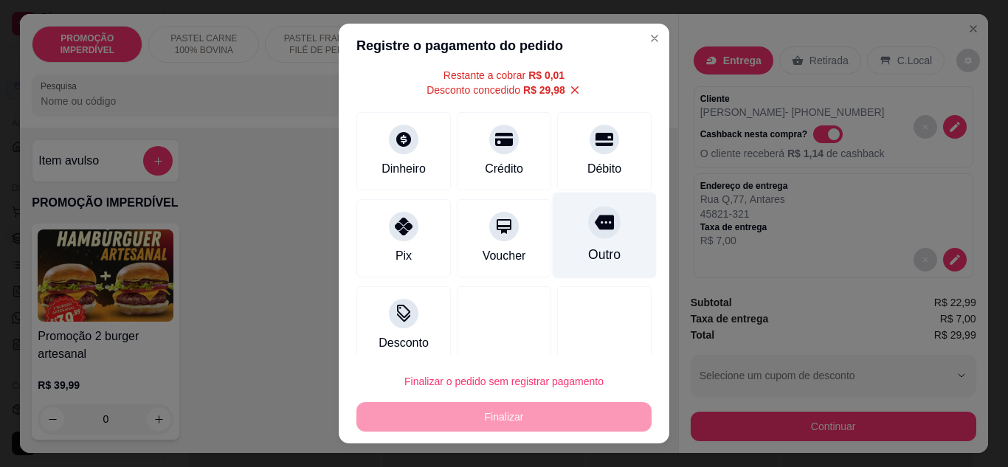
click at [588, 254] on div "Outro" at bounding box center [604, 254] width 32 height 19
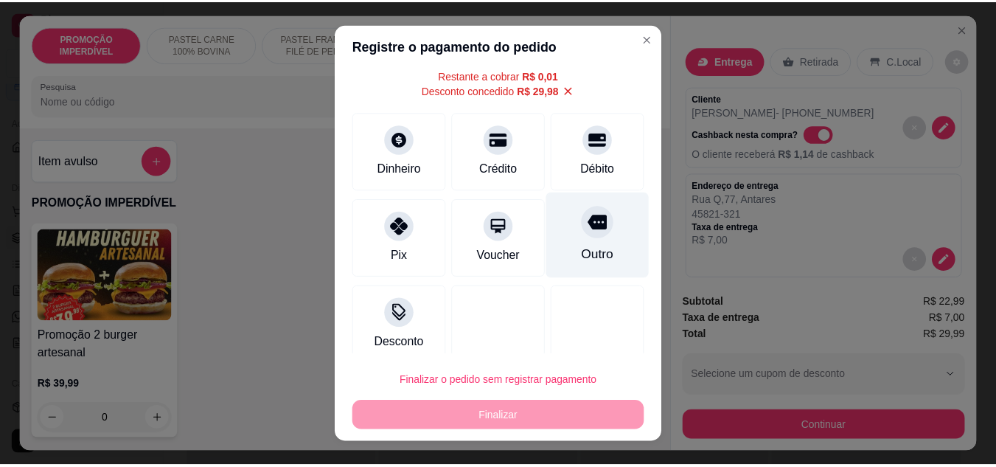
scroll to position [44, 0]
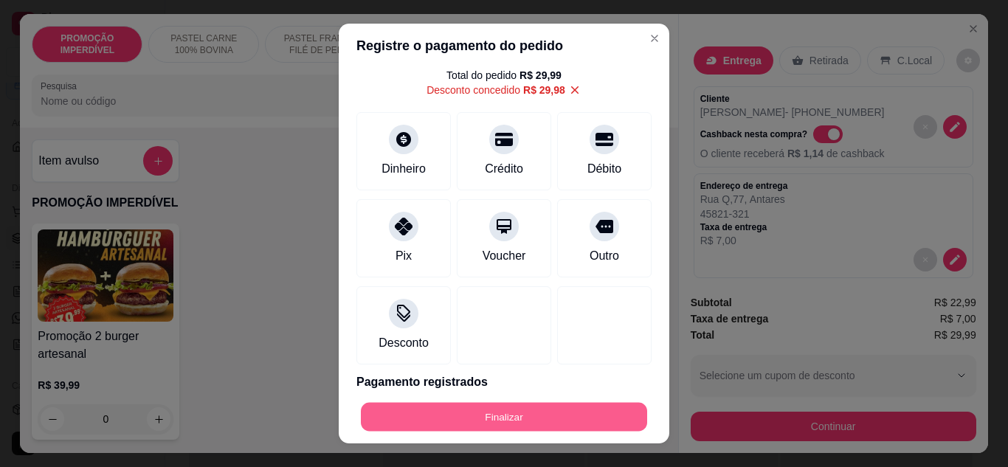
click at [539, 405] on button "Finalizar" at bounding box center [504, 417] width 286 height 29
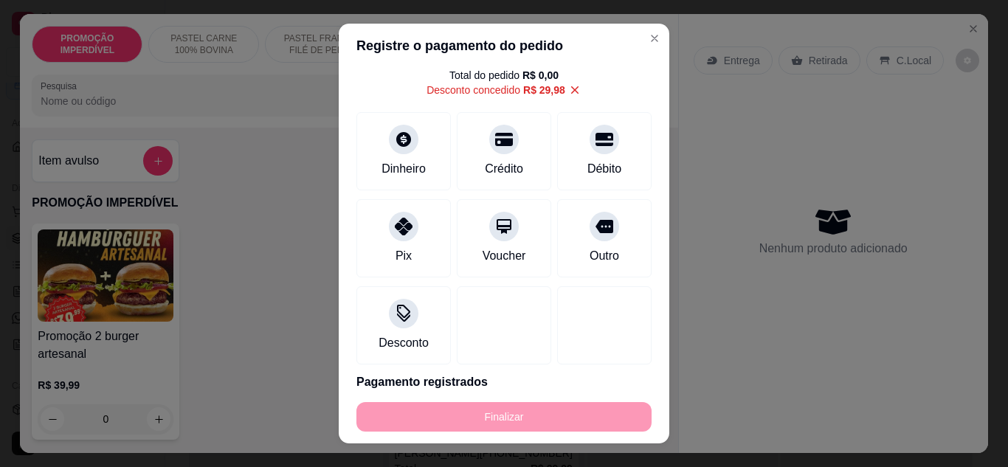
type input "-R$ 29,99"
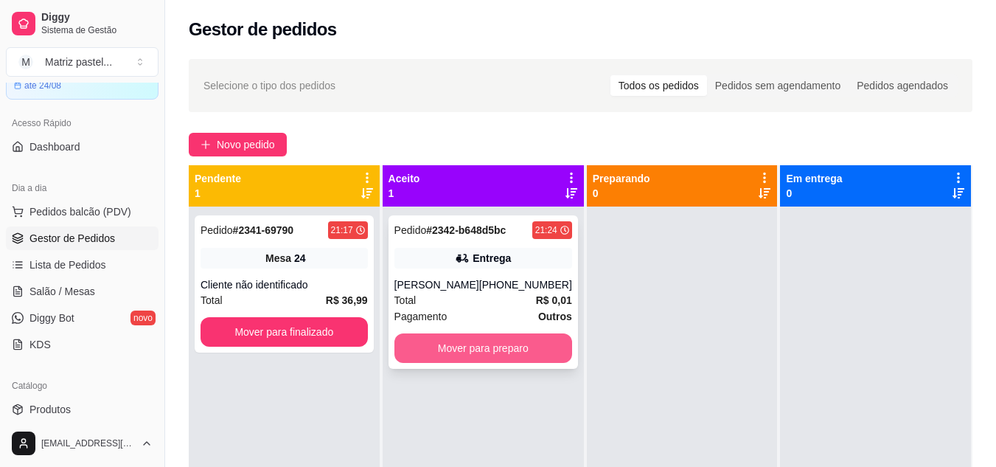
click at [472, 348] on button "Mover para preparo" at bounding box center [484, 348] width 178 height 30
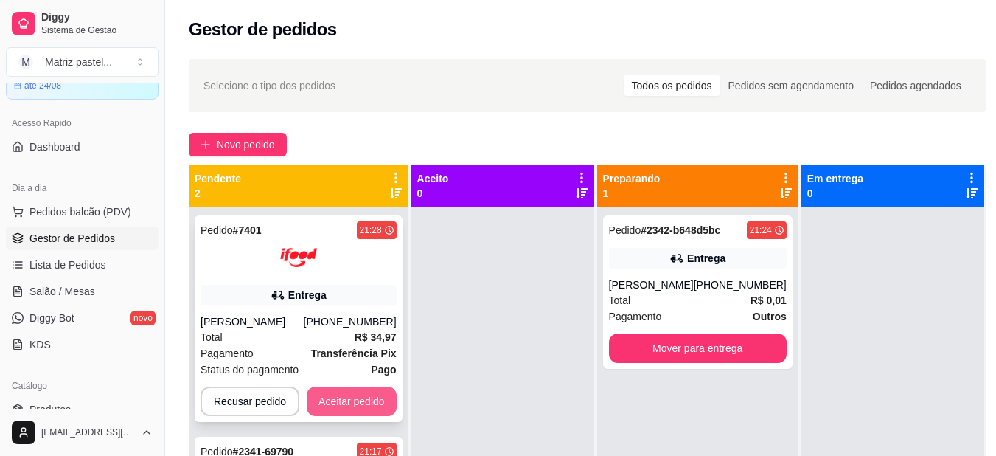
click at [374, 396] on button "Aceitar pedido" at bounding box center [352, 401] width 90 height 30
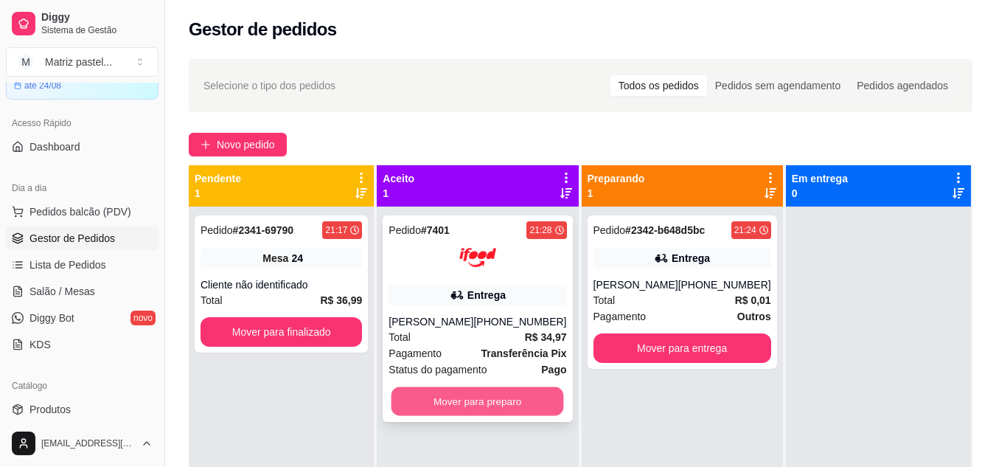
click at [483, 398] on button "Mover para preparo" at bounding box center [478, 401] width 173 height 29
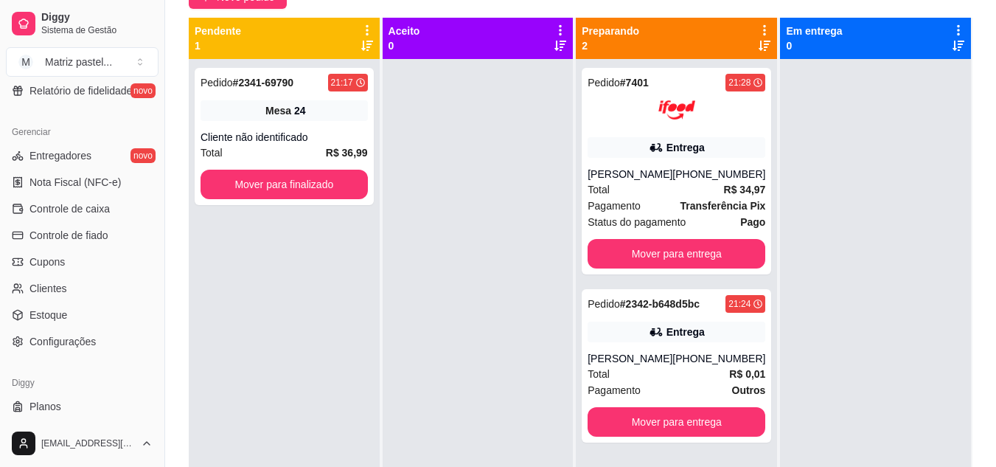
scroll to position [590, 0]
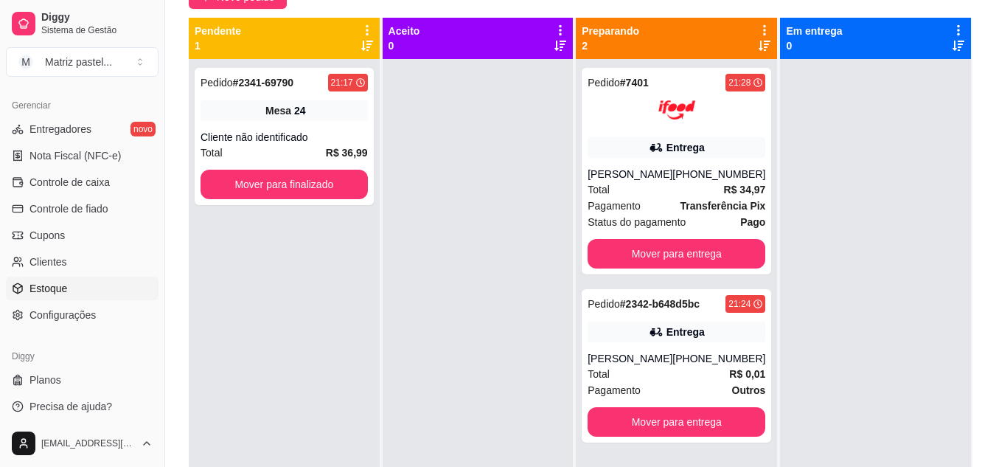
click at [78, 288] on link "Estoque" at bounding box center [82, 289] width 153 height 24
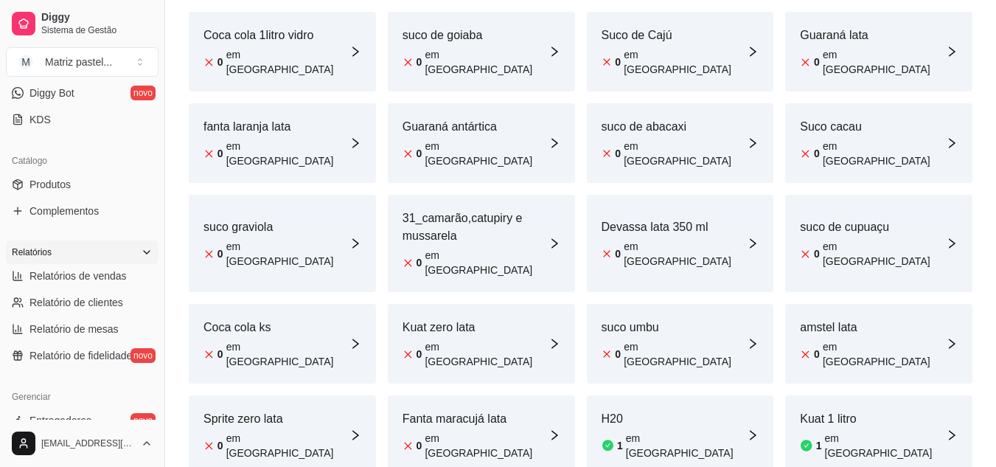
scroll to position [221, 0]
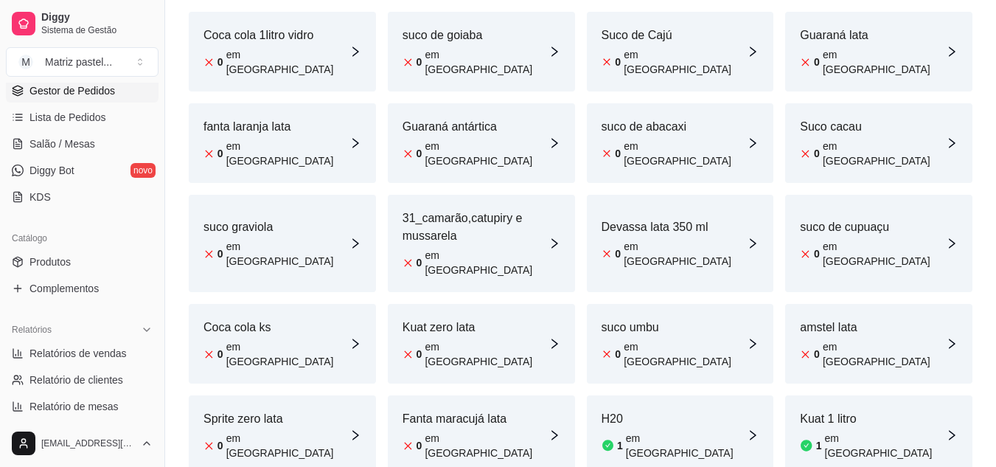
click at [95, 86] on span "Gestor de Pedidos" at bounding box center [73, 90] width 86 height 15
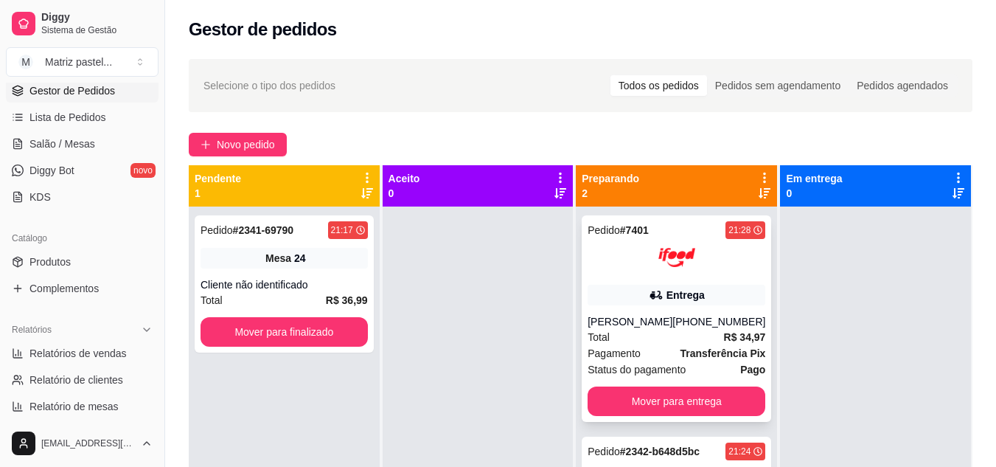
click at [668, 252] on img at bounding box center [677, 257] width 37 height 37
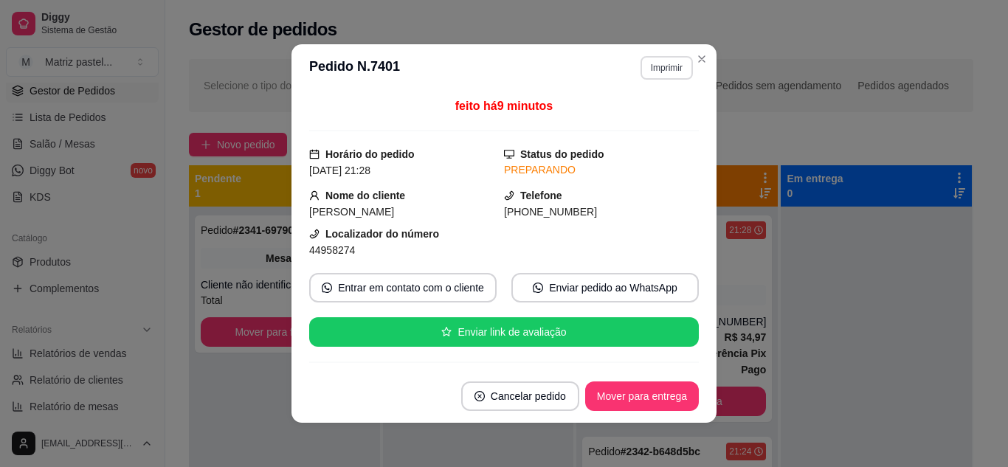
click at [655, 72] on button "Imprimir" at bounding box center [666, 68] width 52 height 24
click at [651, 114] on button "IMPRESSORA" at bounding box center [634, 120] width 107 height 24
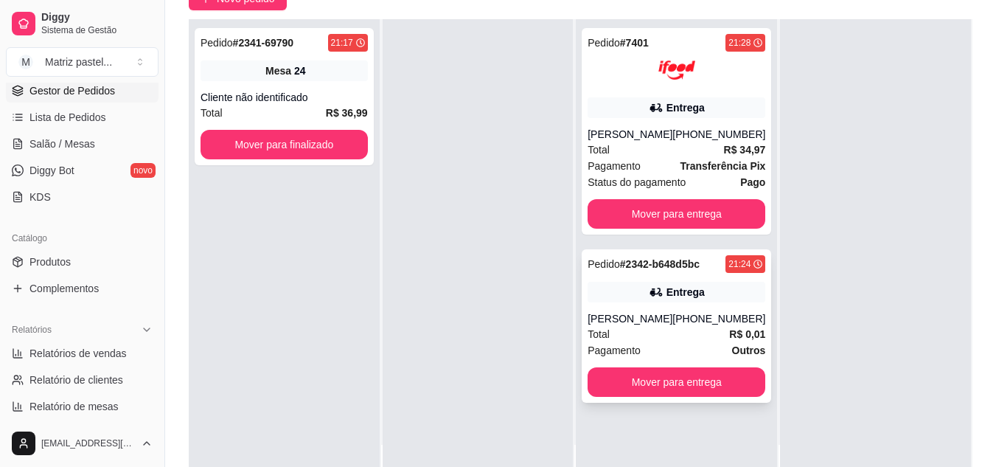
scroll to position [148, 0]
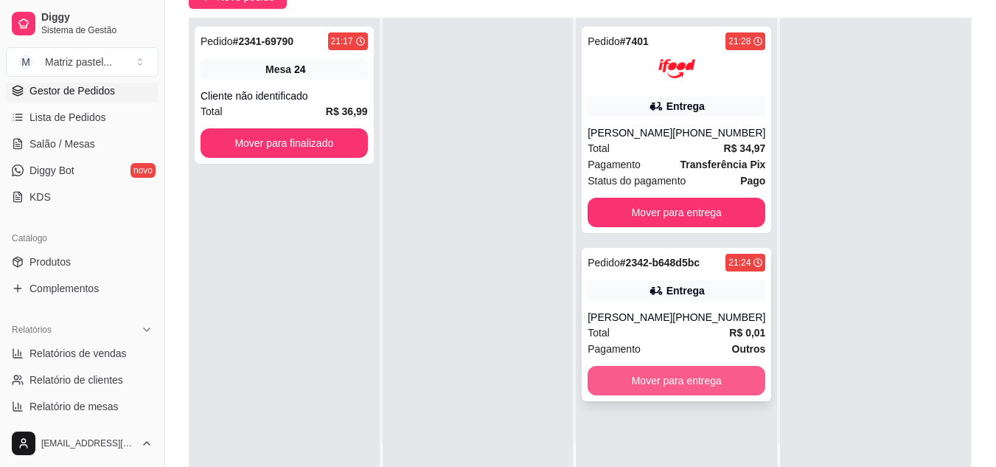
click at [663, 377] on button "Mover para entrega" at bounding box center [677, 381] width 178 height 30
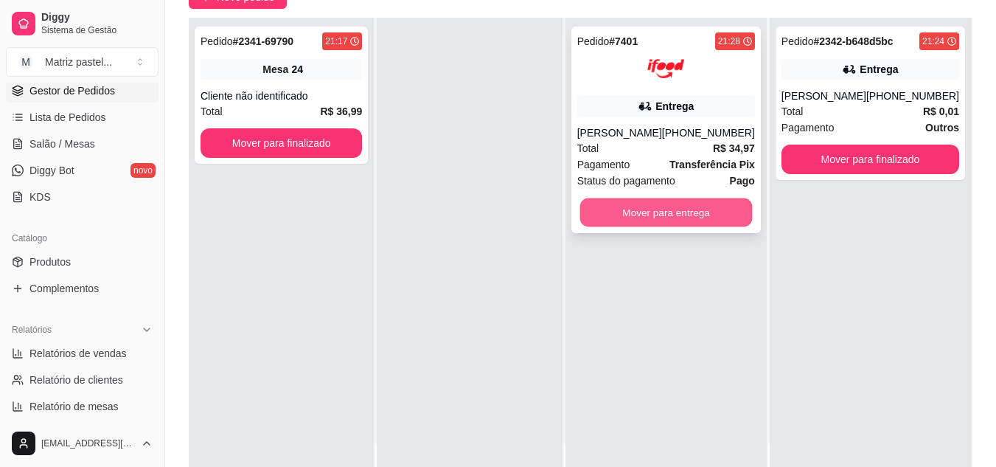
click at [661, 219] on button "Mover para entrega" at bounding box center [666, 212] width 173 height 29
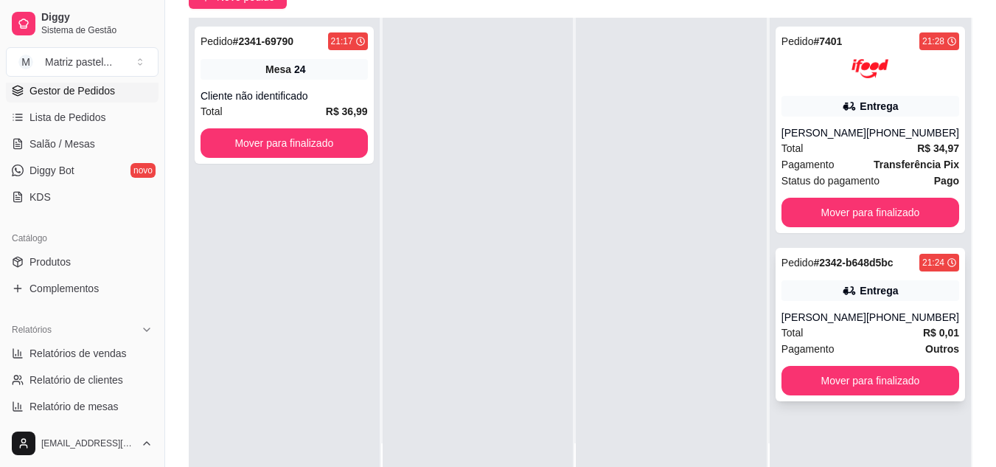
scroll to position [225, 0]
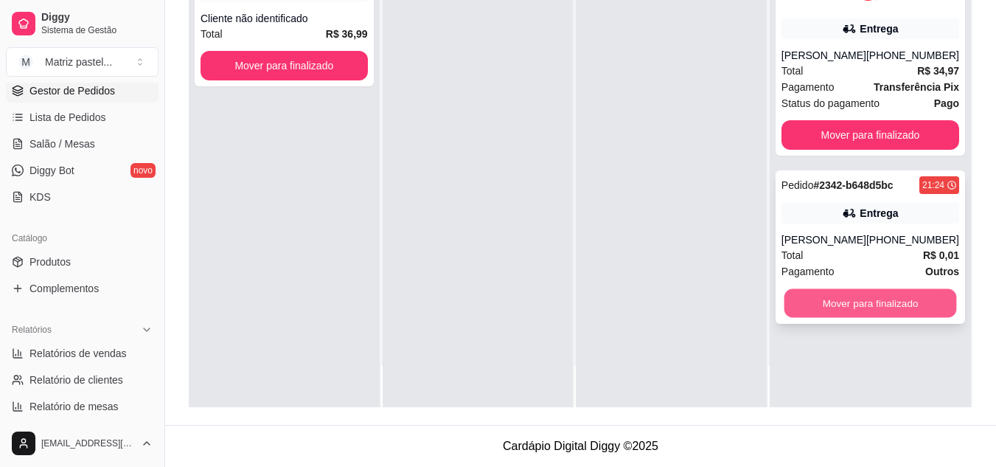
click at [790, 300] on button "Mover para finalizado" at bounding box center [870, 303] width 173 height 29
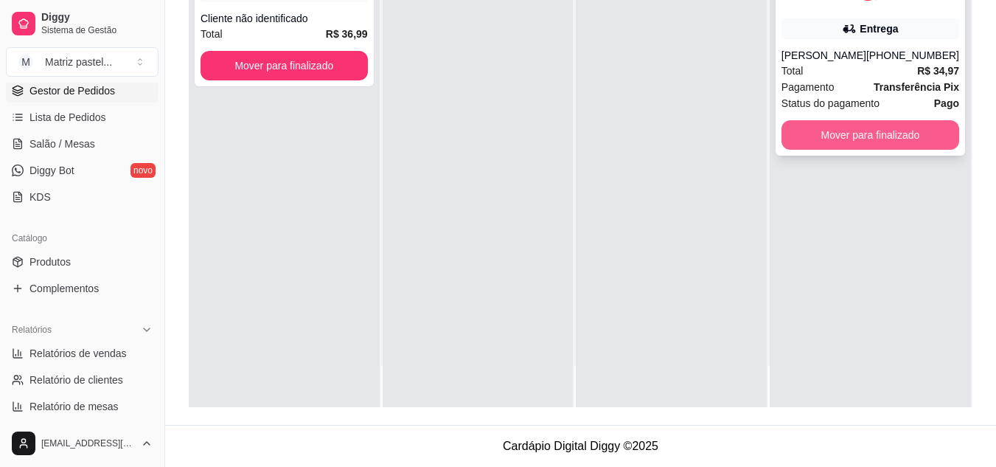
click at [819, 139] on button "Mover para finalizado" at bounding box center [871, 135] width 178 height 30
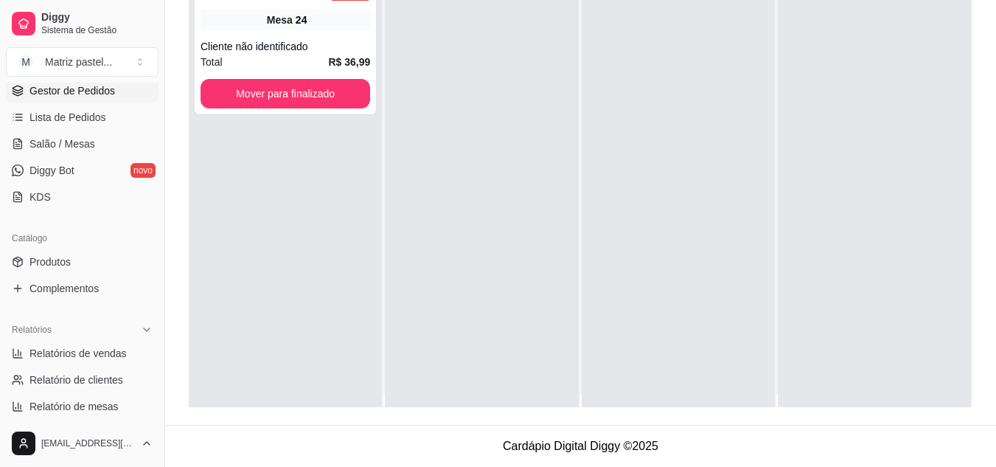
scroll to position [0, 0]
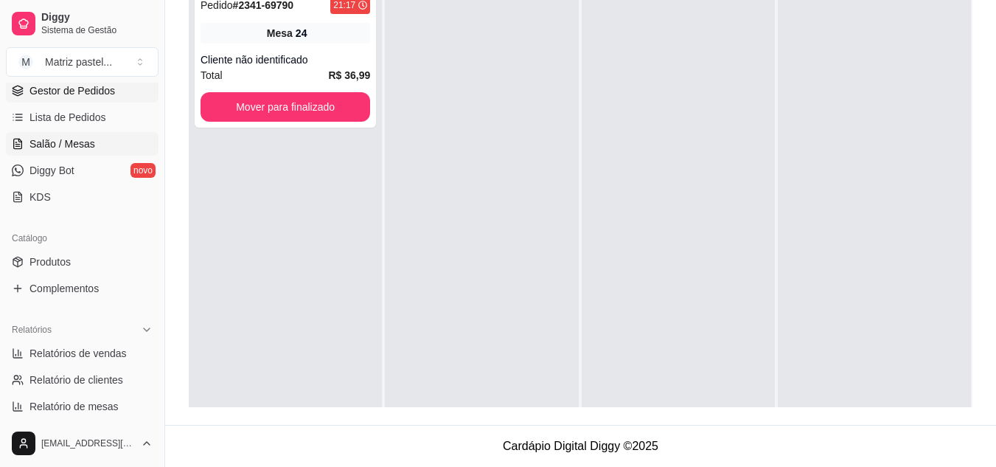
click at [80, 151] on link "Salão / Mesas" at bounding box center [82, 144] width 153 height 24
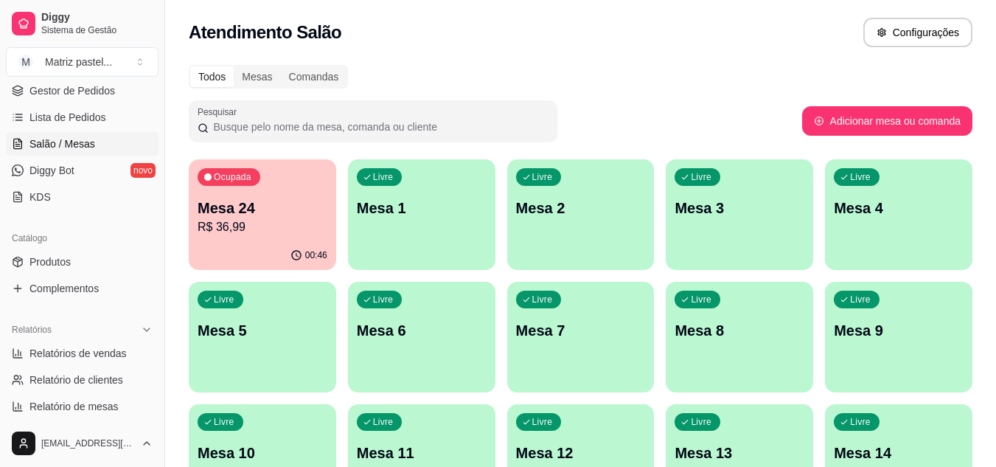
click at [282, 234] on p "R$ 36,99" at bounding box center [263, 227] width 130 height 18
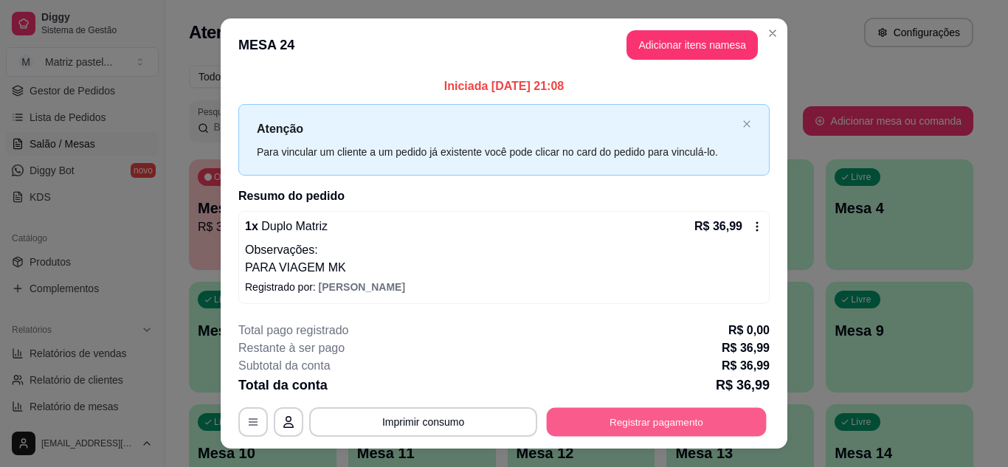
click at [673, 417] on button "Registrar pagamento" at bounding box center [657, 422] width 220 height 29
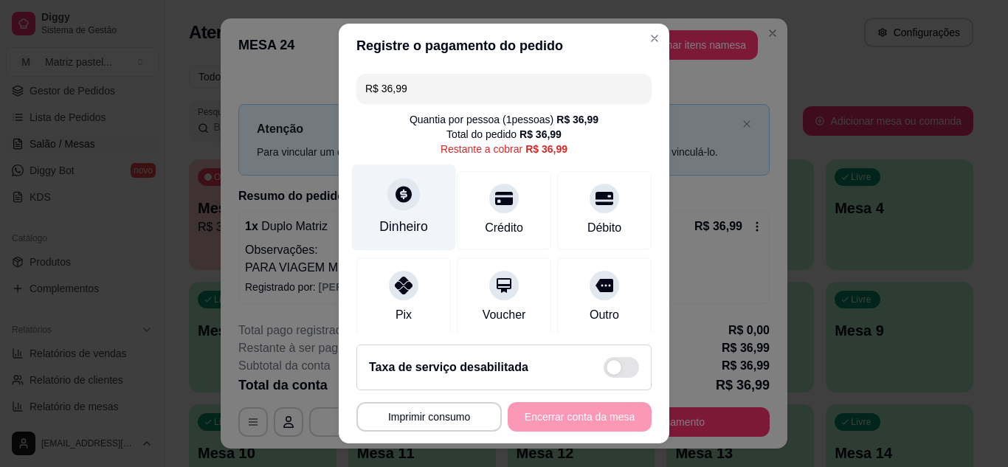
click at [405, 193] on div at bounding box center [403, 194] width 32 height 32
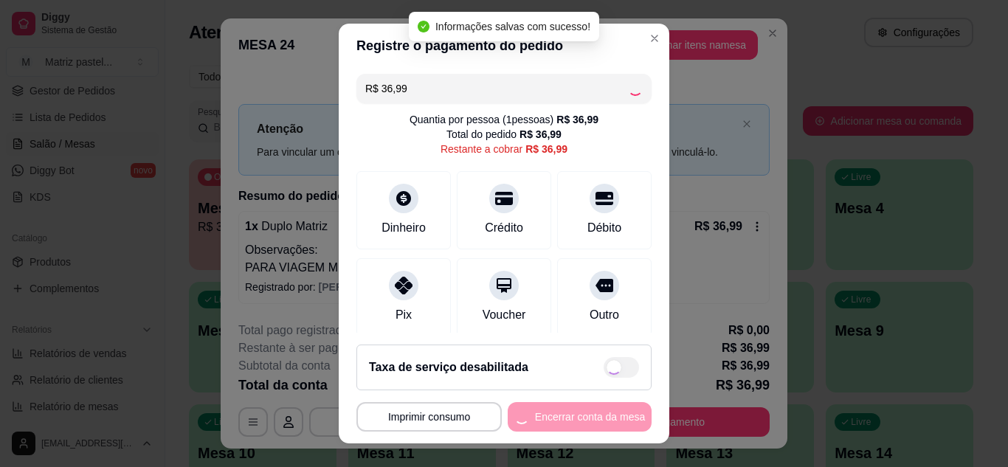
type input "R$ 0,00"
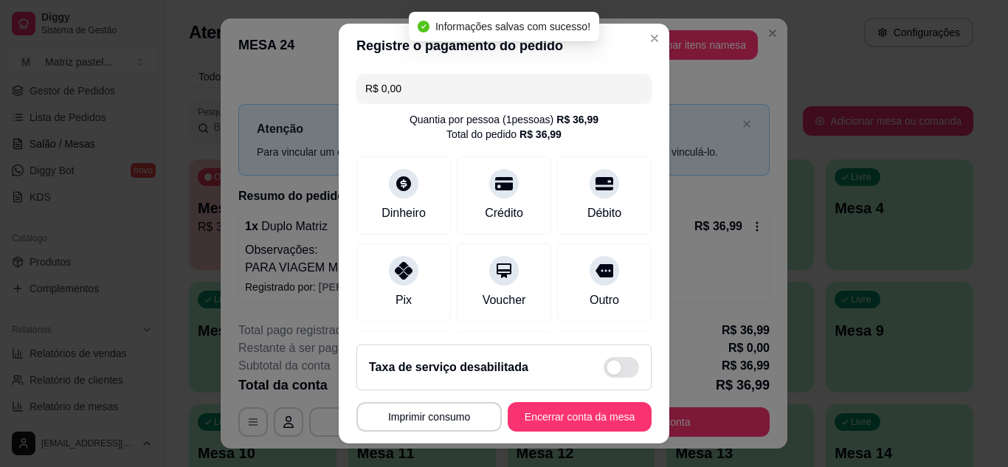
click at [585, 411] on button "Encerrar conta da mesa" at bounding box center [579, 417] width 144 height 30
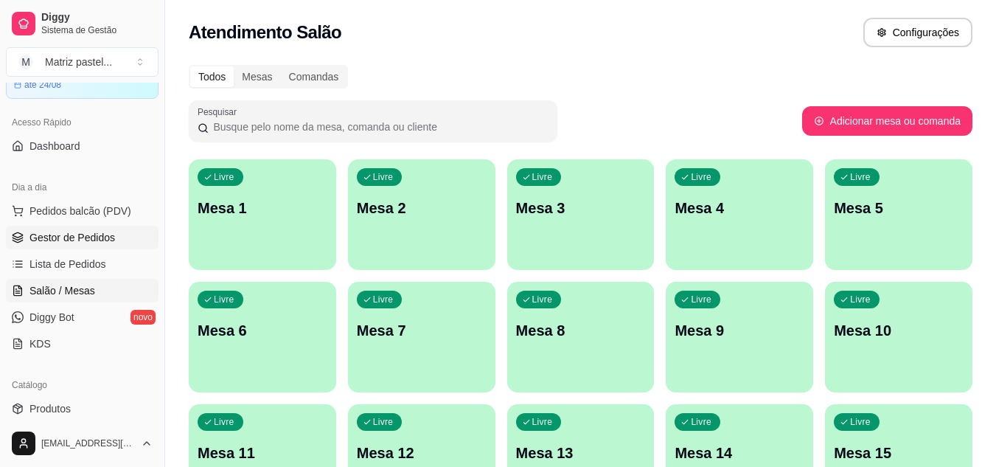
scroll to position [74, 0]
click at [78, 239] on span "Gestor de Pedidos" at bounding box center [73, 238] width 86 height 15
